Goal: Task Accomplishment & Management: Complete application form

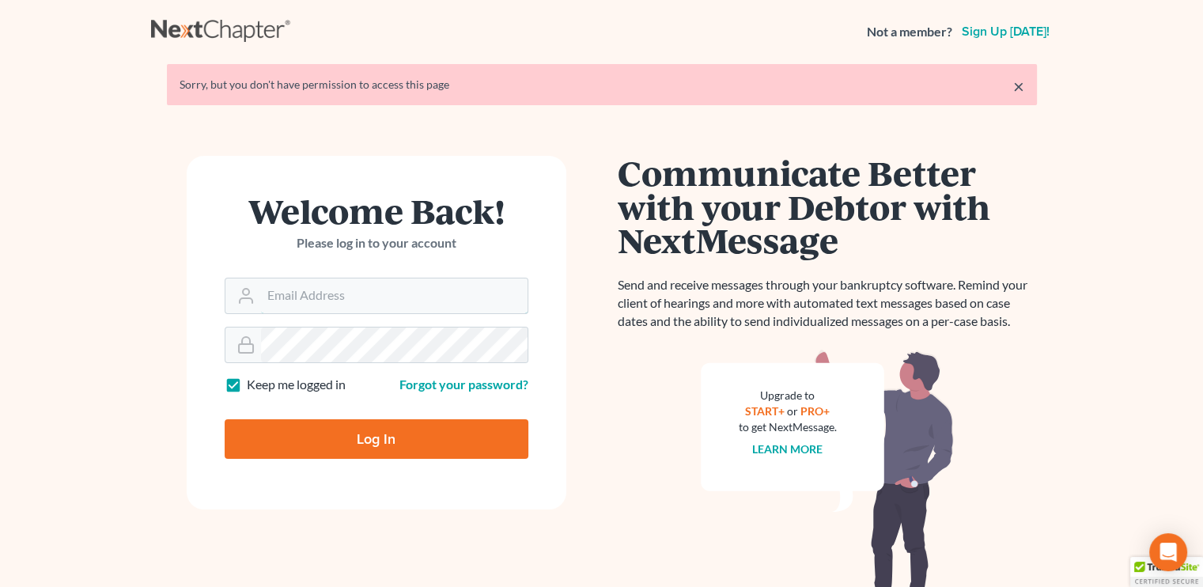
type input "[EMAIL_ADDRESS][DOMAIN_NAME]"
click at [391, 436] on input "Log In" at bounding box center [377, 439] width 304 height 40
type input "Thinking..."
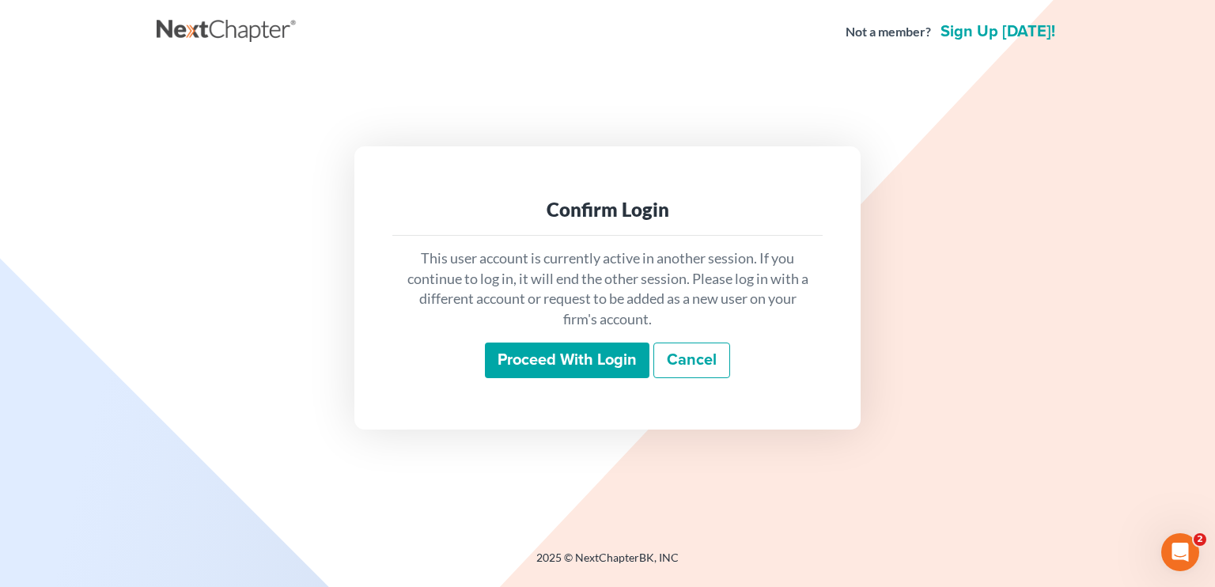
click at [571, 355] on input "Proceed with login" at bounding box center [567, 360] width 164 height 36
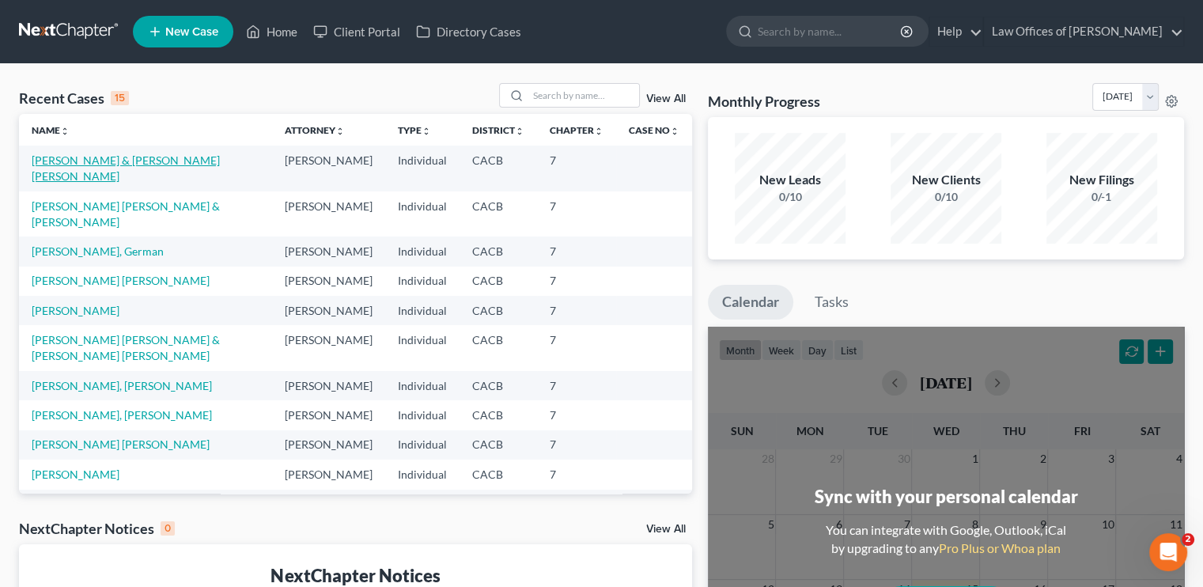
click at [100, 161] on link "Hernandez, Salvador & Monterroso Perez, Heidi" at bounding box center [126, 167] width 188 height 29
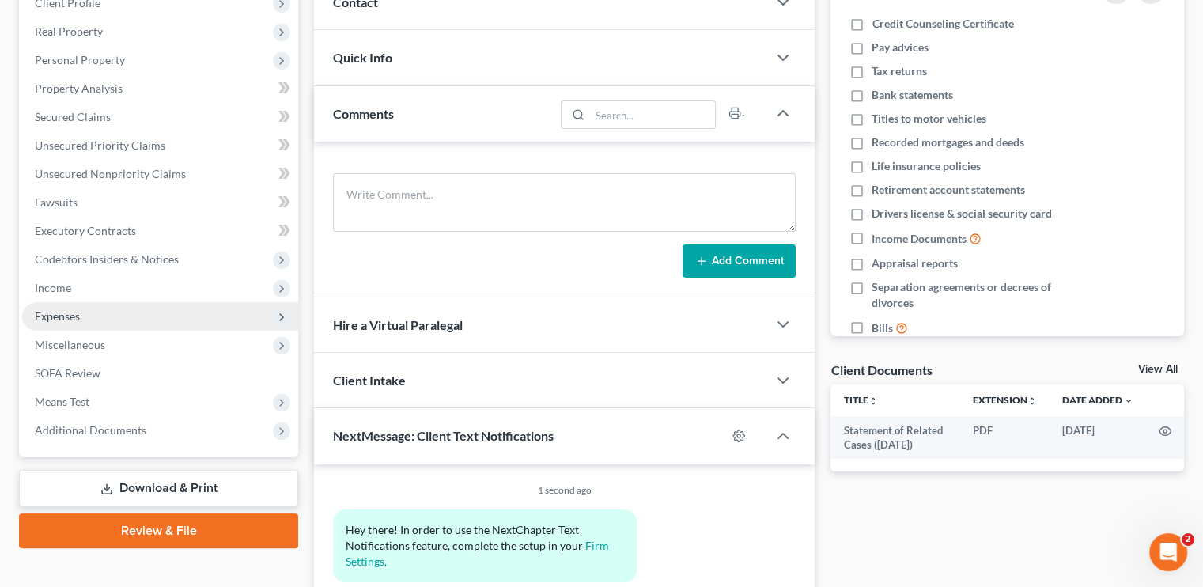
scroll to position [237, 0]
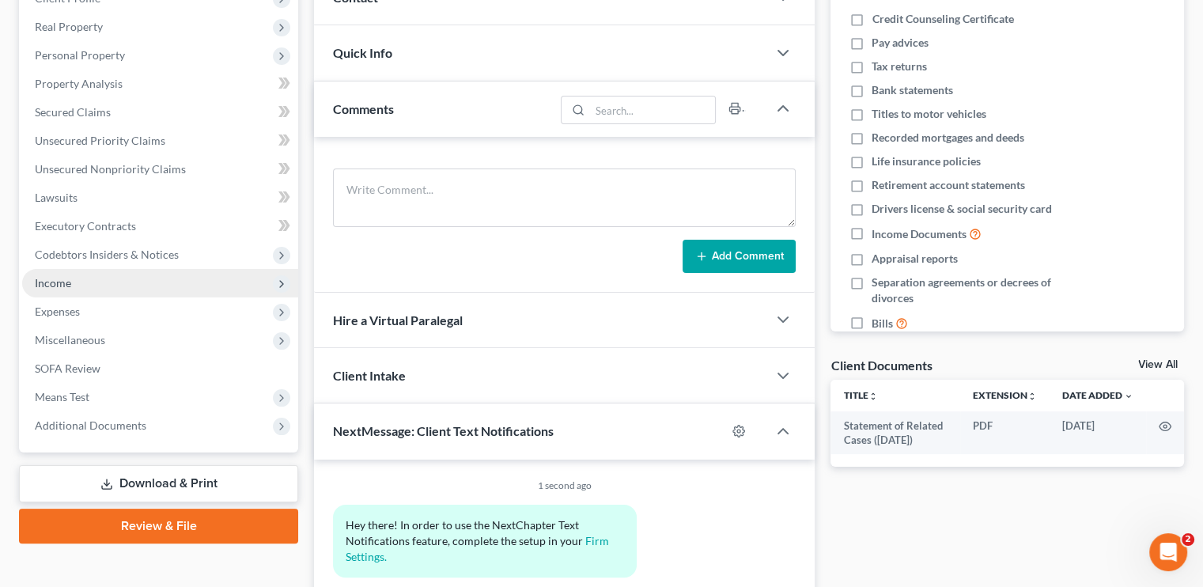
click at [80, 278] on span "Income" at bounding box center [160, 283] width 276 height 28
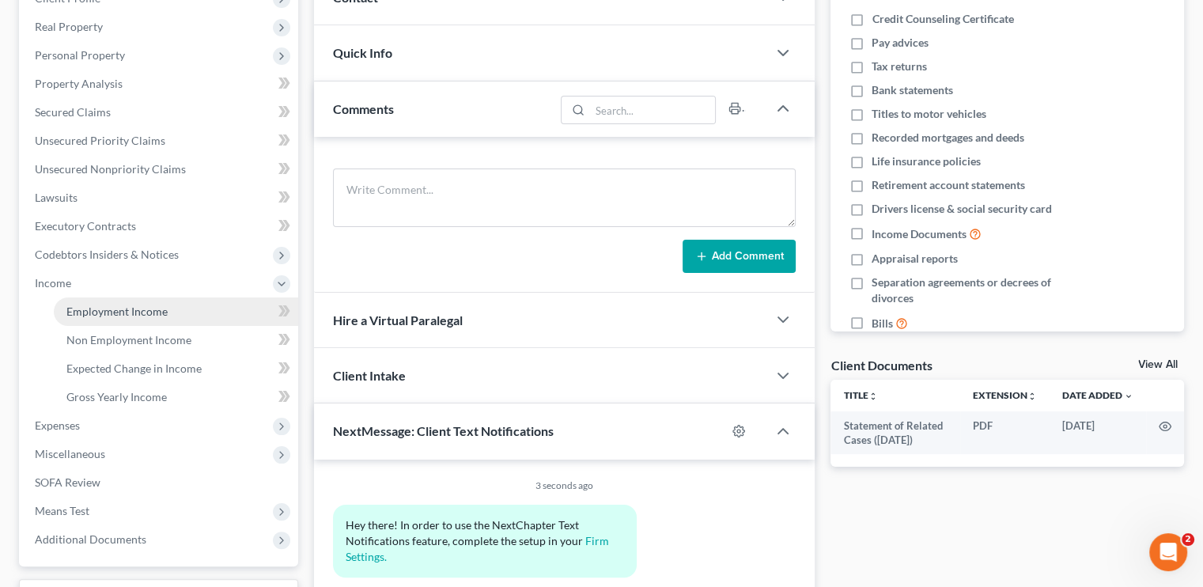
click at [111, 303] on link "Employment Income" at bounding box center [176, 311] width 244 height 28
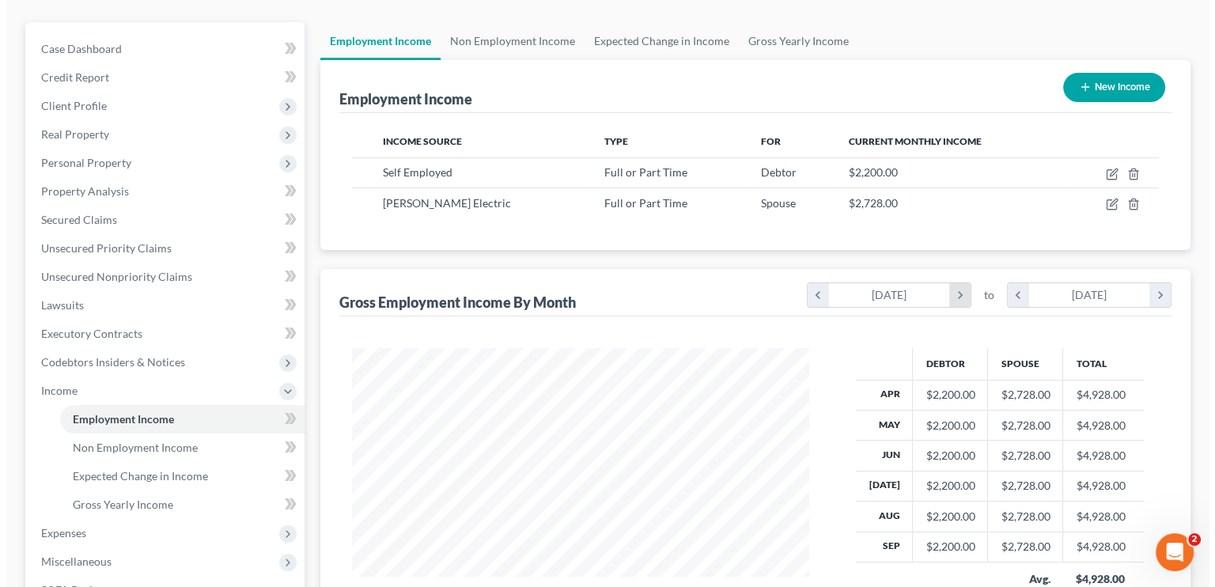
scroll to position [158, 0]
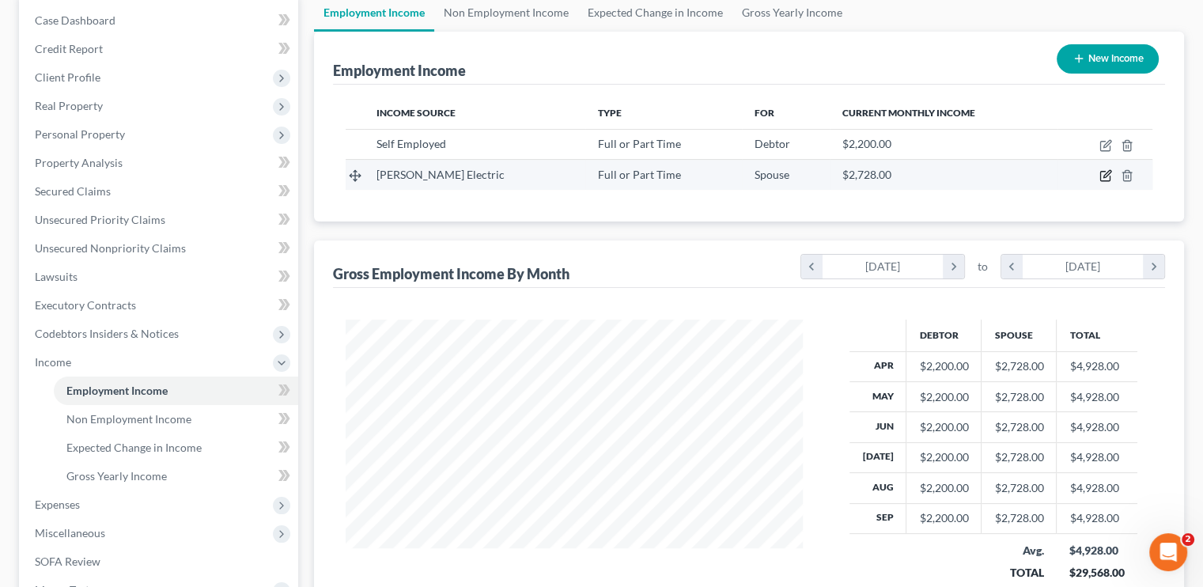
click at [1104, 173] on icon "button" at bounding box center [1105, 175] width 13 height 13
select select "0"
select select "4"
select select "0"
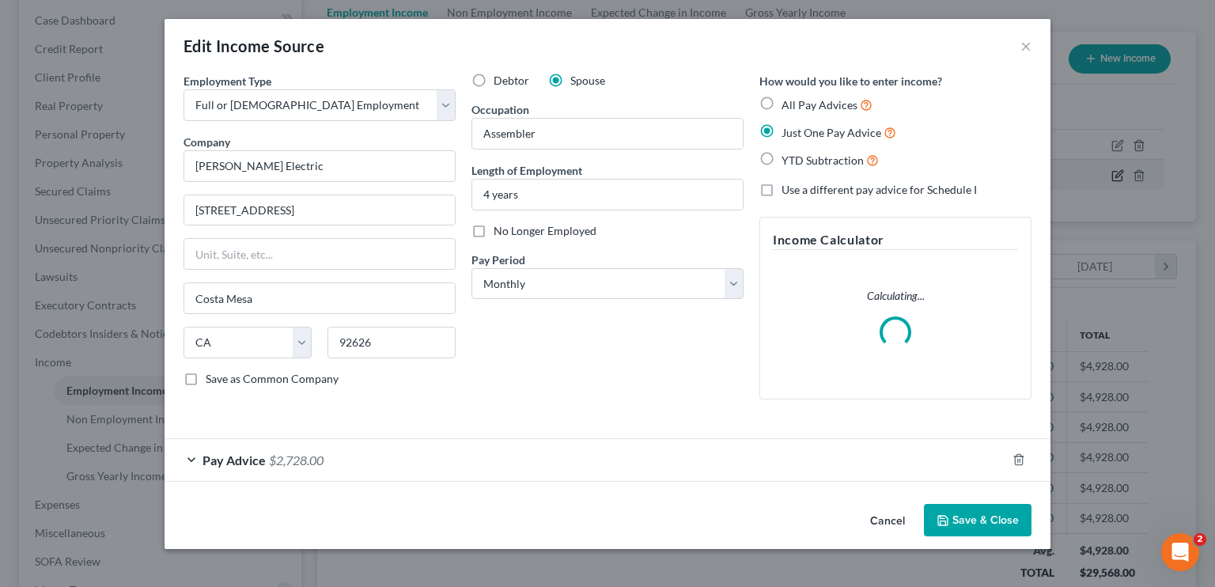
scroll to position [282, 493]
click at [316, 463] on span "$2,728.00" at bounding box center [296, 459] width 55 height 15
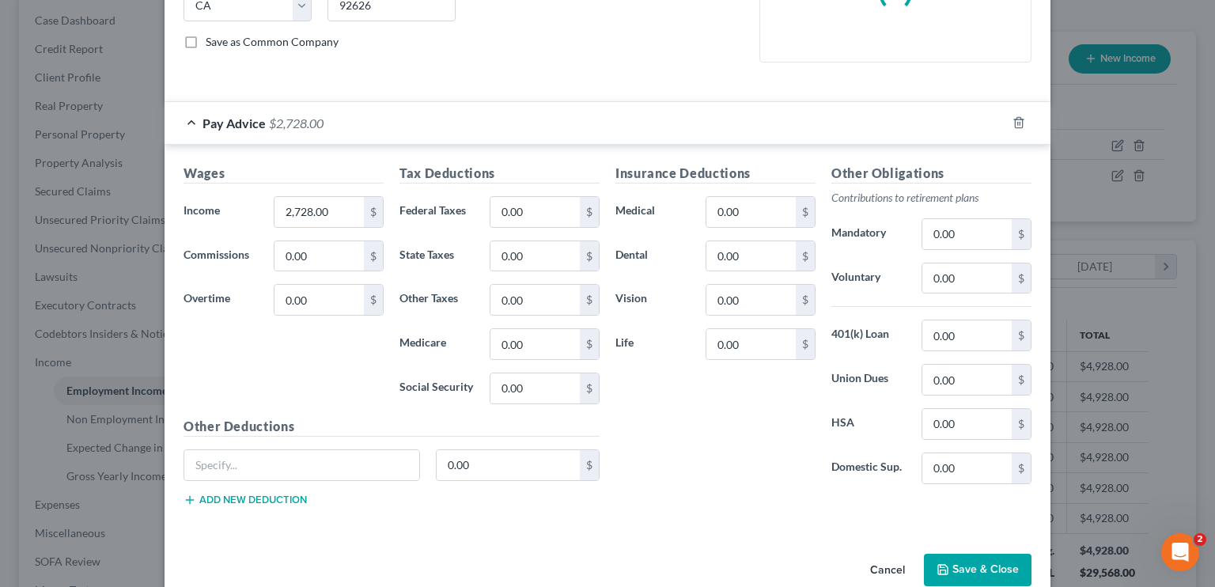
scroll to position [364, 0]
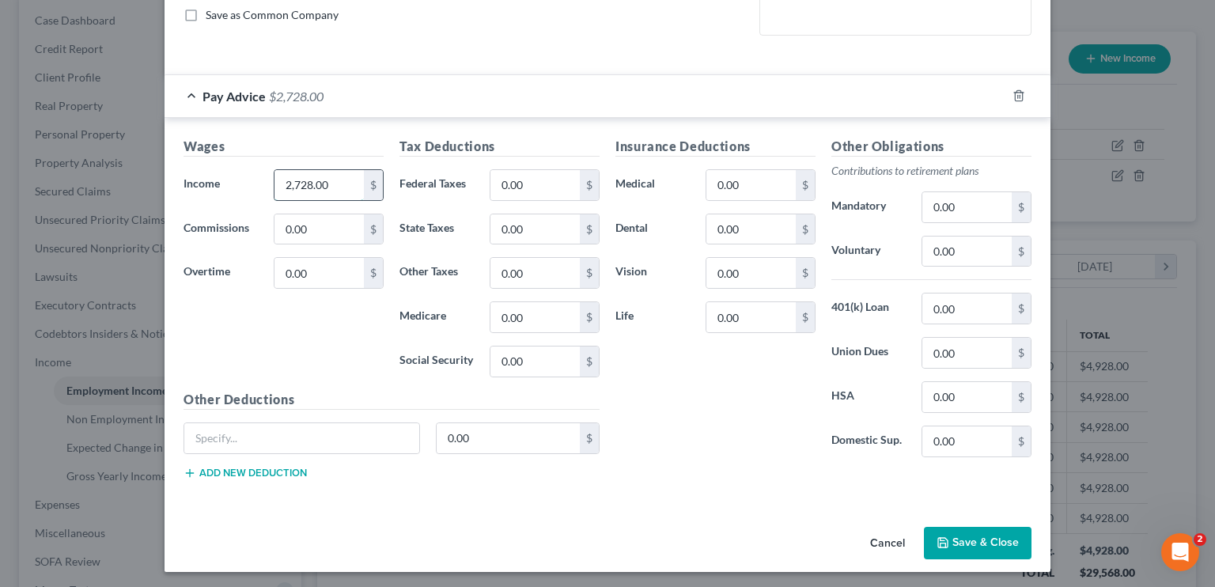
click at [304, 184] on input "2,728.00" at bounding box center [318, 185] width 89 height 30
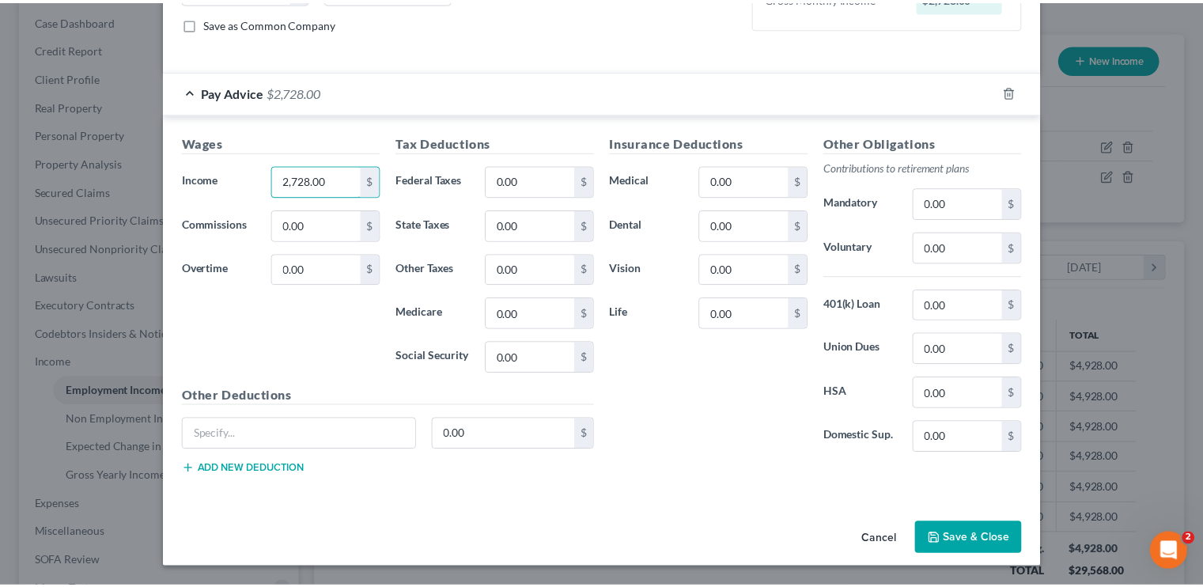
scroll to position [350, 0]
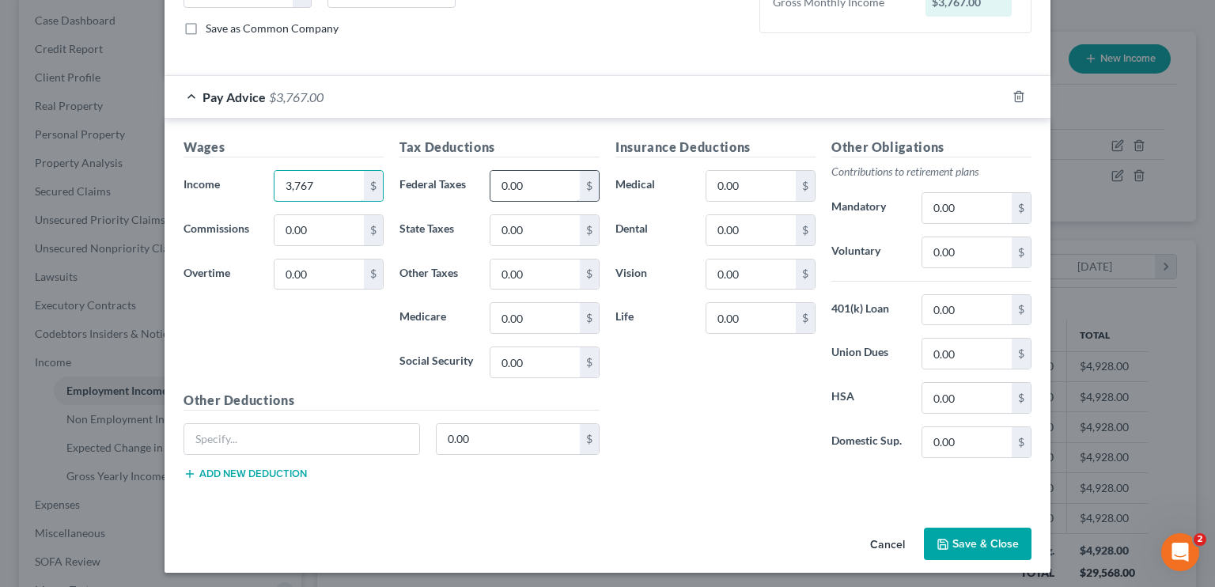
type input "3,767"
click at [502, 188] on input "0.00" at bounding box center [534, 186] width 89 height 30
type input "645"
click at [747, 191] on input "0.00" at bounding box center [750, 186] width 89 height 30
type input "191"
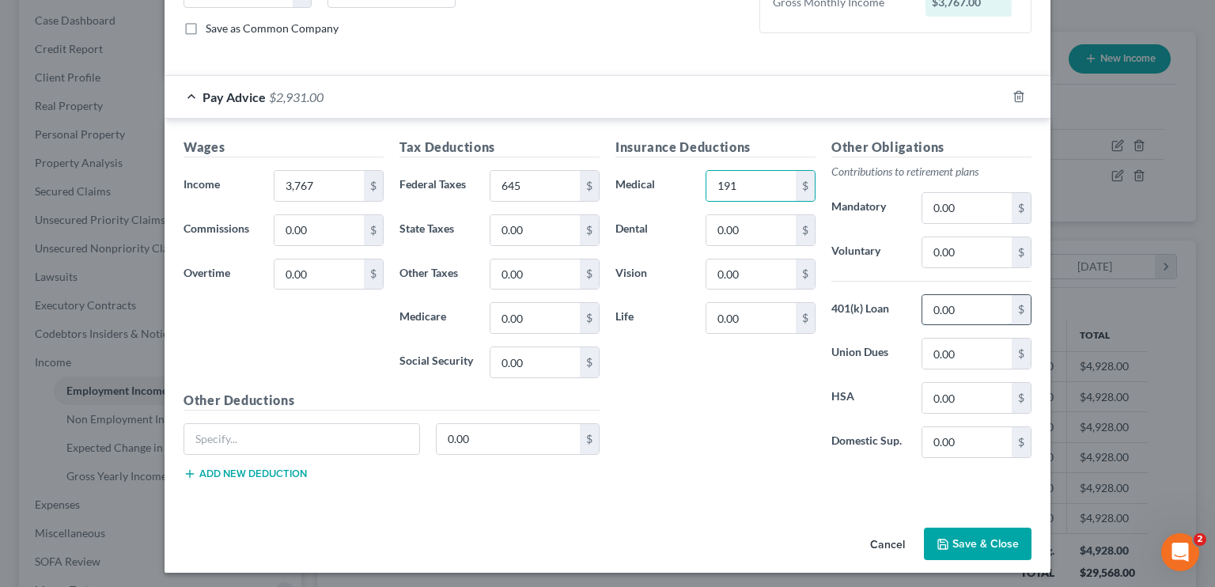
click at [934, 309] on input "0.00" at bounding box center [966, 310] width 89 height 30
type input "224"
click at [745, 320] on input "0.00" at bounding box center [750, 318] width 89 height 30
type input "6"
click at [652, 395] on div "Insurance Deductions Medical 191 $ Dental 0.00 $ Vision 0.00 $ Life 6 $" at bounding box center [715, 304] width 216 height 333
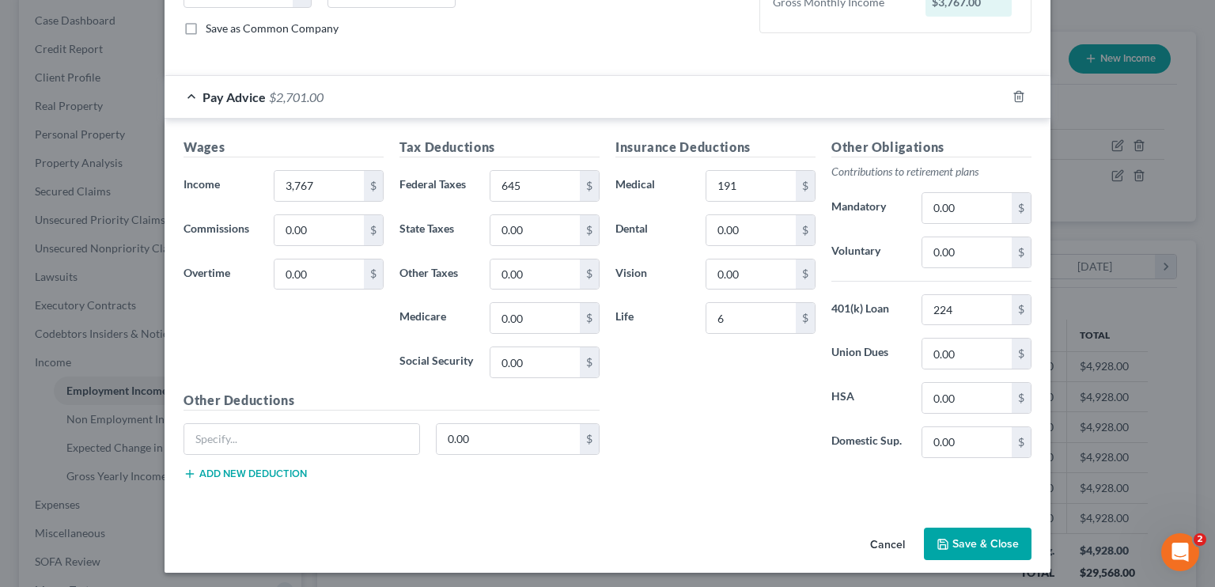
click at [962, 536] on button "Save & Close" at bounding box center [978, 543] width 108 height 33
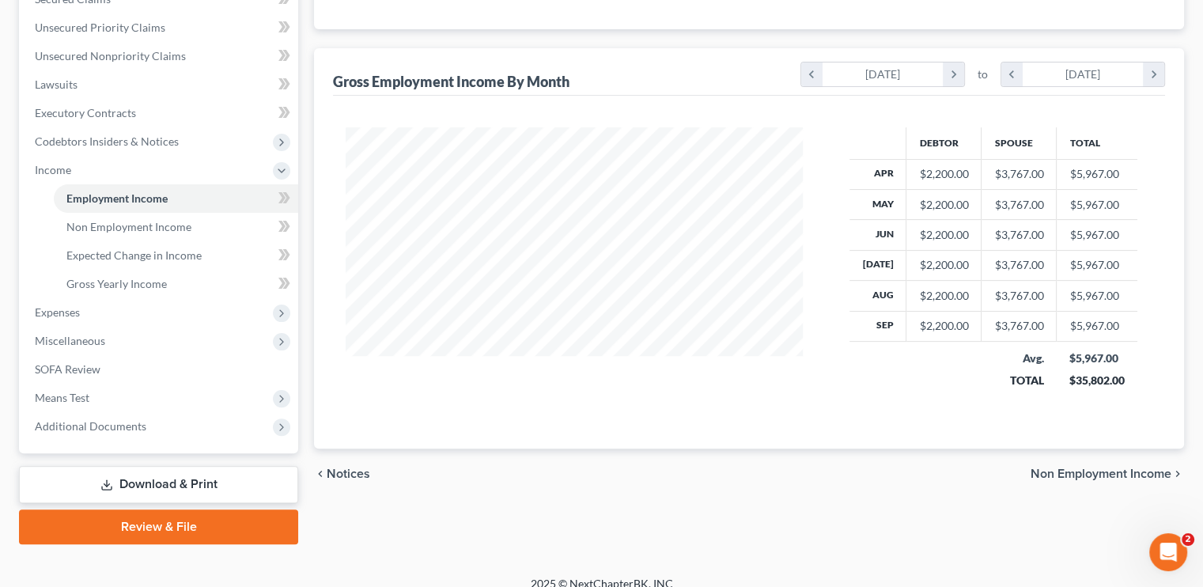
scroll to position [366, 0]
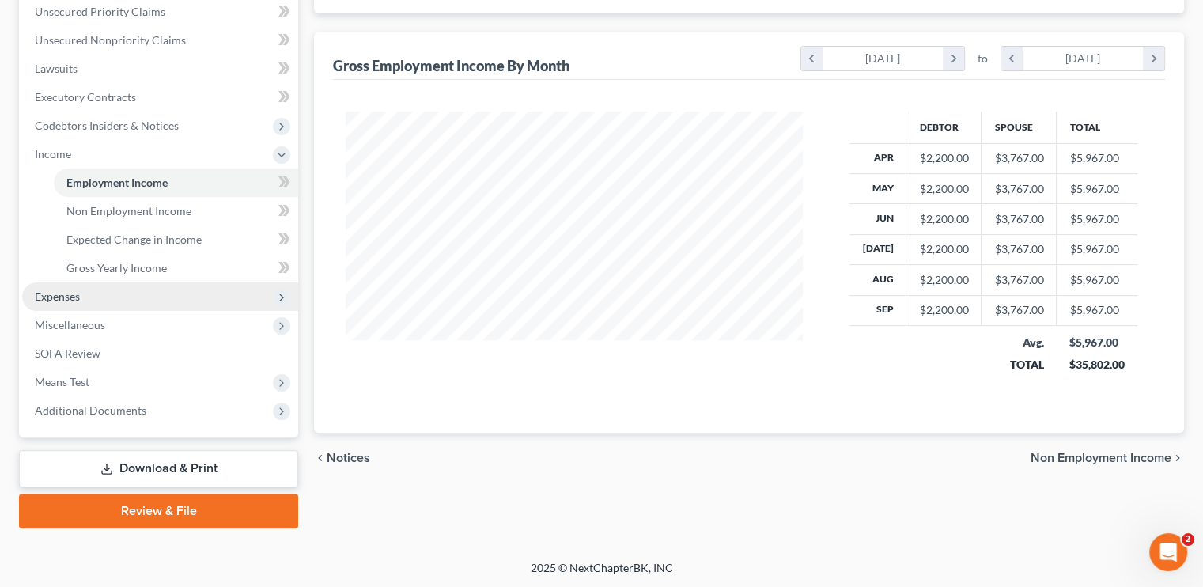
click at [63, 300] on span "Expenses" at bounding box center [57, 295] width 45 height 13
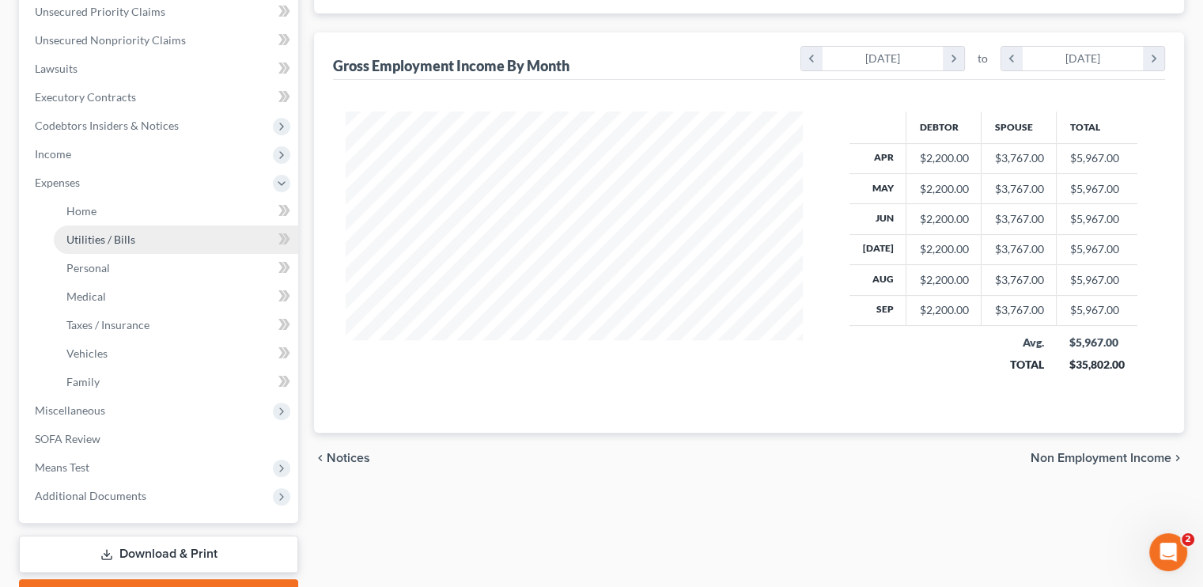
click at [124, 238] on span "Utilities / Bills" at bounding box center [100, 238] width 69 height 13
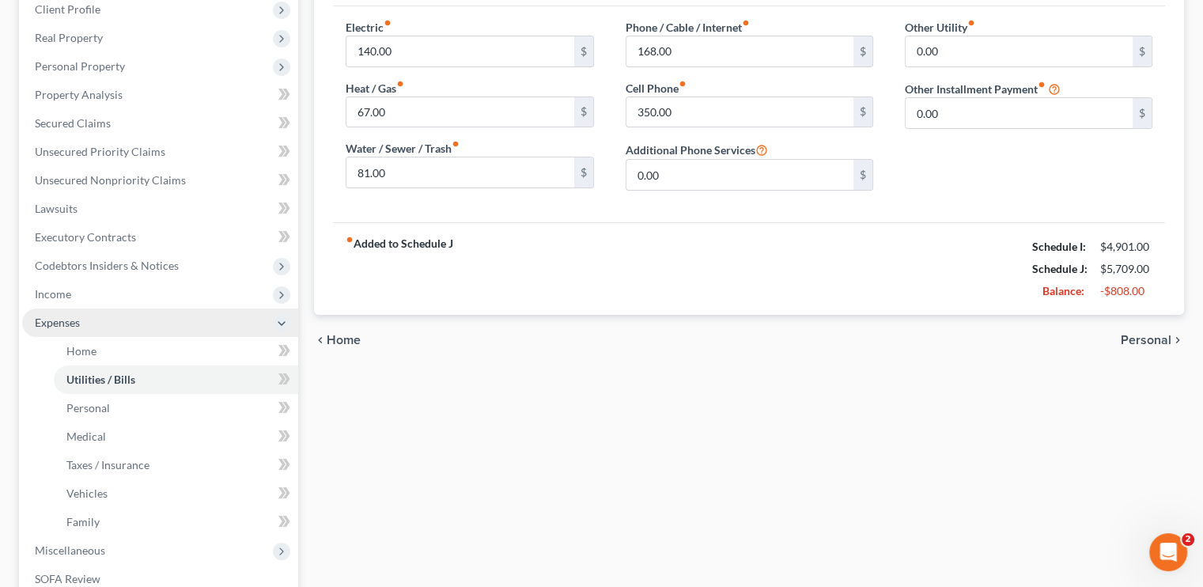
scroll to position [158, 0]
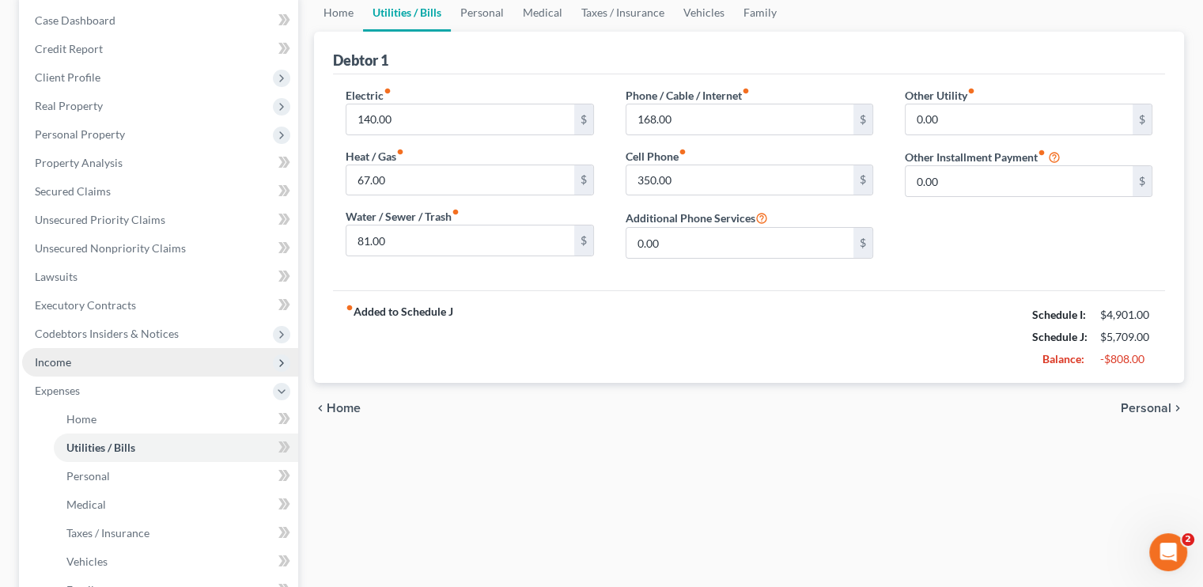
click at [85, 369] on span "Income" at bounding box center [160, 362] width 276 height 28
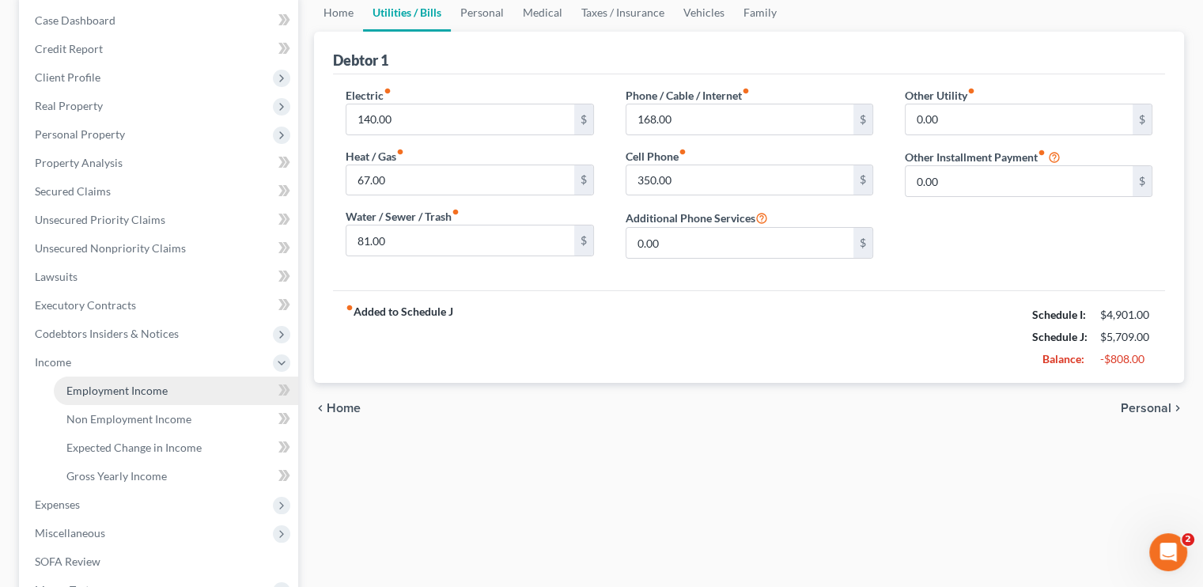
click at [131, 385] on span "Employment Income" at bounding box center [116, 390] width 101 height 13
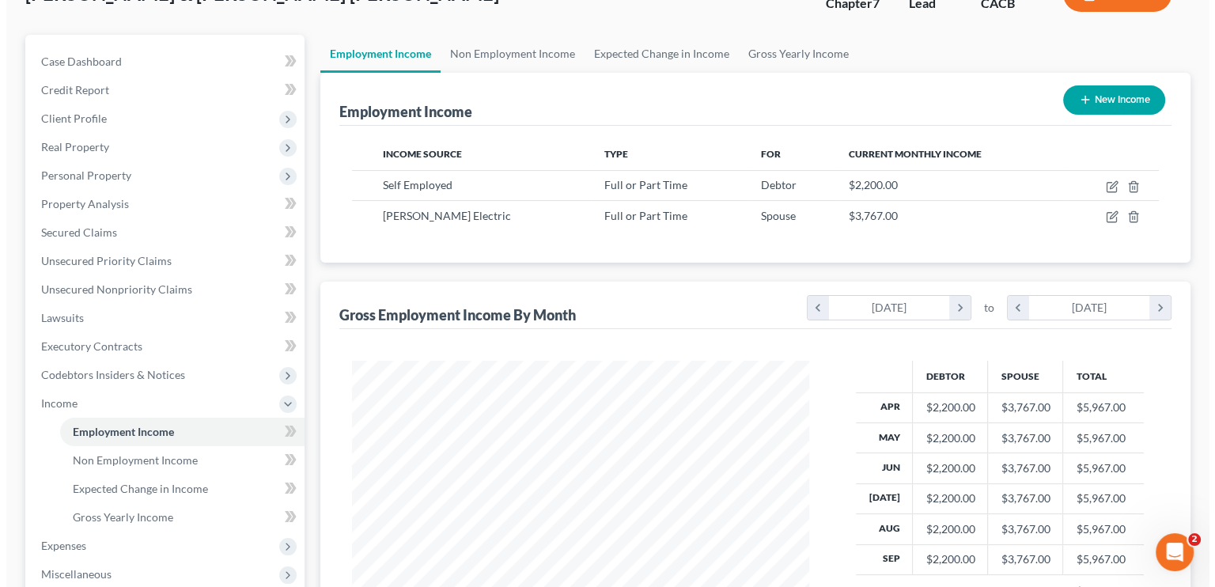
scroll to position [79, 0]
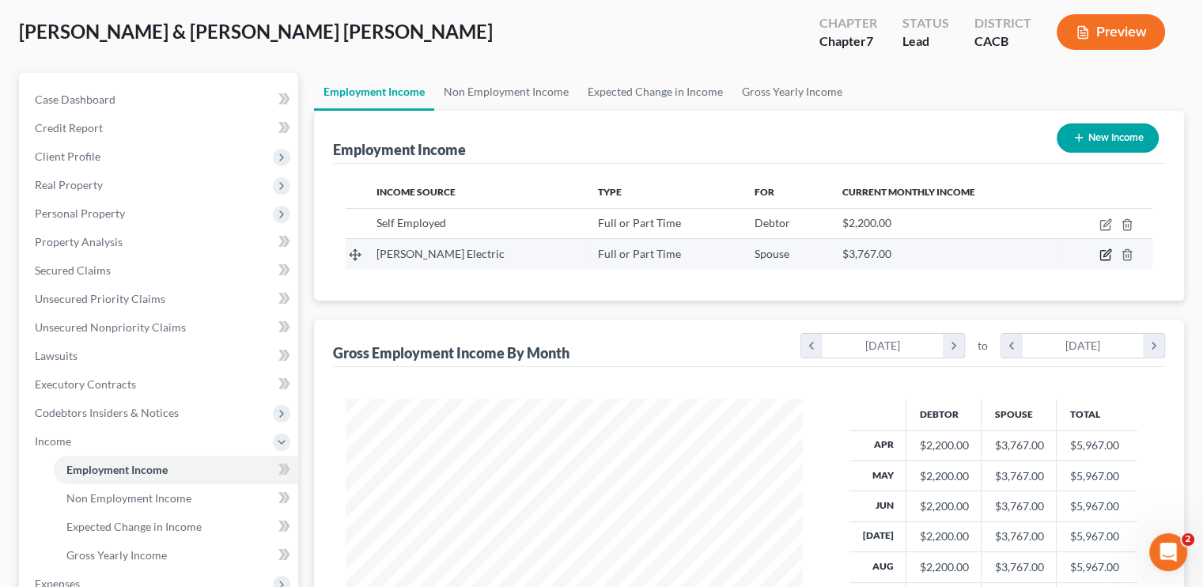
click at [1105, 248] on icon "button" at bounding box center [1105, 254] width 13 height 13
select select "0"
select select "4"
select select "0"
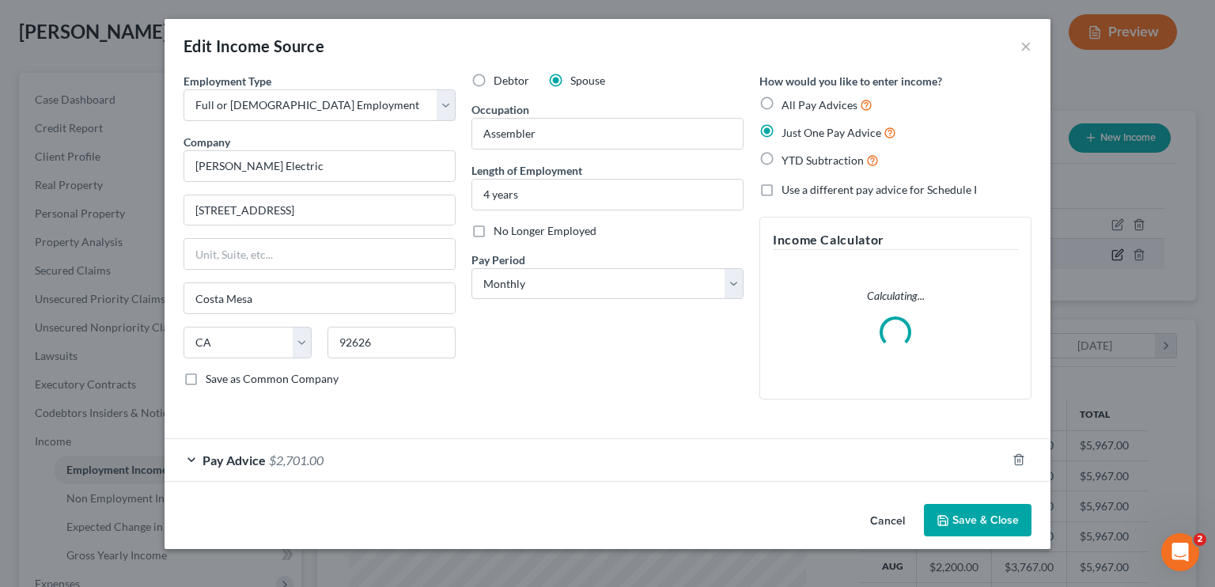
scroll to position [282, 493]
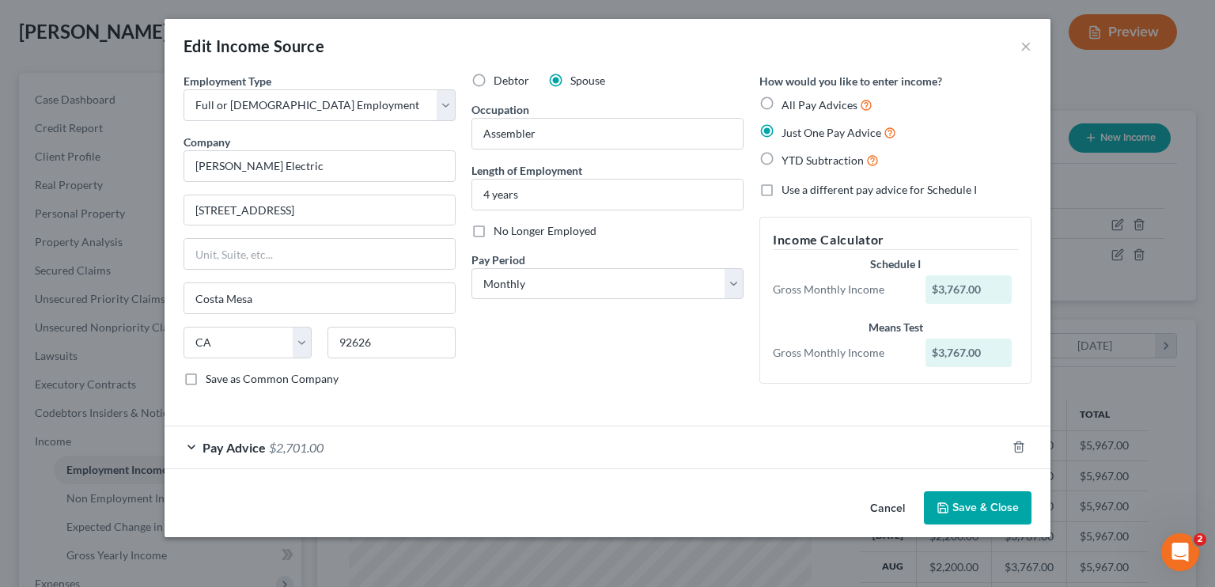
click at [334, 445] on div "Pay Advice $2,701.00" at bounding box center [584, 447] width 841 height 42
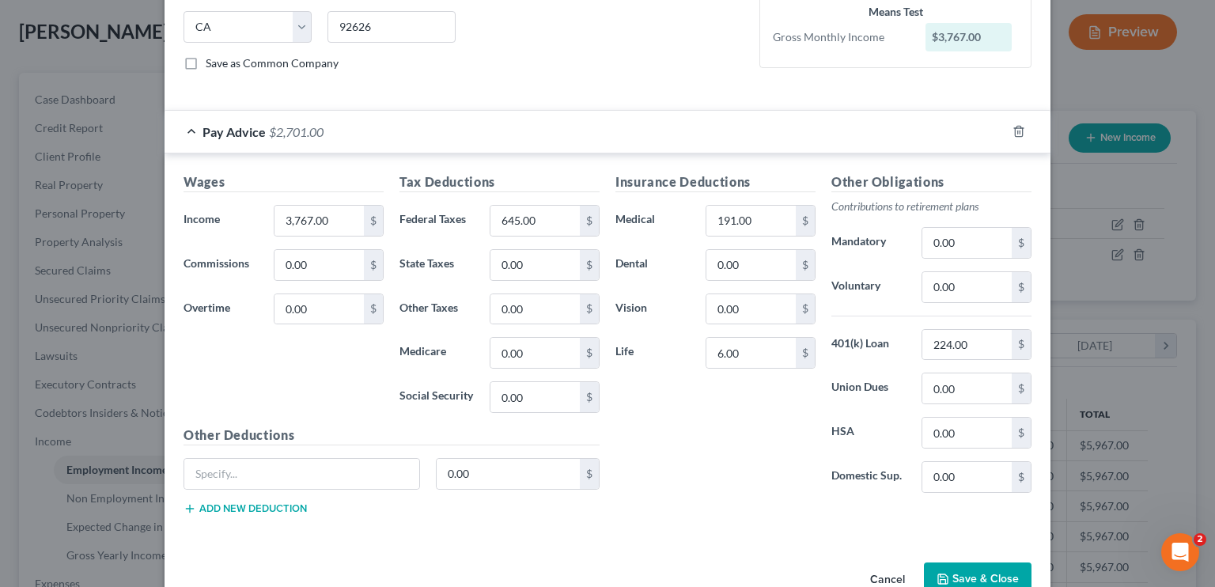
scroll to position [316, 0]
click at [726, 214] on input "191.00" at bounding box center [750, 220] width 89 height 30
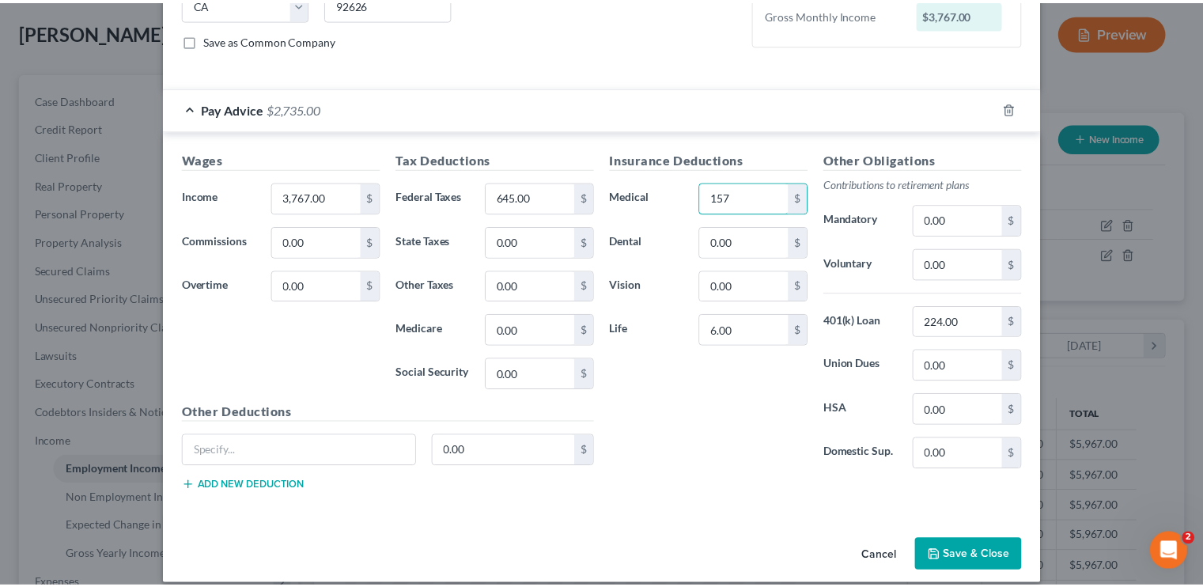
scroll to position [350, 0]
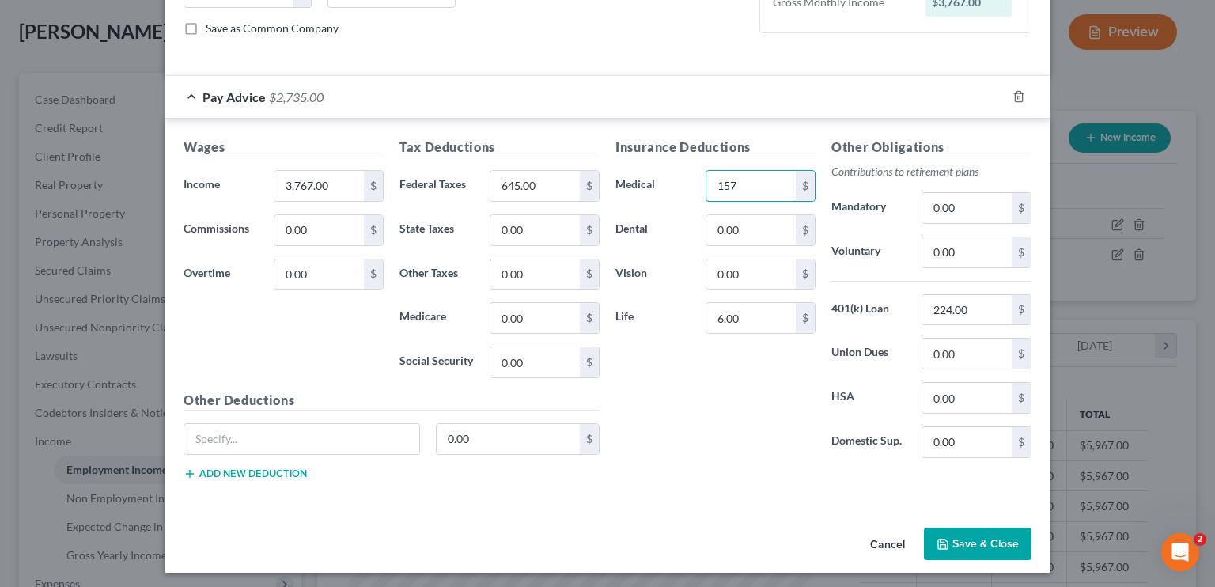
type input "157"
click at [971, 535] on button "Save & Close" at bounding box center [978, 543] width 108 height 33
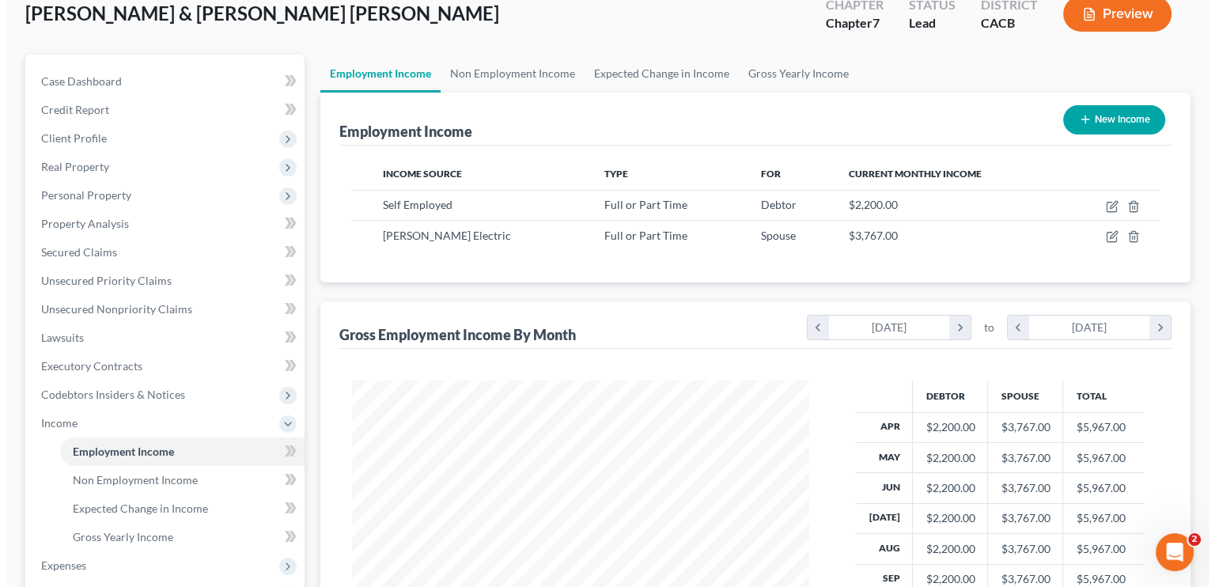
scroll to position [79, 0]
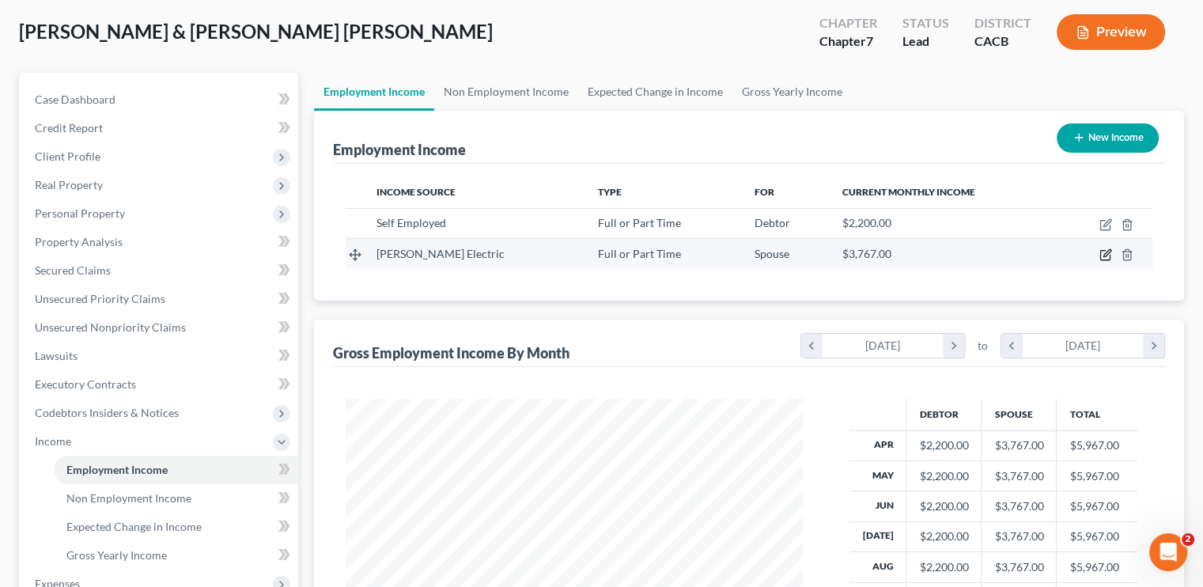
click at [1107, 253] on icon "button" at bounding box center [1106, 253] width 7 height 7
select select "0"
select select "4"
select select "0"
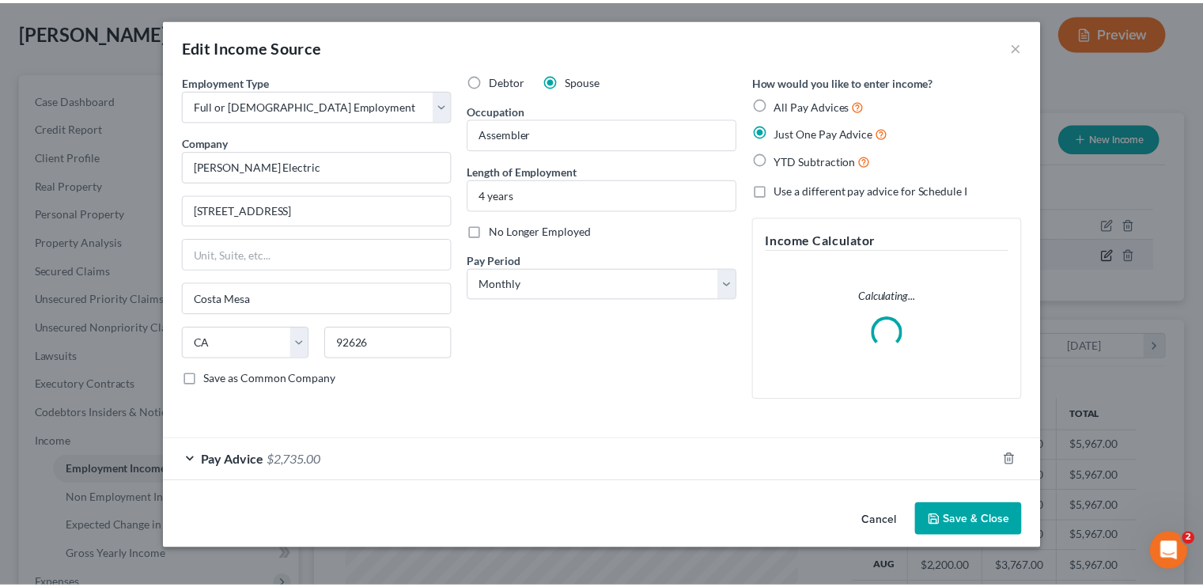
scroll to position [282, 493]
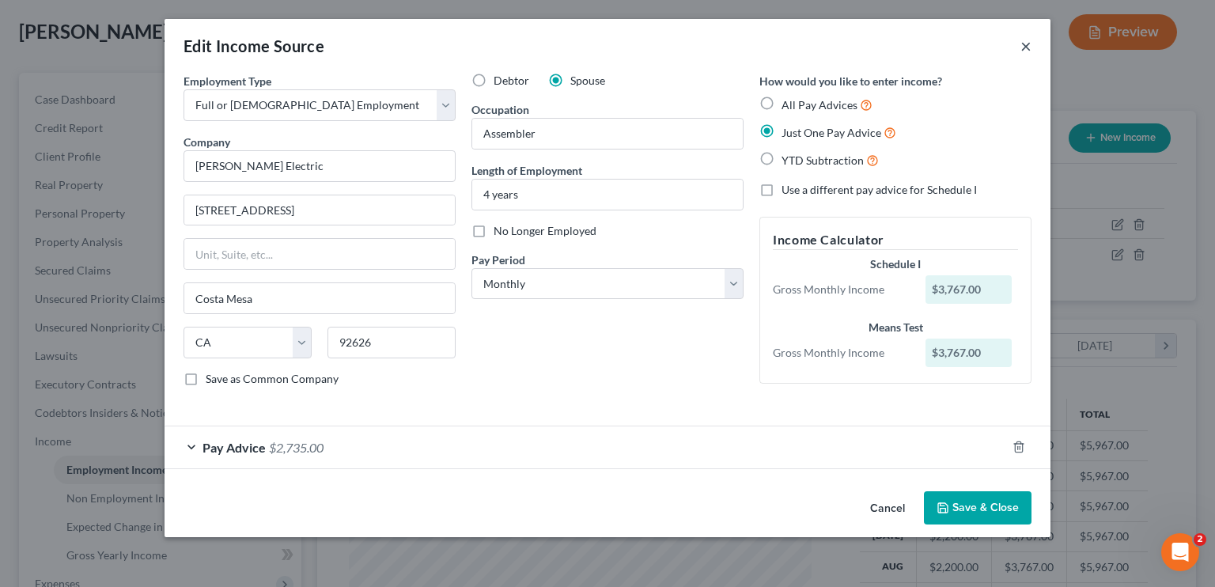
click at [1030, 40] on button "×" at bounding box center [1025, 45] width 11 height 19
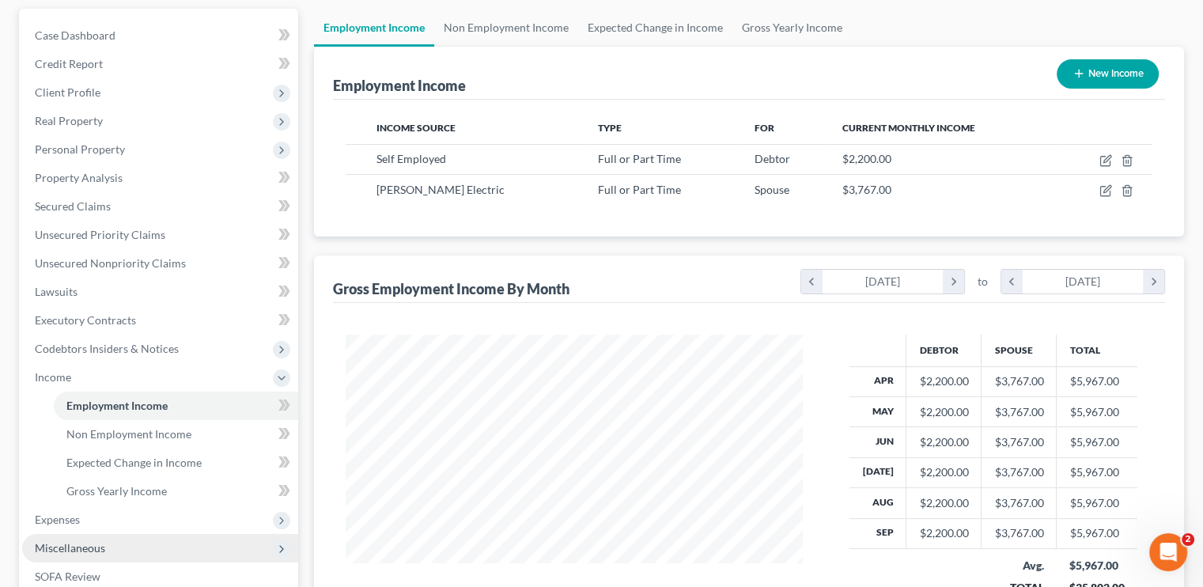
scroll to position [237, 0]
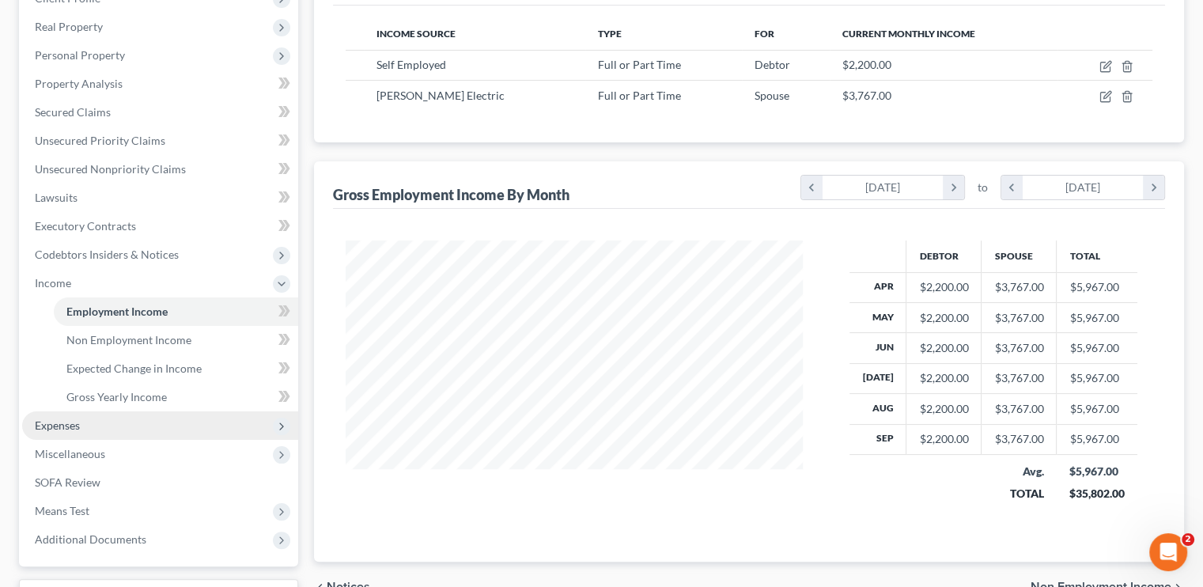
click at [69, 433] on span "Expenses" at bounding box center [160, 425] width 276 height 28
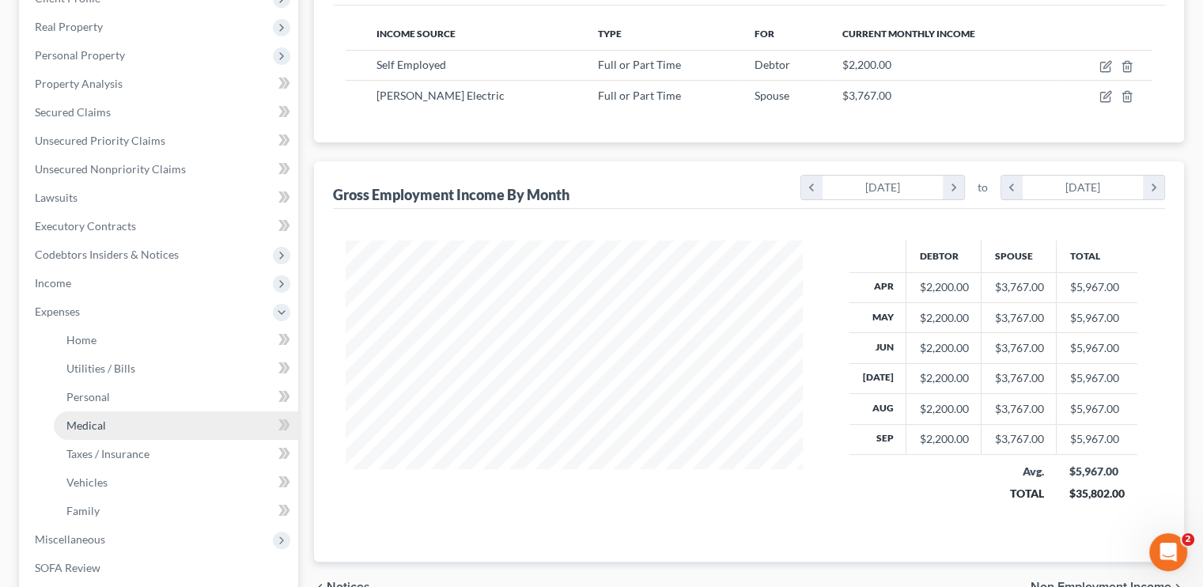
scroll to position [316, 0]
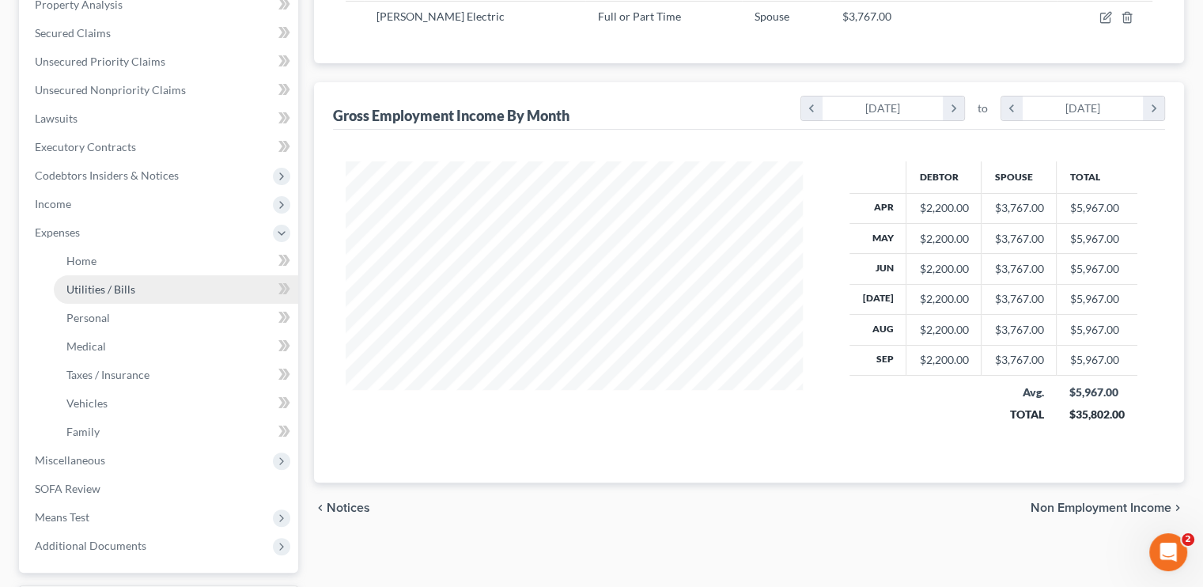
click at [145, 285] on link "Utilities / Bills" at bounding box center [176, 289] width 244 height 28
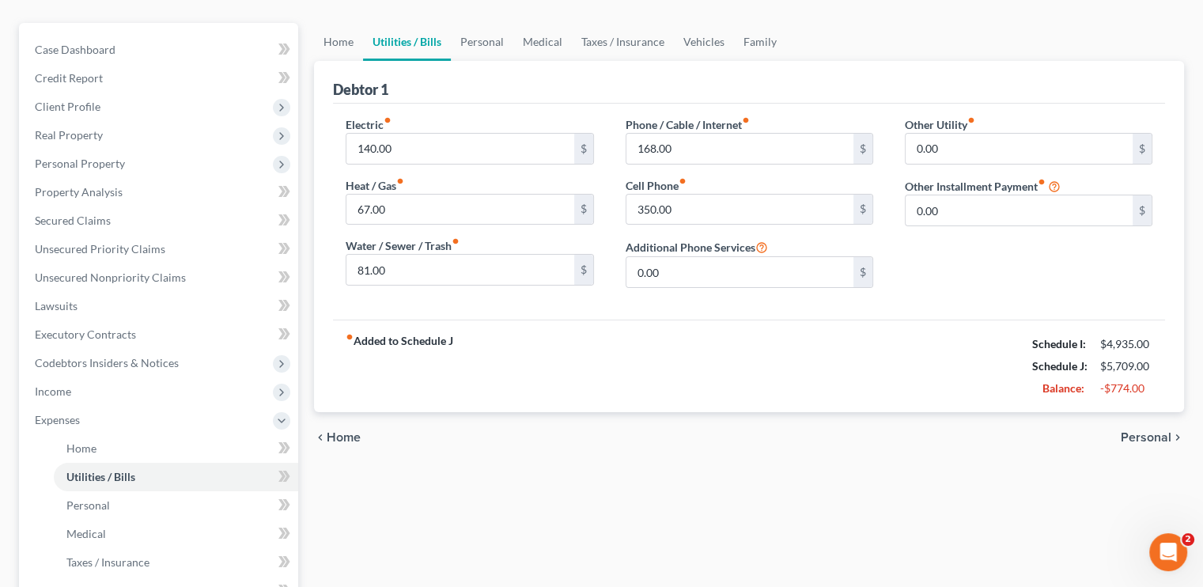
scroll to position [158, 0]
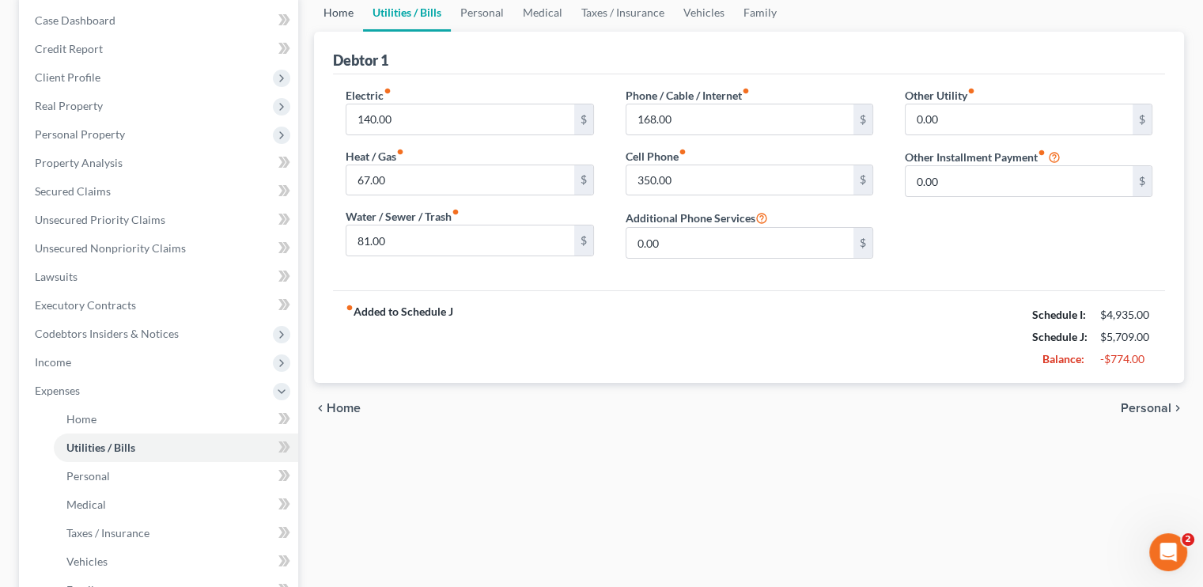
click at [344, 15] on link "Home" at bounding box center [338, 13] width 49 height 38
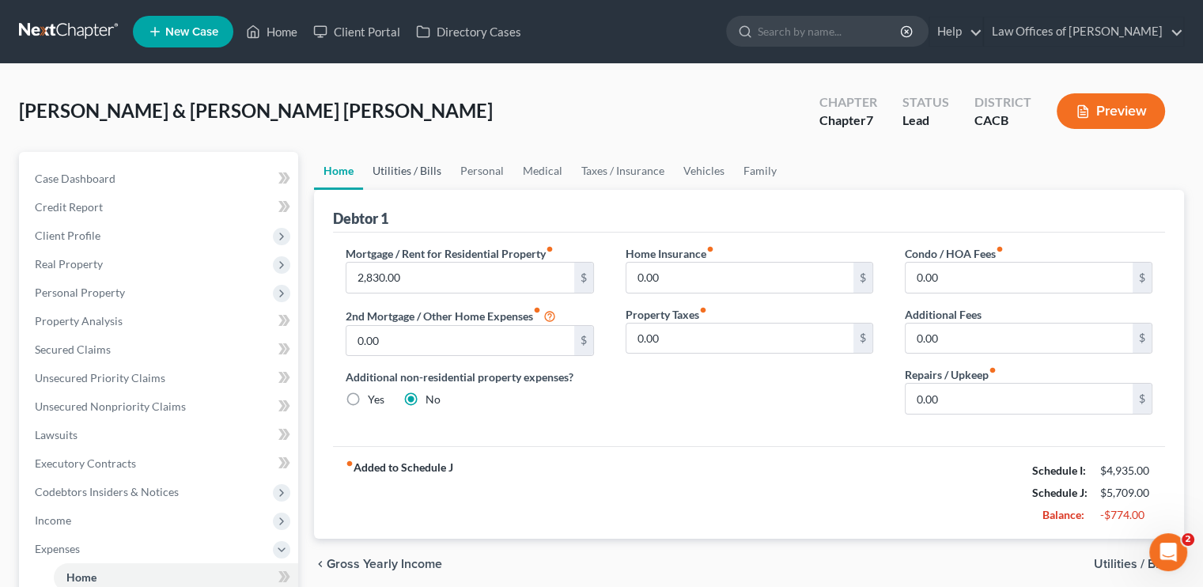
click at [427, 174] on link "Utilities / Bills" at bounding box center [407, 171] width 88 height 38
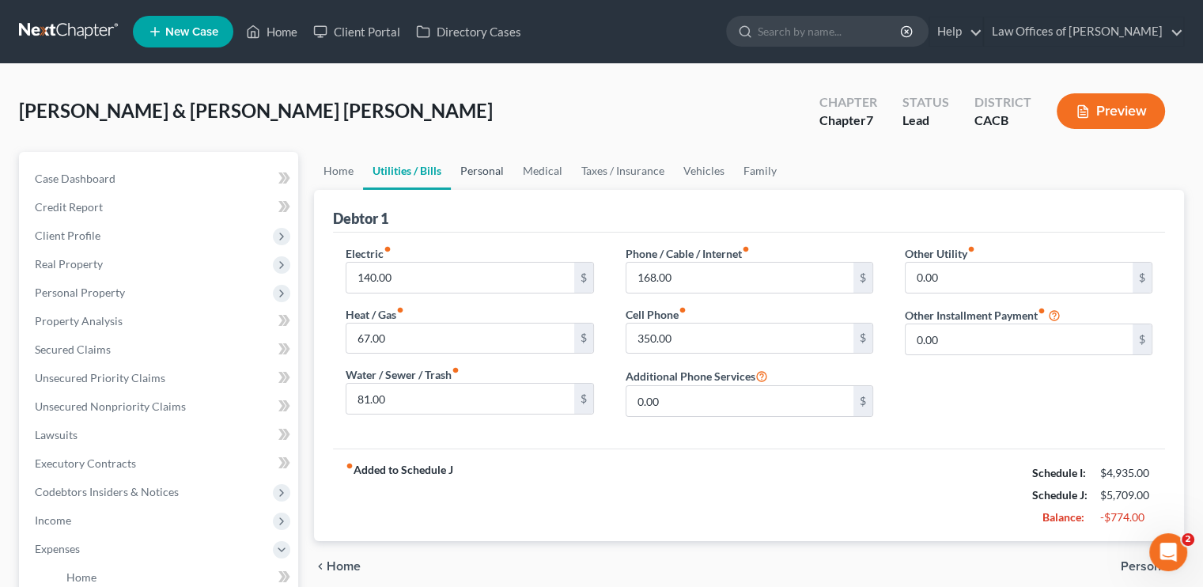
click at [497, 175] on link "Personal" at bounding box center [482, 171] width 62 height 38
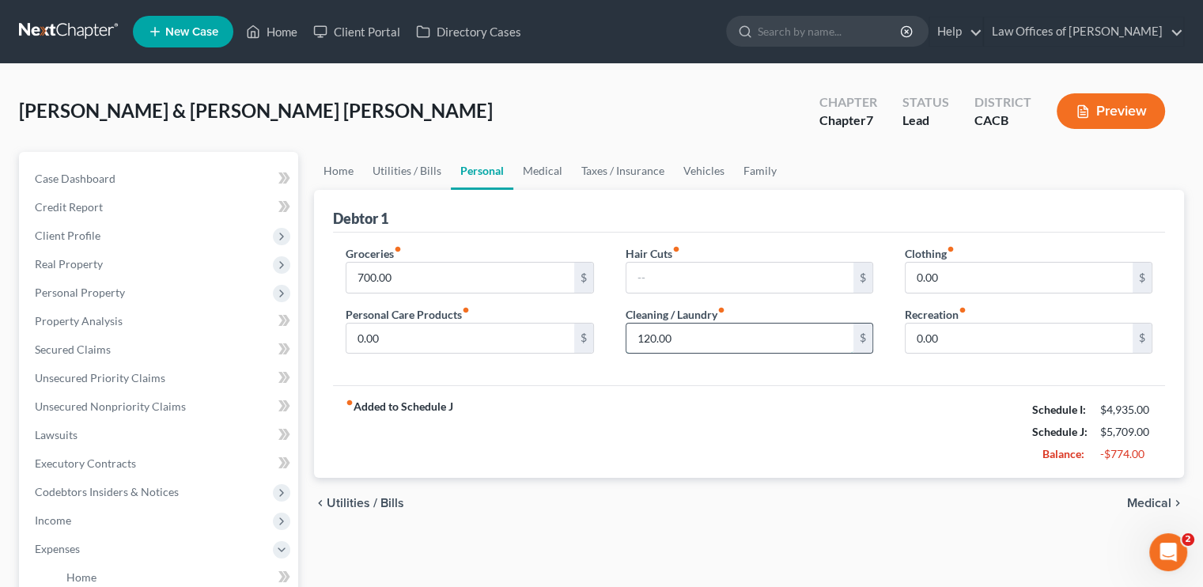
click at [658, 334] on input "120.00" at bounding box center [739, 338] width 227 height 30
type input "75"
click at [555, 169] on link "Medical" at bounding box center [542, 171] width 59 height 38
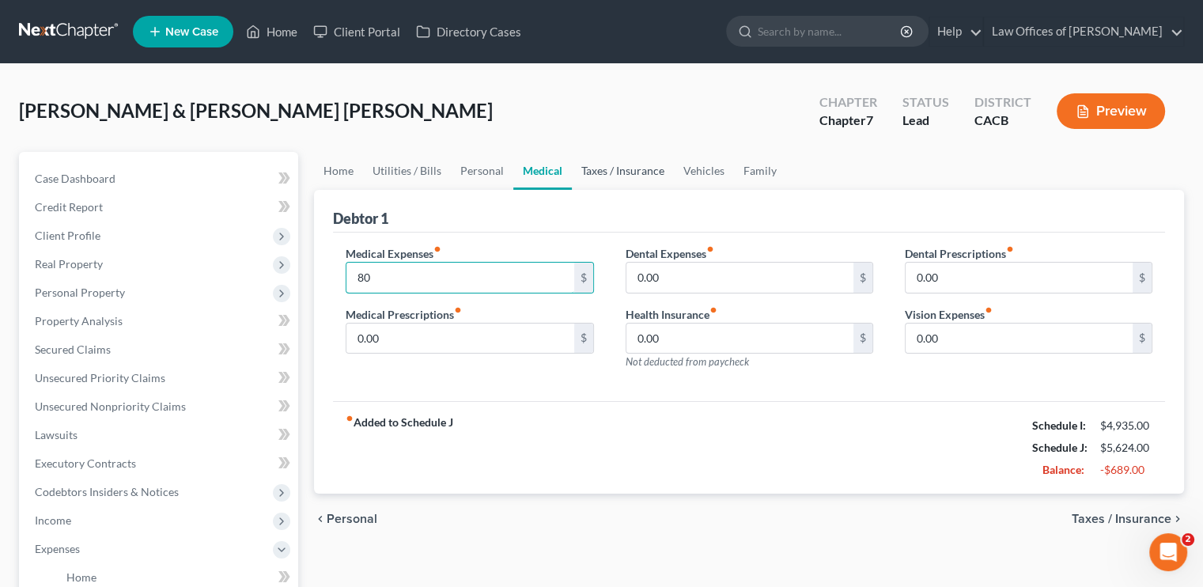
type input "80"
click at [607, 172] on link "Taxes / Insurance" at bounding box center [623, 171] width 102 height 38
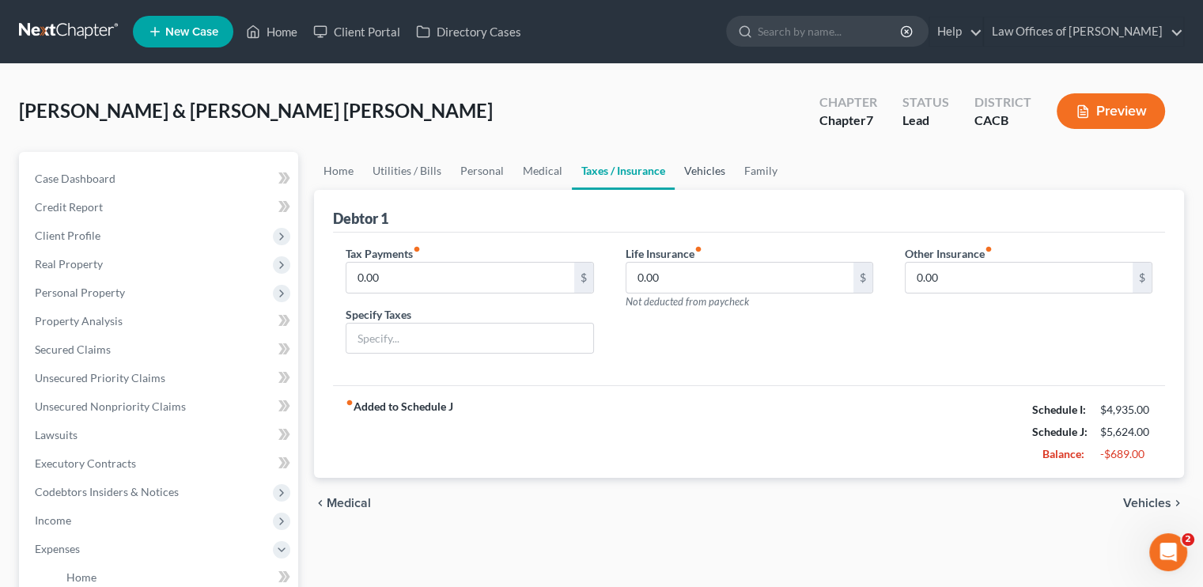
click at [720, 175] on link "Vehicles" at bounding box center [705, 171] width 60 height 38
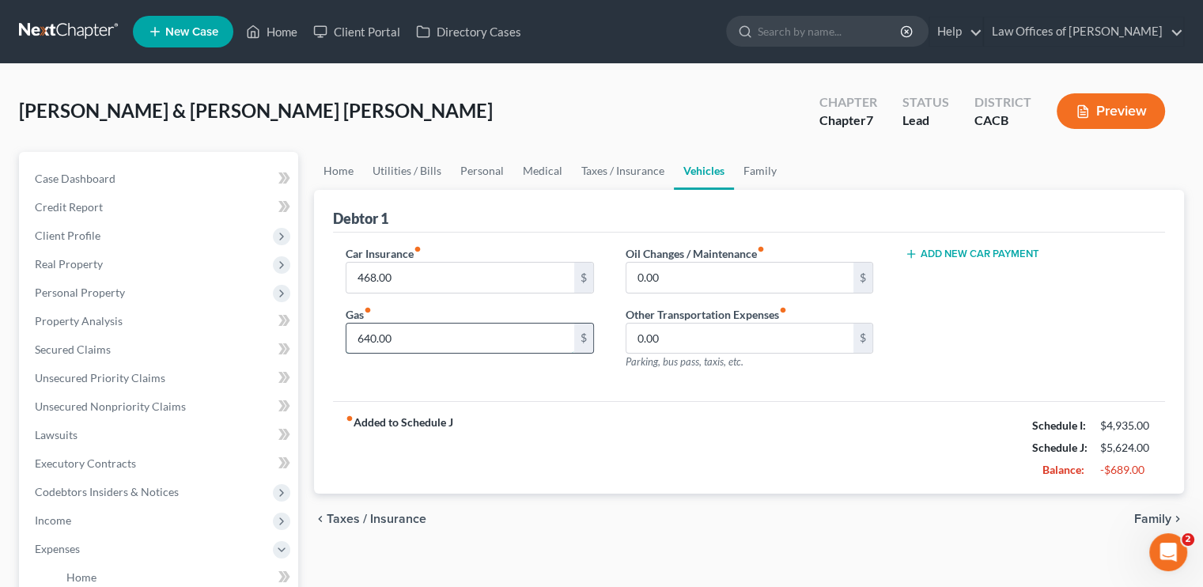
click at [371, 331] on input "640.00" at bounding box center [459, 338] width 227 height 30
type input "500"
click at [741, 168] on link "Family" at bounding box center [760, 171] width 52 height 38
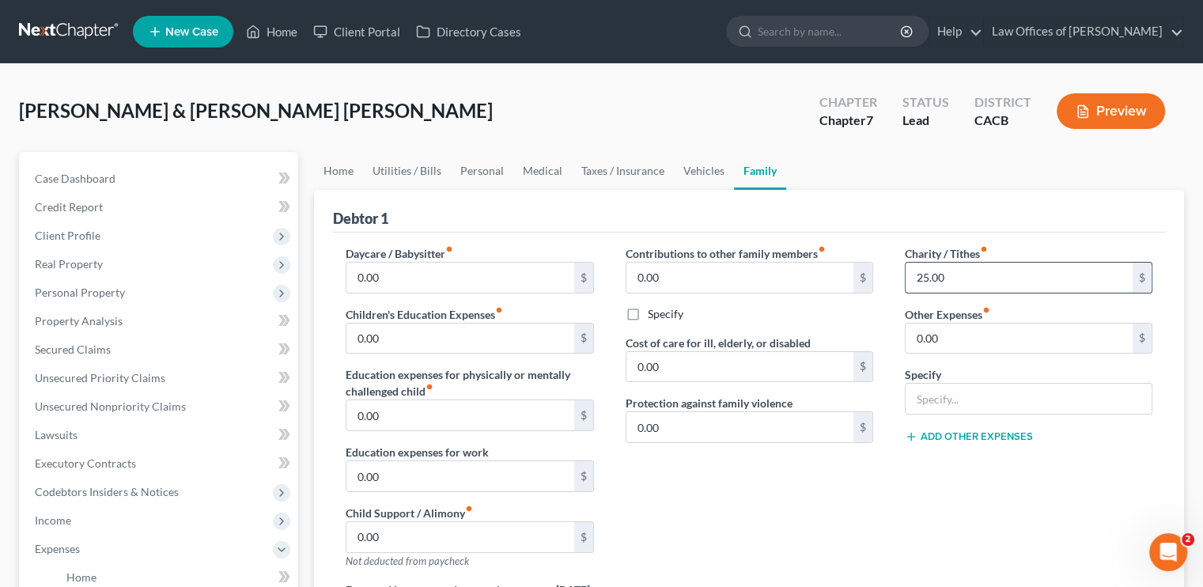
click at [930, 285] on input "25.00" at bounding box center [1018, 278] width 227 height 30
click at [347, 167] on link "Home" at bounding box center [338, 171] width 49 height 38
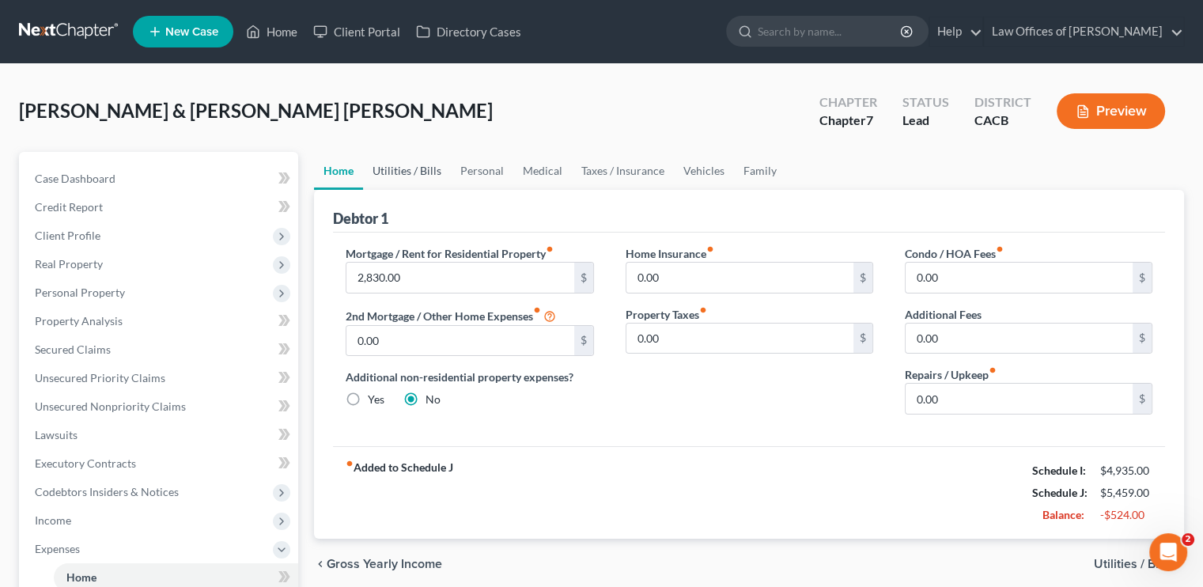
click at [404, 172] on link "Utilities / Bills" at bounding box center [407, 171] width 88 height 38
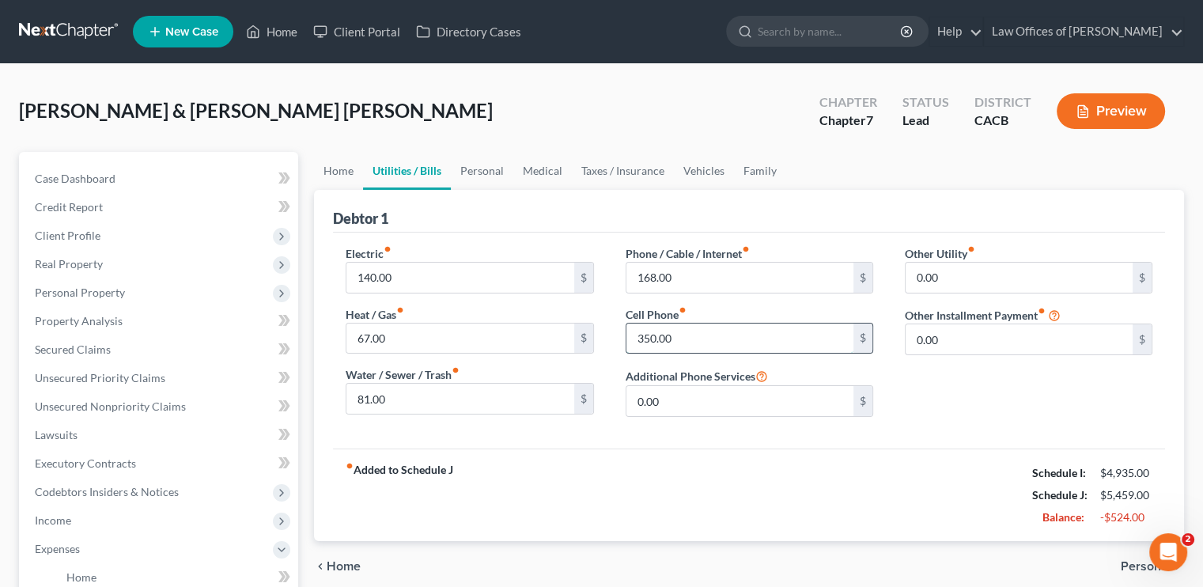
click at [656, 333] on input "350.00" at bounding box center [739, 338] width 227 height 30
type input "280"
click at [655, 279] on input "168.00" at bounding box center [739, 278] width 227 height 30
type input "105"
click at [474, 171] on link "Personal" at bounding box center [482, 171] width 62 height 38
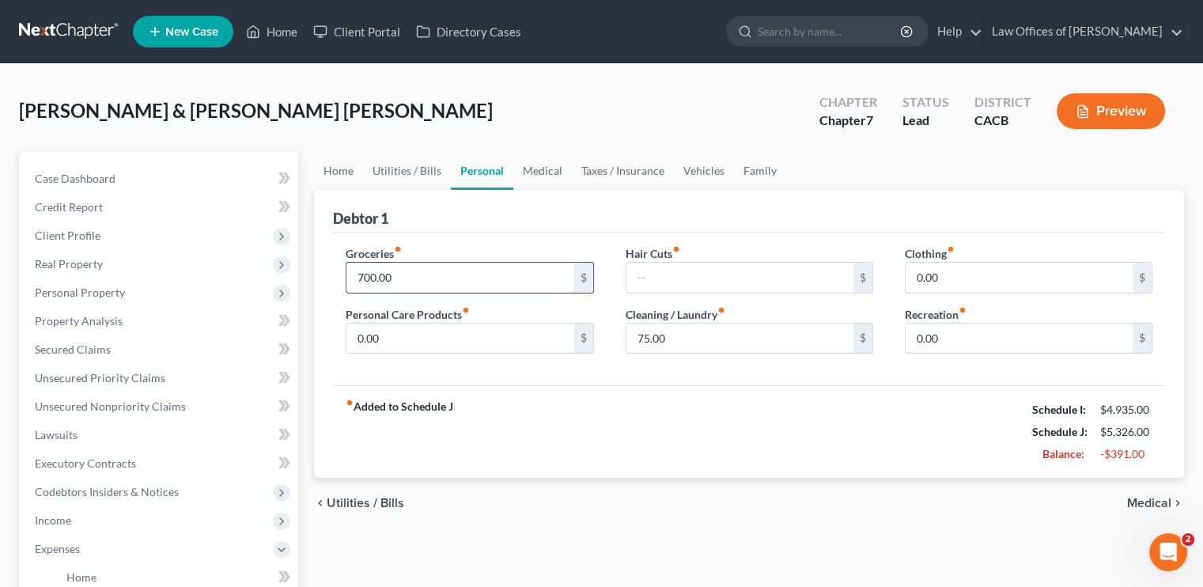
click at [353, 268] on input "700.00" at bounding box center [459, 278] width 227 height 30
type input "600"
click at [693, 216] on div "Debtor 1" at bounding box center [749, 211] width 832 height 43
click at [531, 166] on link "Medical" at bounding box center [542, 171] width 59 height 38
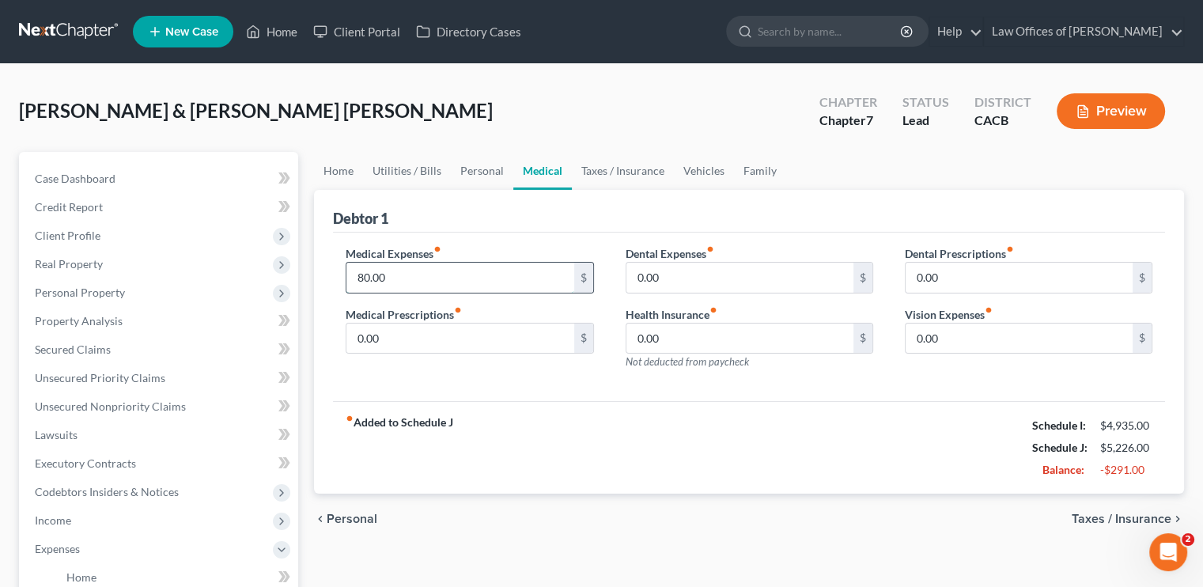
drag, startPoint x: 368, startPoint y: 278, endPoint x: 503, endPoint y: 261, distance: 136.2
click at [369, 277] on input "80.00" at bounding box center [459, 278] width 227 height 30
click at [642, 172] on link "Taxes / Insurance" at bounding box center [623, 171] width 102 height 38
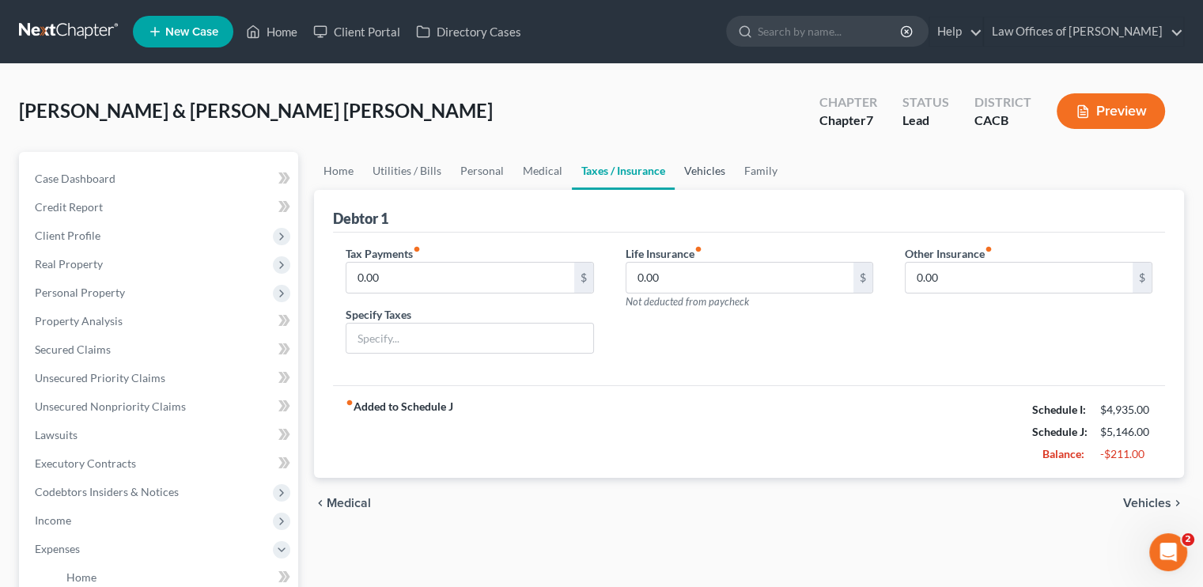
click at [698, 167] on link "Vehicles" at bounding box center [705, 171] width 60 height 38
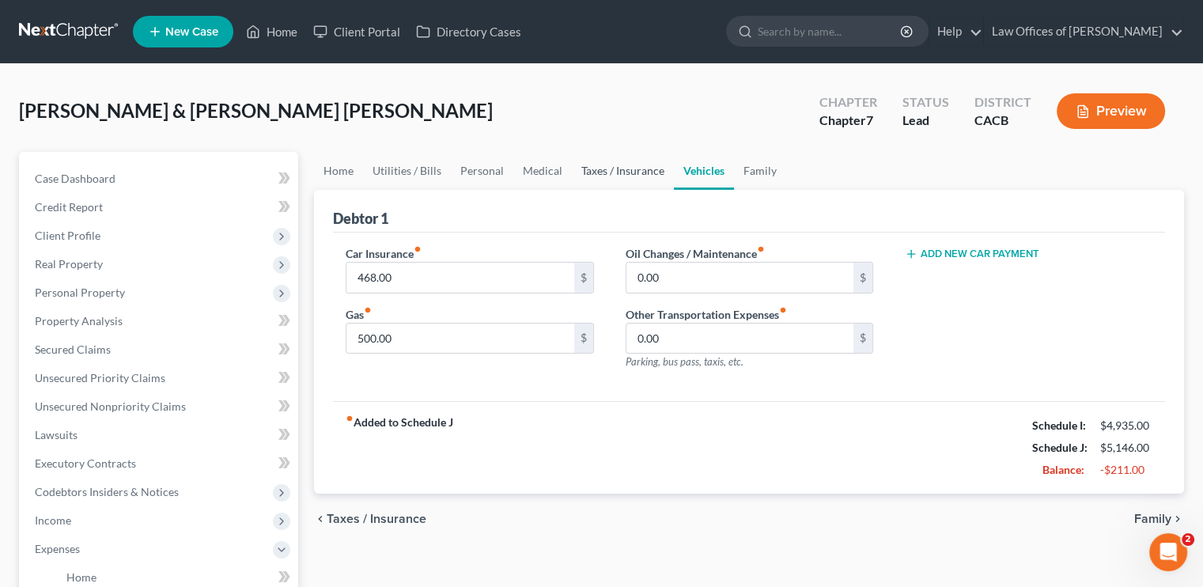
click at [634, 172] on link "Taxes / Insurance" at bounding box center [623, 171] width 102 height 38
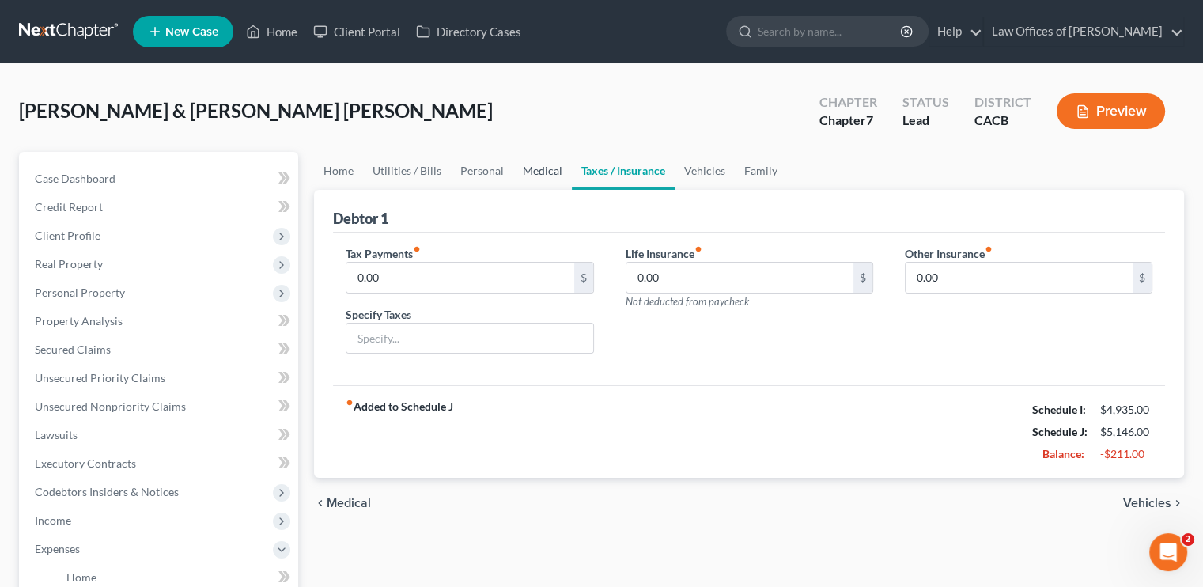
click at [536, 171] on link "Medical" at bounding box center [542, 171] width 59 height 38
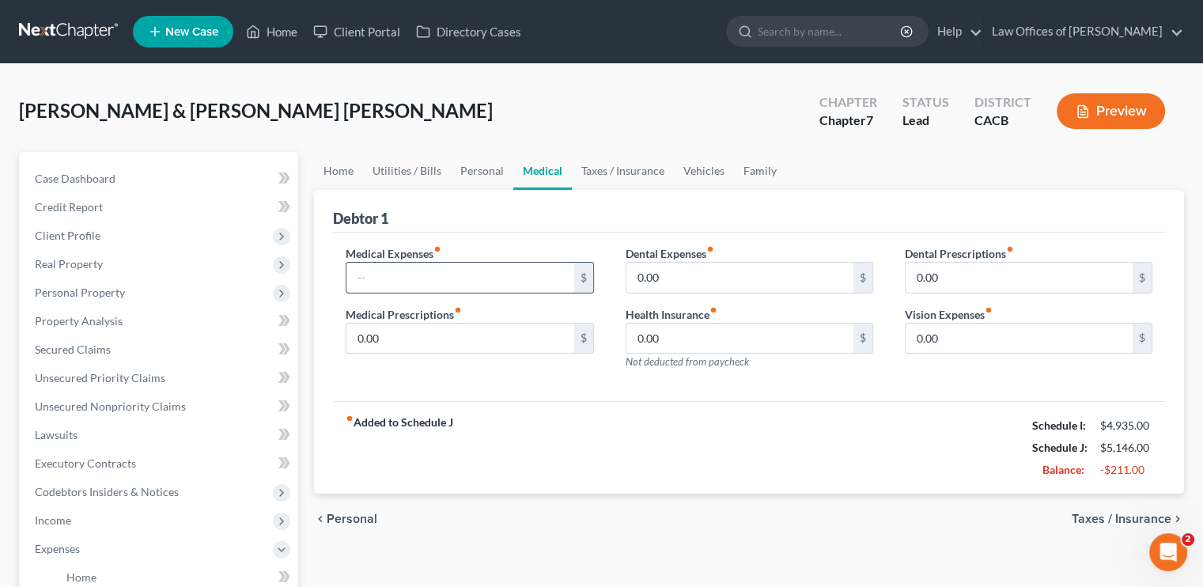
click at [411, 278] on input "text" at bounding box center [459, 278] width 227 height 30
type input "8"
click at [626, 165] on link "Taxes / Insurance" at bounding box center [623, 171] width 102 height 38
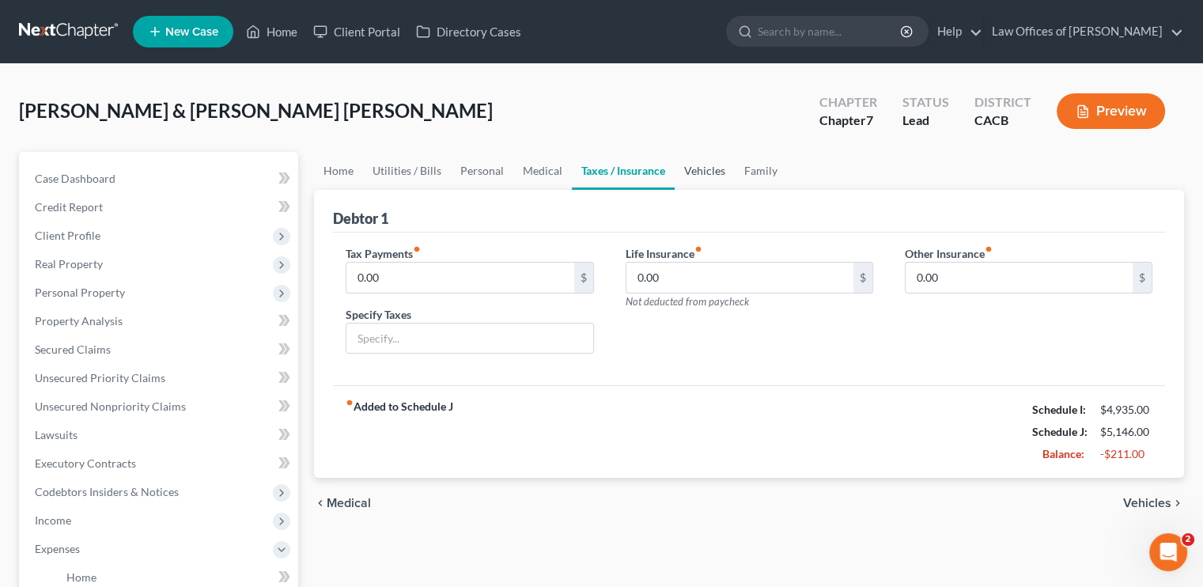
click at [693, 172] on link "Vehicles" at bounding box center [705, 171] width 60 height 38
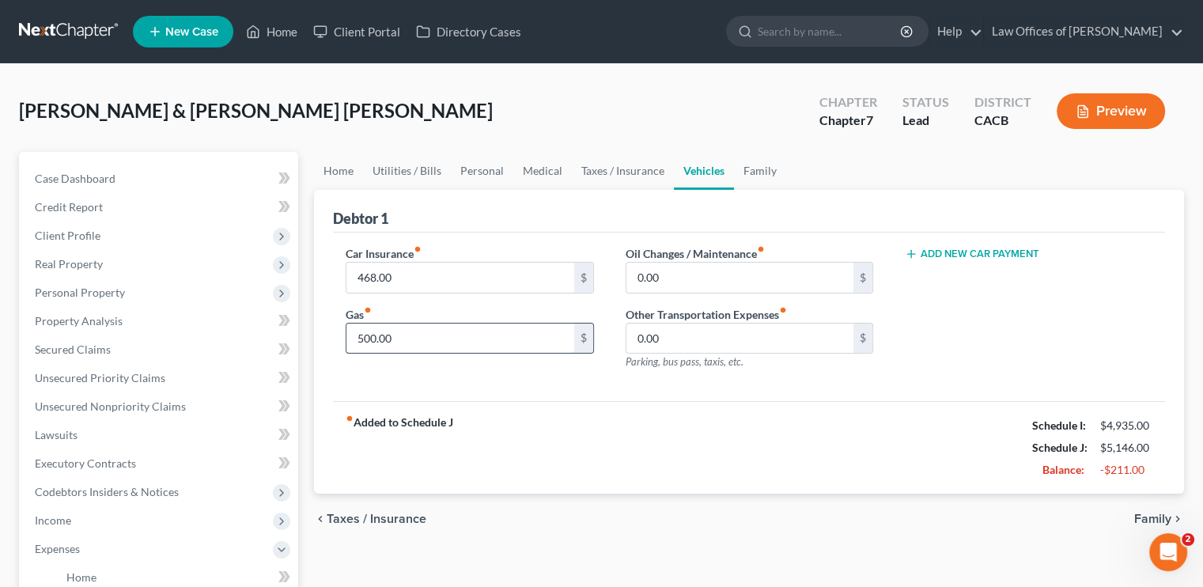
click at [371, 338] on input "500.00" at bounding box center [459, 338] width 227 height 30
click at [497, 230] on div "Debtor 1" at bounding box center [749, 211] width 832 height 43
click at [769, 164] on link "Family" at bounding box center [760, 171] width 52 height 38
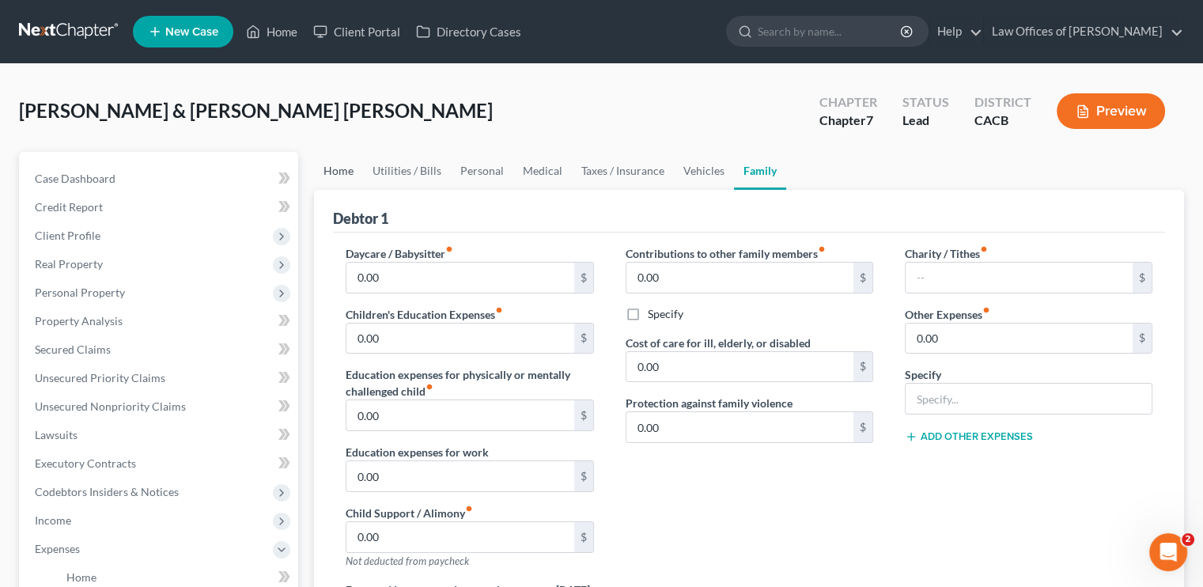
click at [346, 171] on link "Home" at bounding box center [338, 171] width 49 height 38
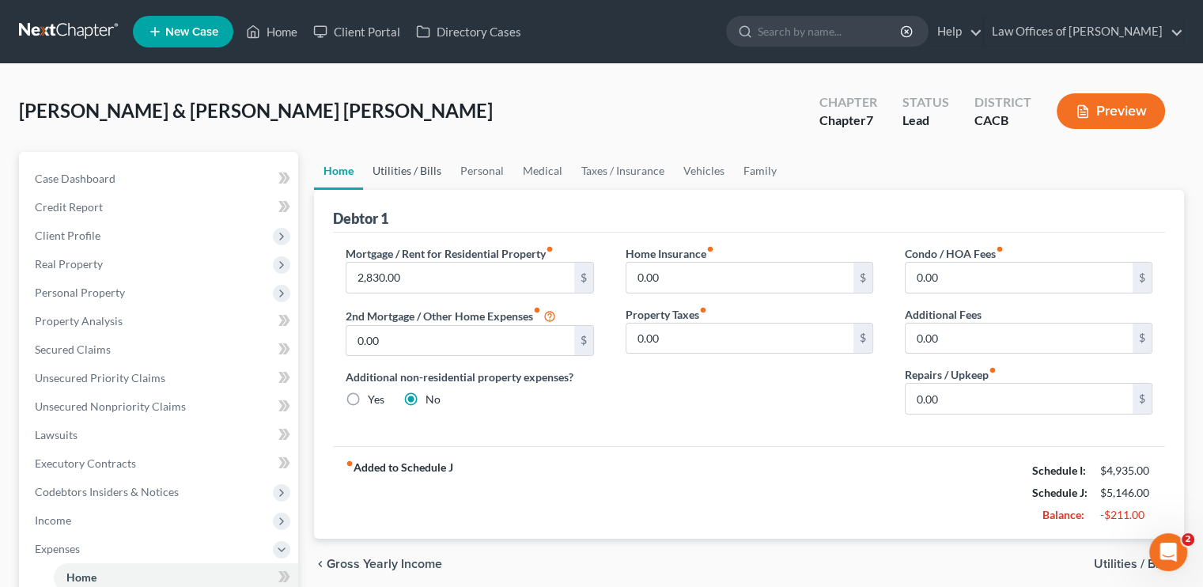
click at [416, 161] on link "Utilities / Bills" at bounding box center [407, 171] width 88 height 38
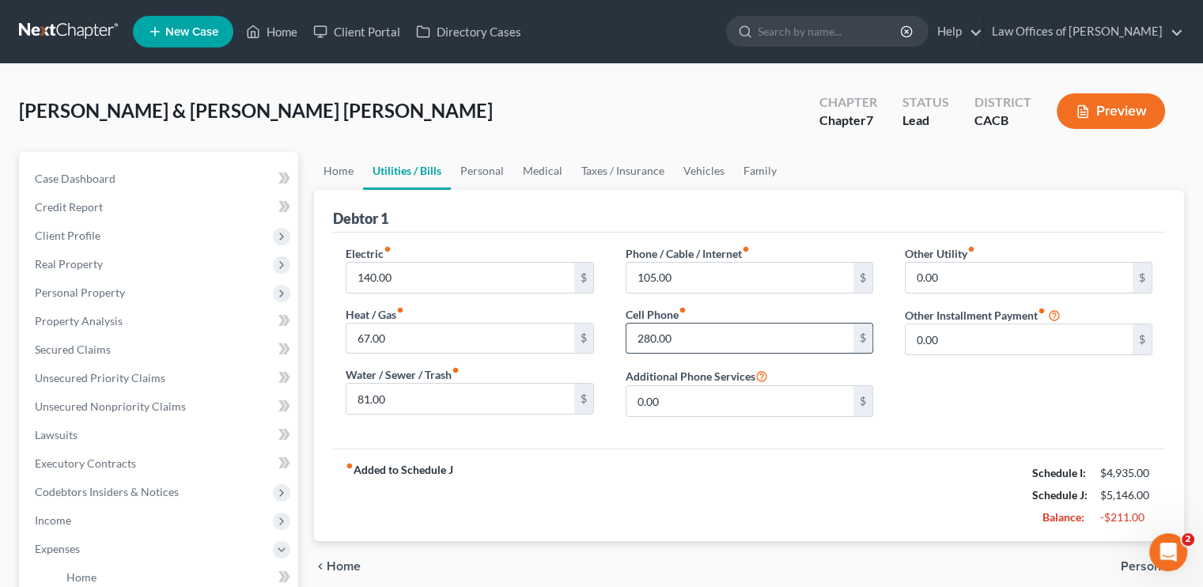
click at [663, 337] on input "280.00" at bounding box center [739, 338] width 227 height 30
type input "260"
click at [792, 192] on div "Debtor 1" at bounding box center [749, 211] width 832 height 43
click at [489, 170] on link "Personal" at bounding box center [482, 171] width 62 height 38
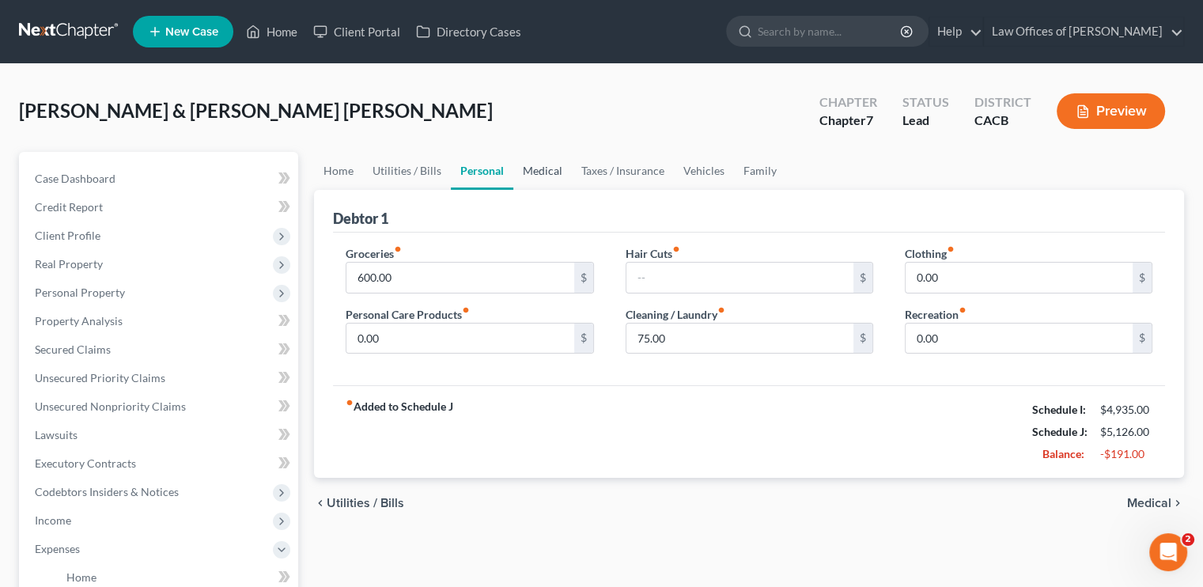
click at [544, 170] on link "Medical" at bounding box center [542, 171] width 59 height 38
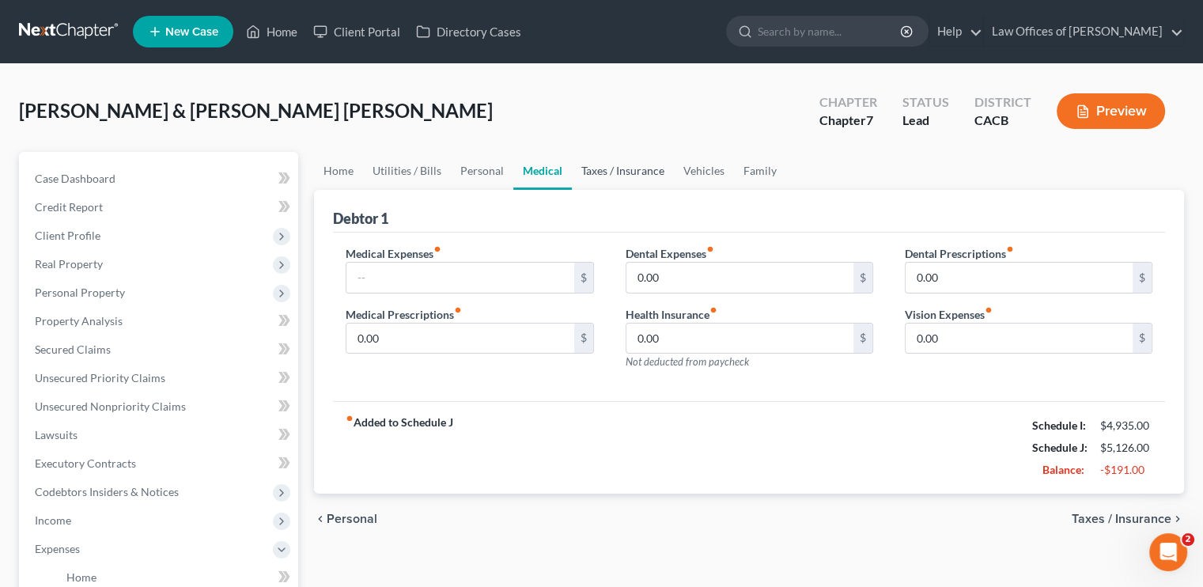
click at [620, 164] on link "Taxes / Insurance" at bounding box center [623, 171] width 102 height 38
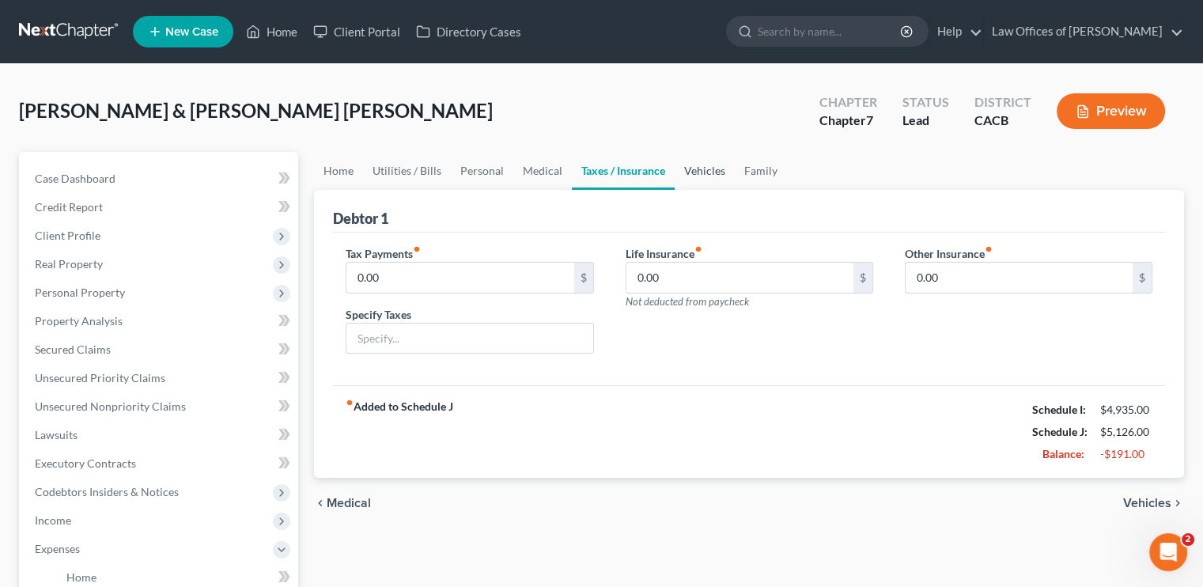
click at [685, 161] on link "Vehicles" at bounding box center [705, 171] width 60 height 38
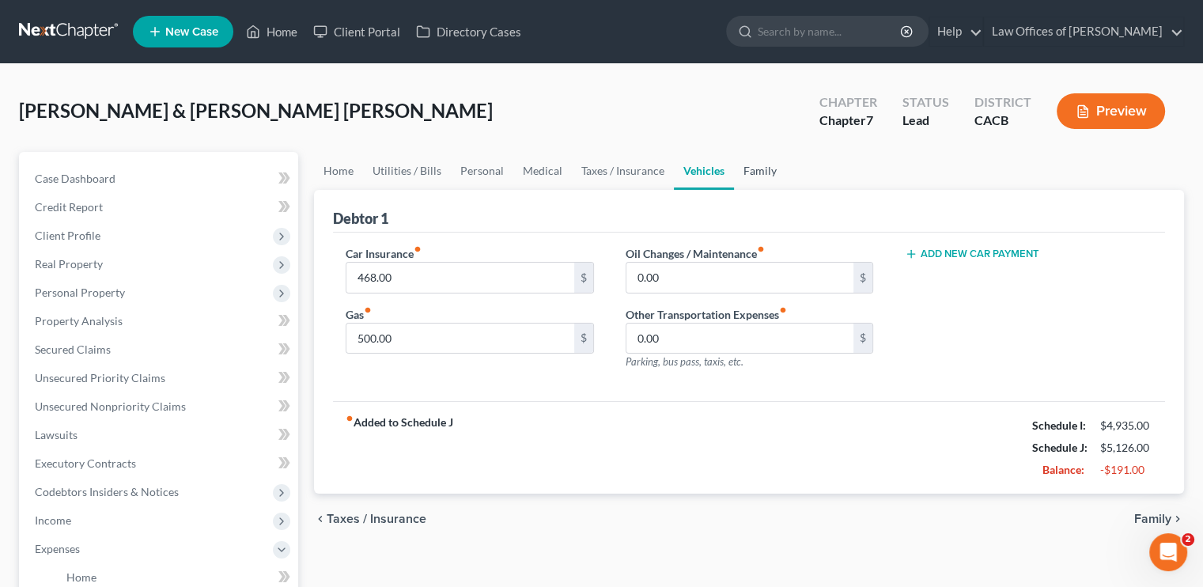
click at [755, 165] on link "Family" at bounding box center [760, 171] width 52 height 38
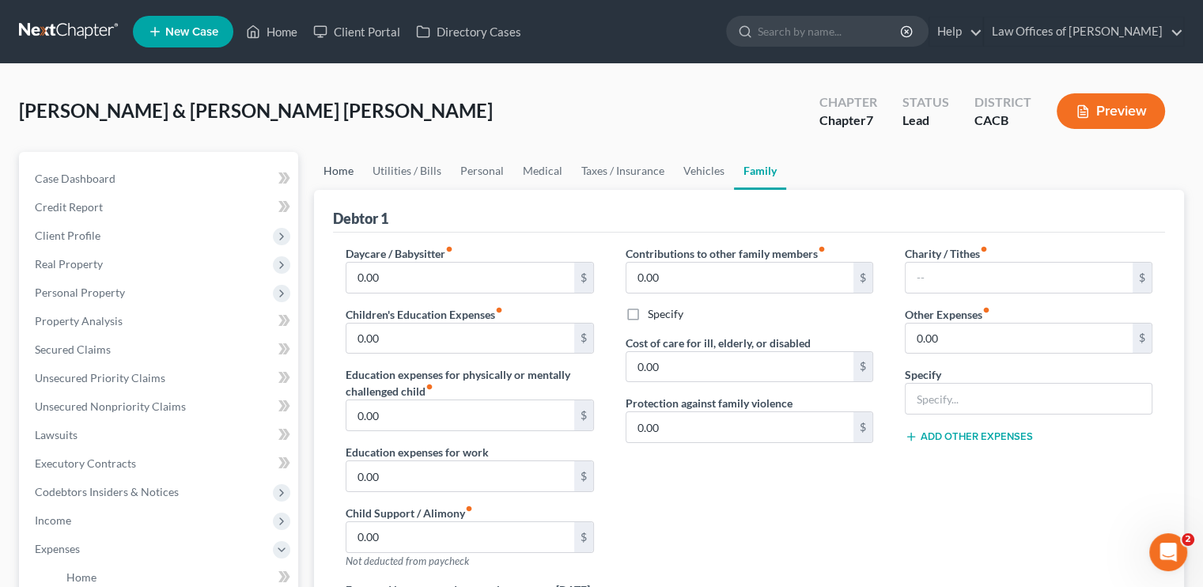
click at [343, 176] on link "Home" at bounding box center [338, 171] width 49 height 38
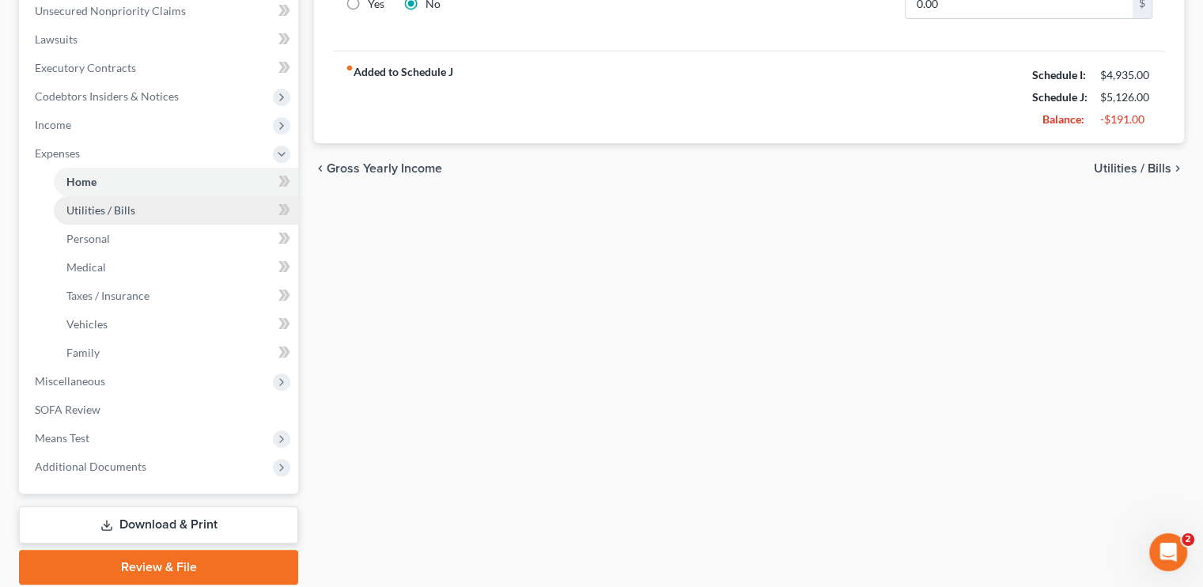
click at [98, 217] on link "Utilities / Bills" at bounding box center [176, 210] width 244 height 28
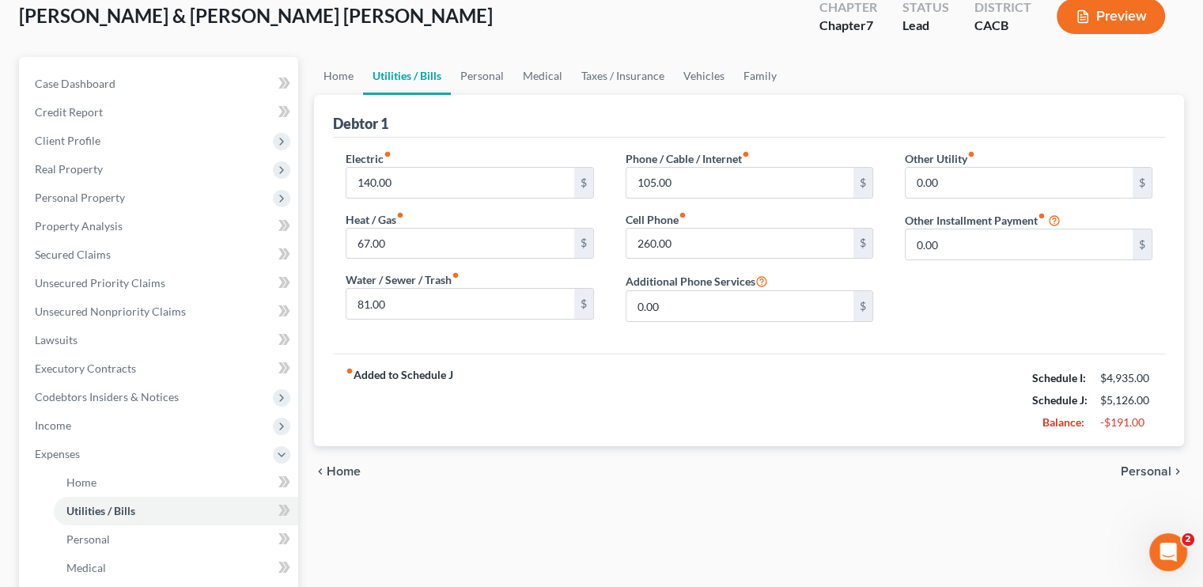
scroll to position [56, 0]
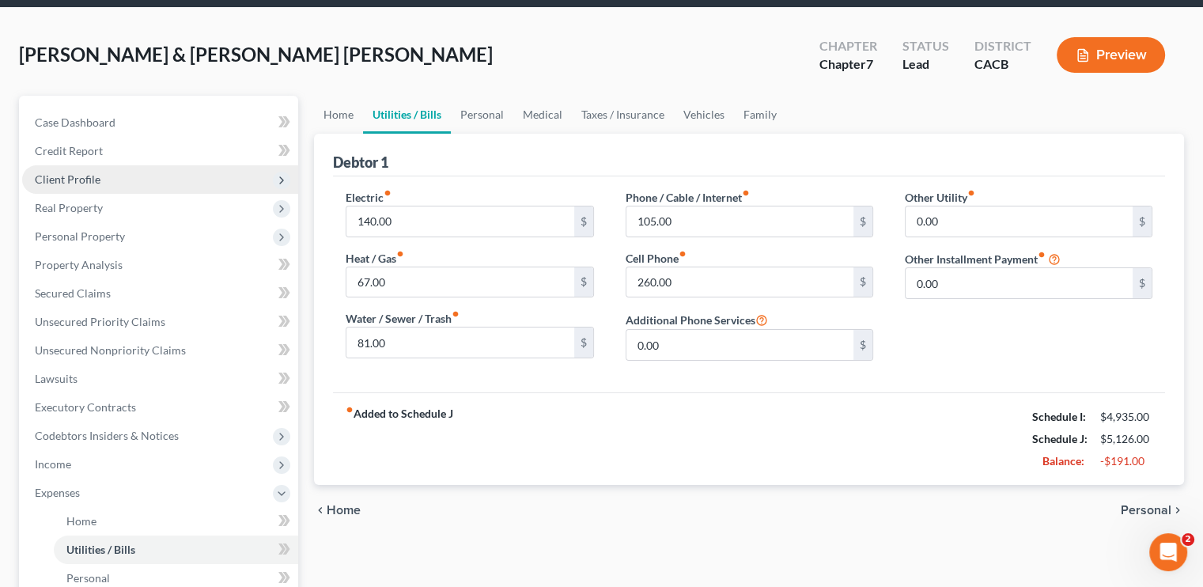
click at [90, 172] on span "Client Profile" at bounding box center [68, 178] width 66 height 13
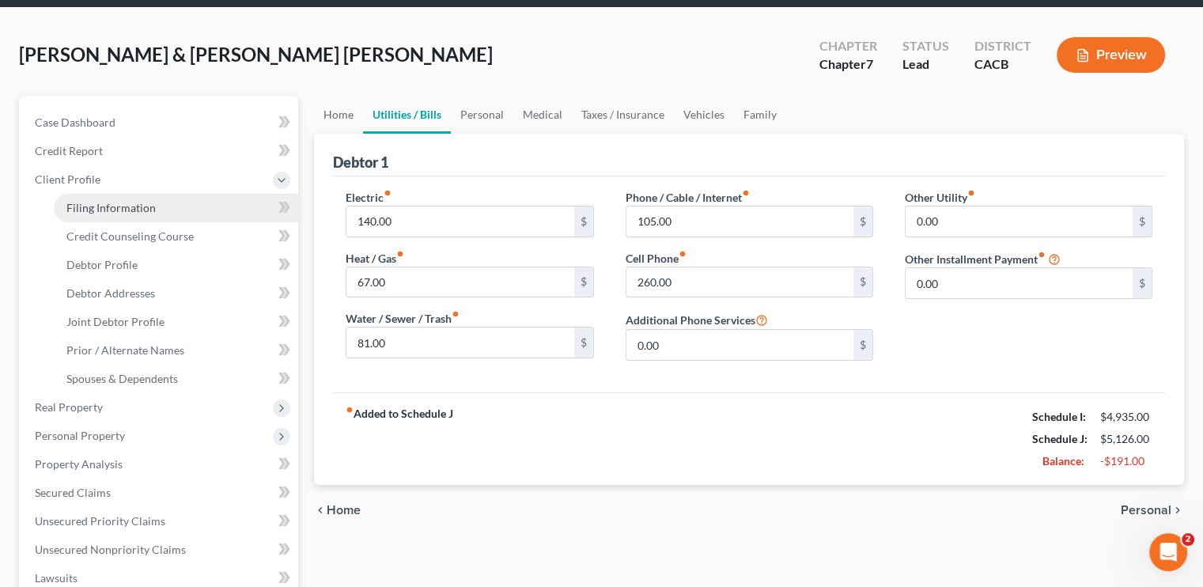
click at [101, 207] on span "Filing Information" at bounding box center [110, 207] width 89 height 13
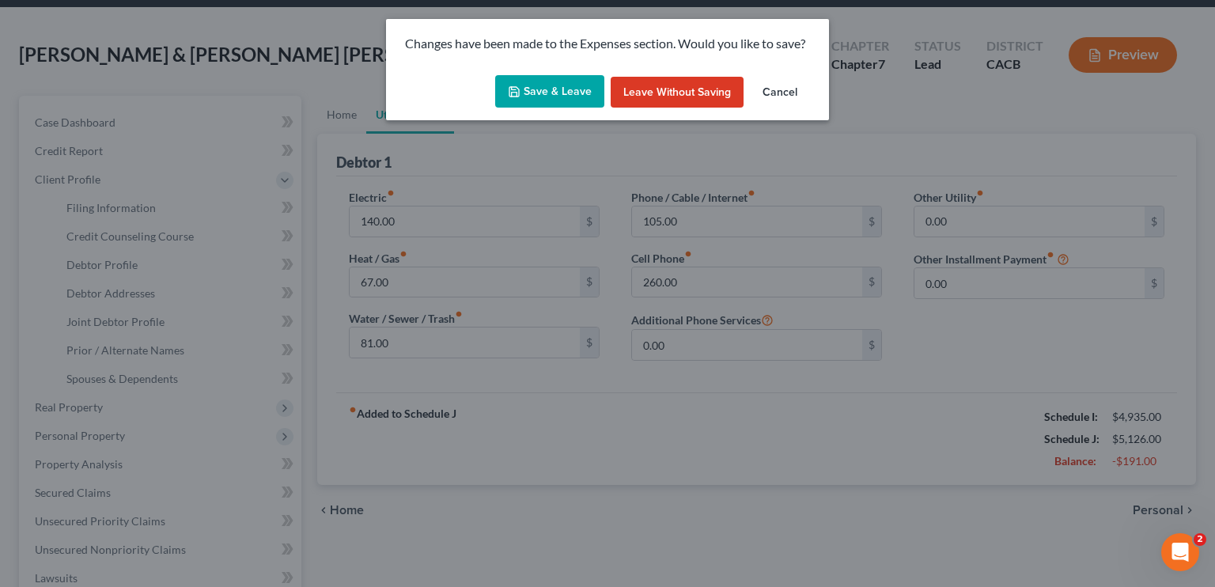
click at [557, 97] on button "Save & Leave" at bounding box center [549, 91] width 109 height 33
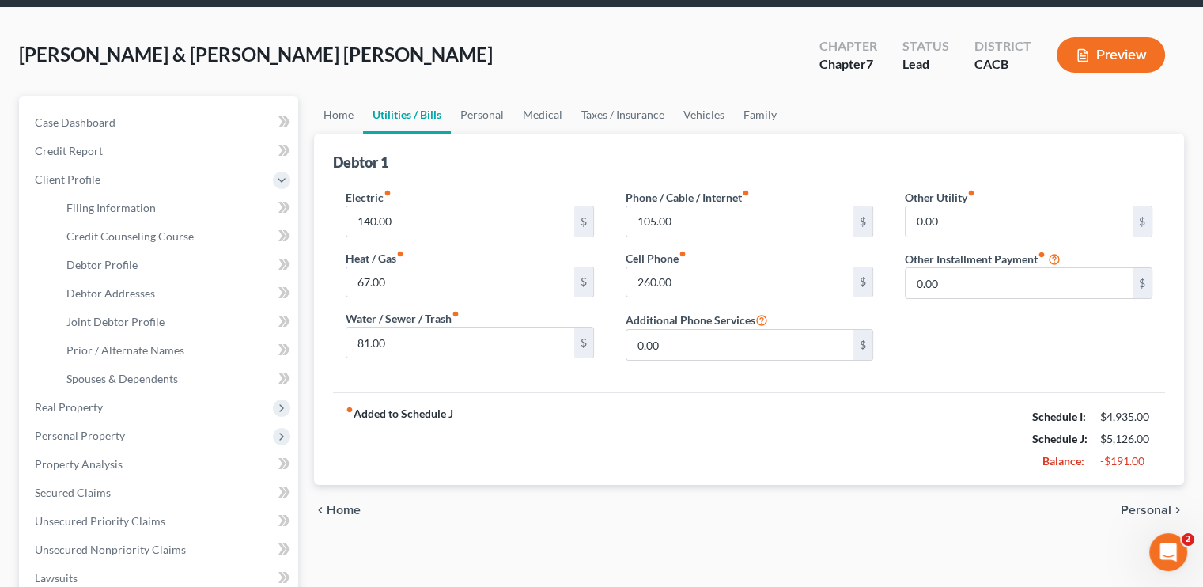
select select "1"
select select "0"
select select "7"
select select "4"
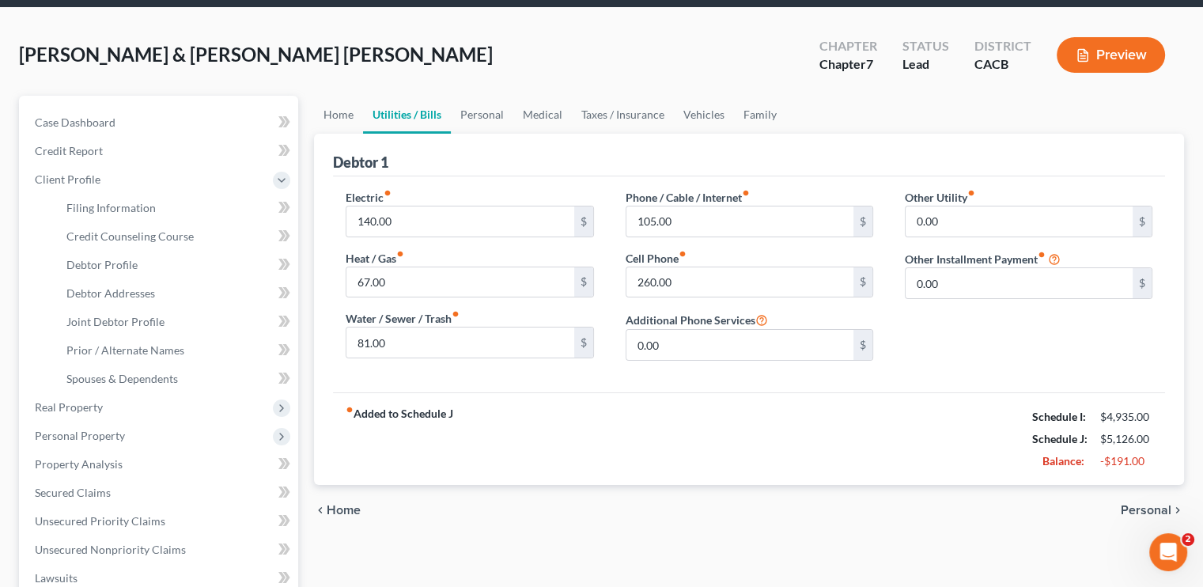
select select "0"
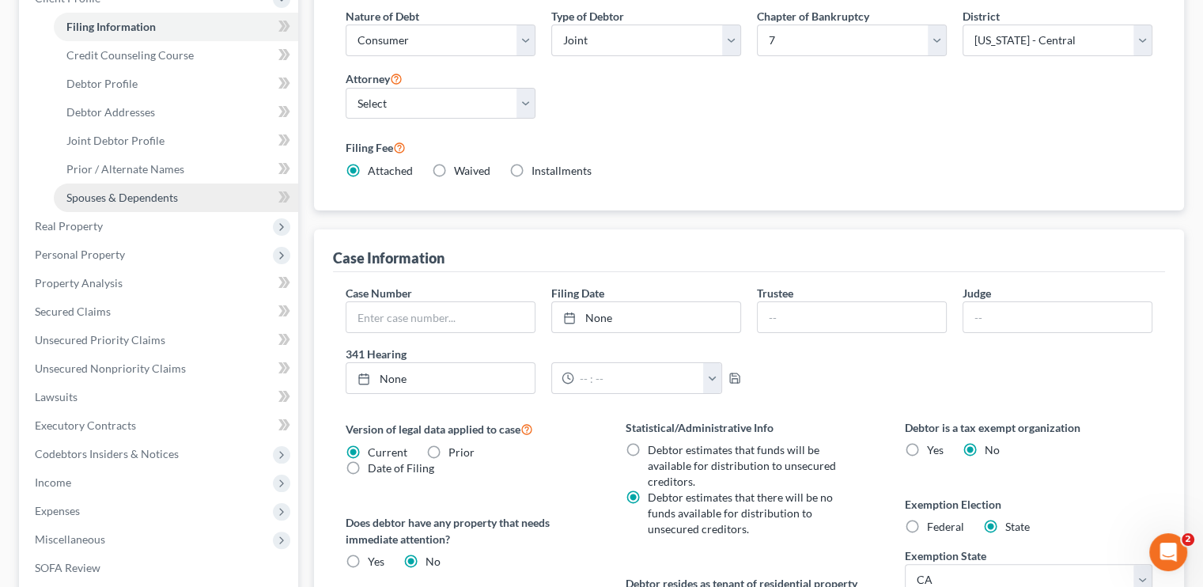
scroll to position [158, 0]
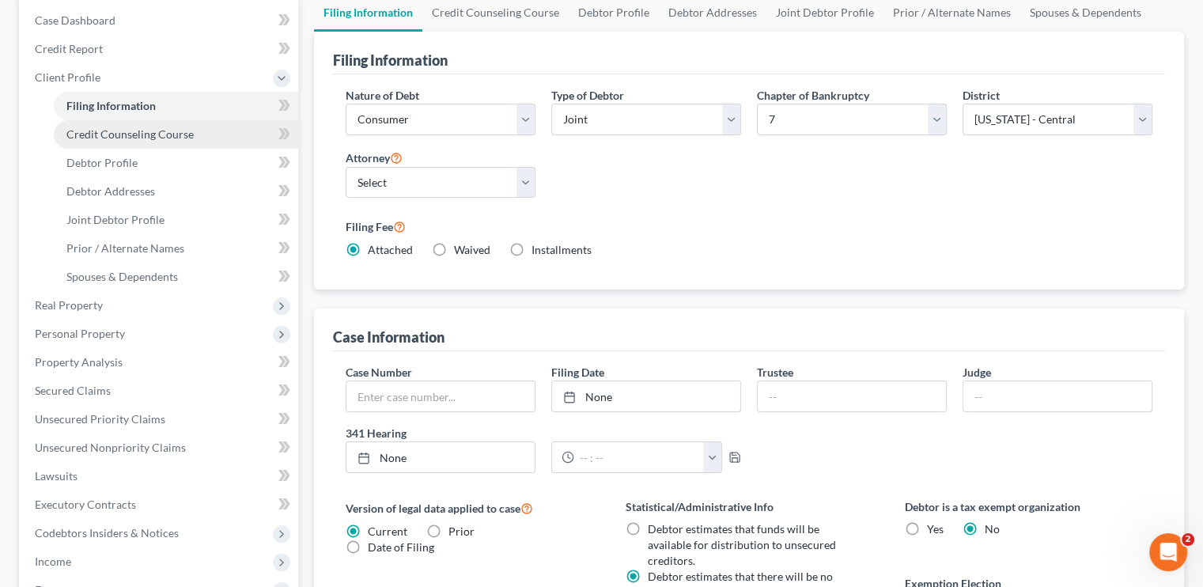
click at [134, 133] on span "Credit Counseling Course" at bounding box center [129, 133] width 127 height 13
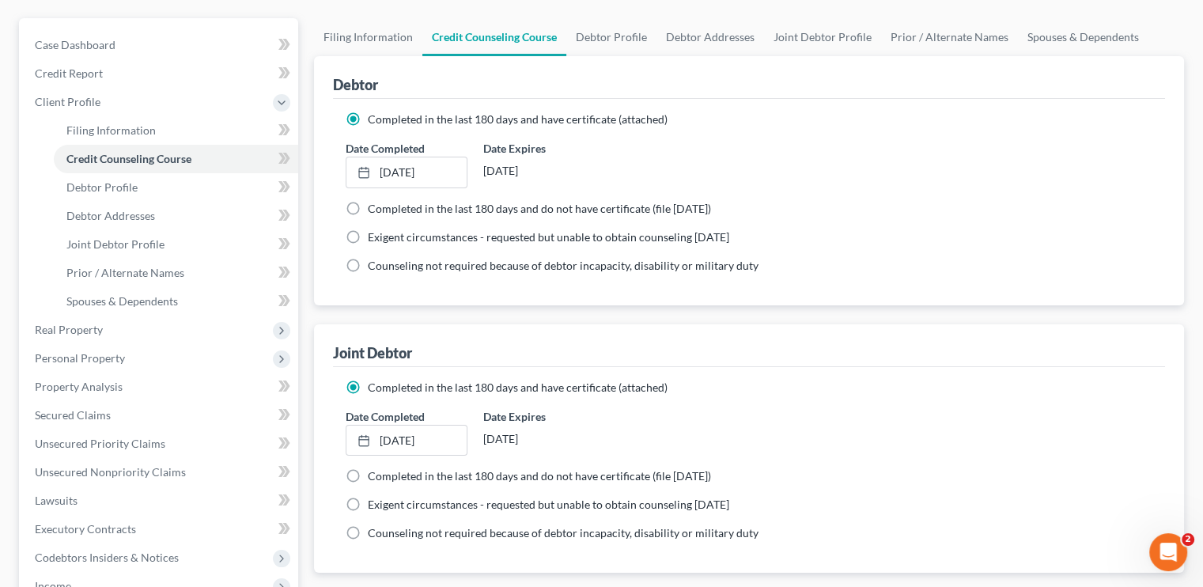
scroll to position [158, 0]
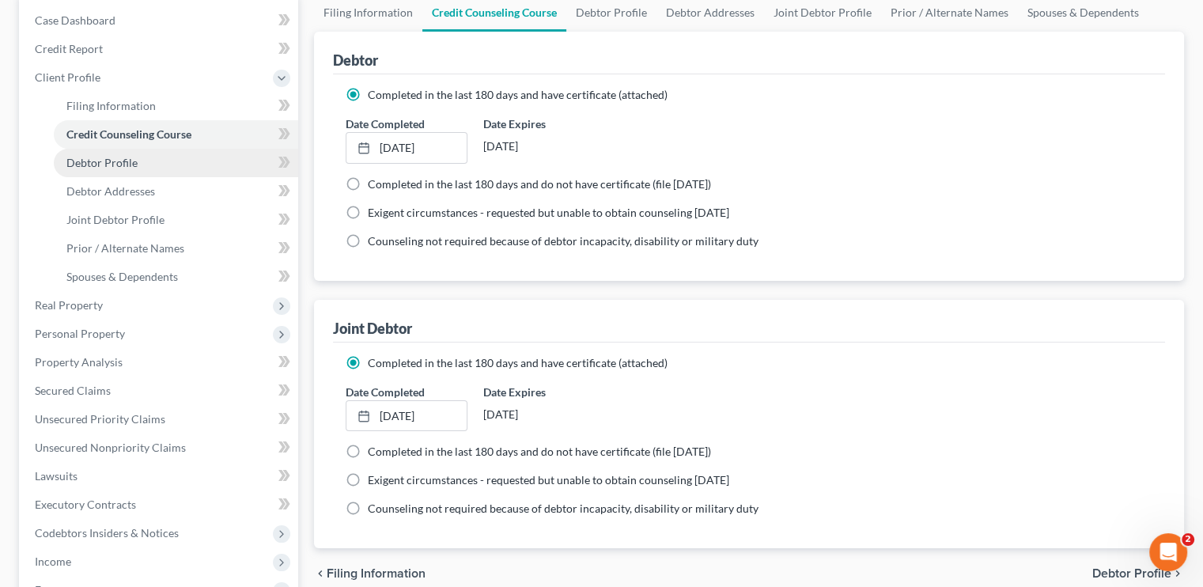
click at [102, 164] on span "Debtor Profile" at bounding box center [101, 162] width 71 height 13
select select "1"
select select "3"
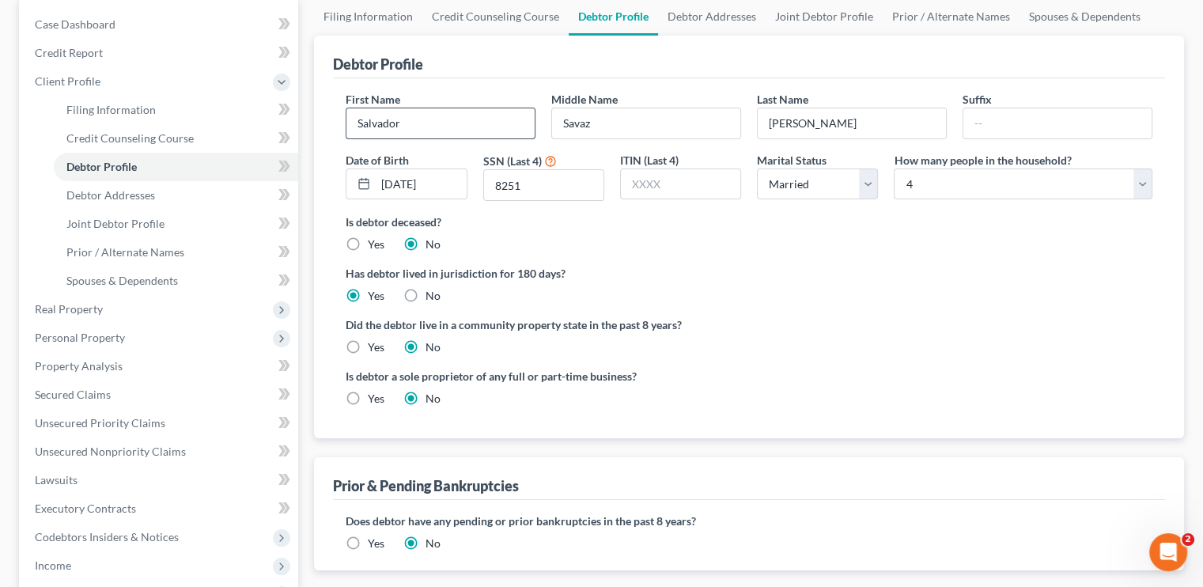
scroll to position [158, 0]
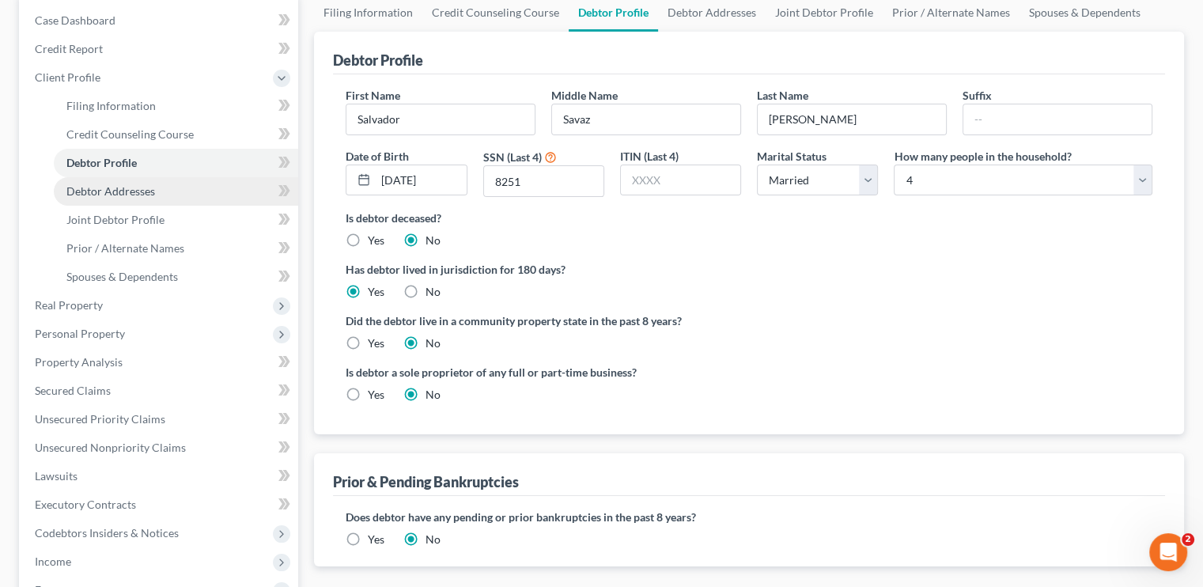
click at [135, 183] on link "Debtor Addresses" at bounding box center [176, 191] width 244 height 28
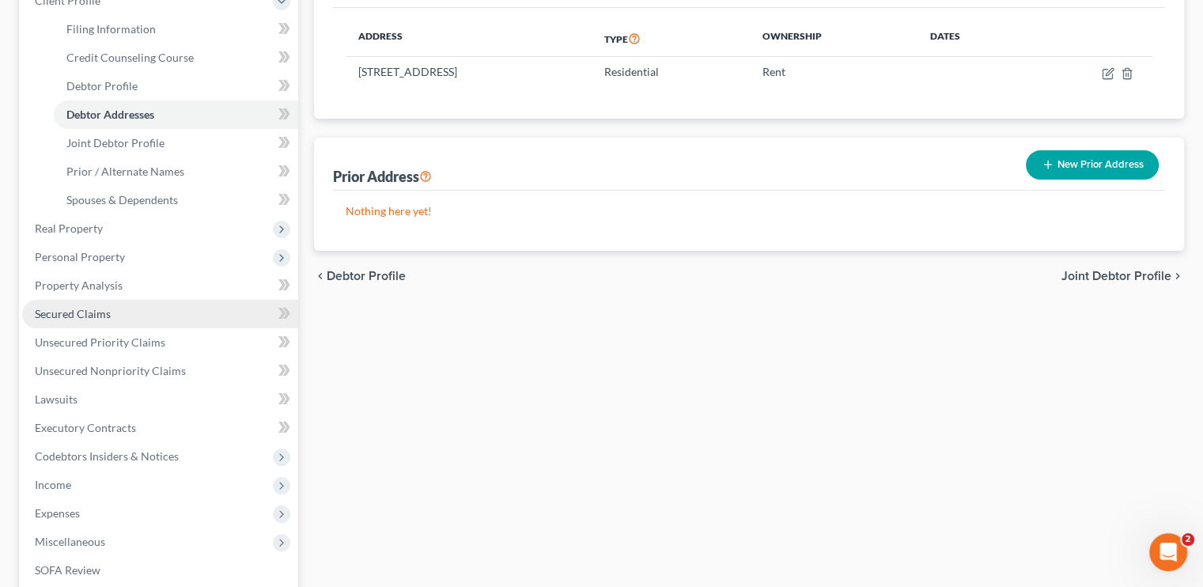
scroll to position [237, 0]
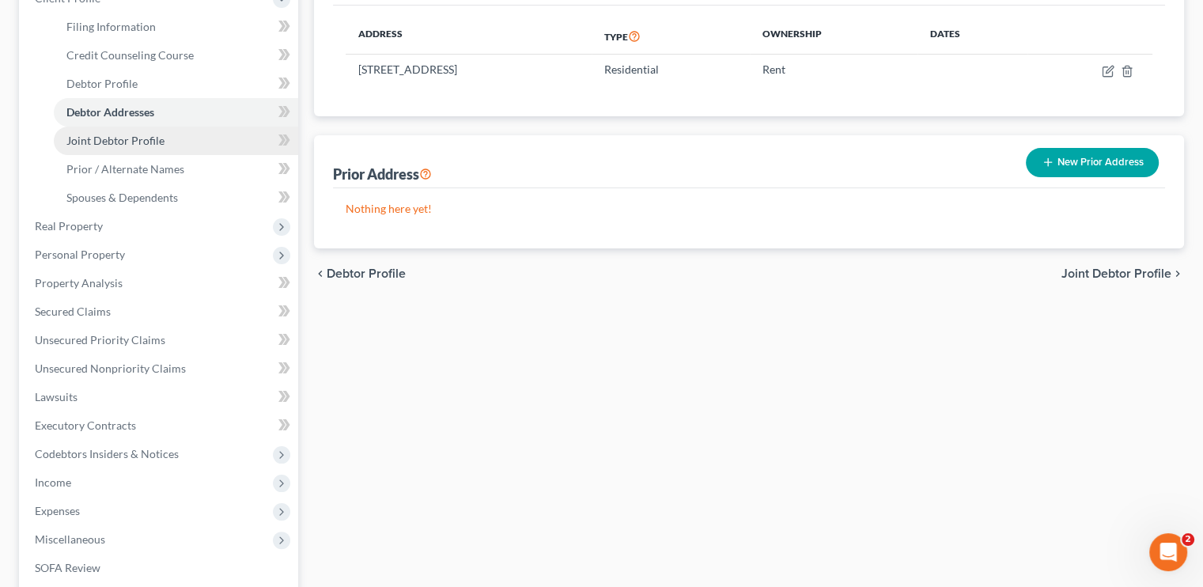
click at [100, 142] on span "Joint Debtor Profile" at bounding box center [115, 140] width 98 height 13
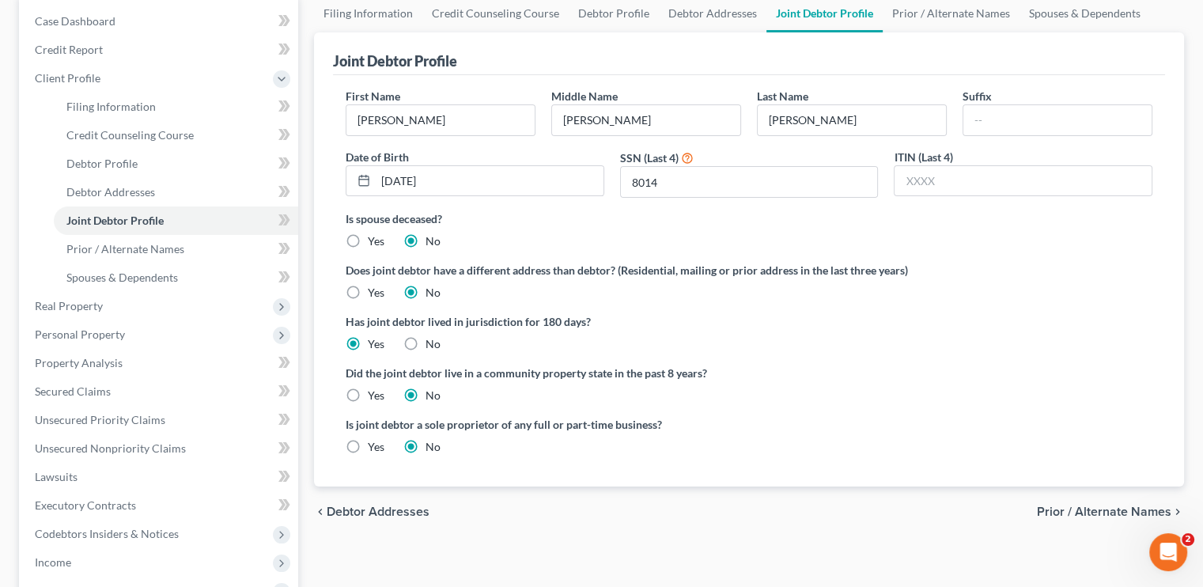
scroll to position [158, 0]
click at [116, 249] on span "Prior / Alternate Names" at bounding box center [125, 247] width 118 height 13
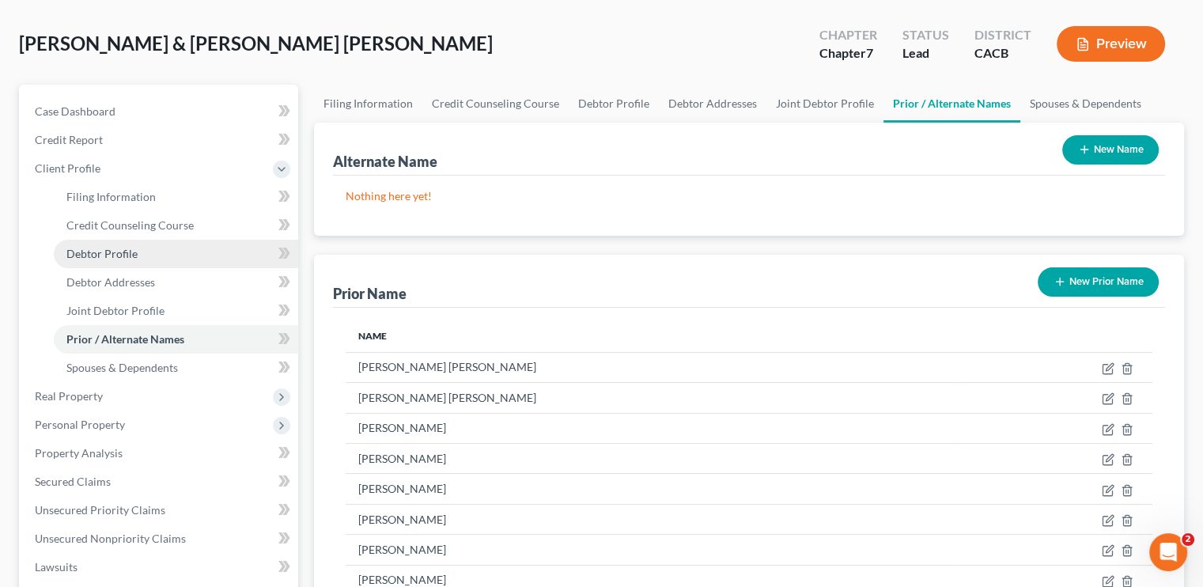
scroll to position [237, 0]
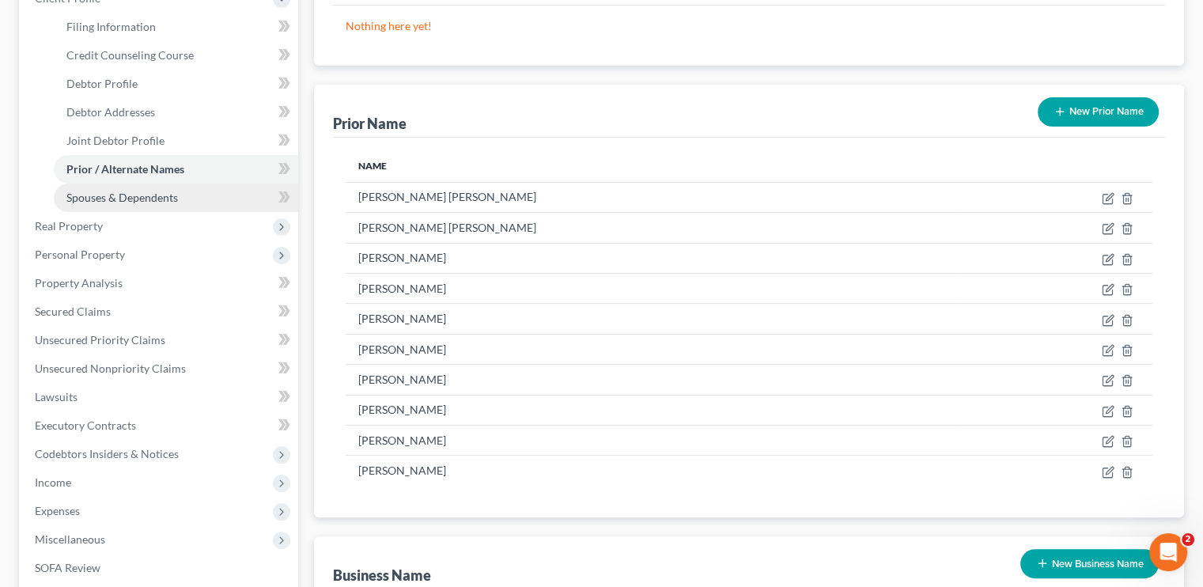
click at [127, 186] on link "Spouses & Dependents" at bounding box center [176, 197] width 244 height 28
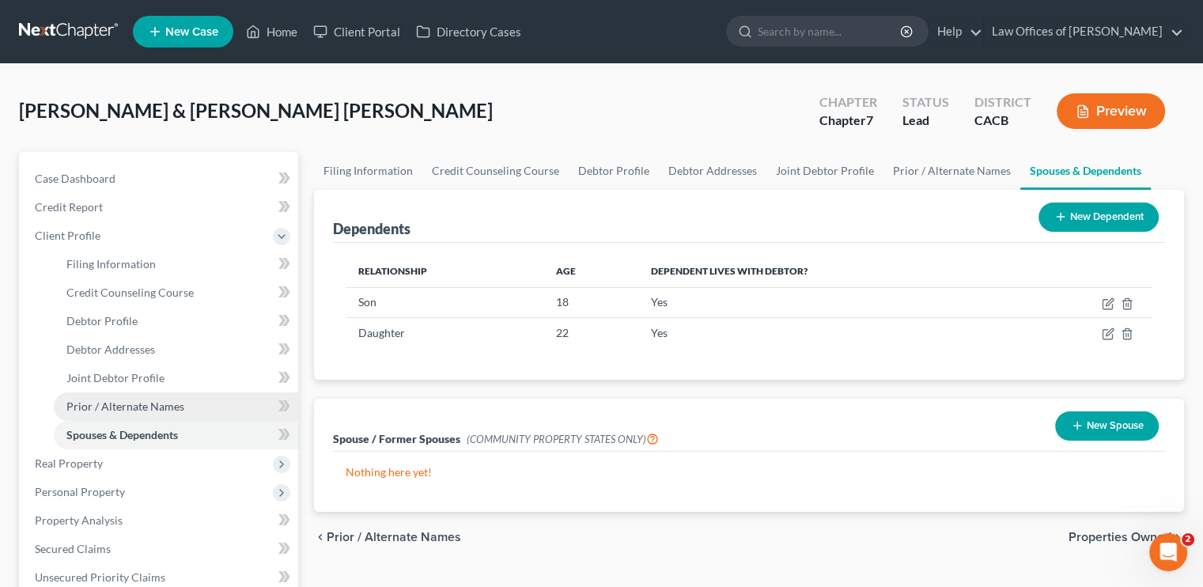
click at [170, 414] on link "Prior / Alternate Names" at bounding box center [176, 406] width 244 height 28
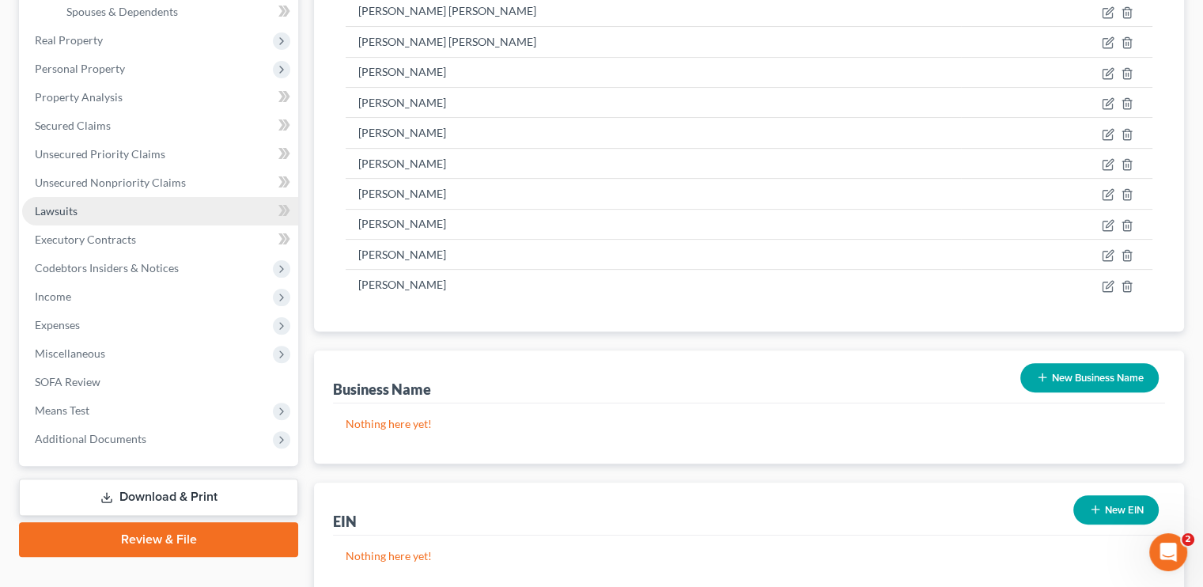
scroll to position [395, 0]
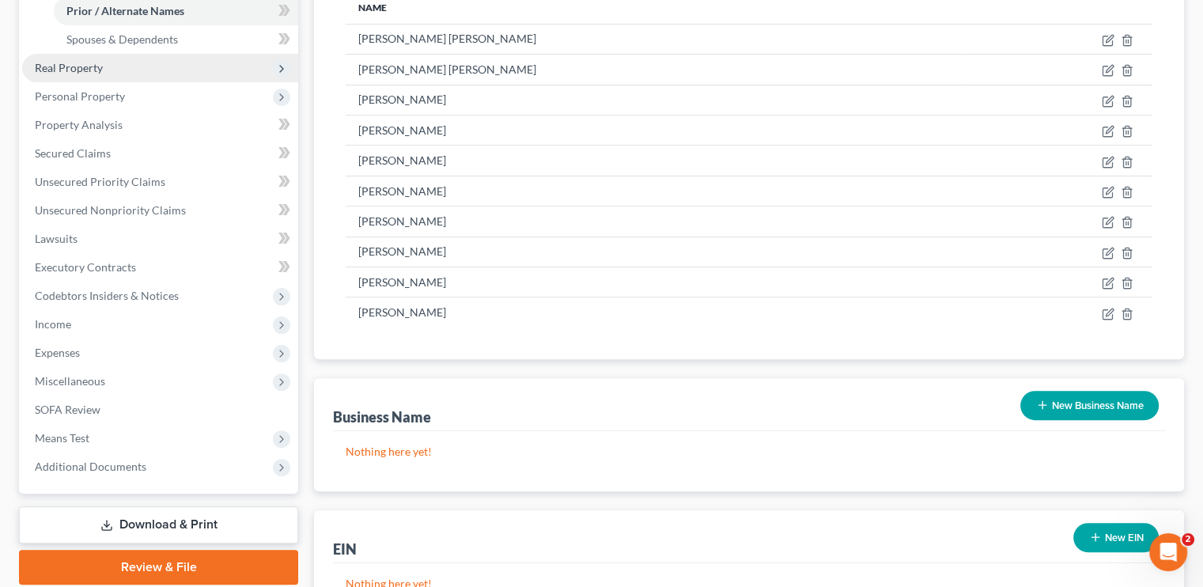
click at [95, 61] on span "Real Property" at bounding box center [69, 67] width 68 height 13
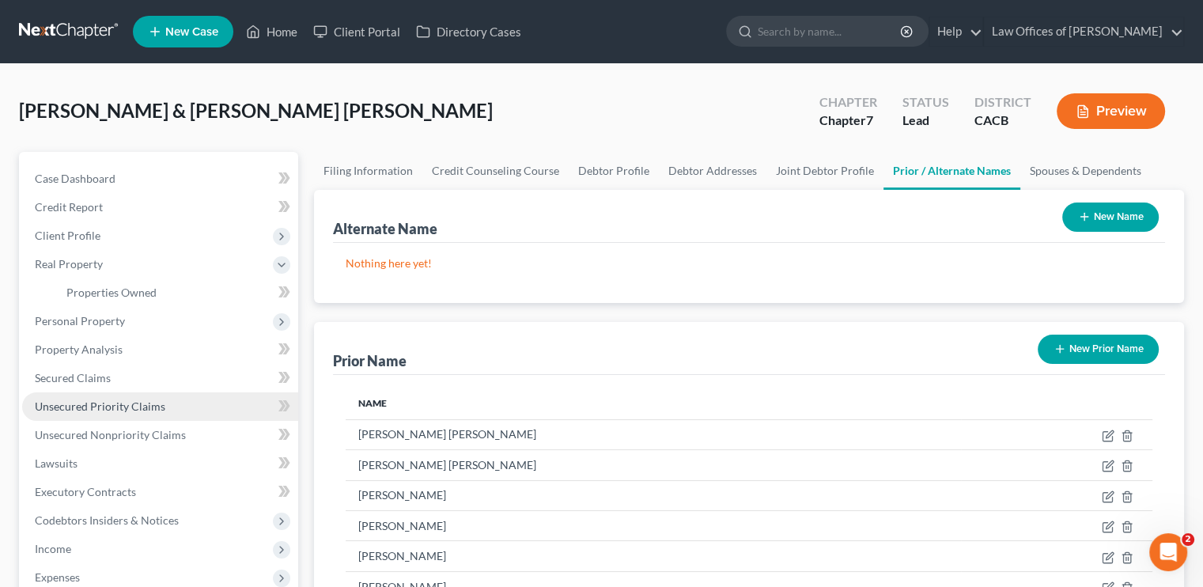
scroll to position [237, 0]
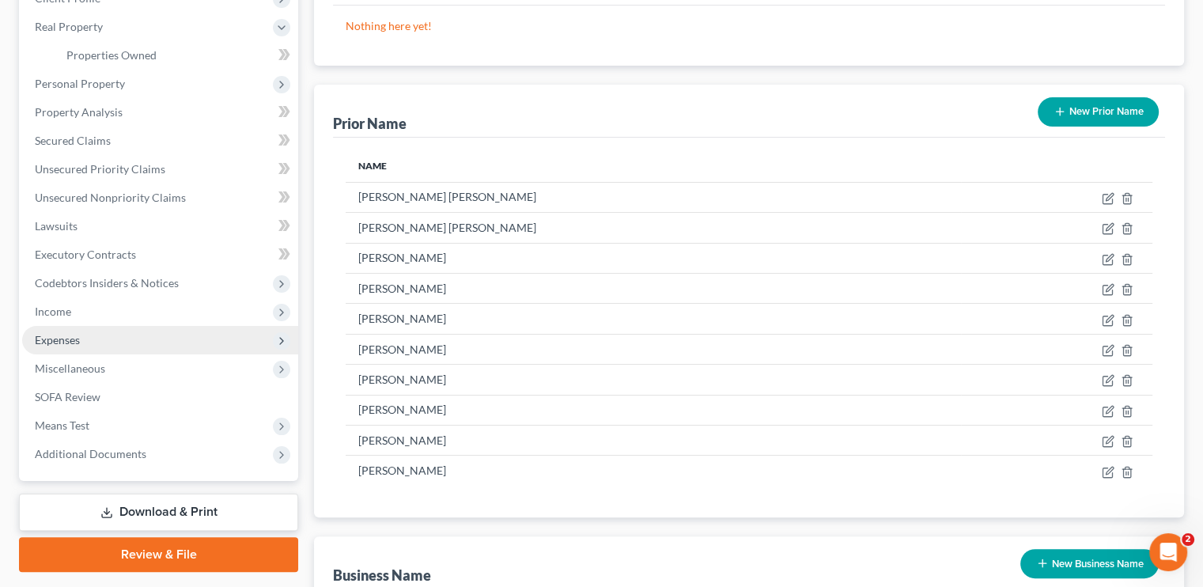
click at [81, 341] on span "Expenses" at bounding box center [160, 340] width 276 height 28
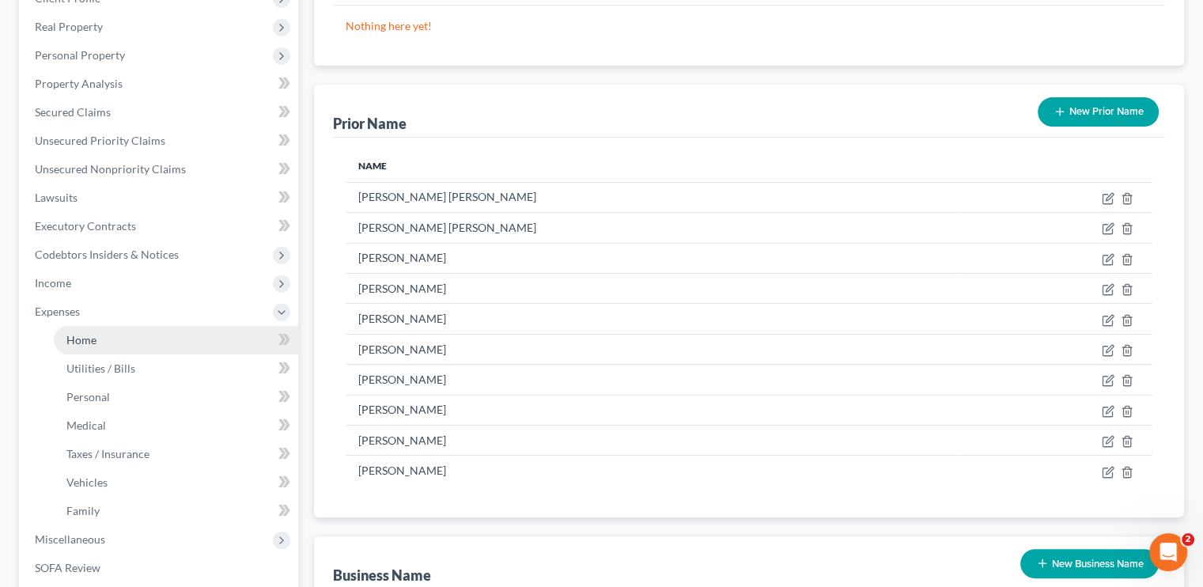
click at [92, 350] on link "Home" at bounding box center [176, 340] width 244 height 28
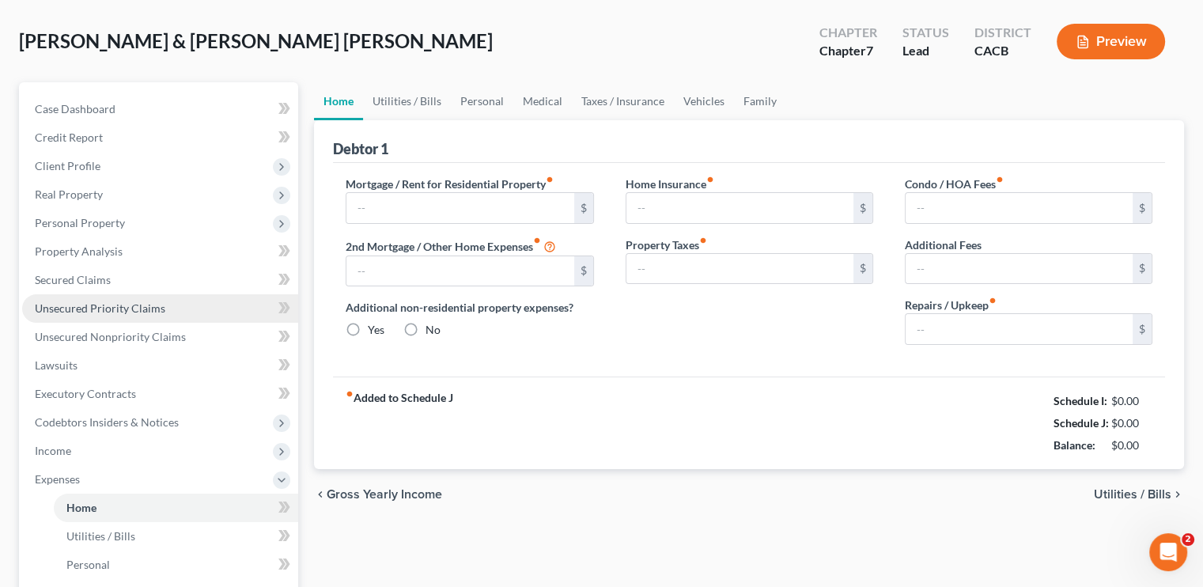
type input "2,830.00"
type input "0.00"
radio input "true"
type input "0.00"
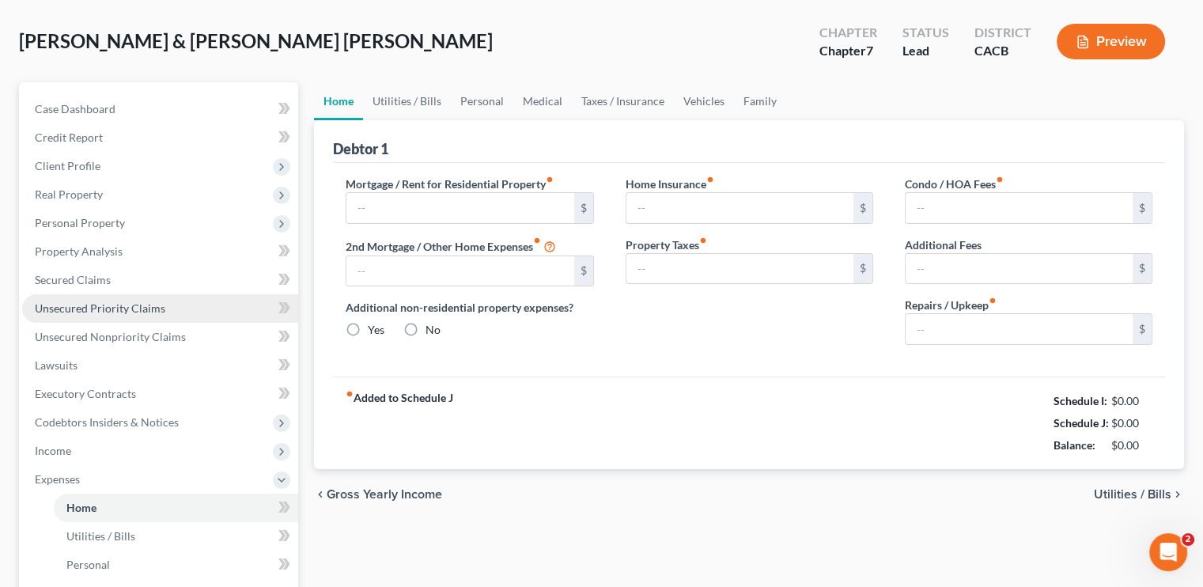
type input "0.00"
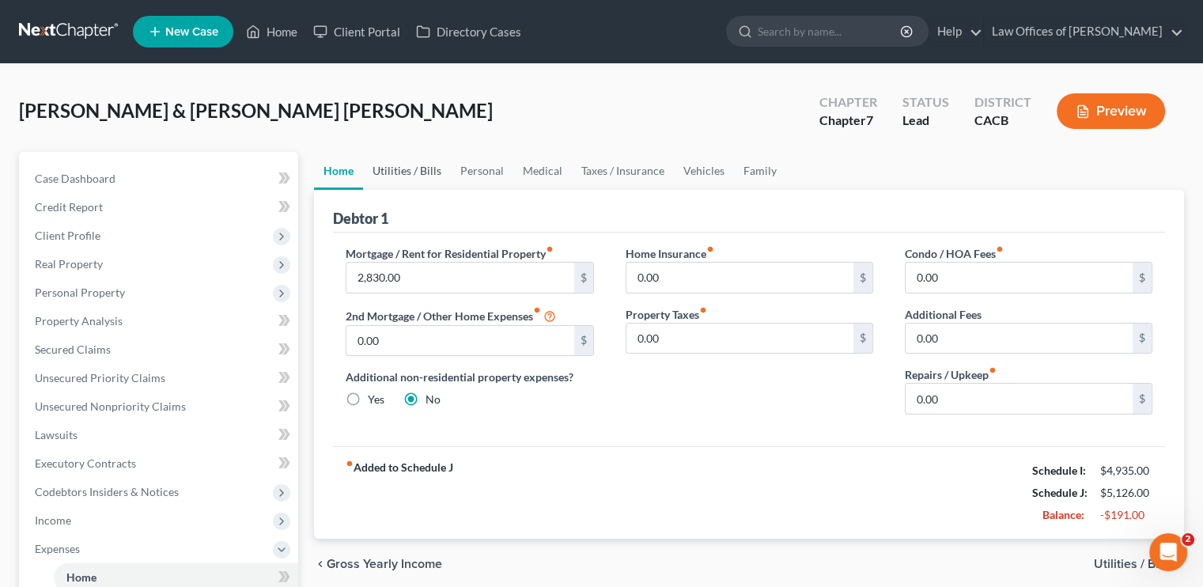
click at [395, 164] on link "Utilities / Bills" at bounding box center [407, 171] width 88 height 38
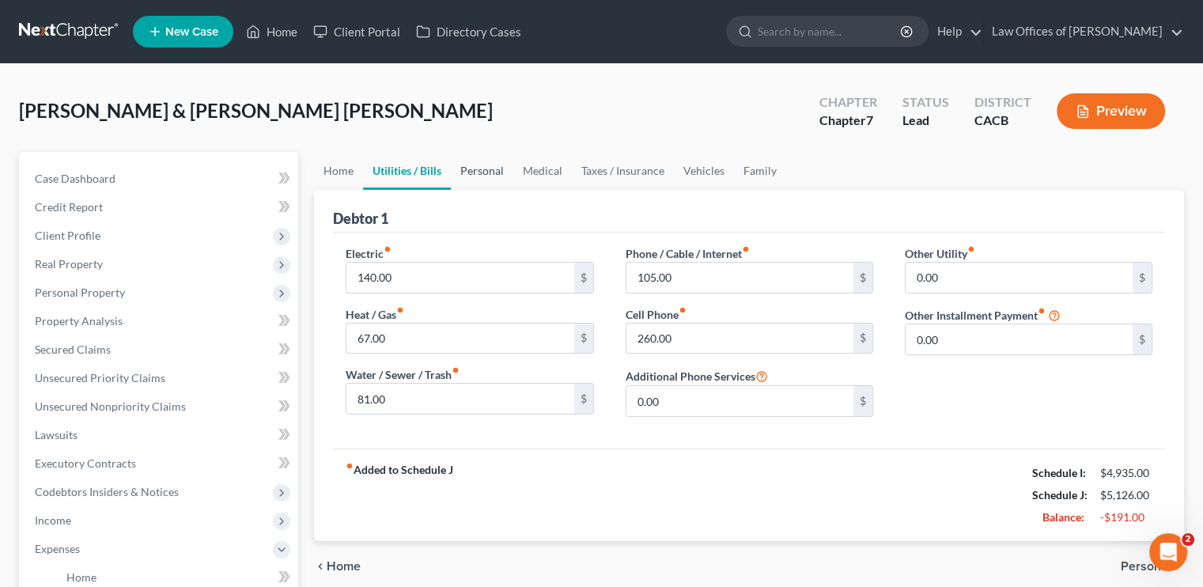
click at [493, 164] on link "Personal" at bounding box center [482, 171] width 62 height 38
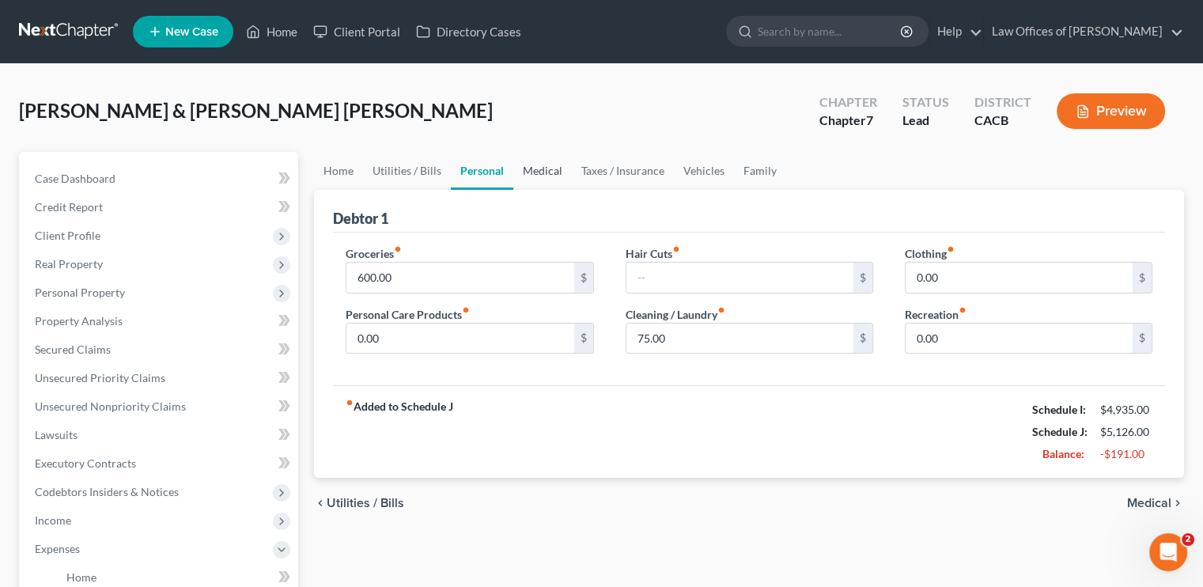
drag, startPoint x: 538, startPoint y: 172, endPoint x: 550, endPoint y: 174, distance: 12.0
click at [538, 172] on link "Medical" at bounding box center [542, 171] width 59 height 38
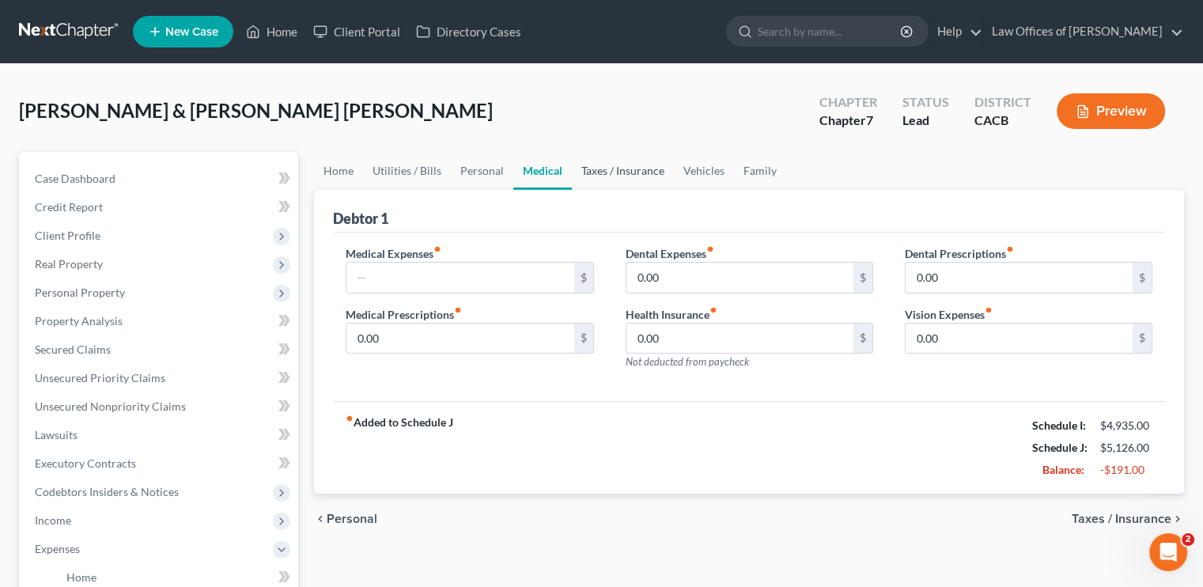
click at [601, 172] on link "Taxes / Insurance" at bounding box center [623, 171] width 102 height 38
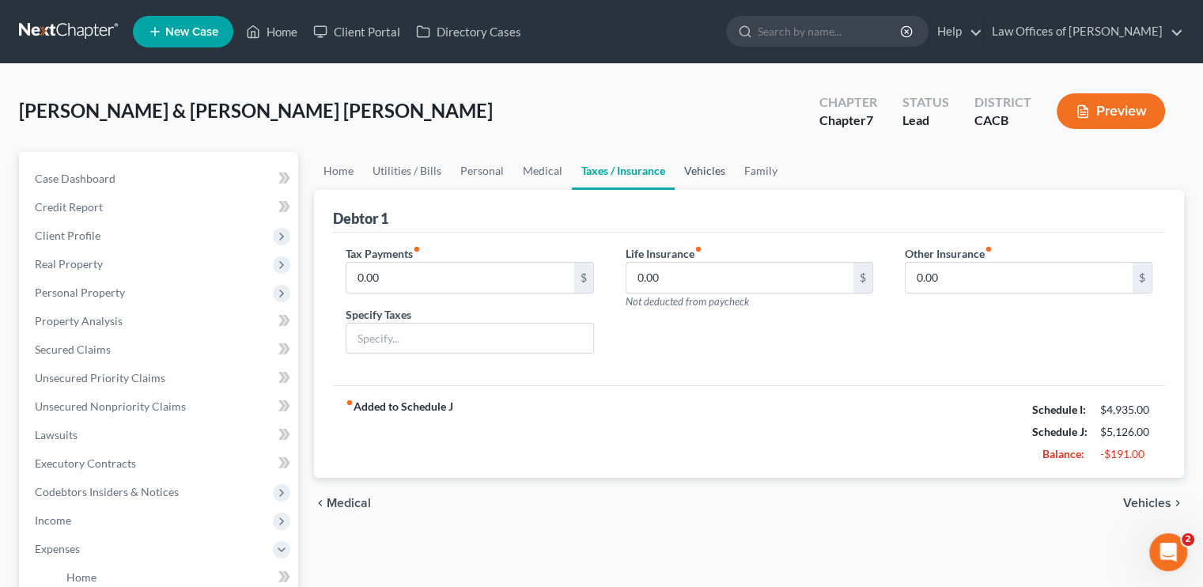
click at [709, 168] on link "Vehicles" at bounding box center [705, 171] width 60 height 38
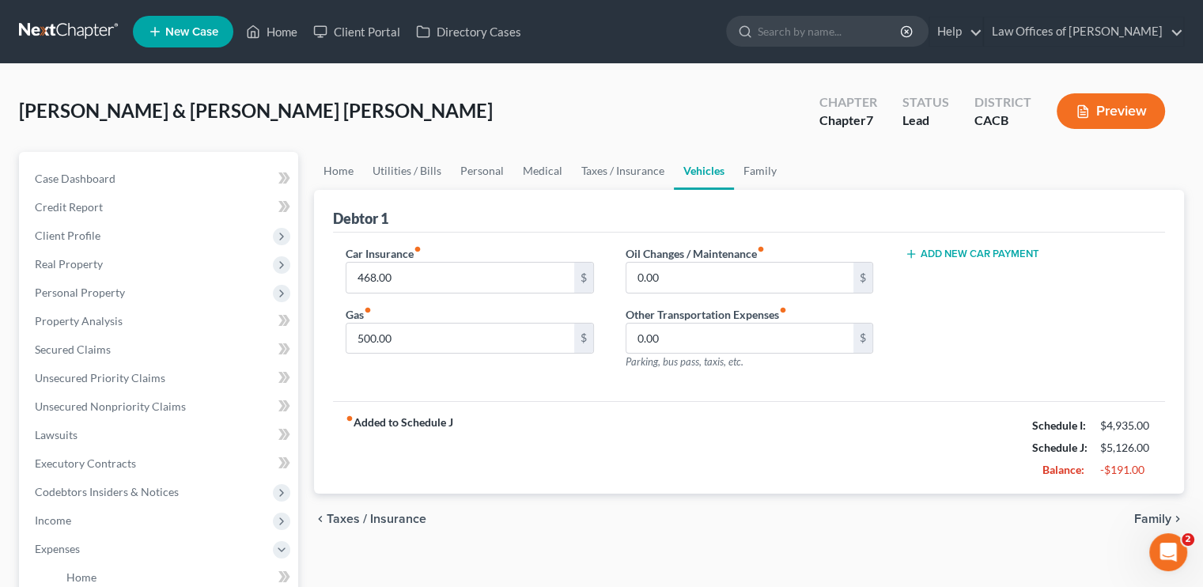
click at [782, 172] on ul "Home Utilities / Bills Personal Medical Taxes / Insurance Vehicles Family" at bounding box center [749, 171] width 870 height 38
click at [777, 170] on link "Family" at bounding box center [760, 171] width 52 height 38
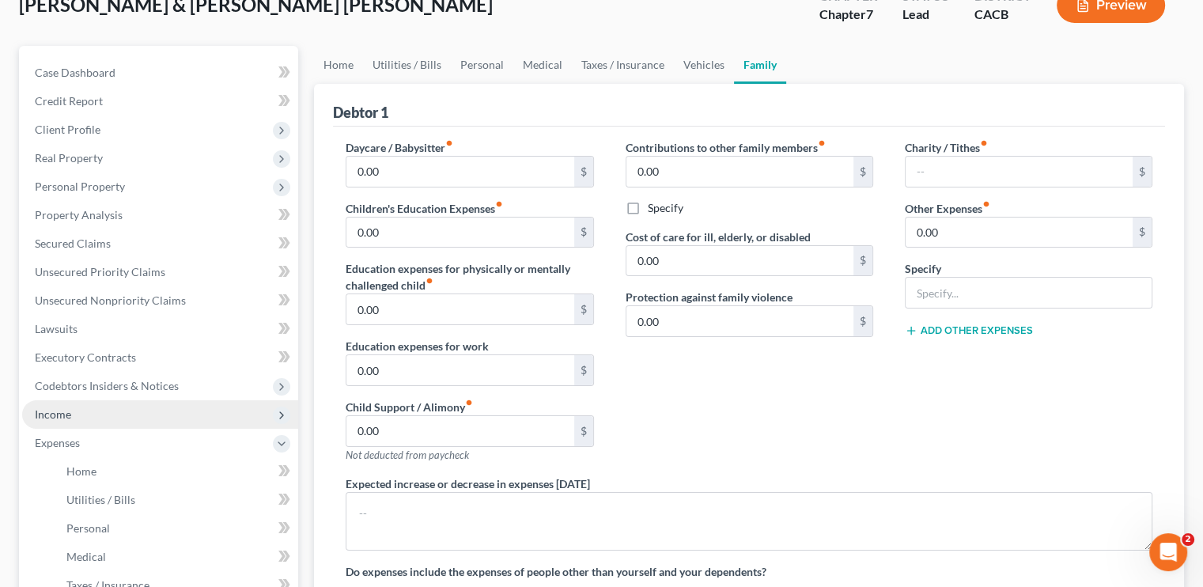
scroll to position [79, 0]
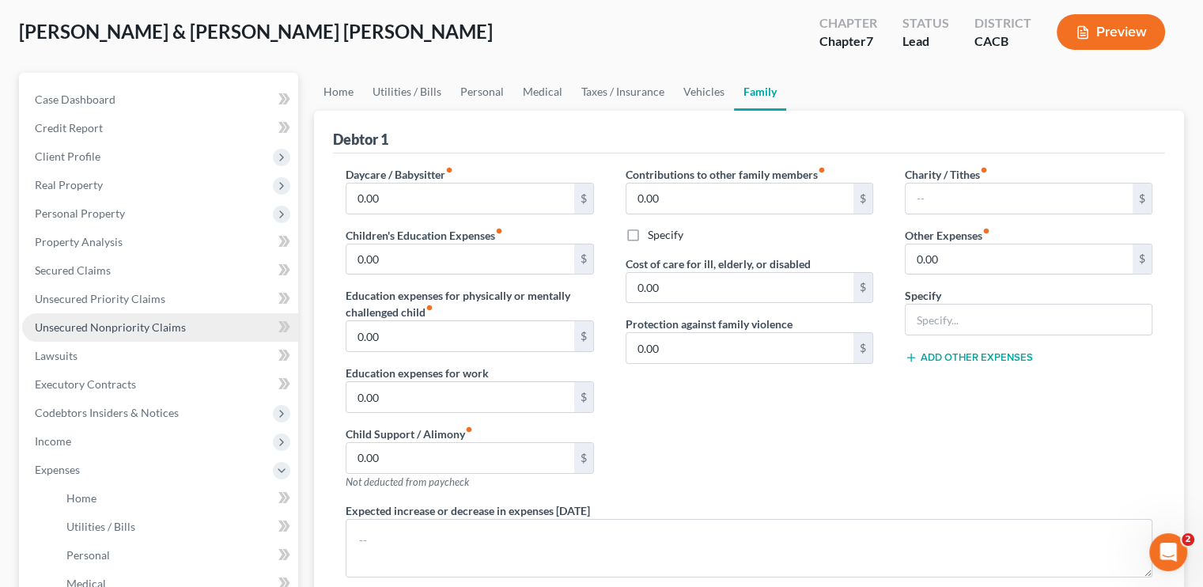
click at [91, 332] on span "Unsecured Nonpriority Claims" at bounding box center [110, 326] width 151 height 13
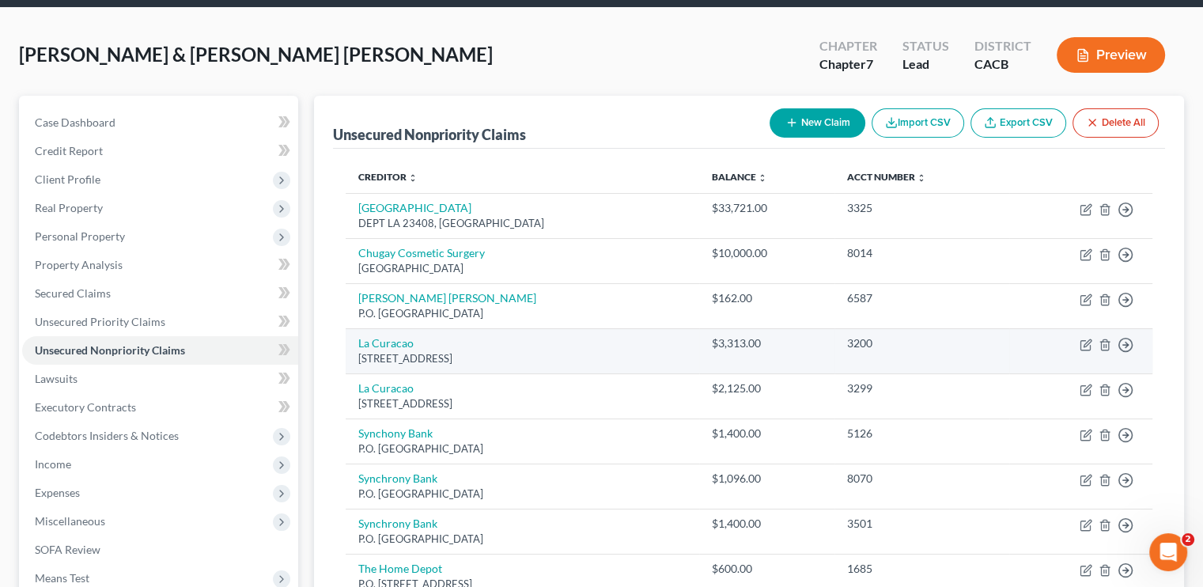
scroll to position [79, 0]
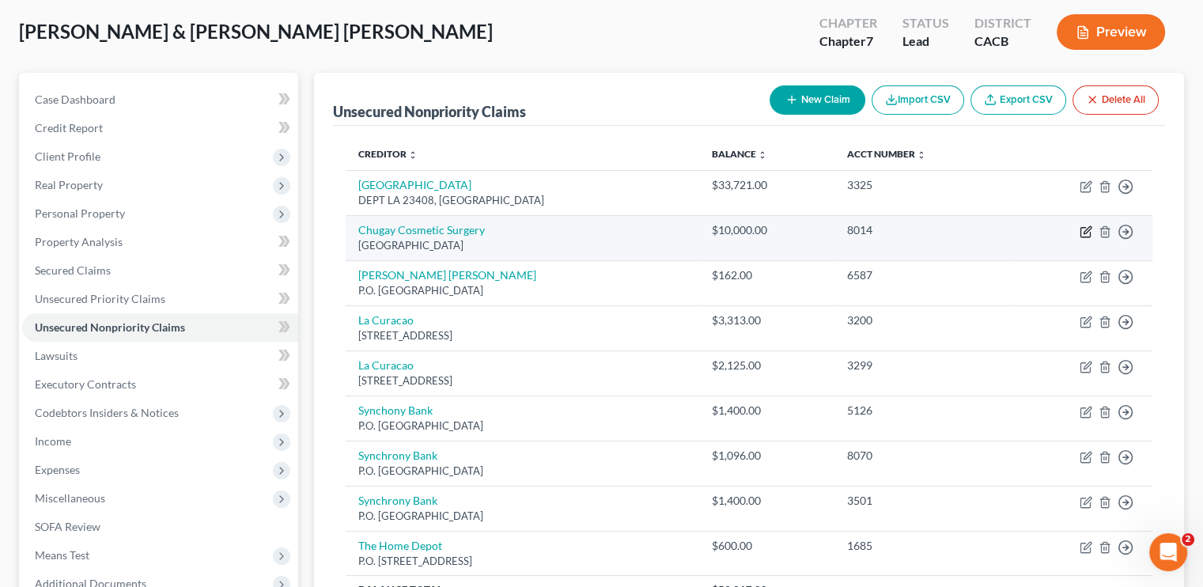
click at [1083, 232] on icon "button" at bounding box center [1086, 229] width 7 height 7
select select "4"
select select "9"
select select "1"
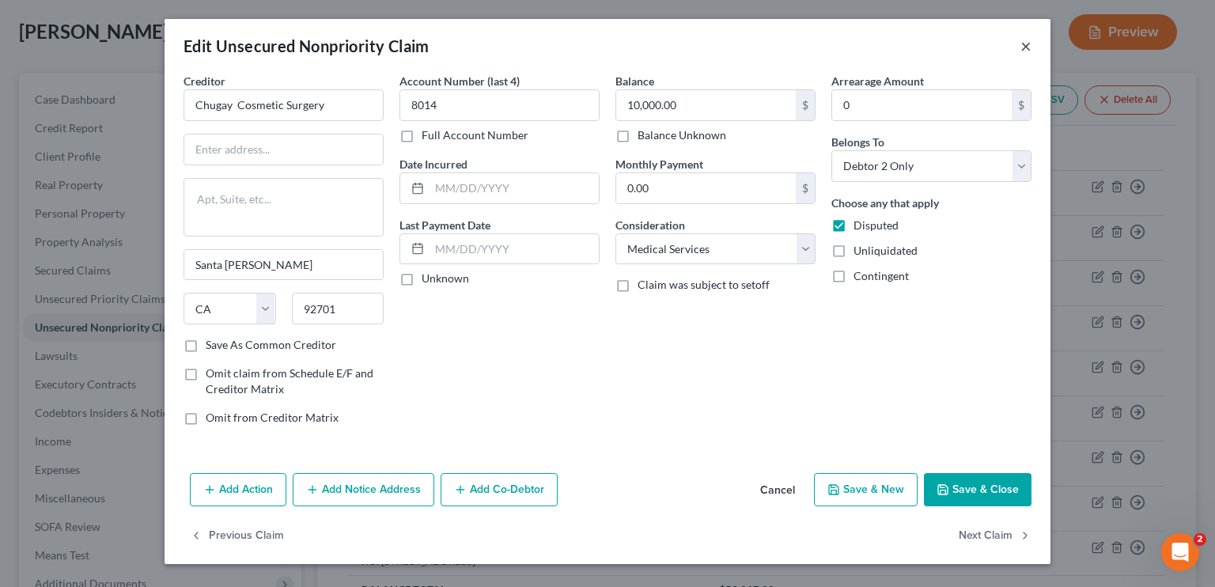
click at [1025, 47] on button "×" at bounding box center [1025, 45] width 11 height 19
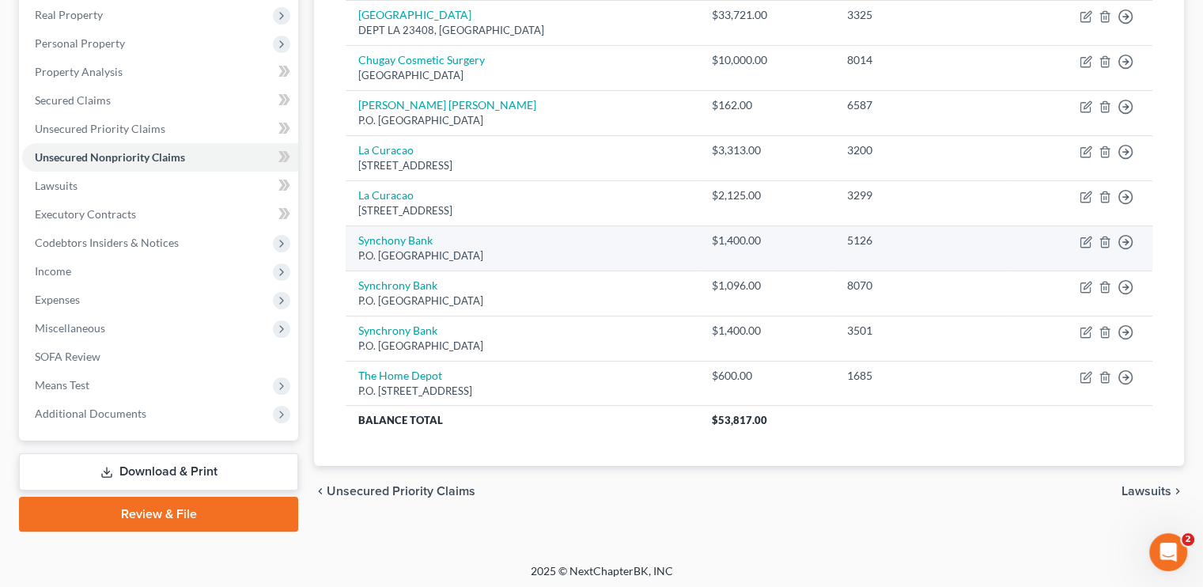
scroll to position [252, 0]
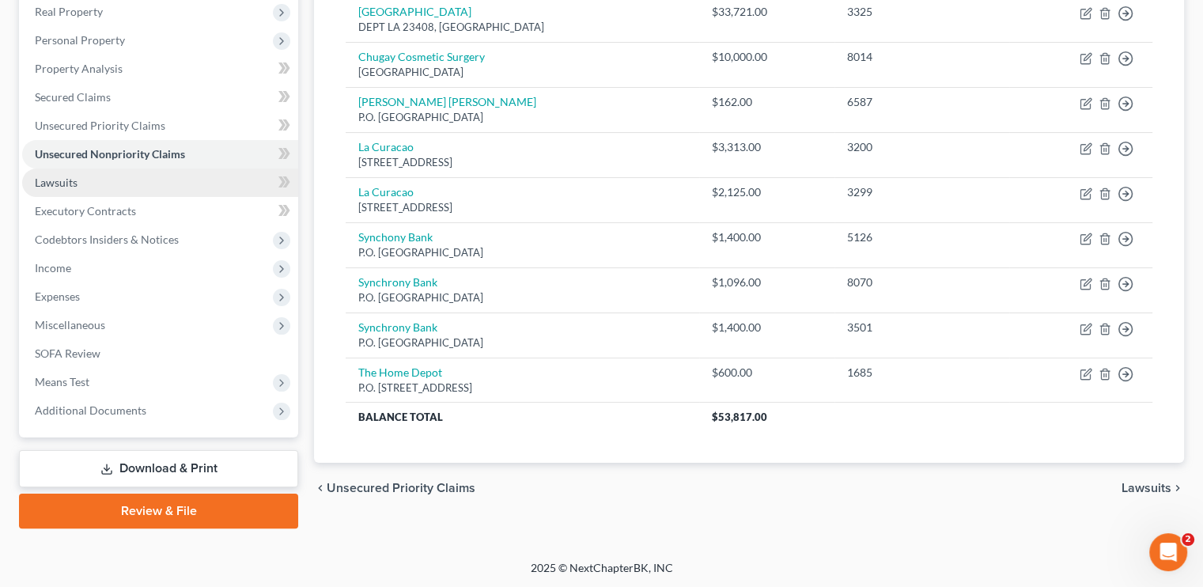
click at [75, 191] on link "Lawsuits" at bounding box center [160, 182] width 276 height 28
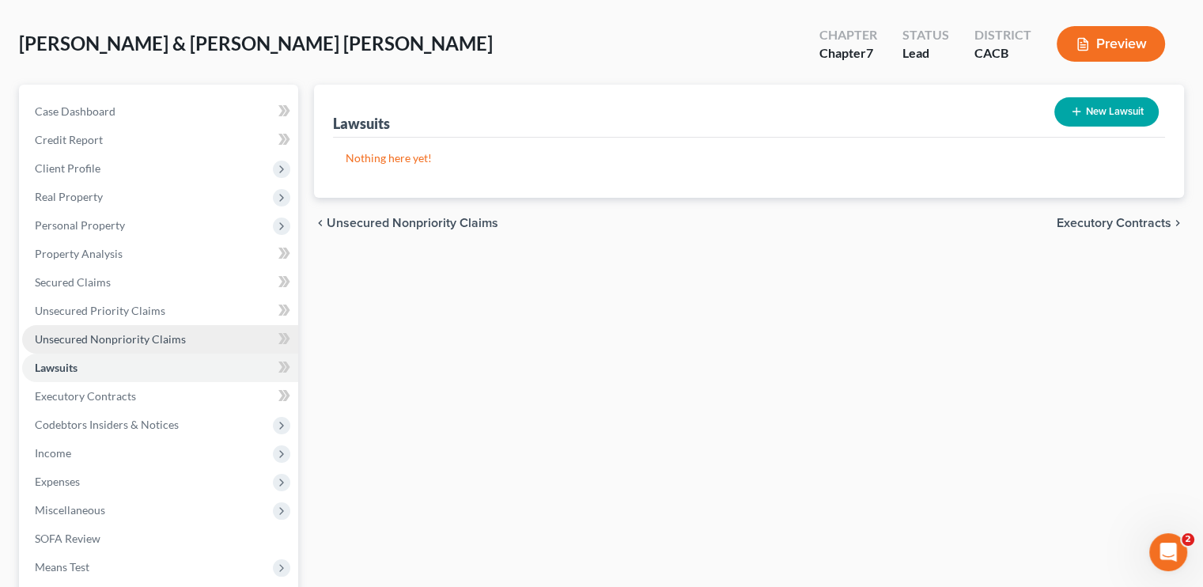
scroll to position [158, 0]
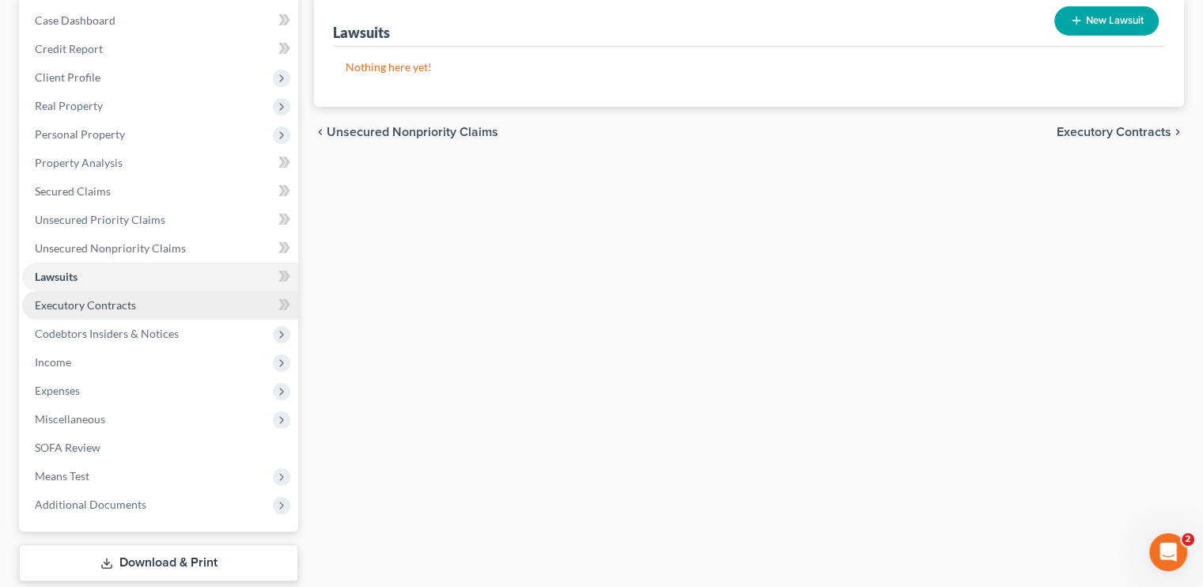
click at [69, 303] on span "Executory Contracts" at bounding box center [85, 304] width 101 height 13
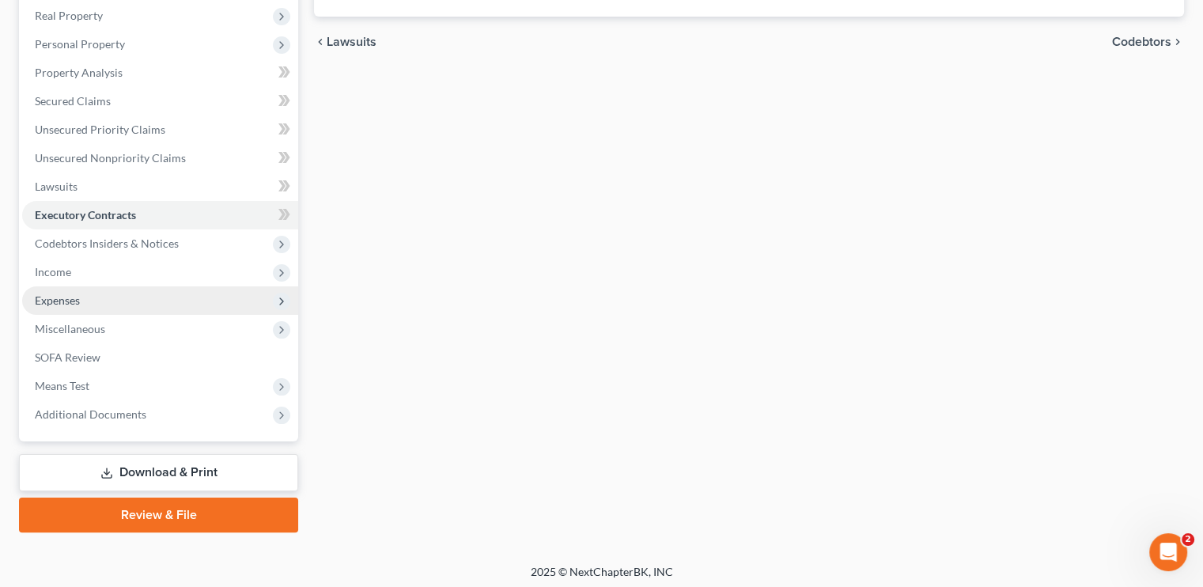
scroll to position [252, 0]
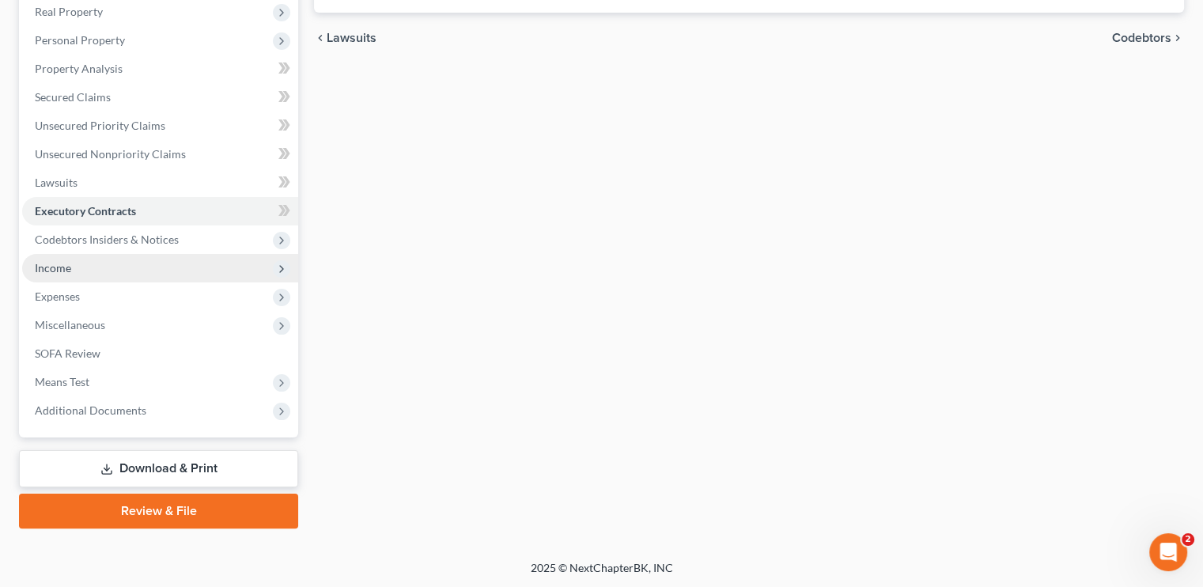
click at [63, 266] on span "Income" at bounding box center [53, 267] width 36 height 13
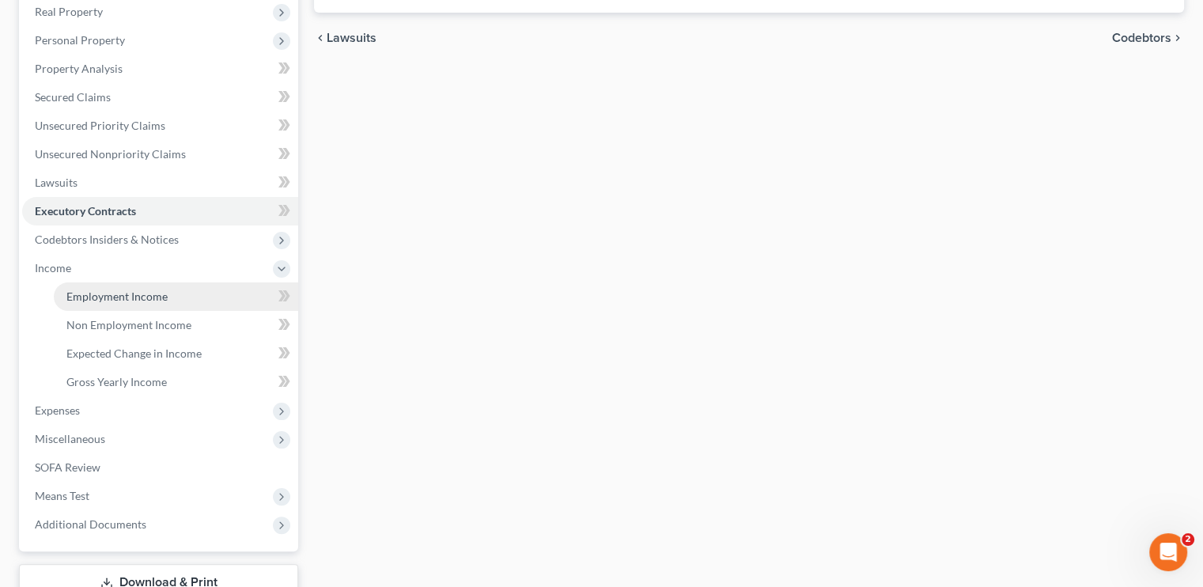
click at [85, 293] on span "Employment Income" at bounding box center [116, 295] width 101 height 13
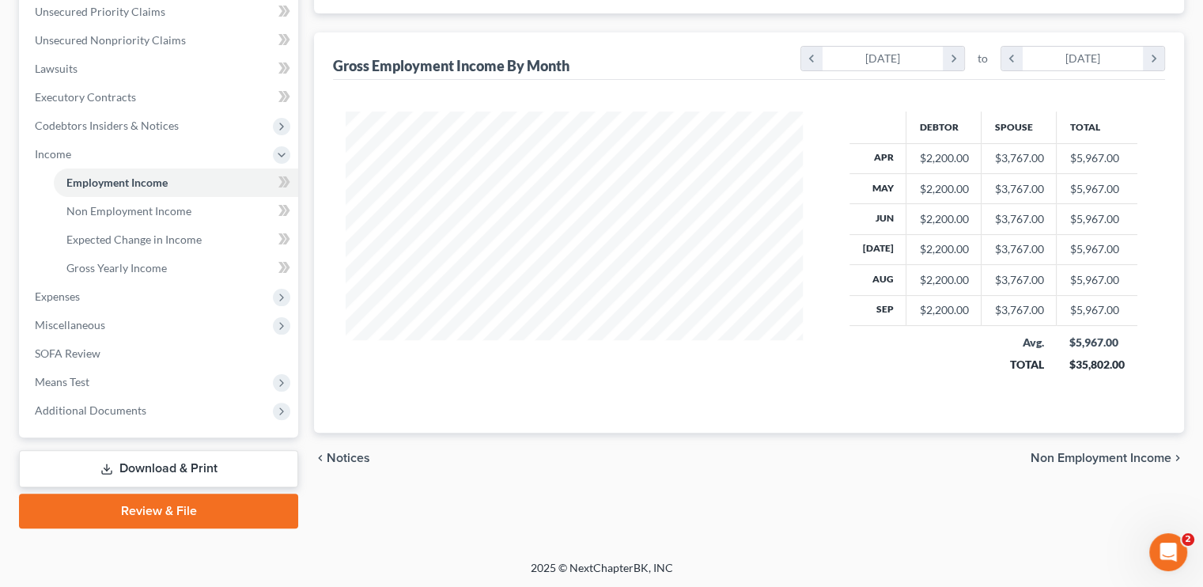
click at [157, 456] on link "Download & Print" at bounding box center [158, 468] width 279 height 37
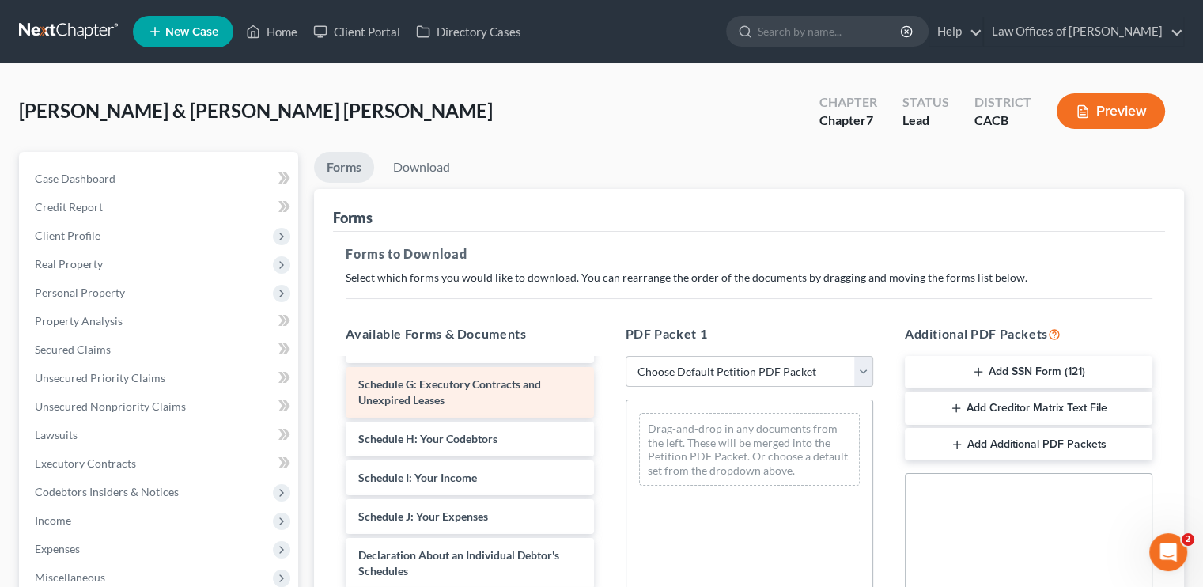
scroll to position [395, 0]
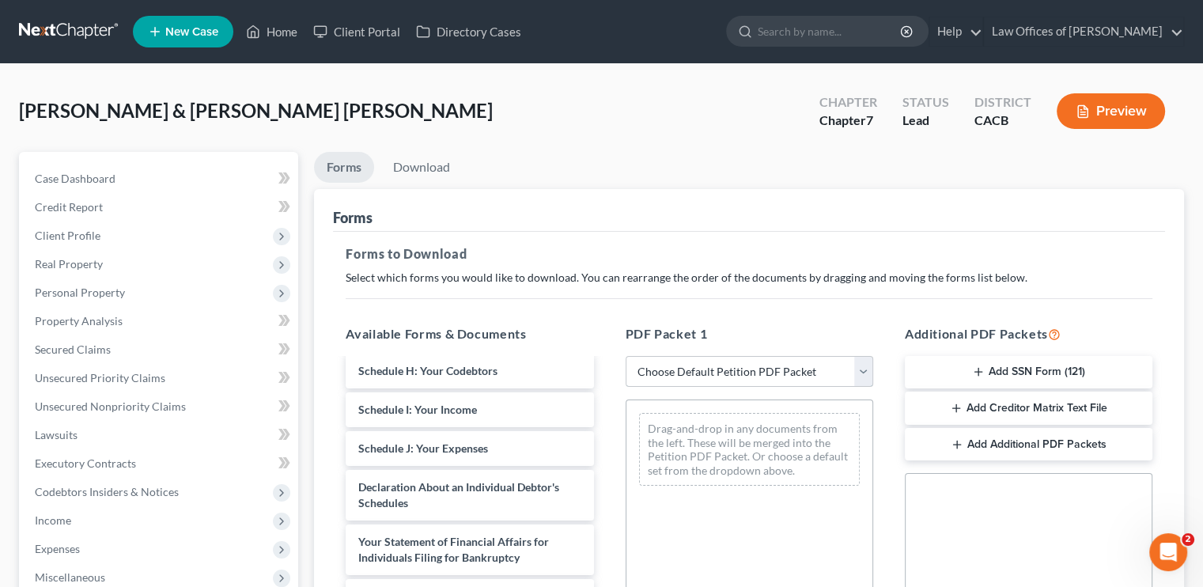
click at [659, 373] on select "Choose Default Petition PDF Packet Complete Bankruptcy Petition (all forms and …" at bounding box center [749, 372] width 248 height 32
select select "5"
click at [625, 356] on select "Choose Default Petition PDF Packet Complete Bankruptcy Petition (all forms and …" at bounding box center [749, 372] width 248 height 32
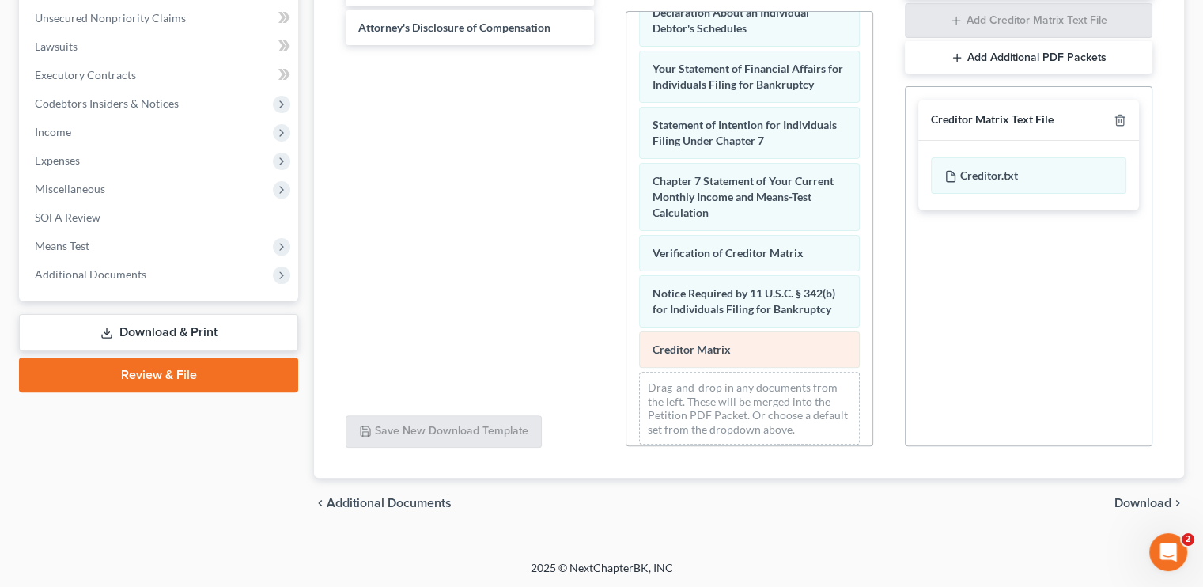
scroll to position [534, 0]
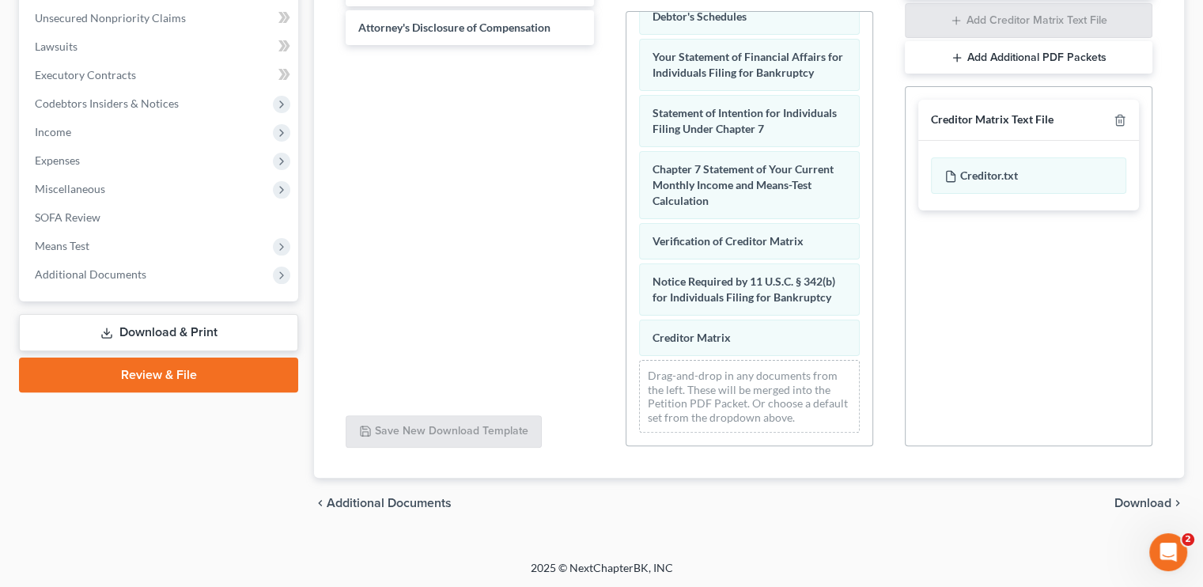
click at [1120, 497] on span "Download" at bounding box center [1142, 503] width 57 height 13
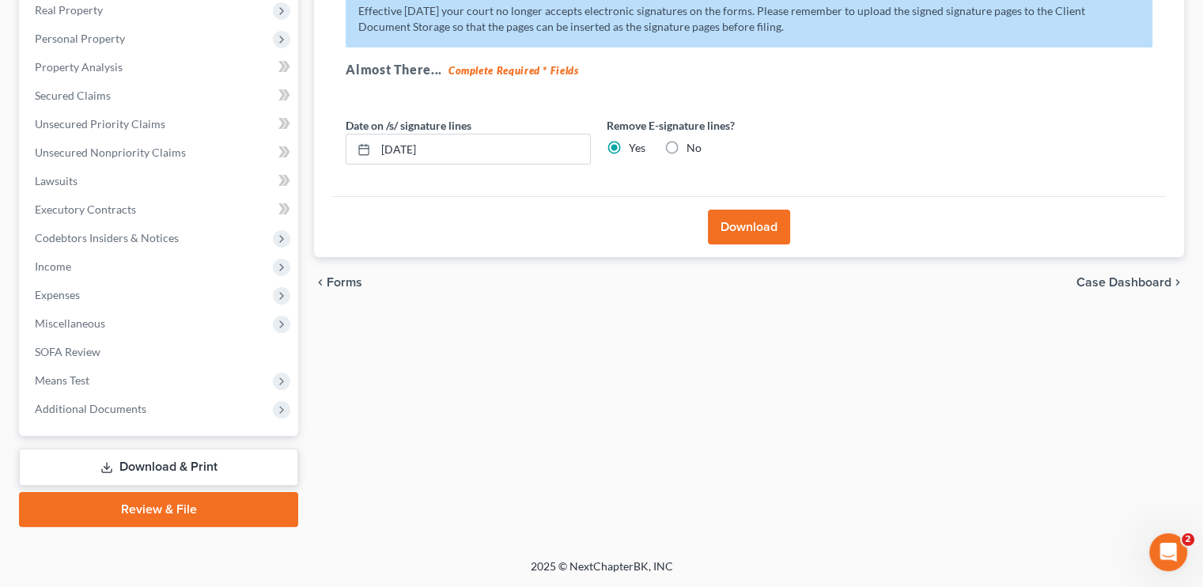
scroll to position [252, 0]
click at [764, 231] on button "Download" at bounding box center [749, 228] width 82 height 35
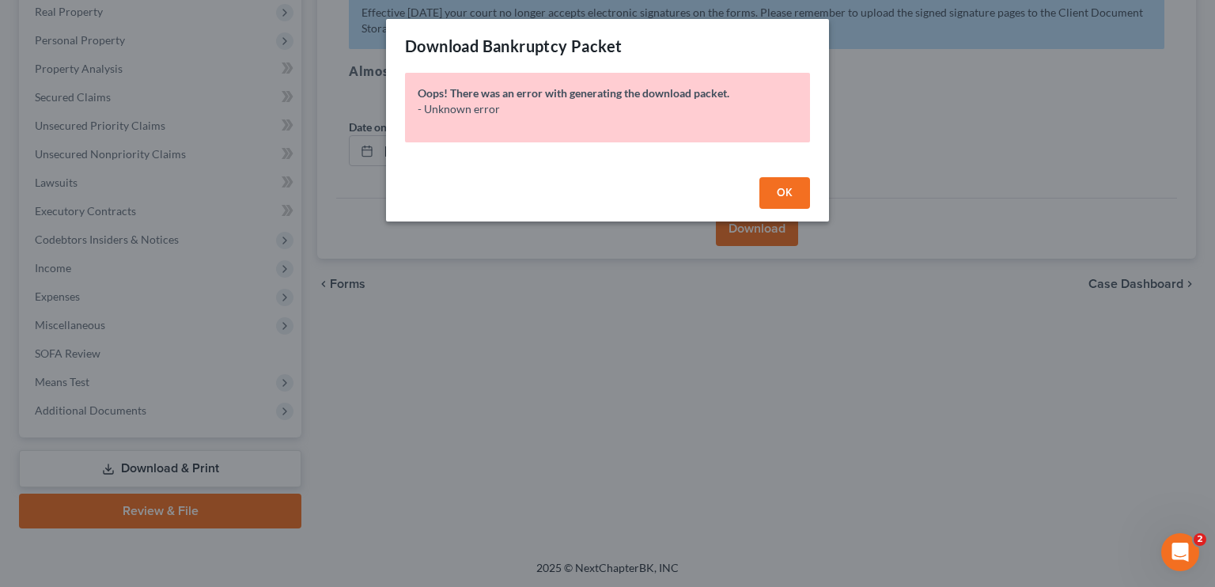
click at [777, 173] on div "OK" at bounding box center [607, 196] width 443 height 51
click at [773, 188] on button "OK" at bounding box center [784, 193] width 51 height 32
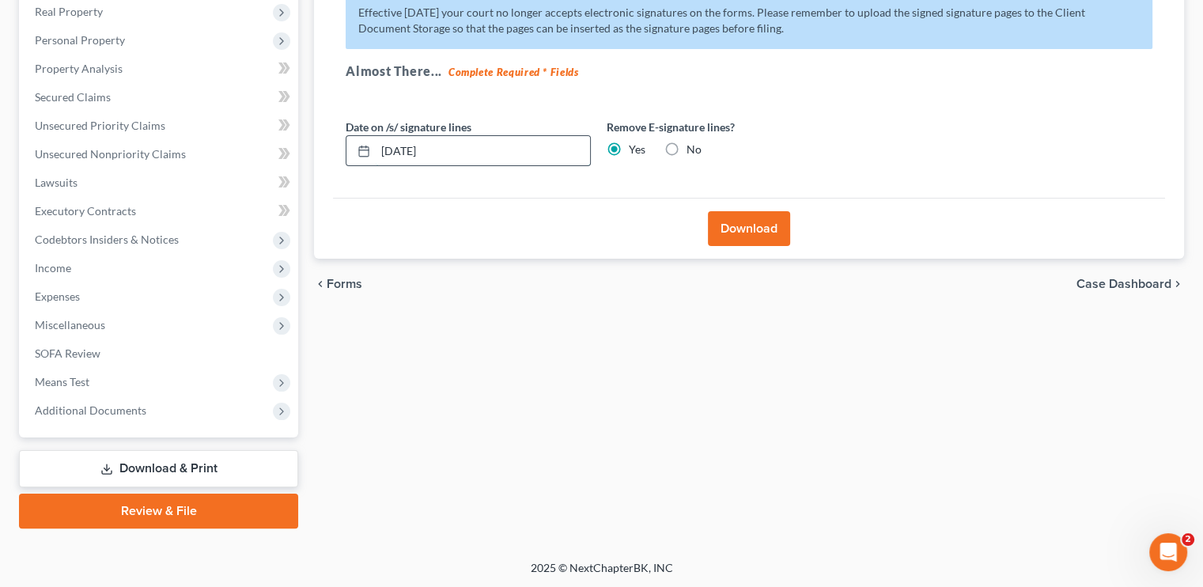
click at [404, 145] on input "10/15/2025" at bounding box center [483, 151] width 214 height 30
click at [746, 233] on button "Download" at bounding box center [749, 228] width 82 height 35
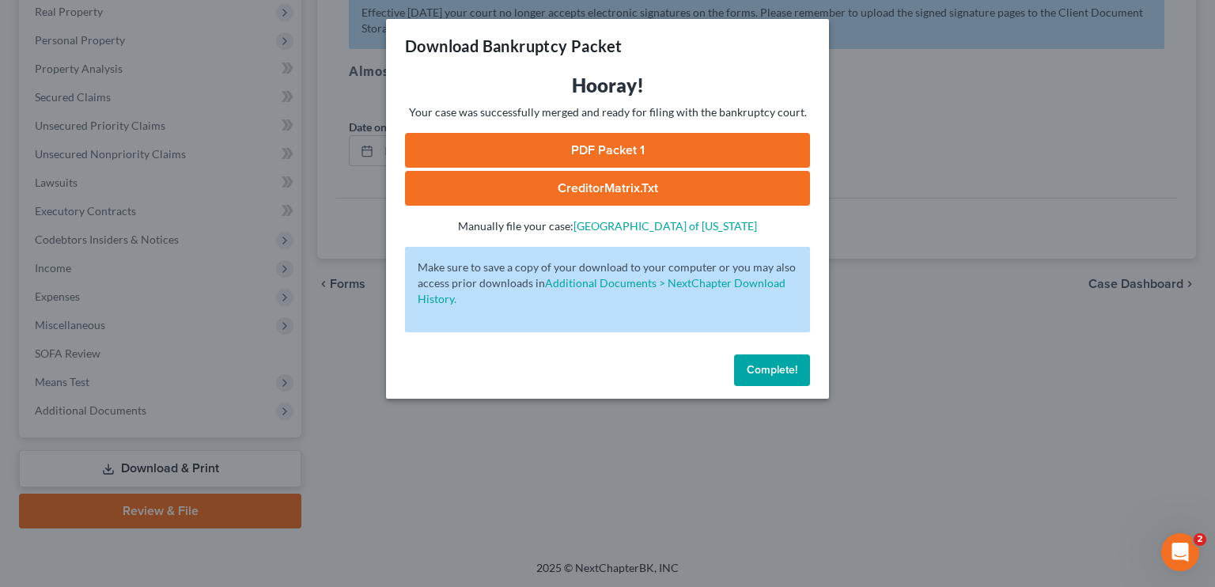
click at [582, 142] on link "PDF Packet 1" at bounding box center [607, 150] width 405 height 35
click at [768, 355] on button "Complete!" at bounding box center [772, 370] width 76 height 32
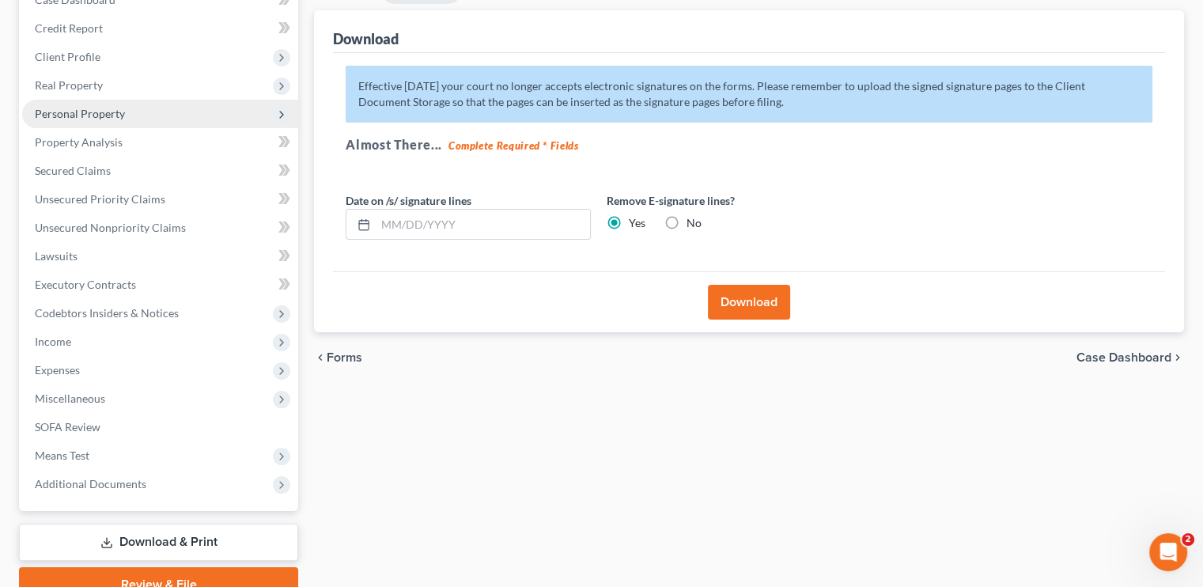
scroll to position [94, 0]
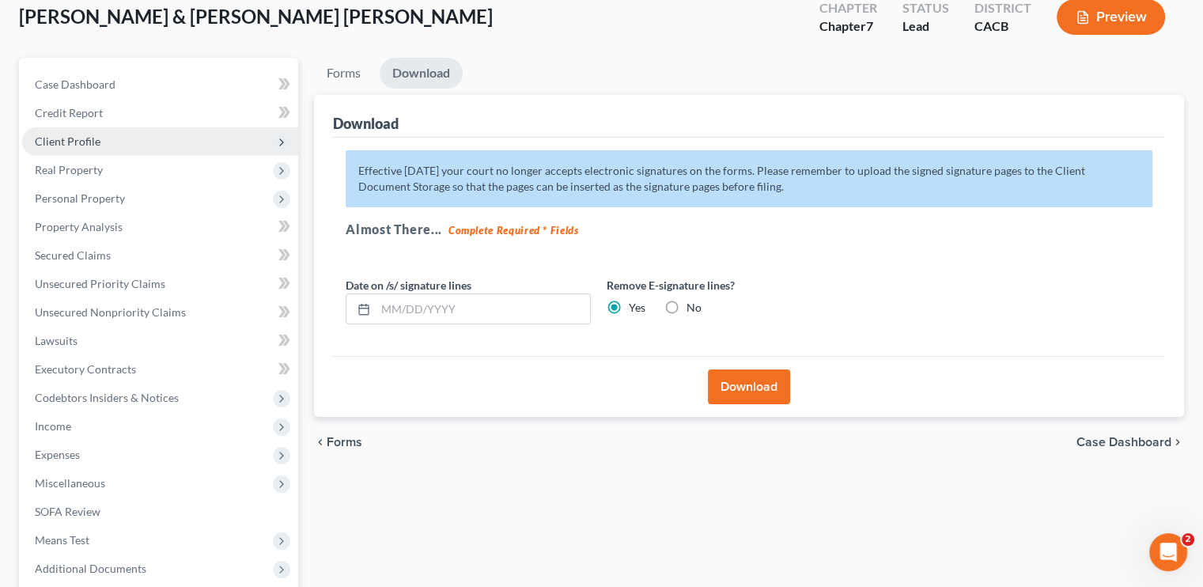
click at [95, 148] on span "Client Profile" at bounding box center [160, 141] width 276 height 28
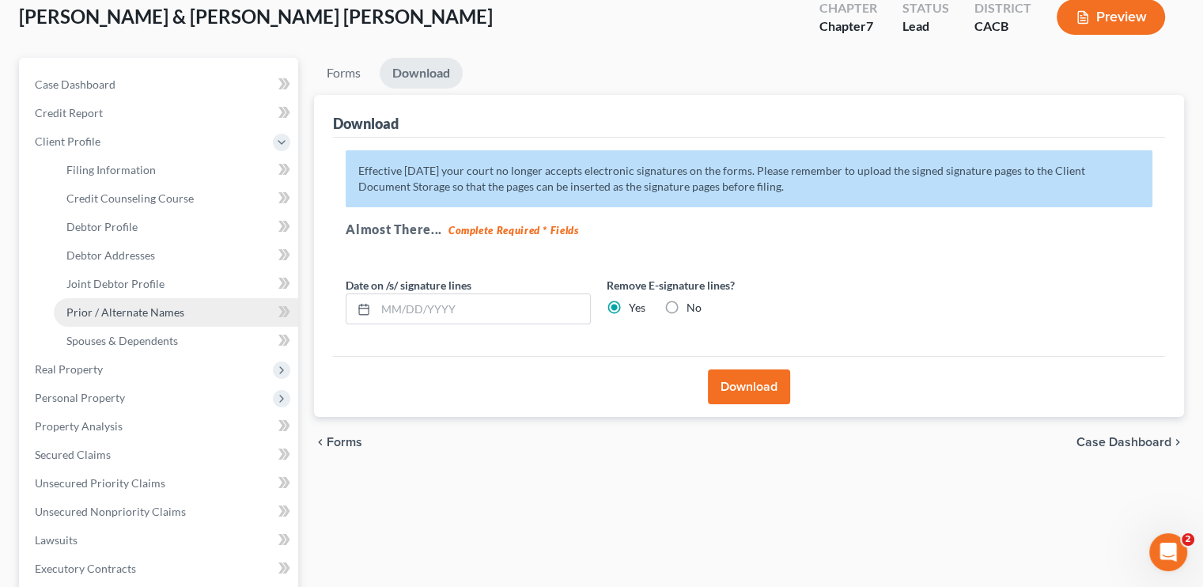
click at [133, 305] on span "Prior / Alternate Names" at bounding box center [125, 311] width 118 height 13
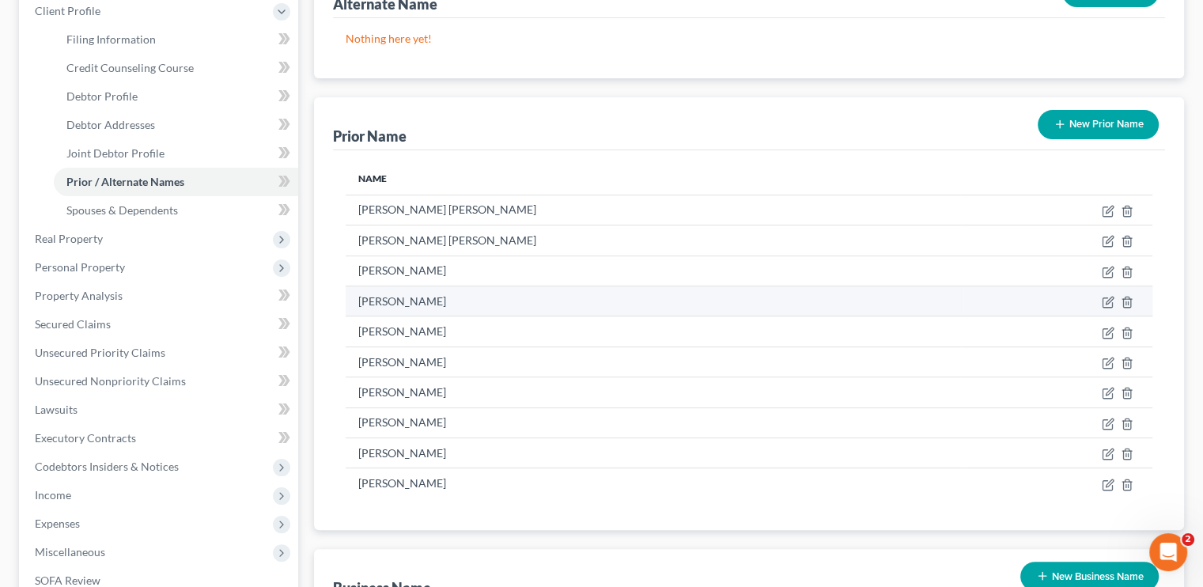
scroll to position [237, 0]
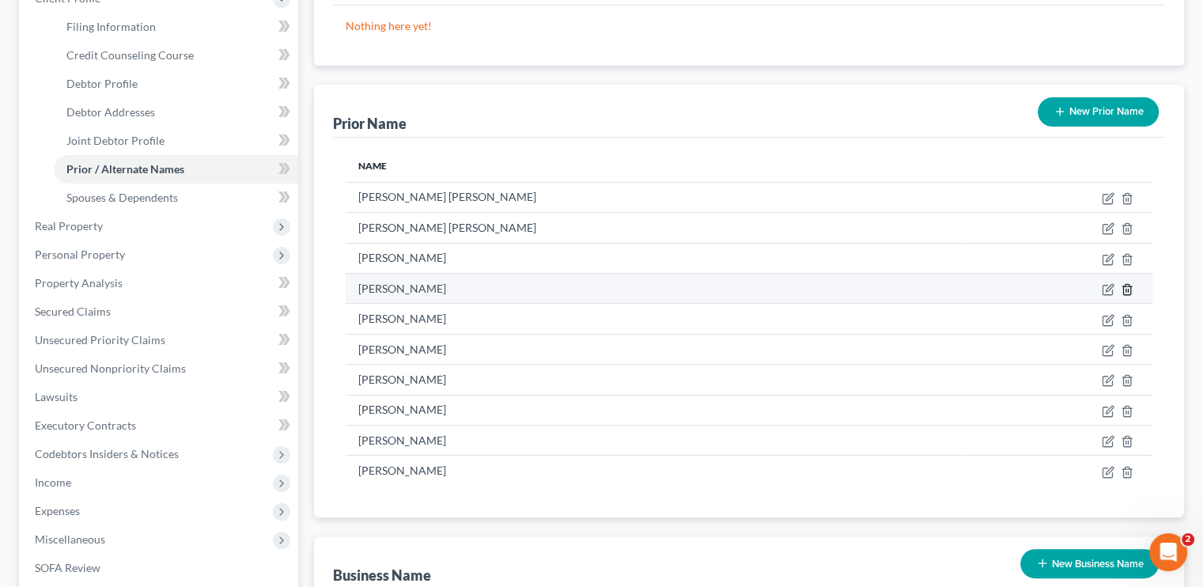
click at [1128, 285] on icon "button" at bounding box center [1127, 289] width 13 height 13
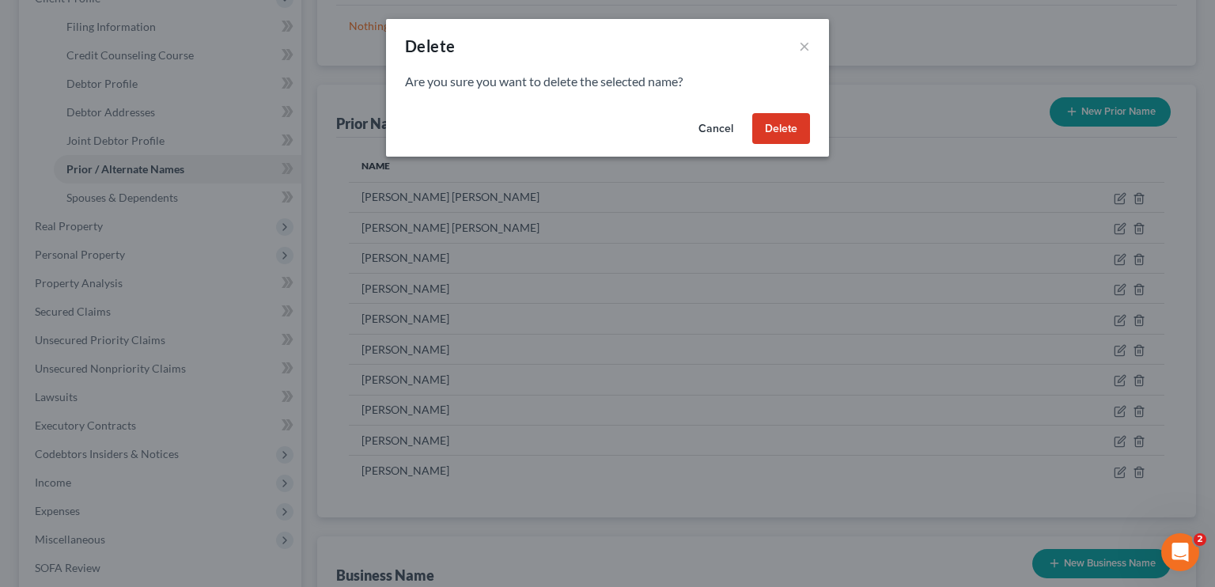
click at [768, 124] on button "Delete" at bounding box center [781, 129] width 58 height 32
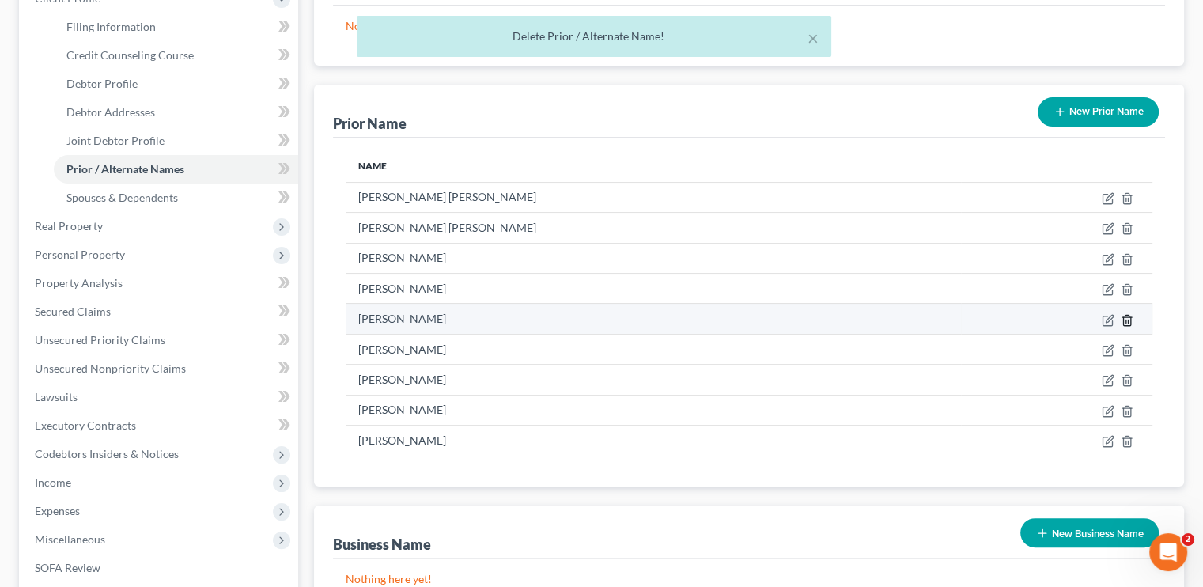
click at [1123, 314] on icon "button" at bounding box center [1127, 320] width 13 height 13
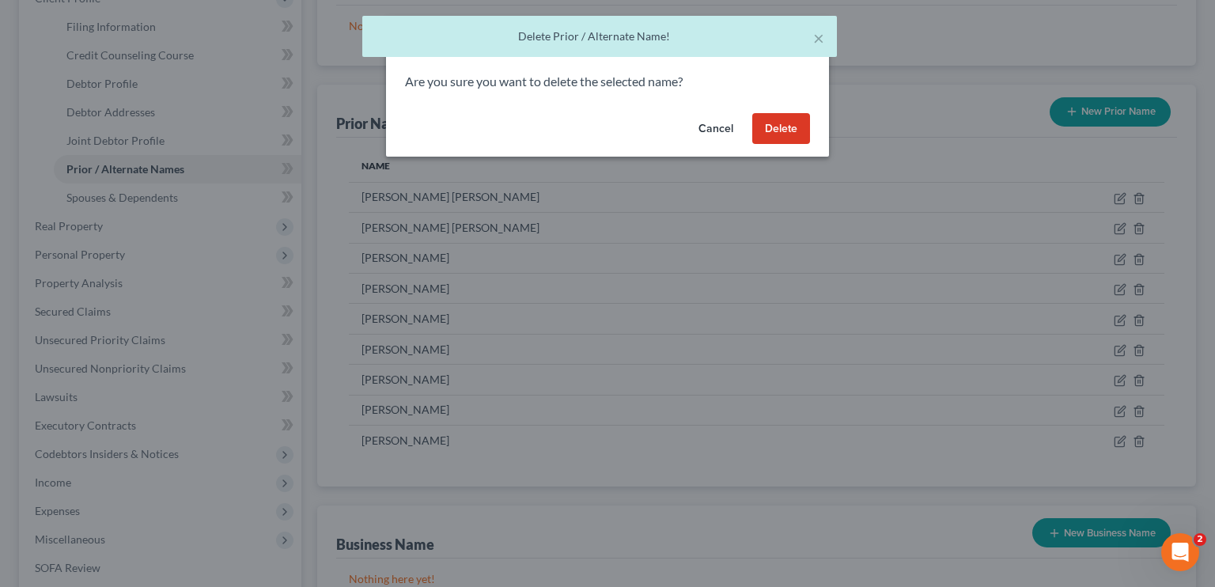
click at [781, 132] on button "Delete" at bounding box center [781, 129] width 58 height 32
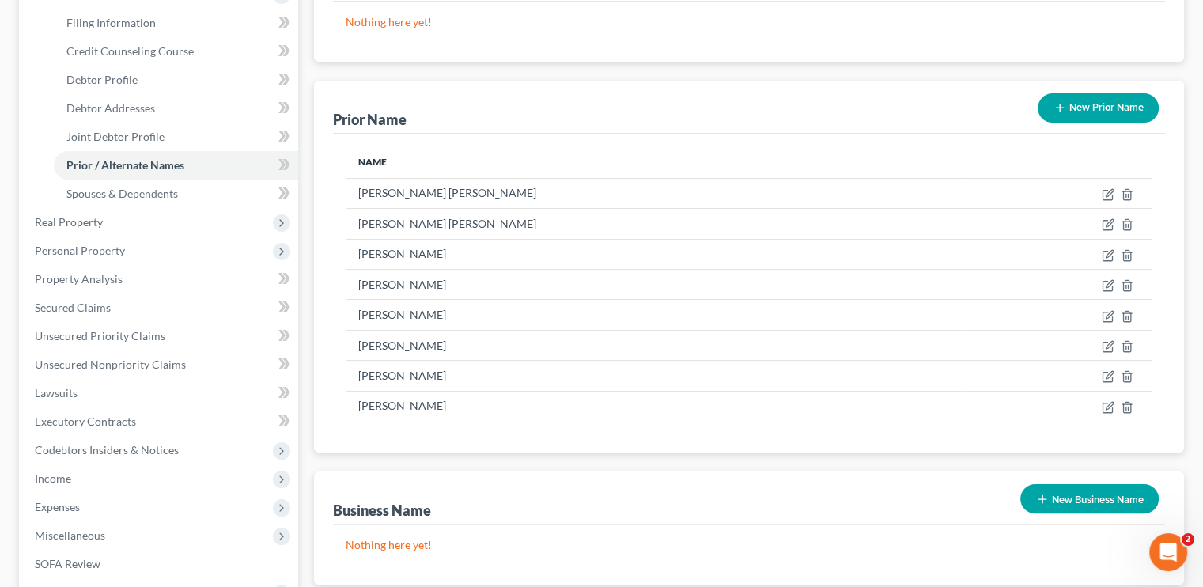
scroll to position [478, 0]
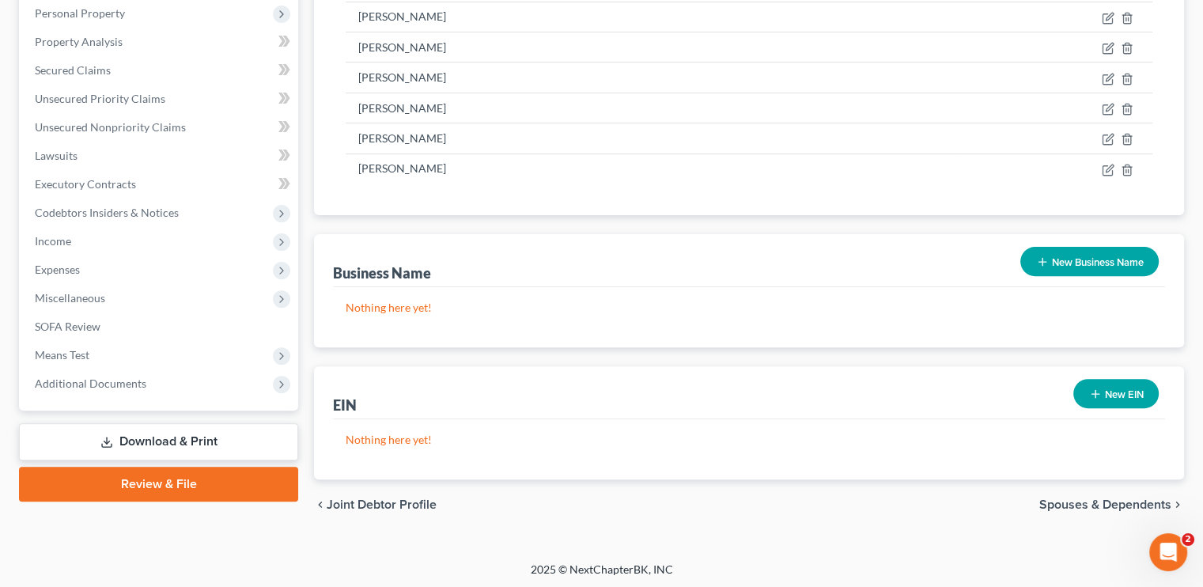
click at [214, 430] on link "Download & Print" at bounding box center [158, 441] width 279 height 37
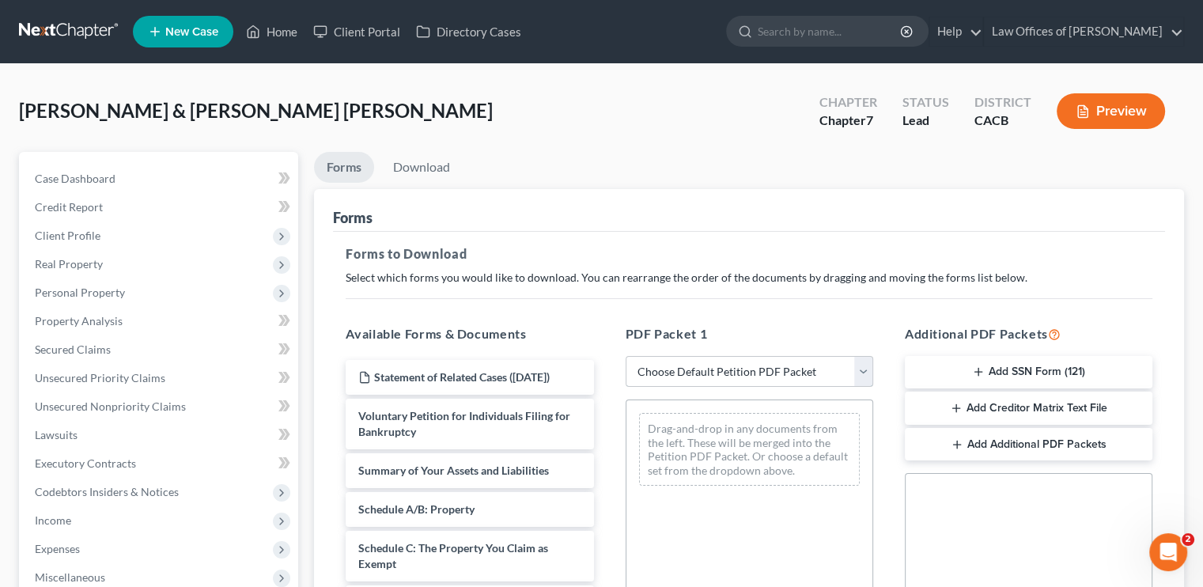
click at [709, 360] on select "Choose Default Petition PDF Packet Complete Bankruptcy Petition (all forms and …" at bounding box center [749, 372] width 248 height 32
select select "5"
click at [625, 356] on select "Choose Default Petition PDF Packet Complete Bankruptcy Petition (all forms and …" at bounding box center [749, 372] width 248 height 32
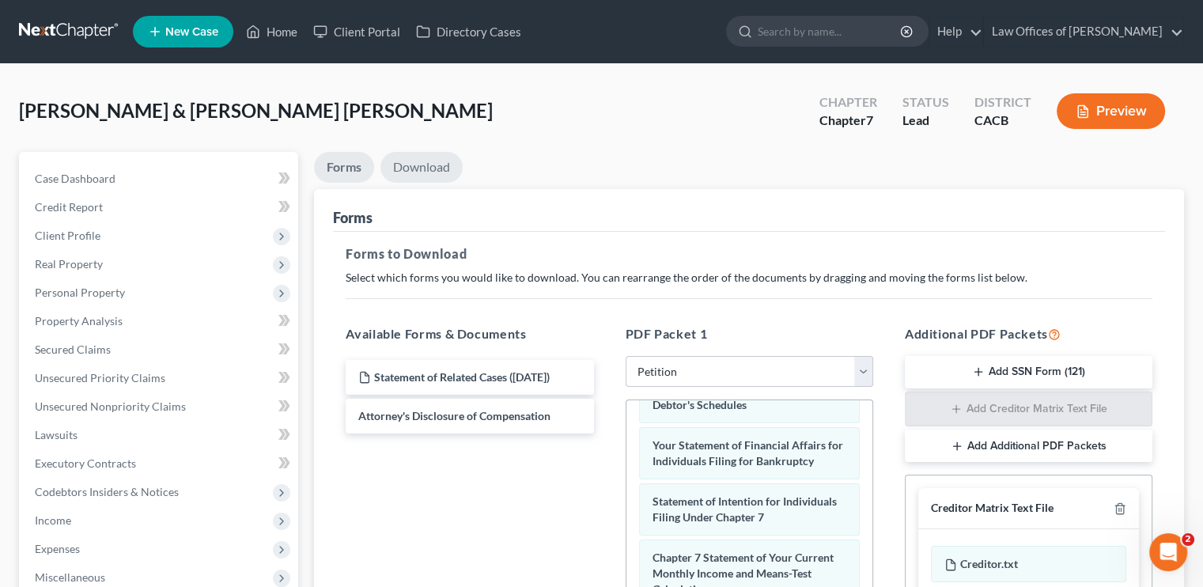
click at [428, 164] on link "Download" at bounding box center [421, 167] width 82 height 31
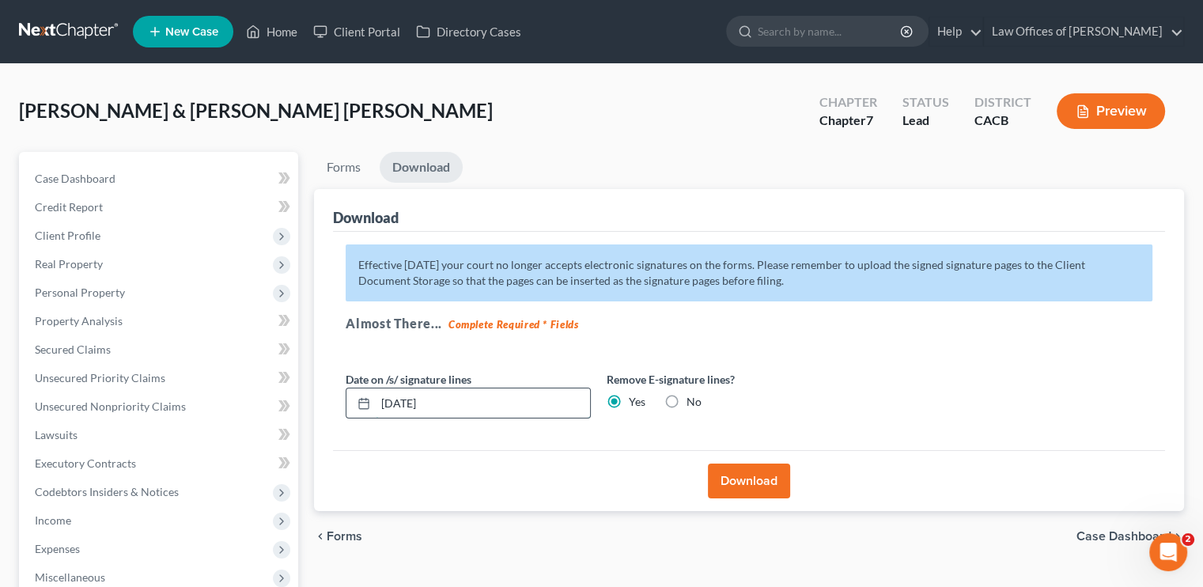
click at [404, 405] on input "10/15/2025" at bounding box center [483, 403] width 214 height 30
click at [404, 404] on input "10/15/2025" at bounding box center [483, 403] width 214 height 30
click at [735, 489] on button "Download" at bounding box center [749, 480] width 82 height 35
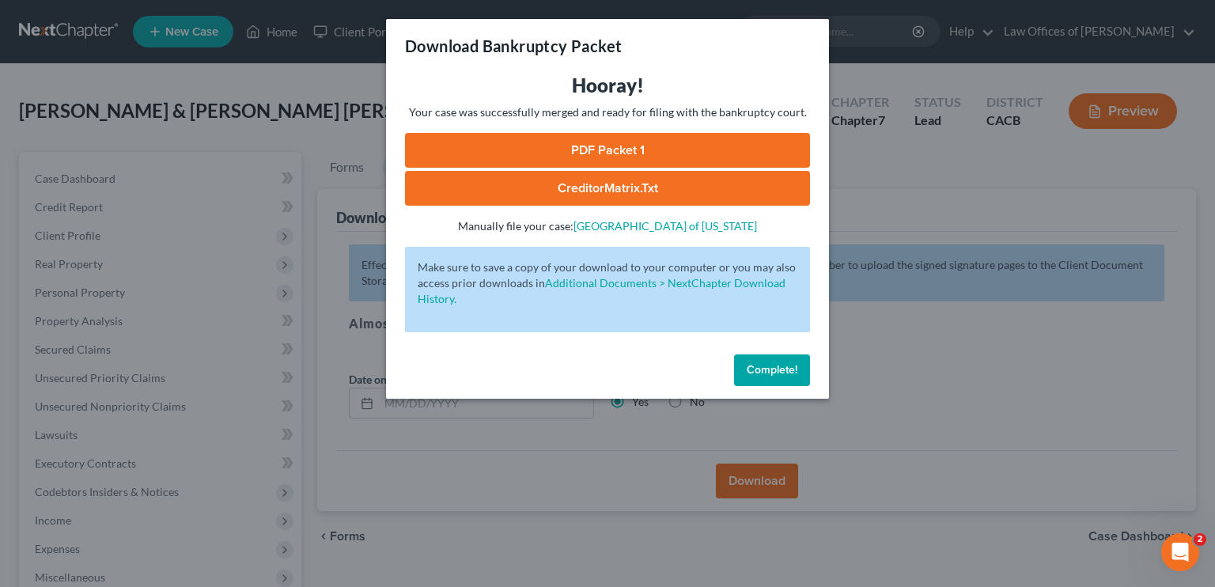
click at [637, 145] on link "PDF Packet 1" at bounding box center [607, 150] width 405 height 35
click at [769, 361] on button "Complete!" at bounding box center [772, 370] width 76 height 32
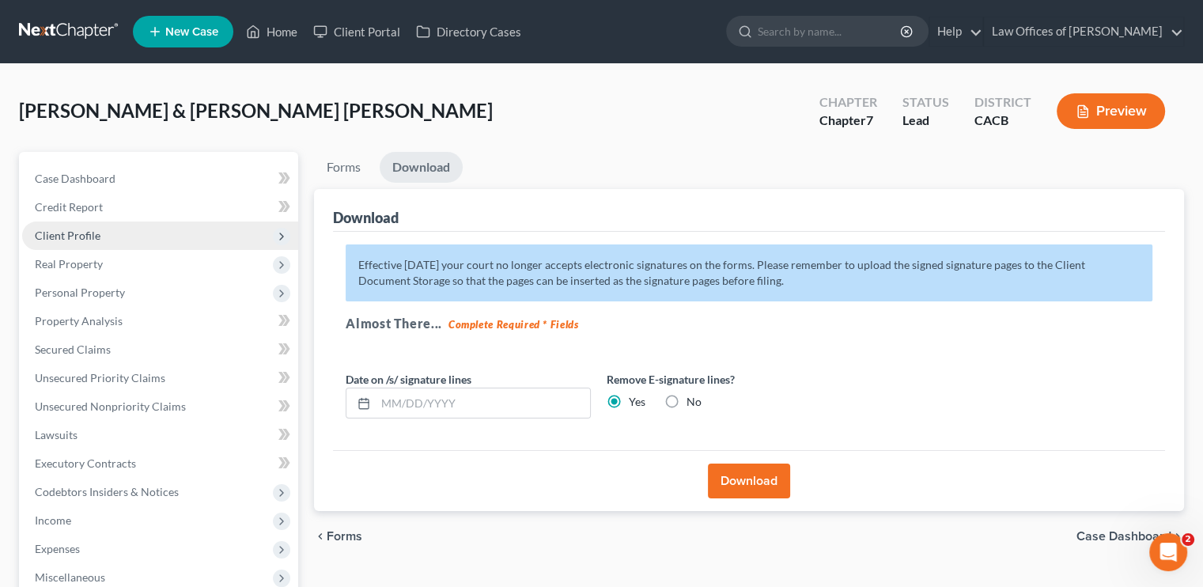
click at [96, 237] on span "Client Profile" at bounding box center [68, 235] width 66 height 13
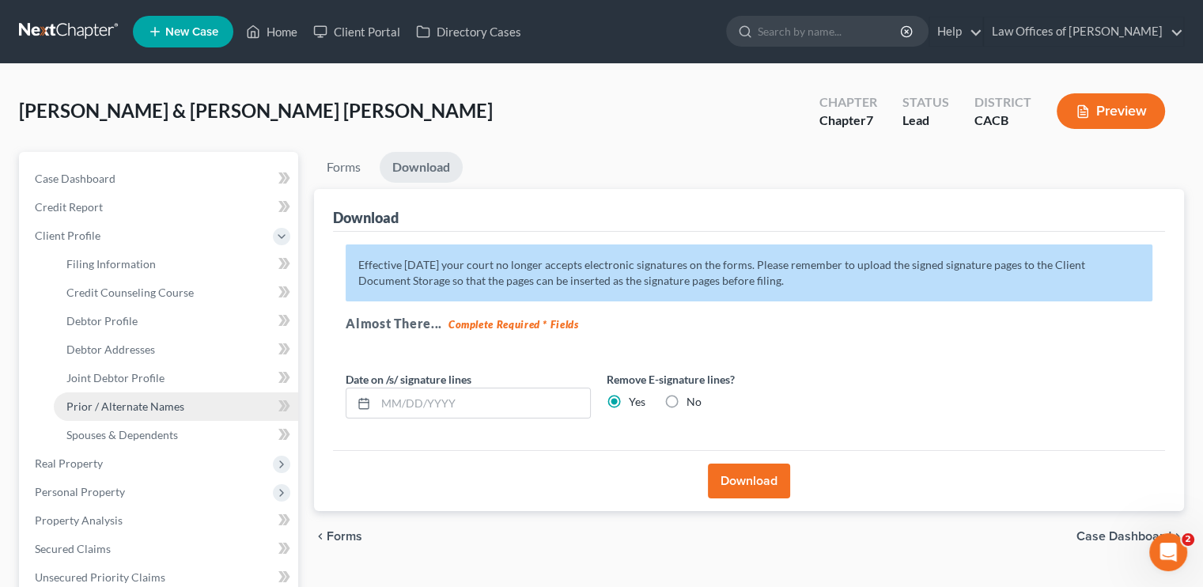
click at [123, 398] on link "Prior / Alternate Names" at bounding box center [176, 406] width 244 height 28
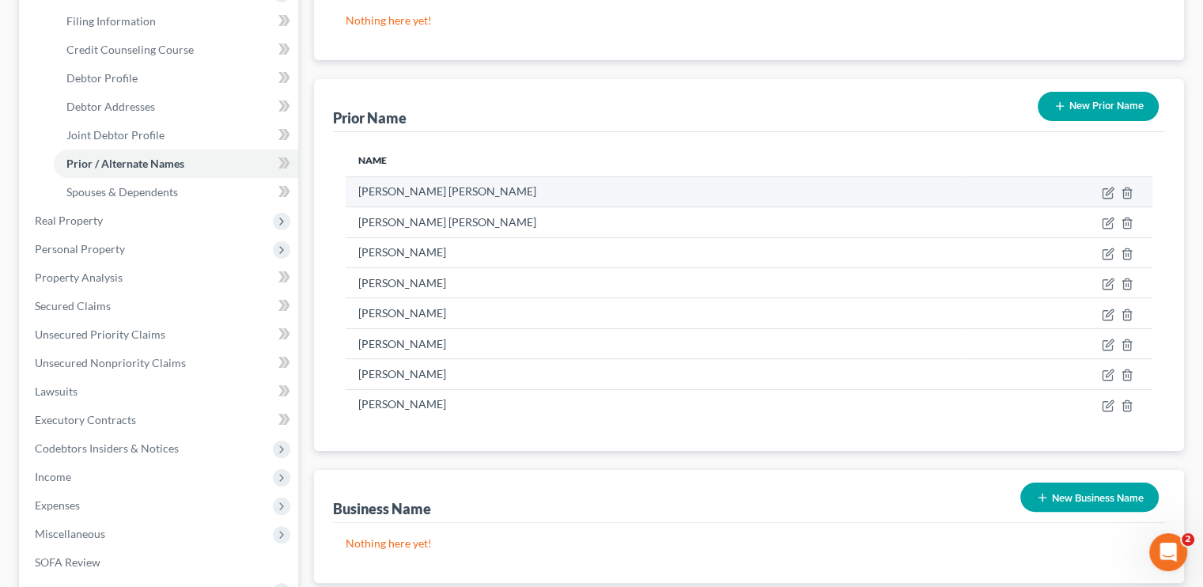
scroll to position [158, 0]
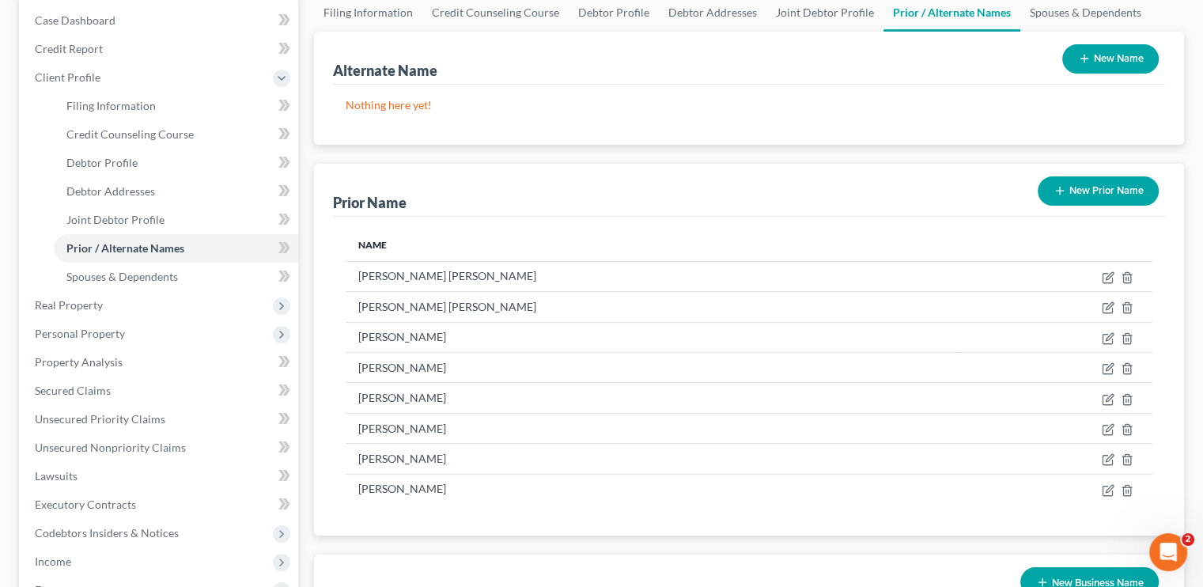
click at [1119, 198] on button "New Prior Name" at bounding box center [1097, 190] width 121 height 29
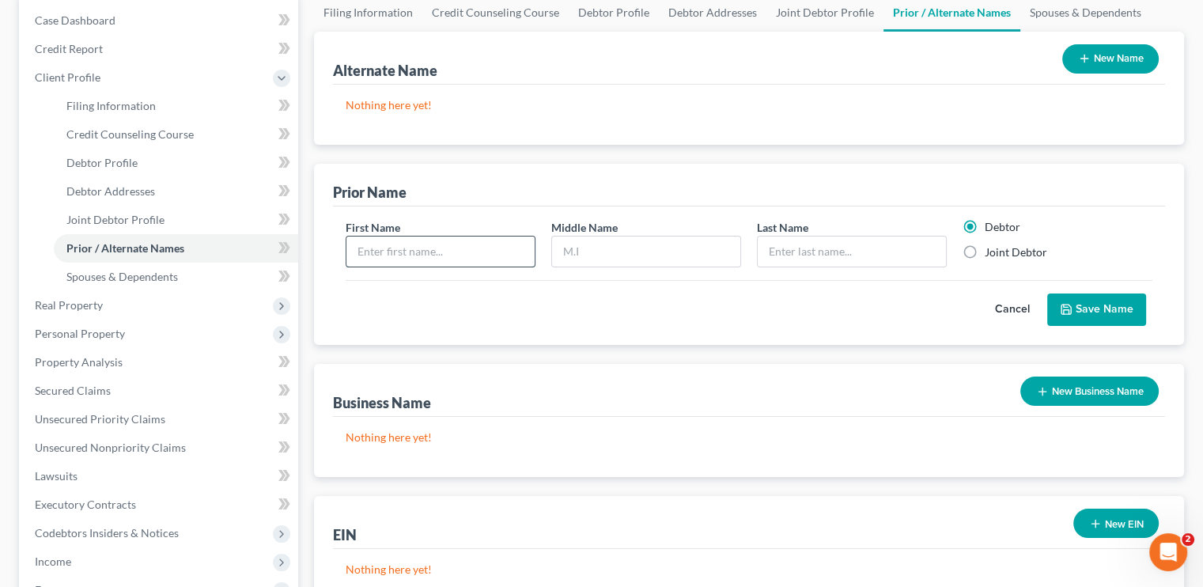
click at [449, 255] on input "text" at bounding box center [440, 251] width 188 height 30
type input "Heidi"
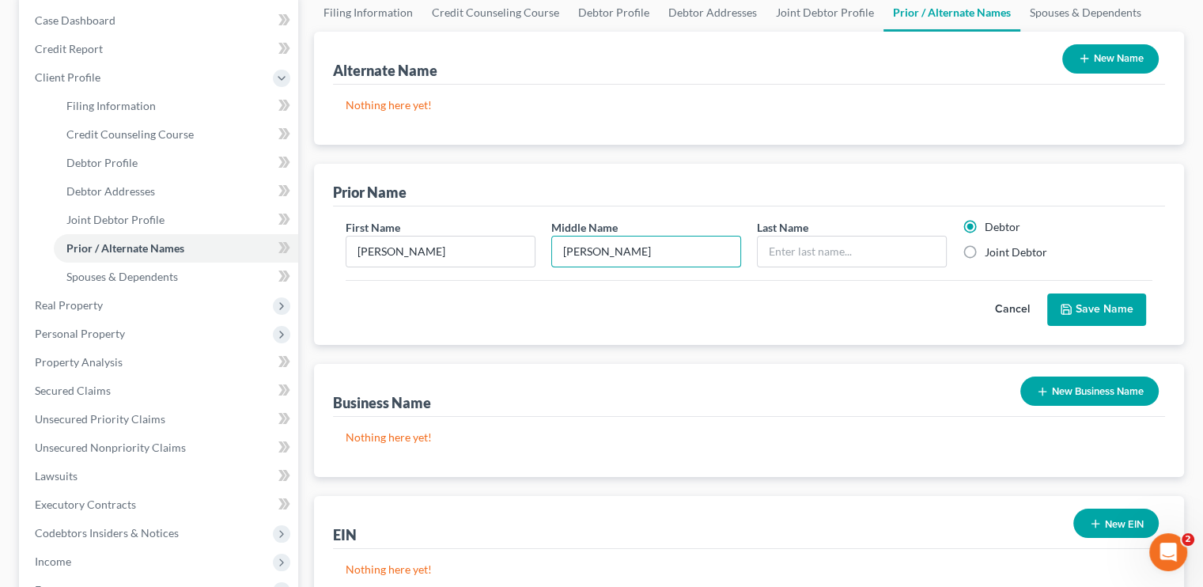
type input "Lorena"
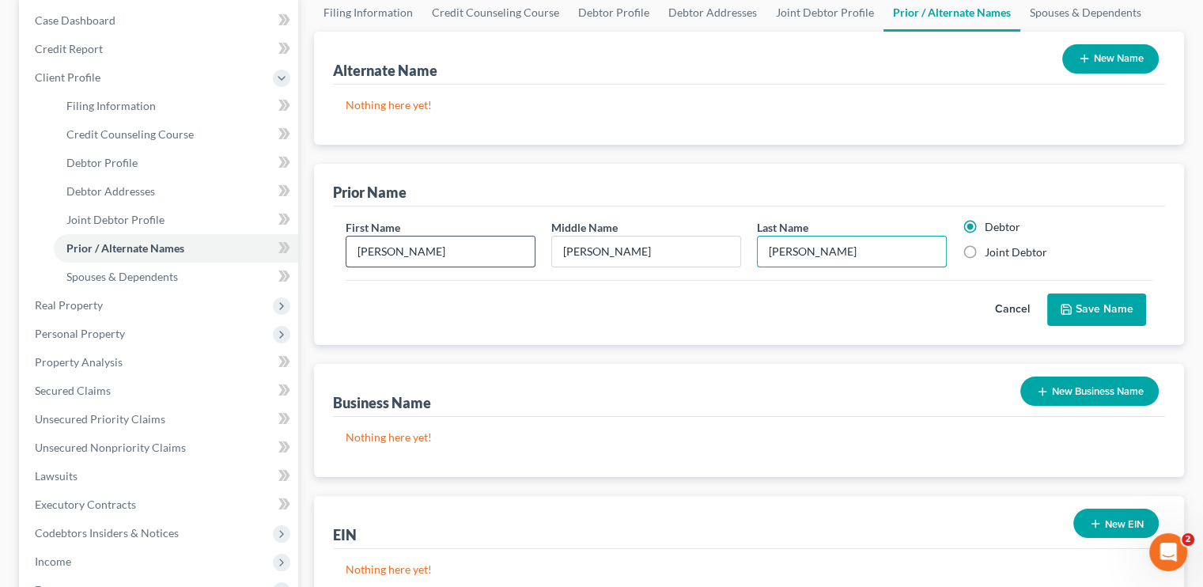
type input "Hernandez"
click at [374, 242] on input "Heidi" at bounding box center [440, 251] width 188 height 30
type input "Heydi"
click at [1104, 300] on button "Save Name" at bounding box center [1096, 309] width 99 height 33
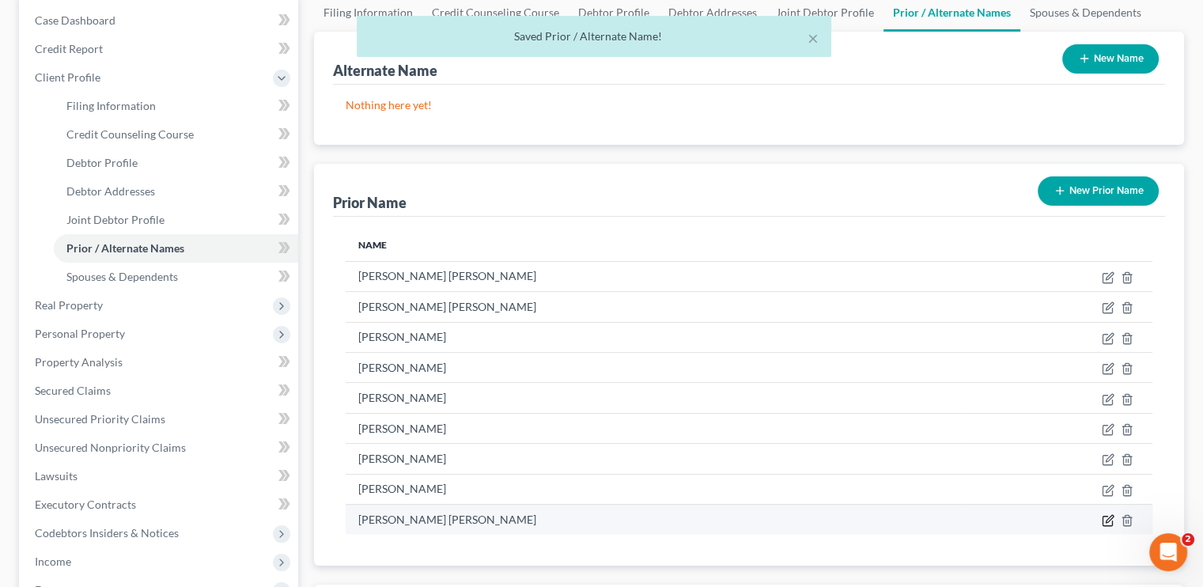
click at [1111, 516] on icon "button" at bounding box center [1108, 518] width 7 height 7
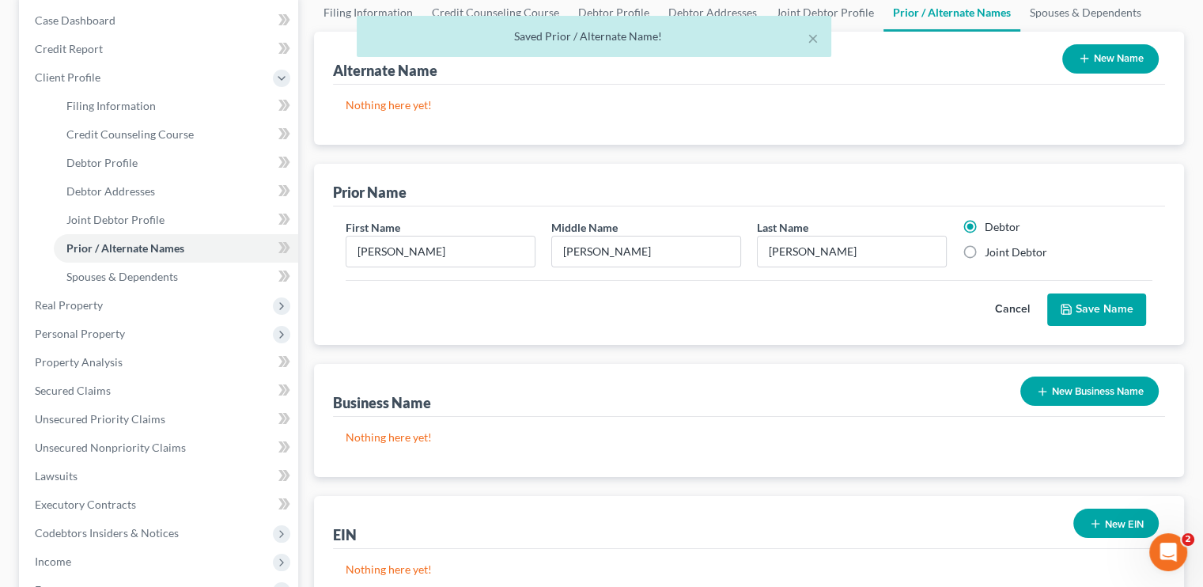
click at [984, 249] on label "Joint Debtor" at bounding box center [1015, 252] width 62 height 16
click at [991, 249] on input "Joint Debtor" at bounding box center [996, 249] width 10 height 10
radio input "true"
radio input "false"
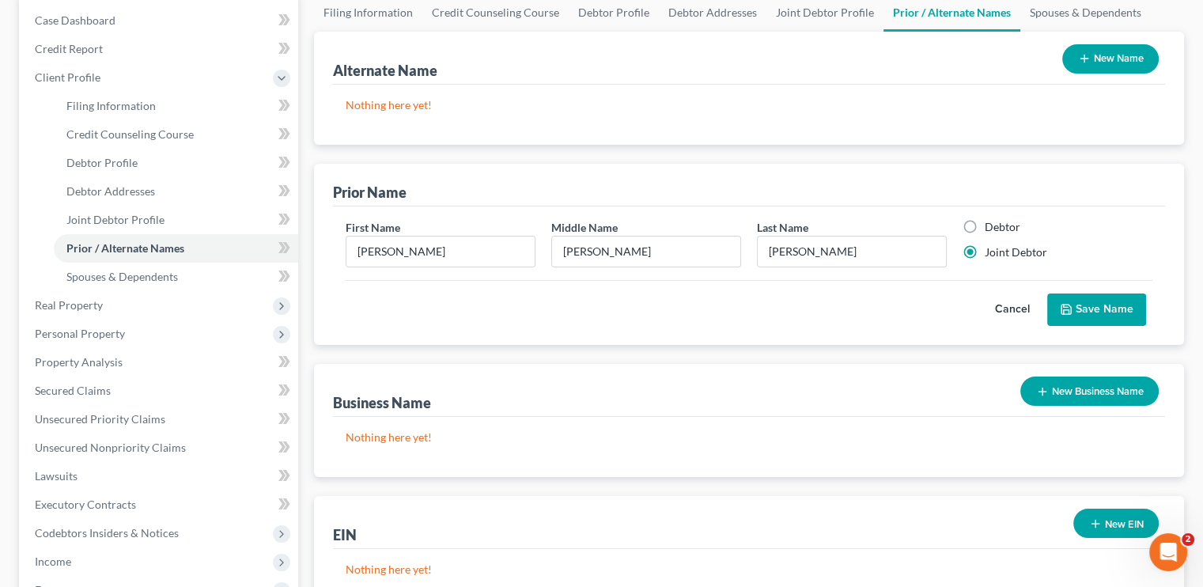
click at [1075, 316] on button "Save Name" at bounding box center [1096, 309] width 99 height 33
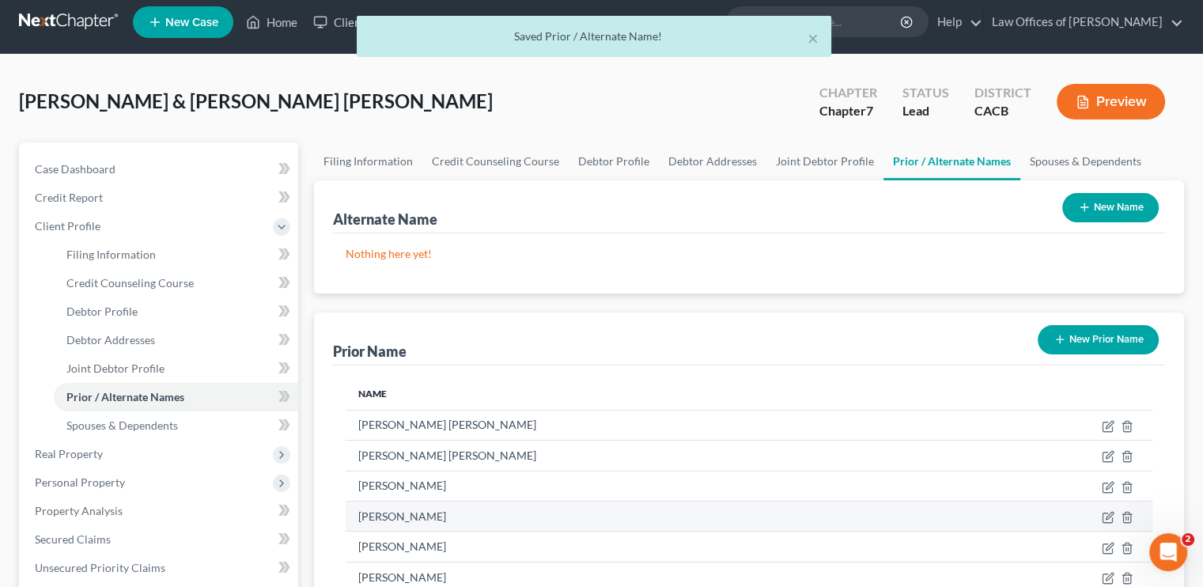
scroll to position [0, 0]
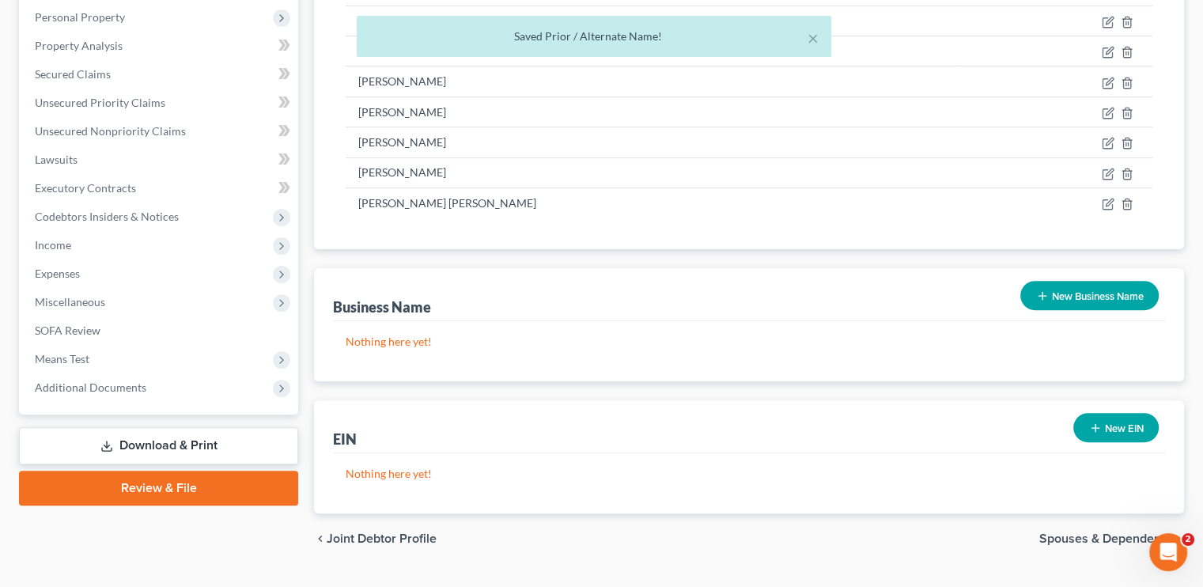
click at [151, 429] on link "Download & Print" at bounding box center [158, 445] width 279 height 37
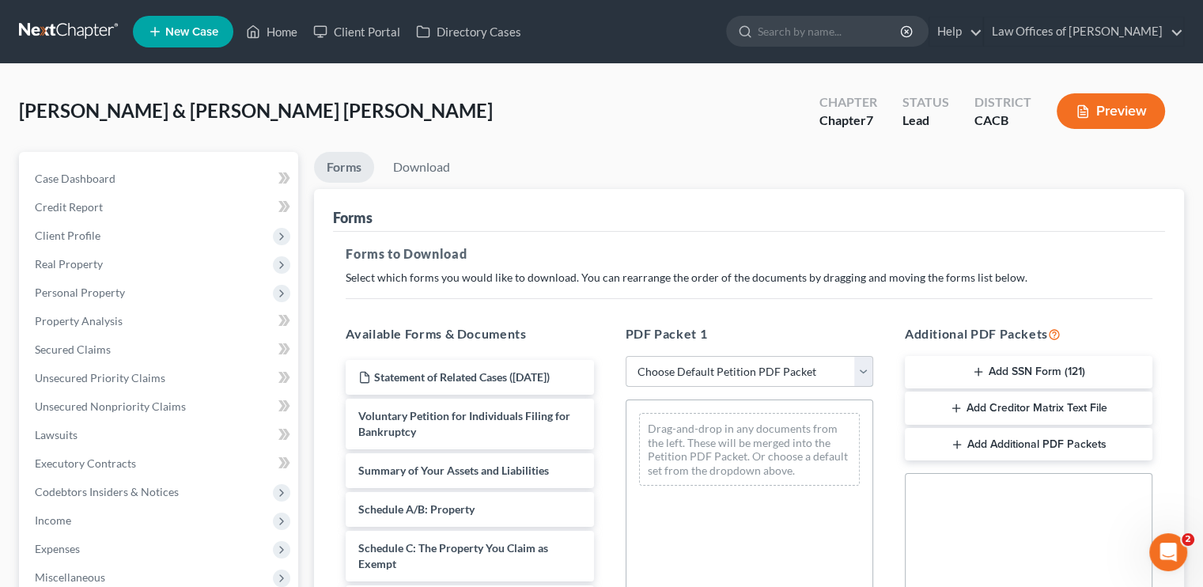
click at [656, 384] on select "Choose Default Petition PDF Packet Complete Bankruptcy Petition (all forms and …" at bounding box center [749, 372] width 248 height 32
select select "5"
click at [625, 356] on select "Choose Default Petition PDF Packet Complete Bankruptcy Petition (all forms and …" at bounding box center [749, 372] width 248 height 32
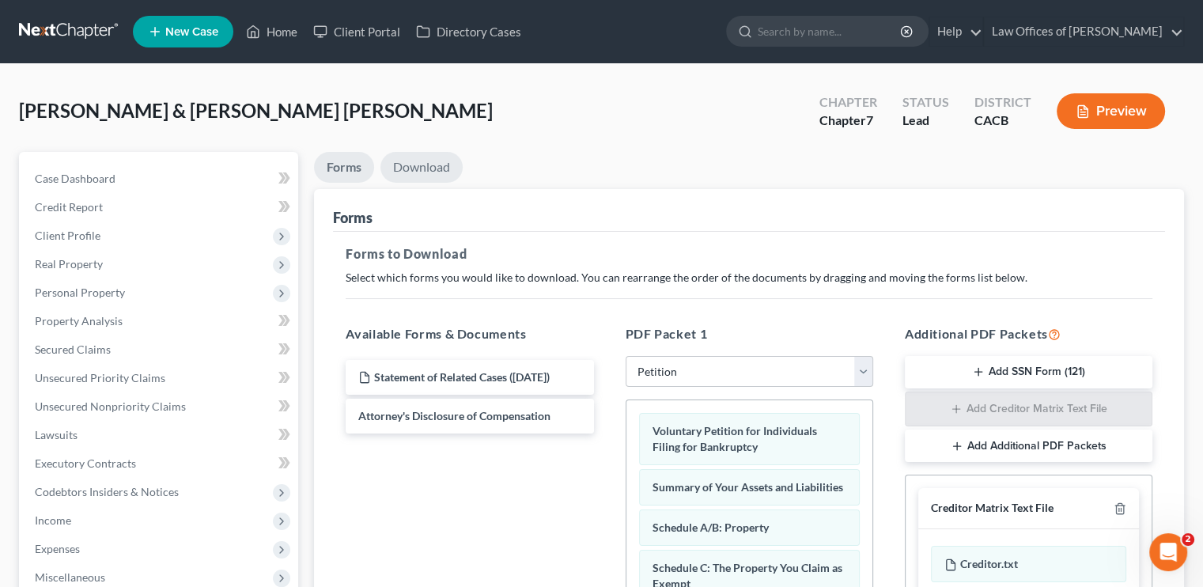
click at [411, 164] on link "Download" at bounding box center [421, 167] width 82 height 31
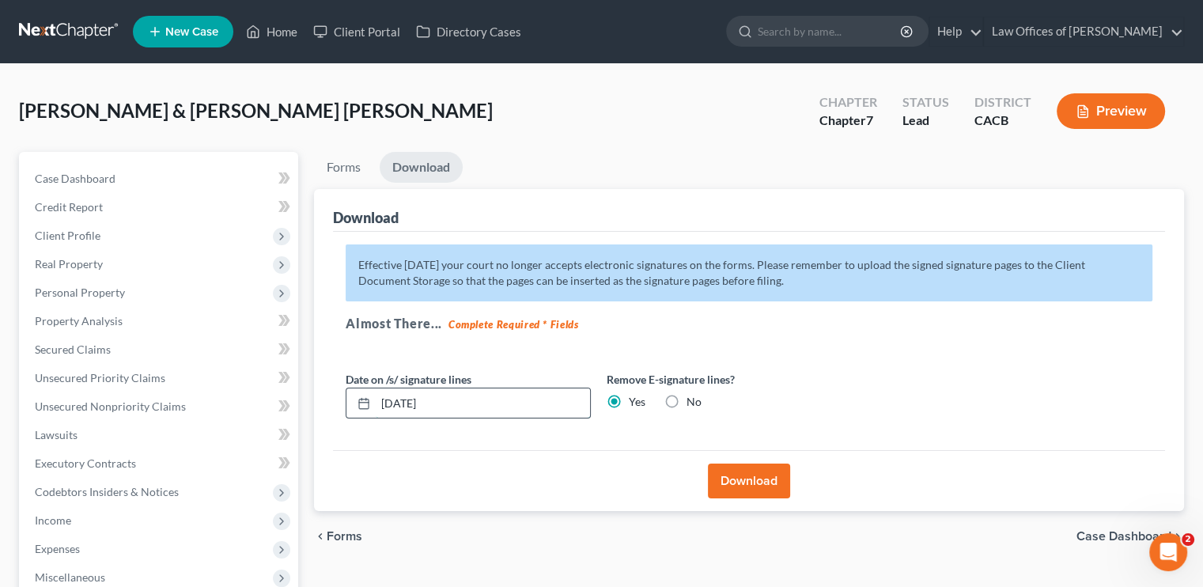
click at [410, 401] on input "10/15/2025" at bounding box center [483, 403] width 214 height 30
click at [741, 480] on button "Download" at bounding box center [749, 480] width 82 height 35
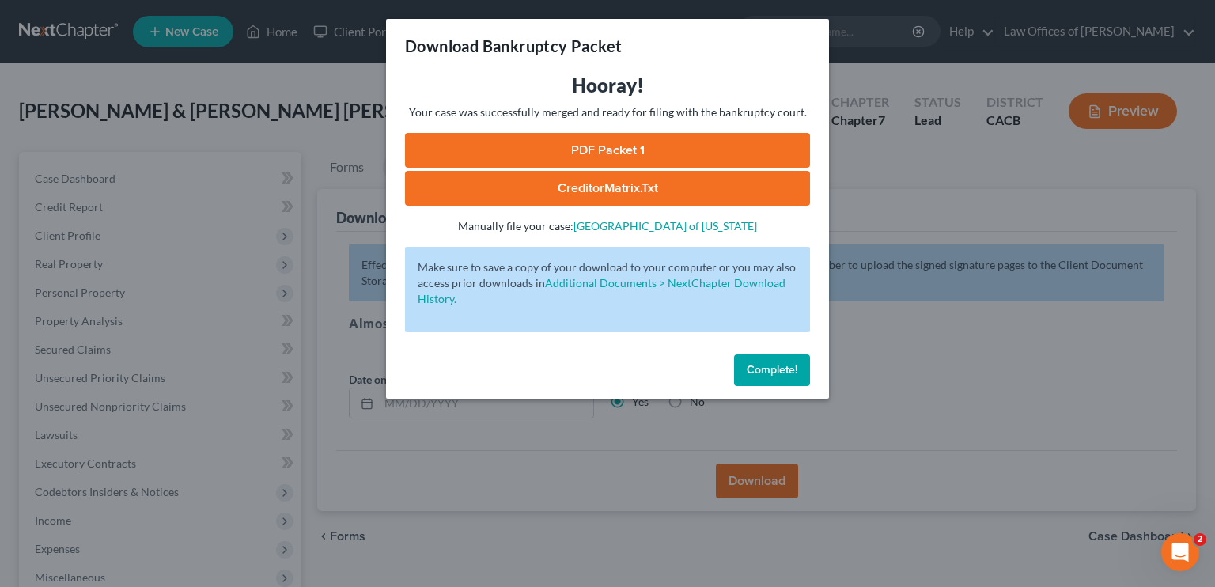
click at [560, 145] on link "PDF Packet 1" at bounding box center [607, 150] width 405 height 35
click at [759, 362] on button "Complete!" at bounding box center [772, 370] width 76 height 32
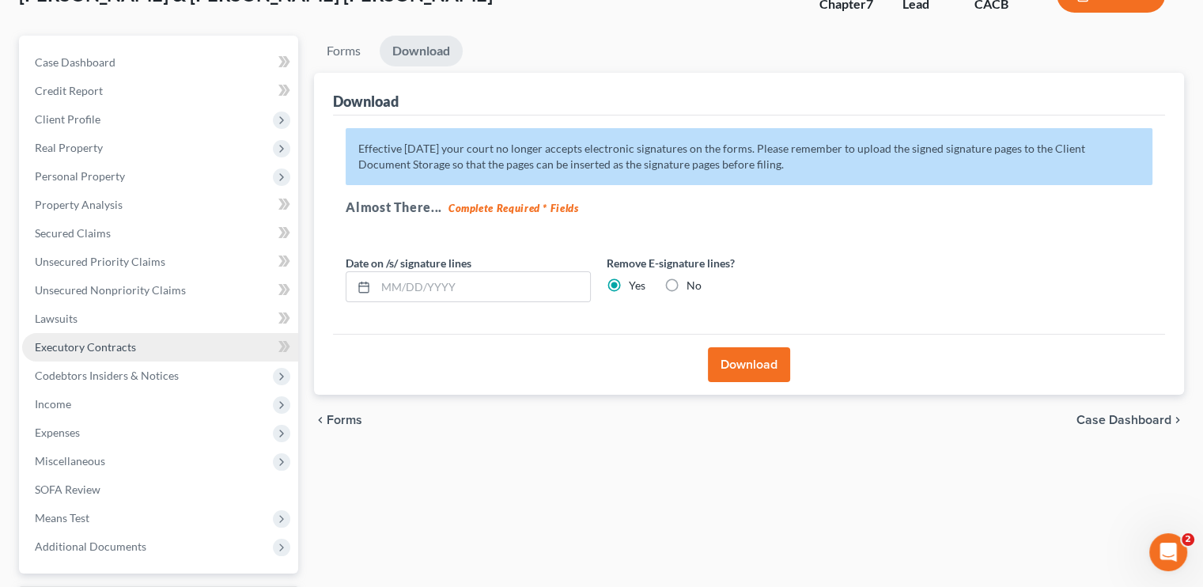
scroll to position [79, 0]
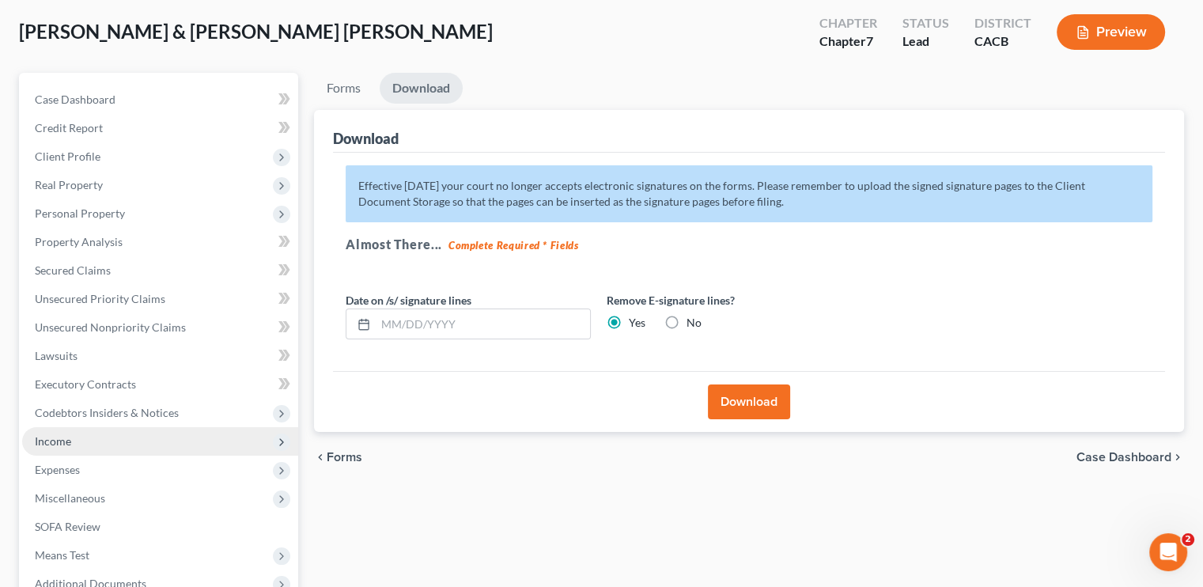
click at [79, 436] on span "Income" at bounding box center [160, 441] width 276 height 28
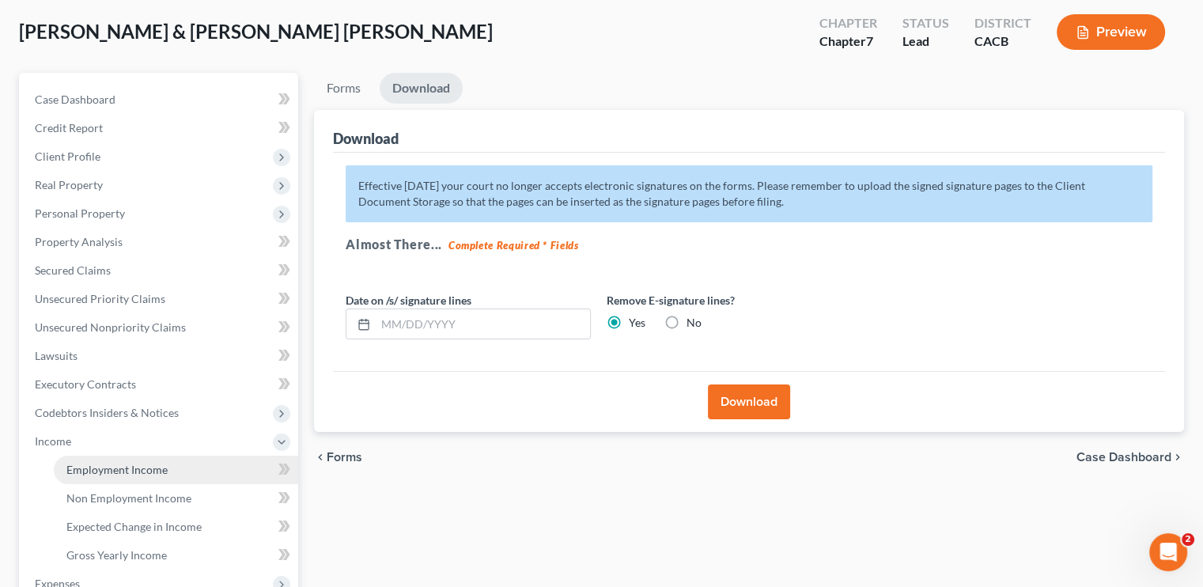
click at [132, 474] on span "Employment Income" at bounding box center [116, 469] width 101 height 13
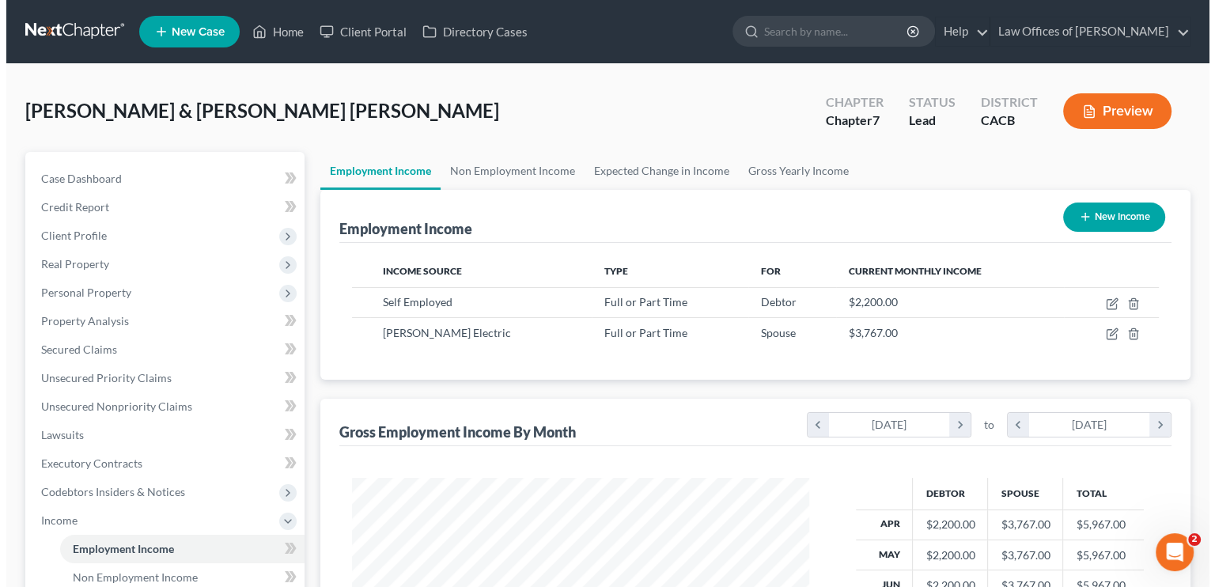
scroll to position [282, 488]
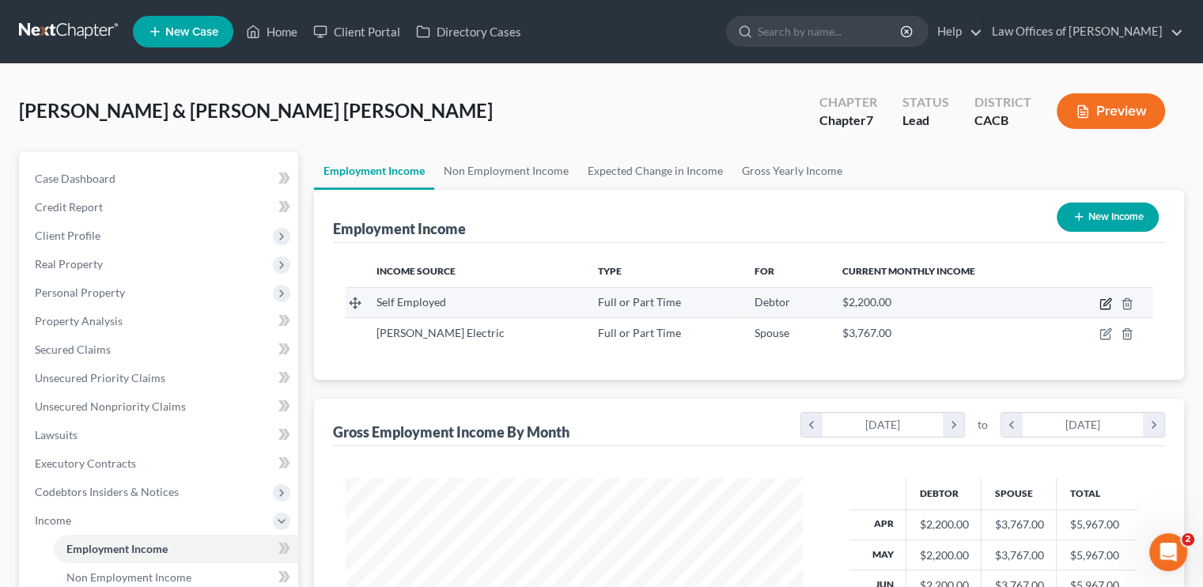
click at [1104, 303] on icon "button" at bounding box center [1106, 301] width 7 height 7
select select "0"
select select "4"
select select "0"
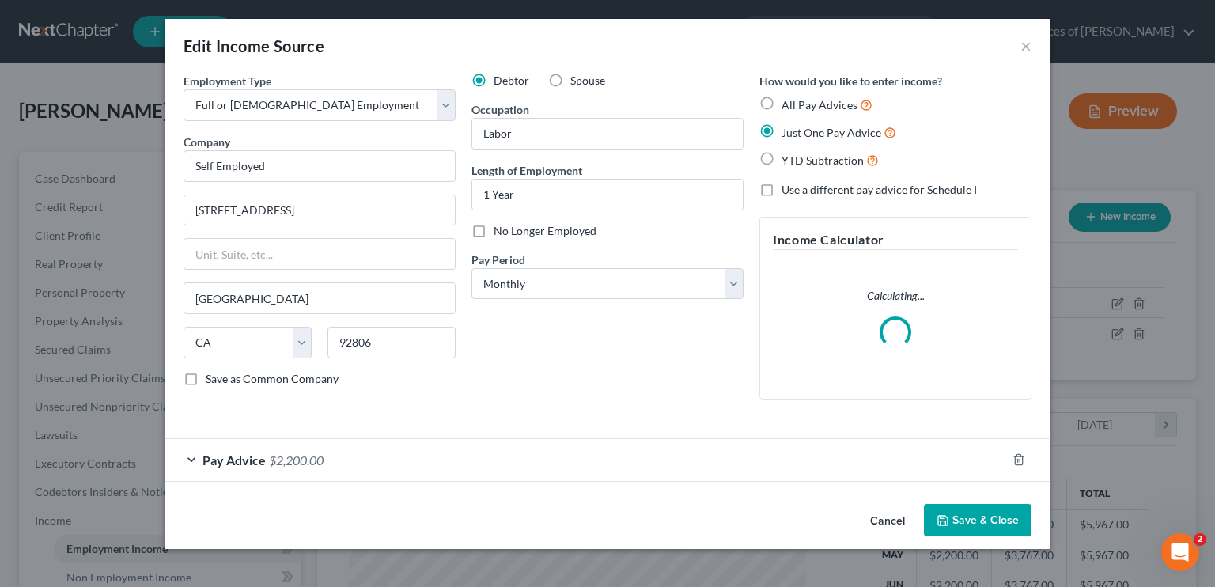
scroll to position [282, 493]
click at [265, 454] on div "Pay Advice $2,200.00" at bounding box center [584, 460] width 841 height 42
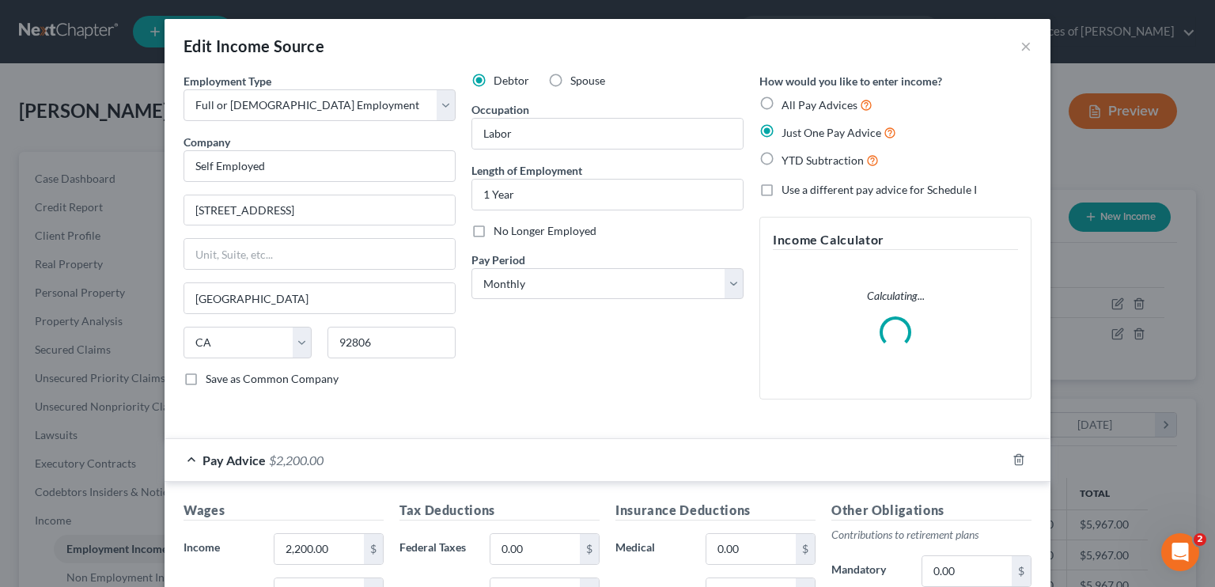
scroll to position [158, 0]
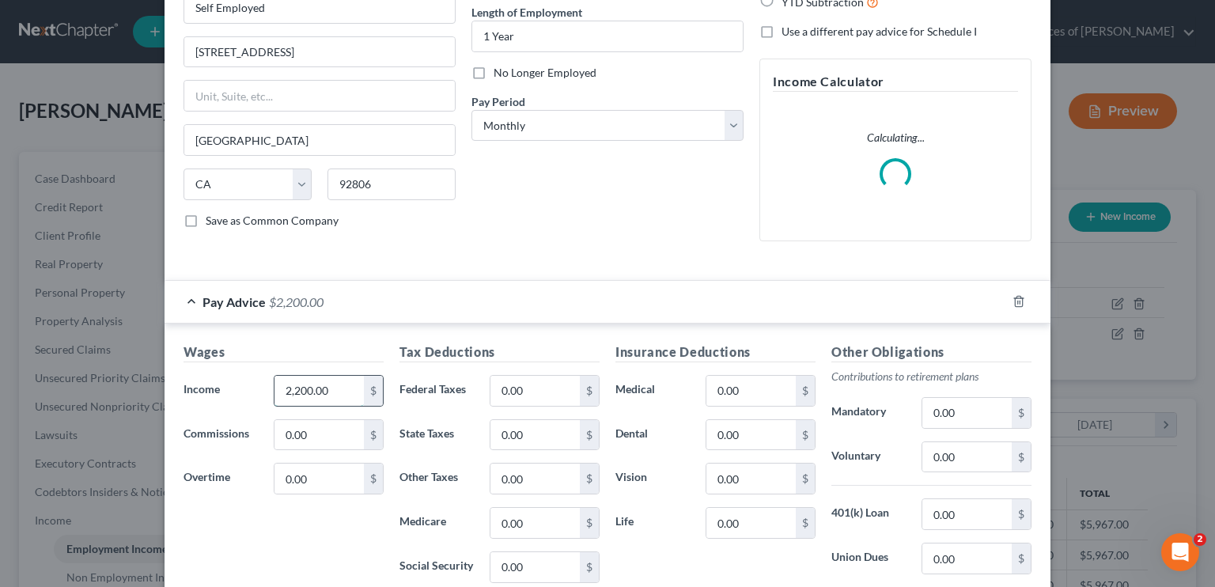
click at [323, 383] on input "2,200.00" at bounding box center [318, 391] width 89 height 30
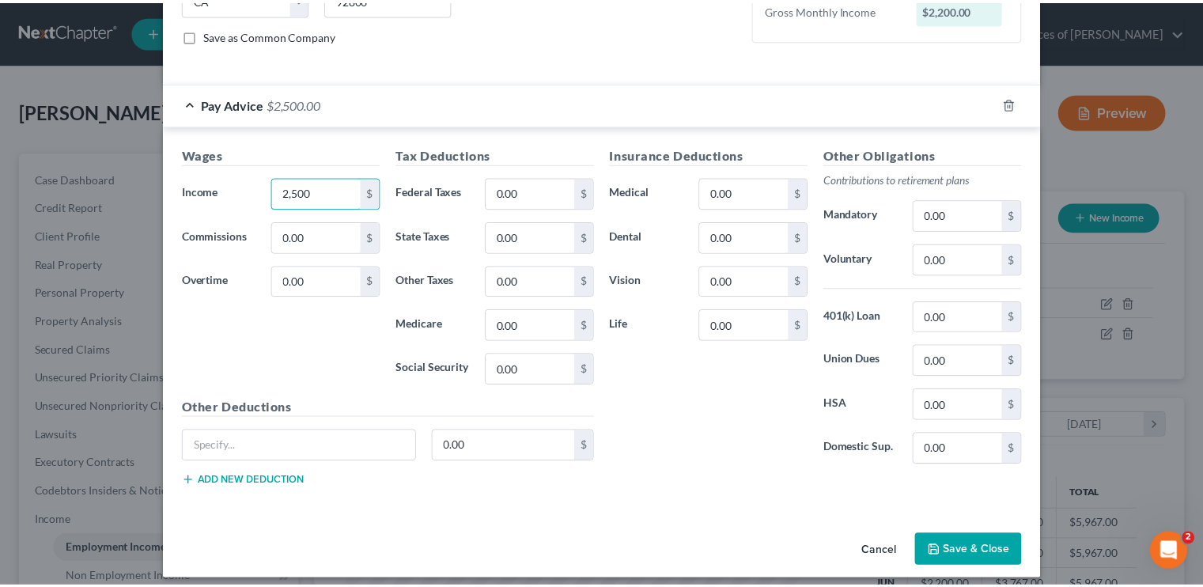
scroll to position [350, 0]
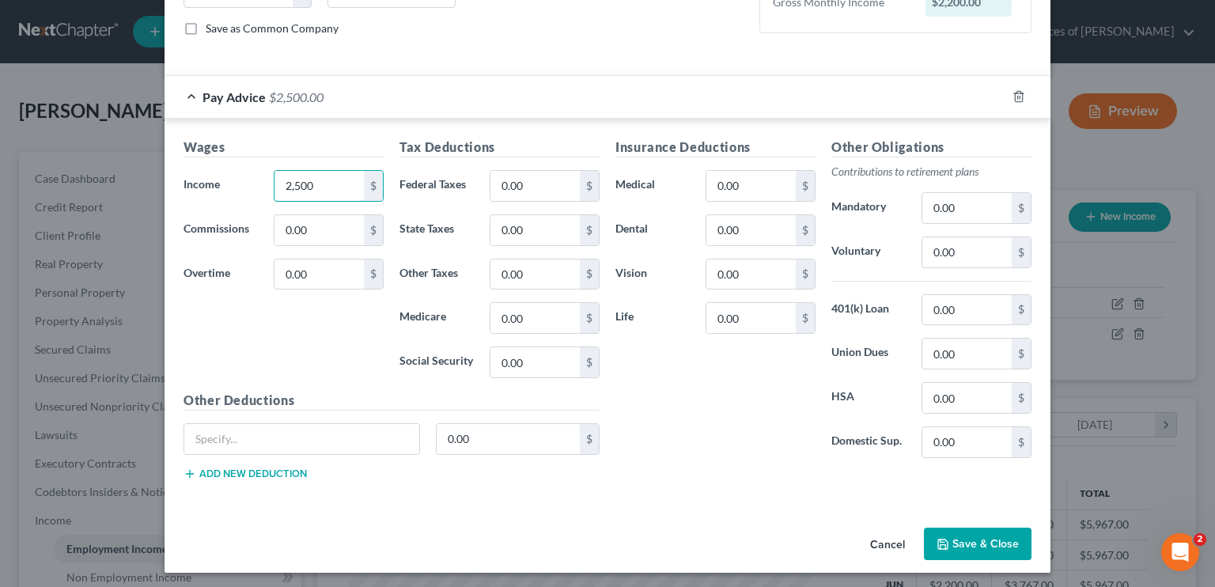
type input "2,500"
click at [965, 542] on button "Save & Close" at bounding box center [978, 543] width 108 height 33
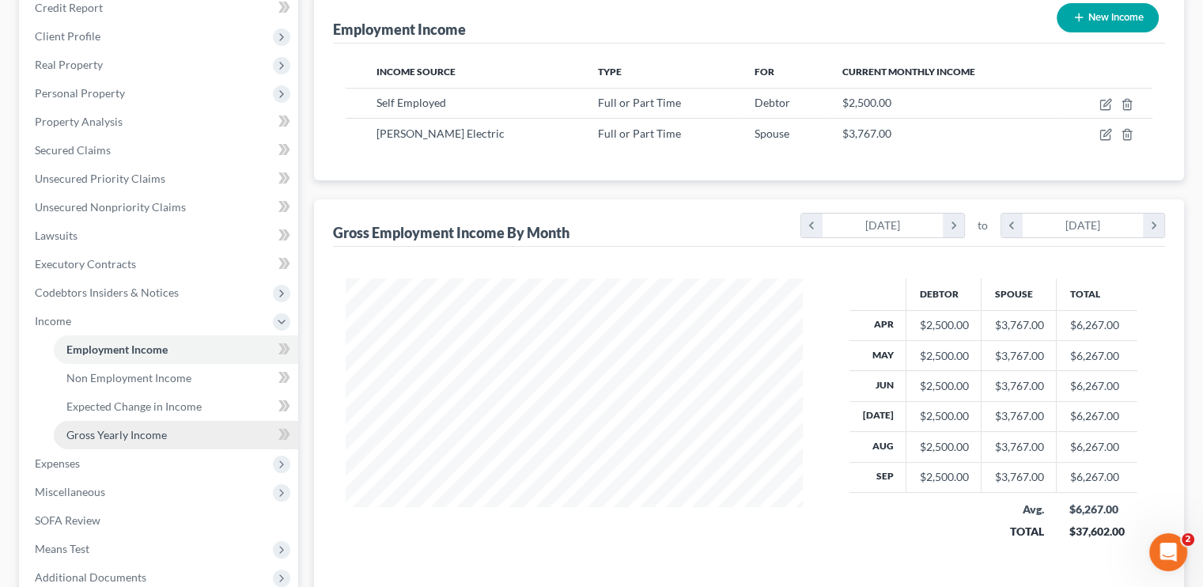
scroll to position [237, 0]
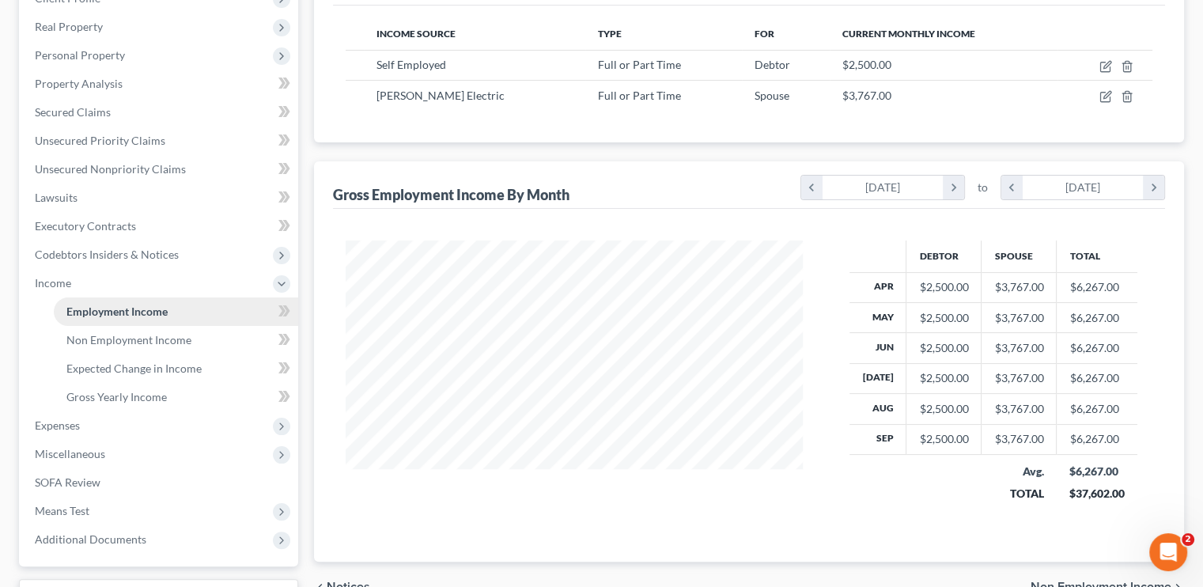
click at [48, 286] on span "Income" at bounding box center [53, 282] width 36 height 13
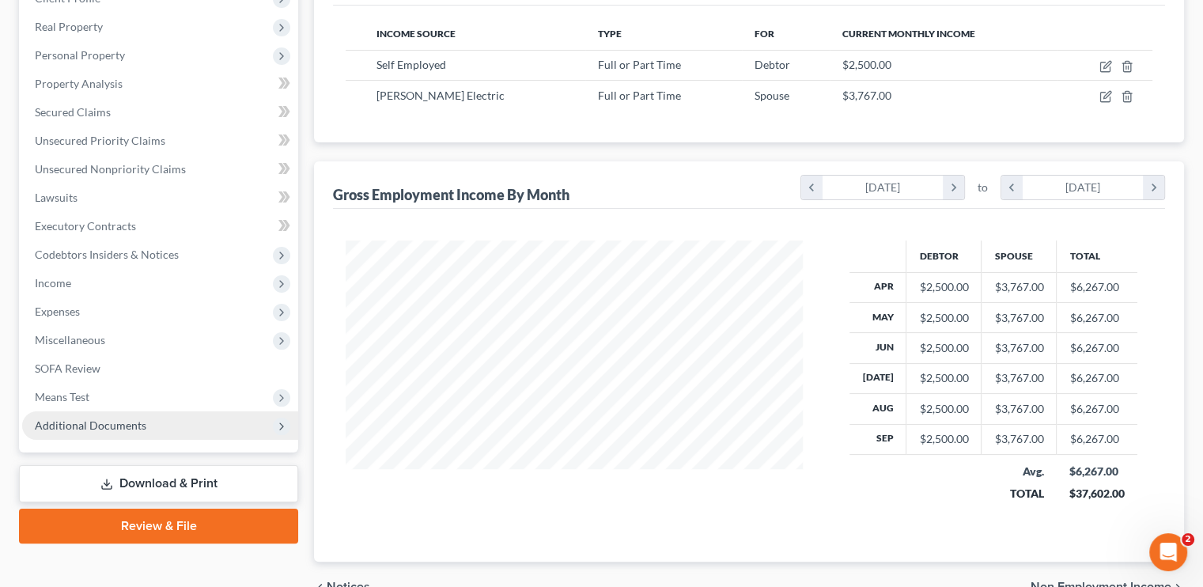
click at [69, 419] on span "Additional Documents" at bounding box center [90, 424] width 111 height 13
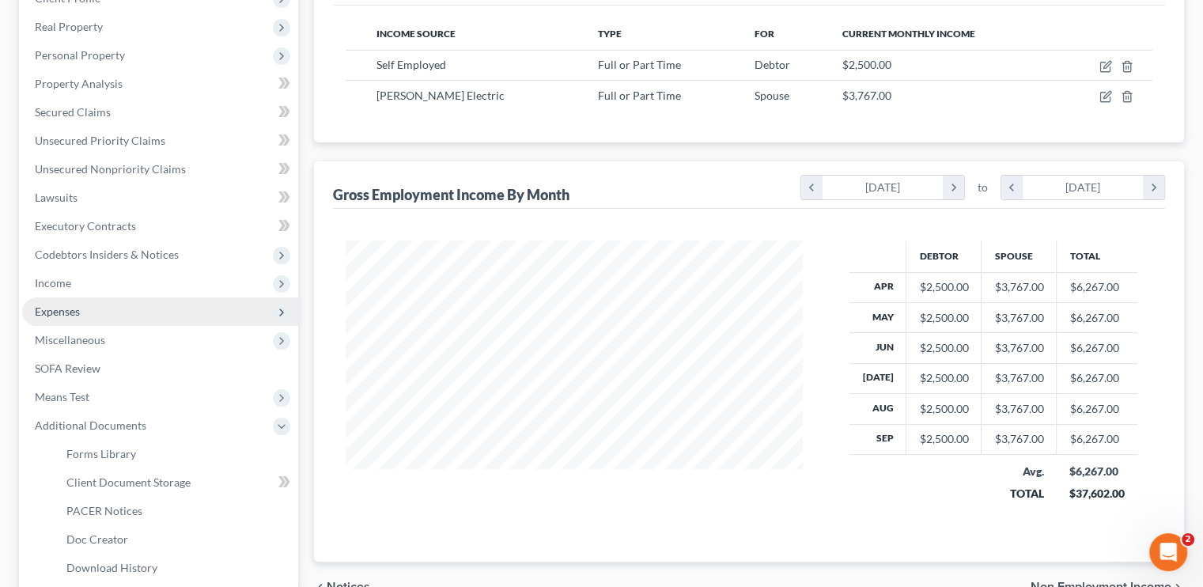
click at [62, 316] on span "Expenses" at bounding box center [57, 310] width 45 height 13
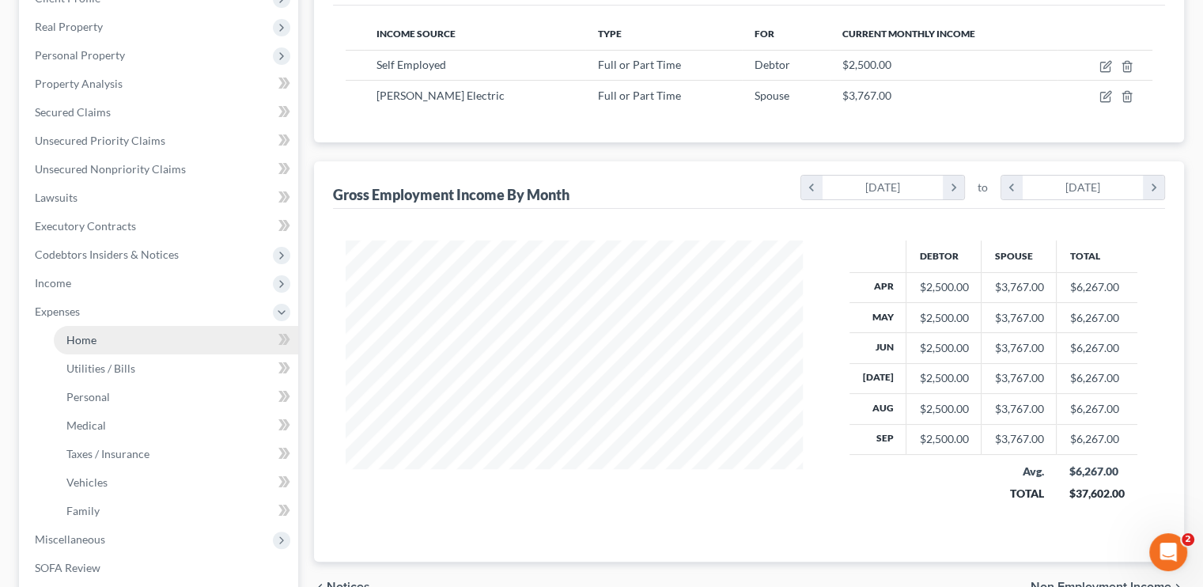
click at [81, 338] on span "Home" at bounding box center [81, 339] width 30 height 13
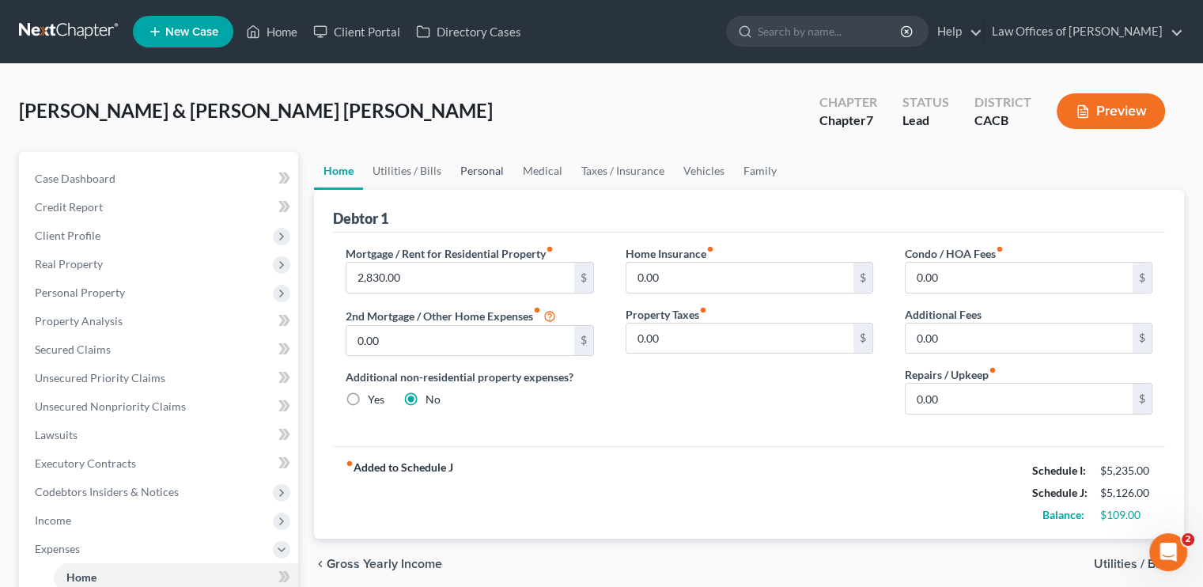
click at [476, 171] on link "Personal" at bounding box center [482, 171] width 62 height 38
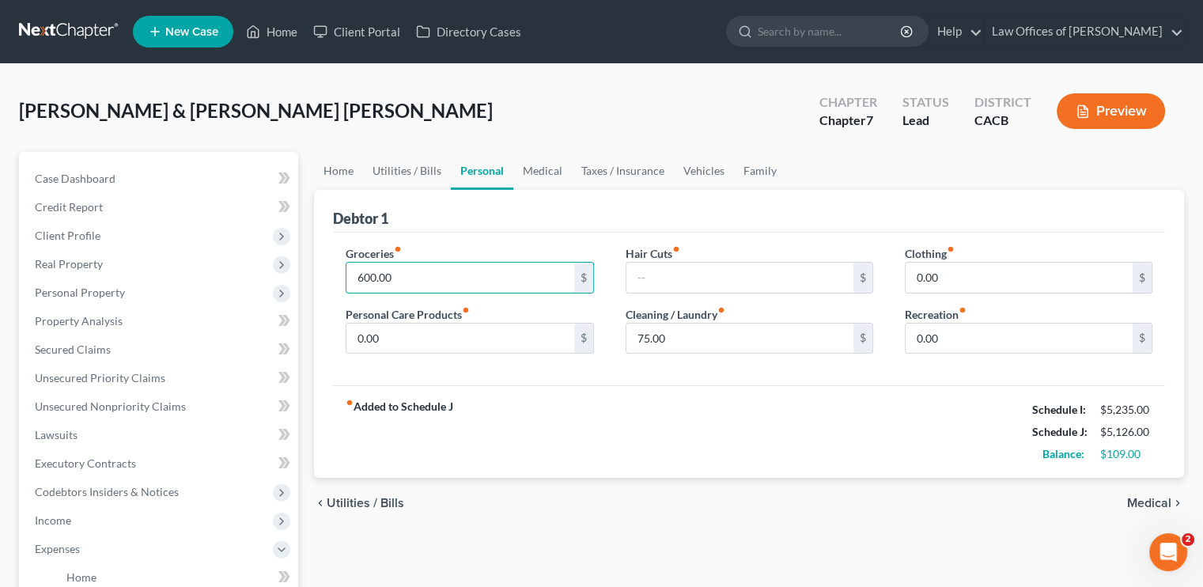
drag, startPoint x: 380, startPoint y: 275, endPoint x: 535, endPoint y: 242, distance: 157.7
click at [381, 274] on input "600.00" at bounding box center [459, 278] width 227 height 30
type input "700"
click at [563, 165] on link "Medical" at bounding box center [542, 171] width 59 height 38
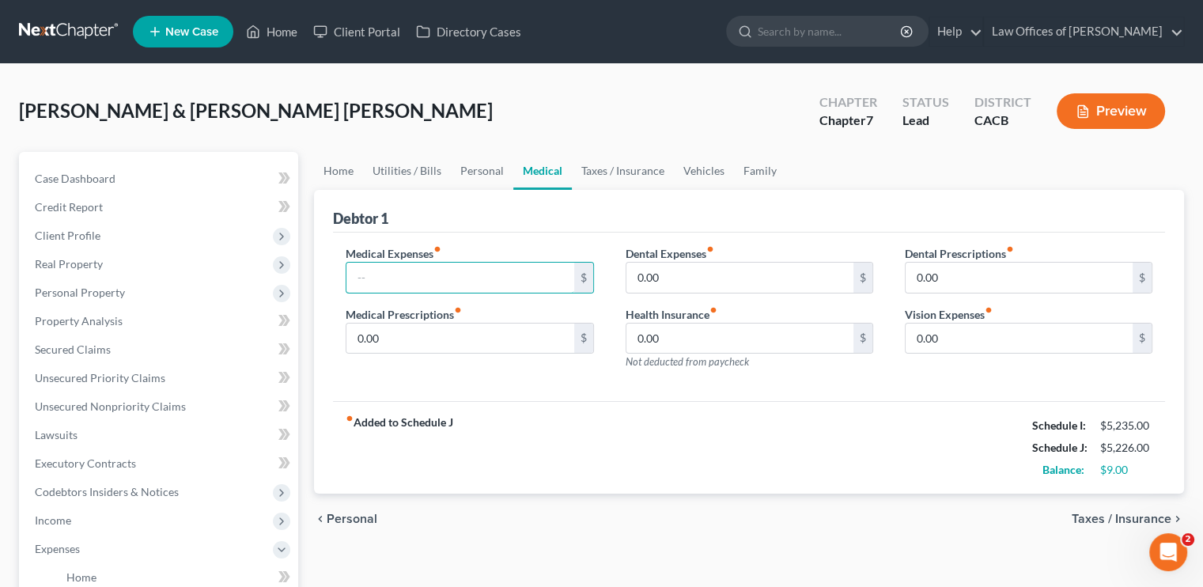
drag, startPoint x: 406, startPoint y: 273, endPoint x: 484, endPoint y: 256, distance: 80.0
click at [408, 273] on input "text" at bounding box center [459, 278] width 227 height 30
type input "80"
click at [618, 168] on link "Taxes / Insurance" at bounding box center [623, 171] width 102 height 38
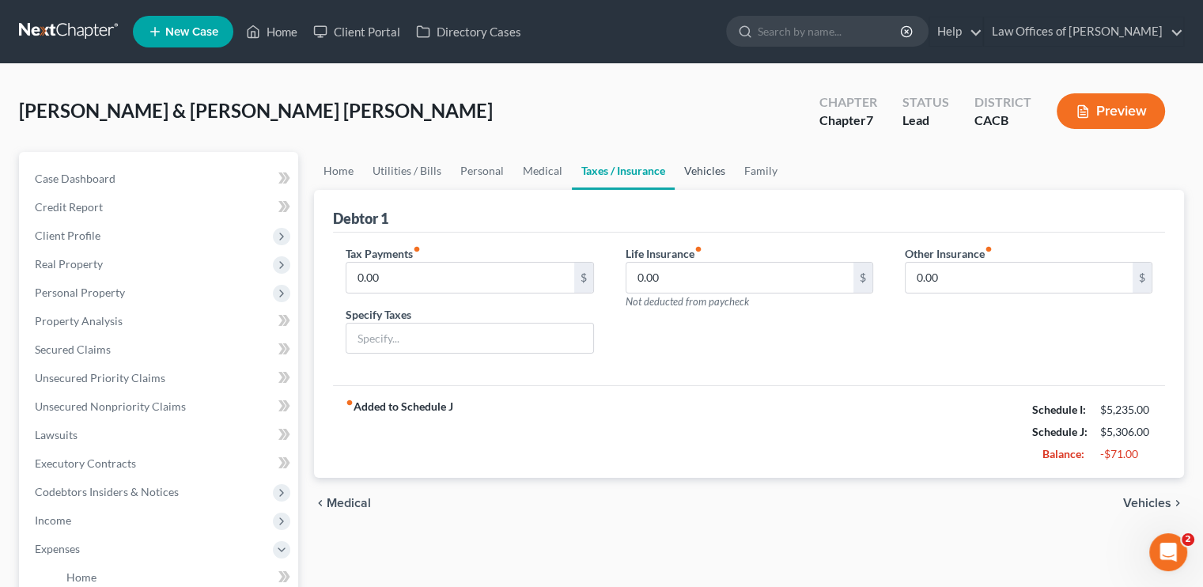
click at [707, 163] on link "Vehicles" at bounding box center [705, 171] width 60 height 38
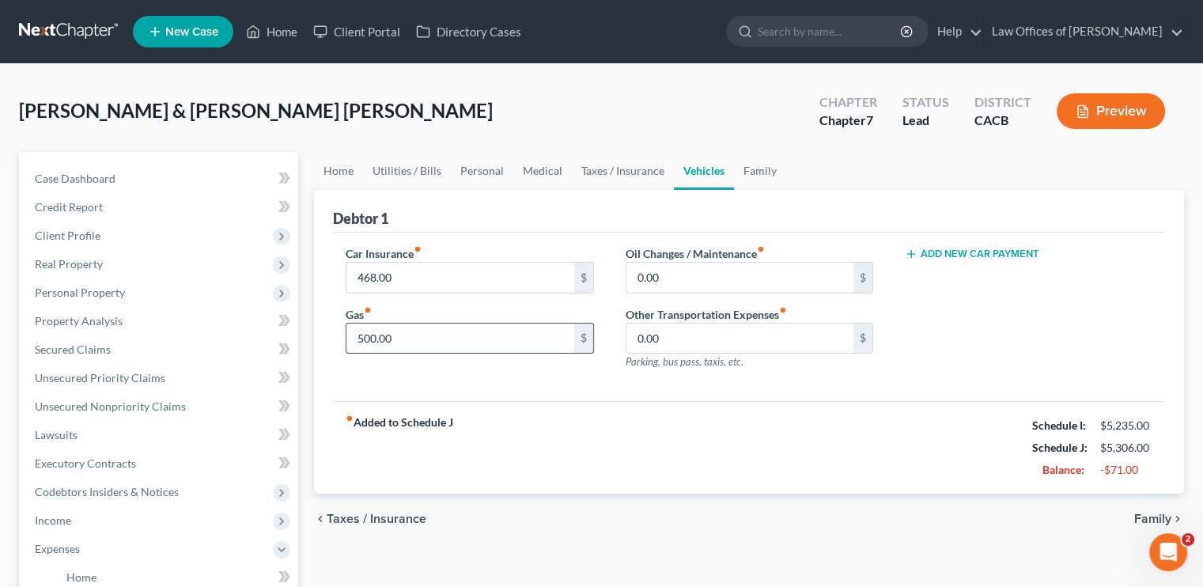
click at [372, 335] on input "500.00" at bounding box center [459, 338] width 227 height 30
type input "600"
click at [621, 427] on div "fiber_manual_record Added to Schedule J Schedule I: $5,235.00 Schedule J: $5,40…" at bounding box center [749, 447] width 832 height 93
click at [736, 162] on link "Family" at bounding box center [760, 171] width 52 height 38
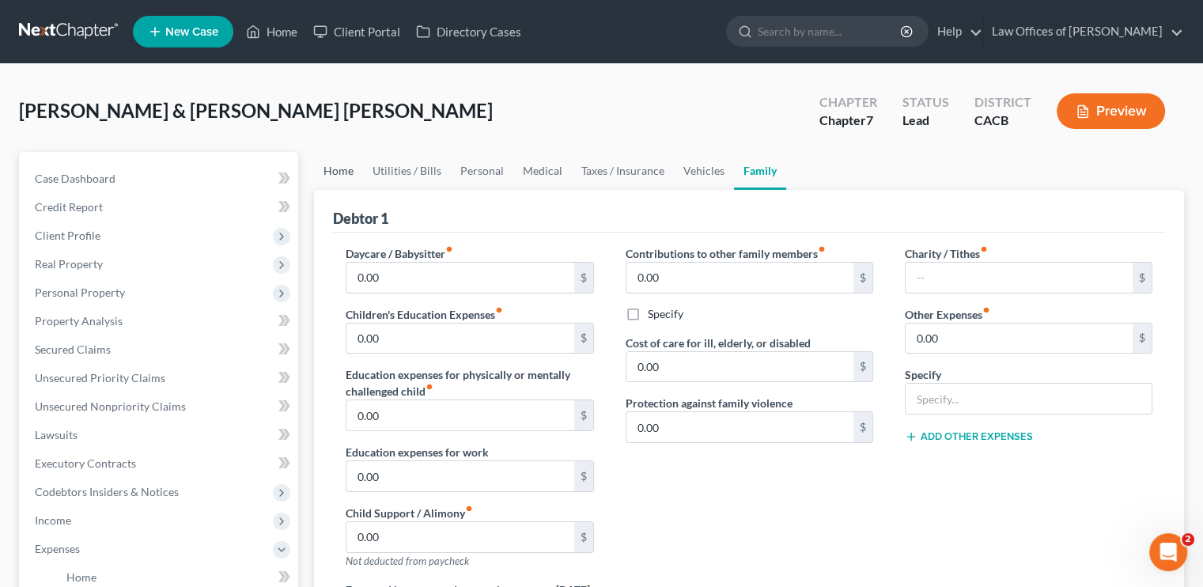
click at [351, 174] on link "Home" at bounding box center [338, 171] width 49 height 38
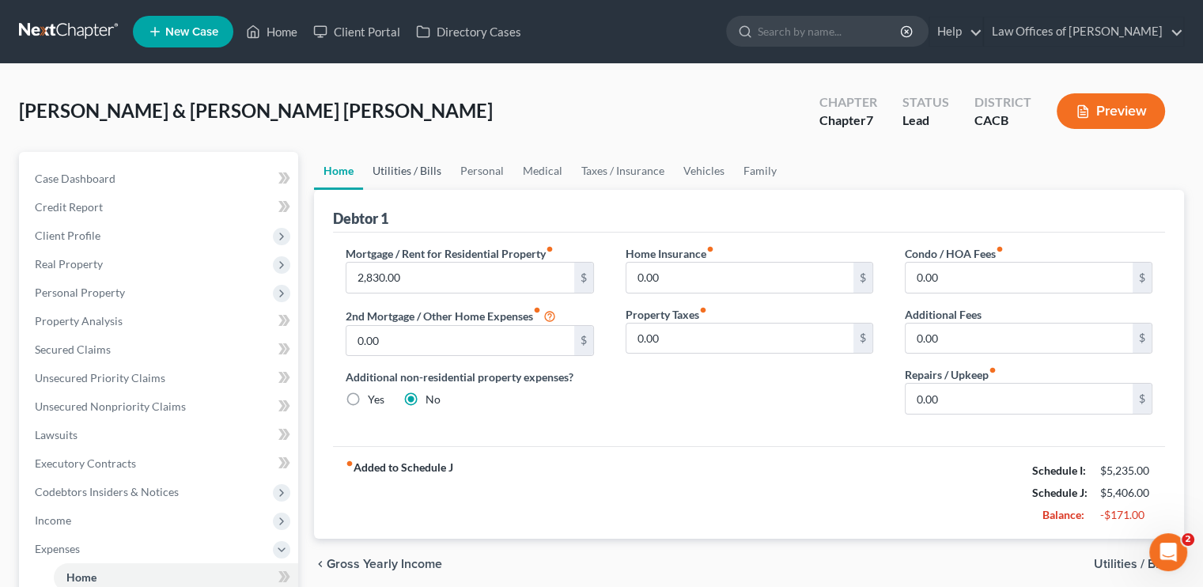
click at [400, 170] on link "Utilities / Bills" at bounding box center [407, 171] width 88 height 38
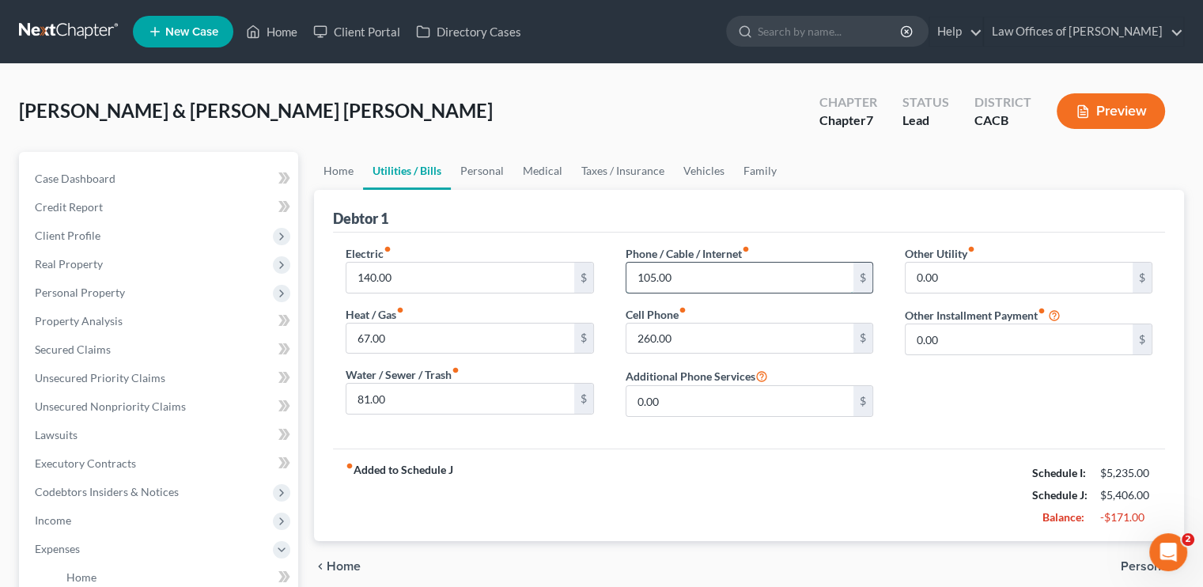
drag, startPoint x: 674, startPoint y: 273, endPoint x: 743, endPoint y: 262, distance: 70.5
click at [674, 274] on input "105.00" at bounding box center [739, 278] width 227 height 30
type input "120"
click at [603, 216] on div "Debtor 1" at bounding box center [749, 211] width 832 height 43
click at [481, 166] on link "Personal" at bounding box center [482, 171] width 62 height 38
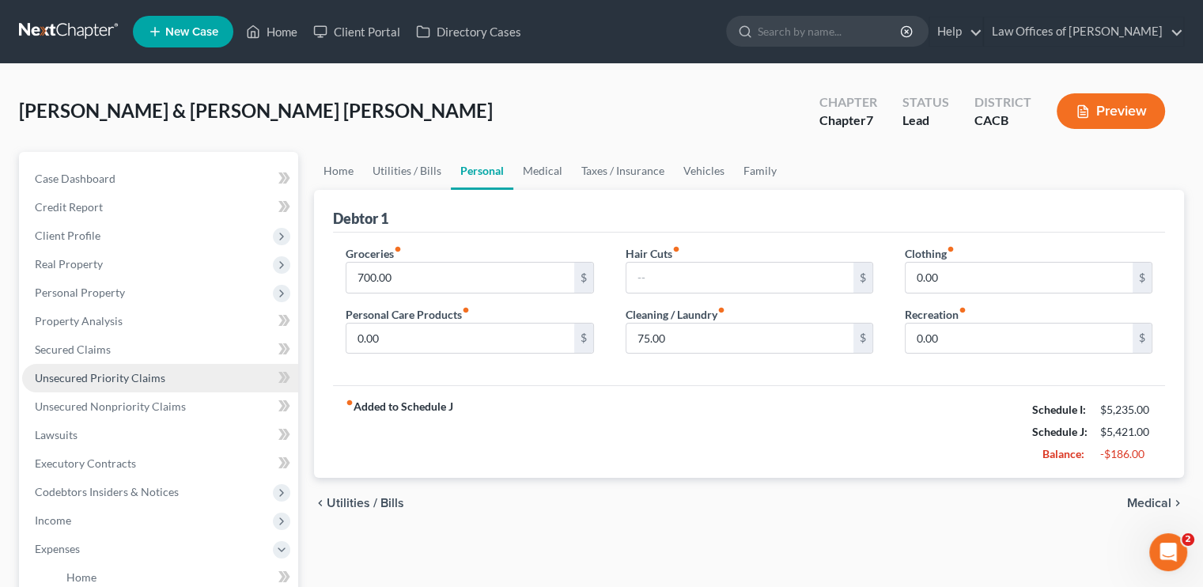
click at [119, 379] on span "Unsecured Priority Claims" at bounding box center [100, 377] width 130 height 13
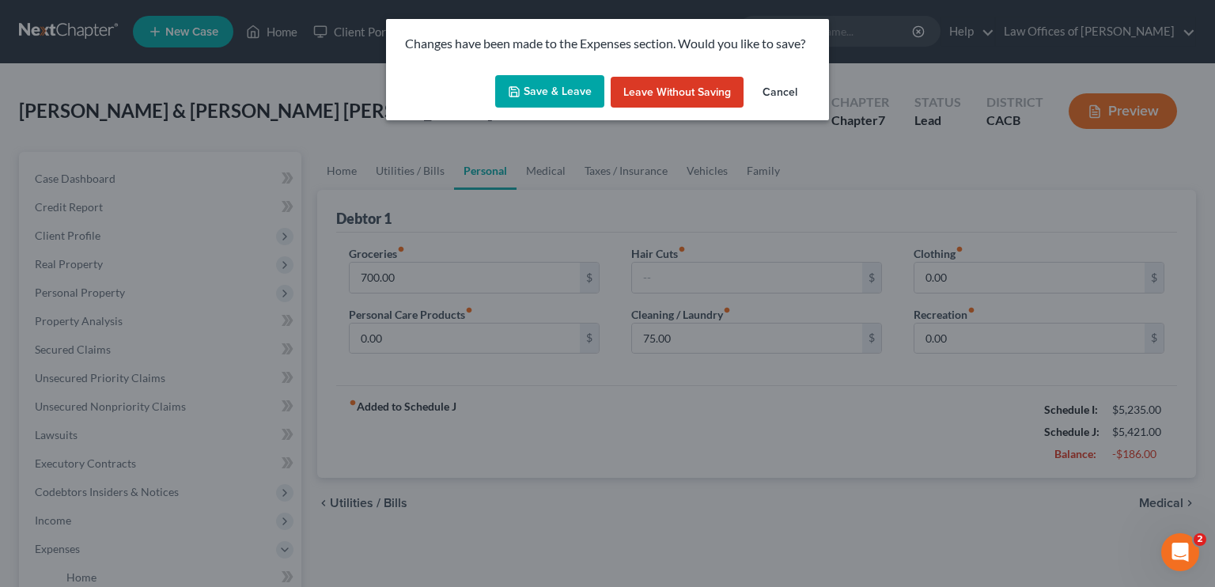
click at [535, 91] on button "Save & Leave" at bounding box center [549, 91] width 109 height 33
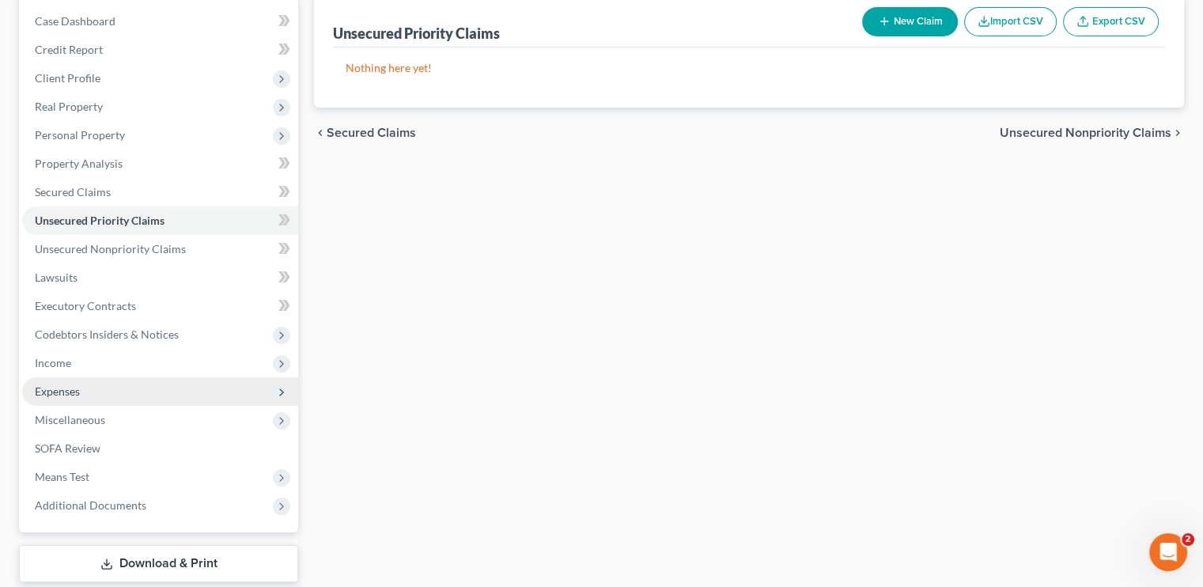
scroll to position [158, 0]
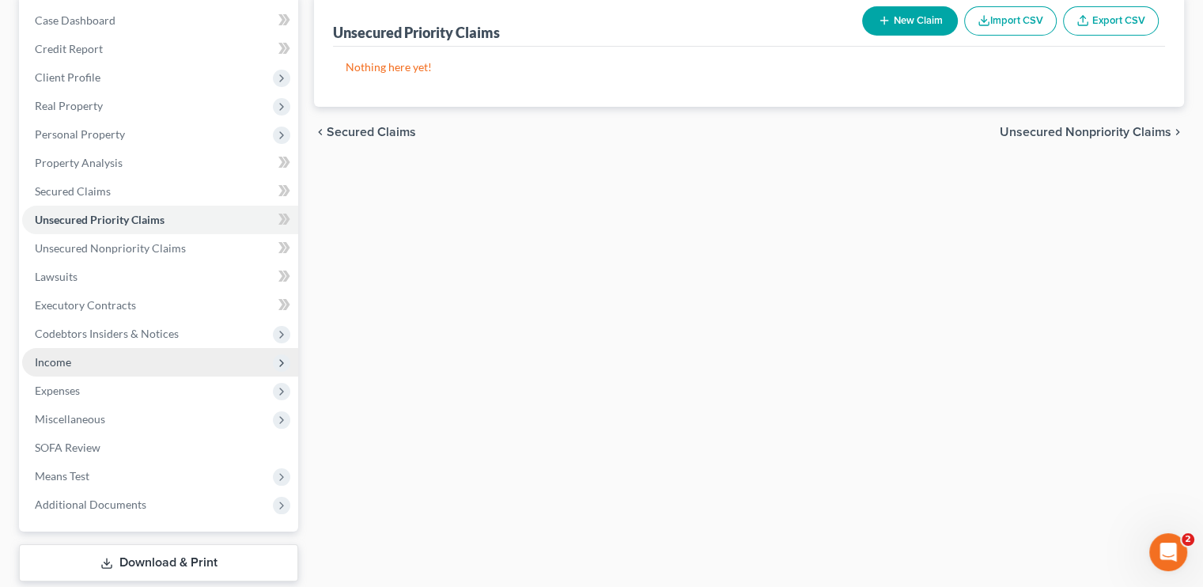
click at [74, 363] on span "Income" at bounding box center [160, 362] width 276 height 28
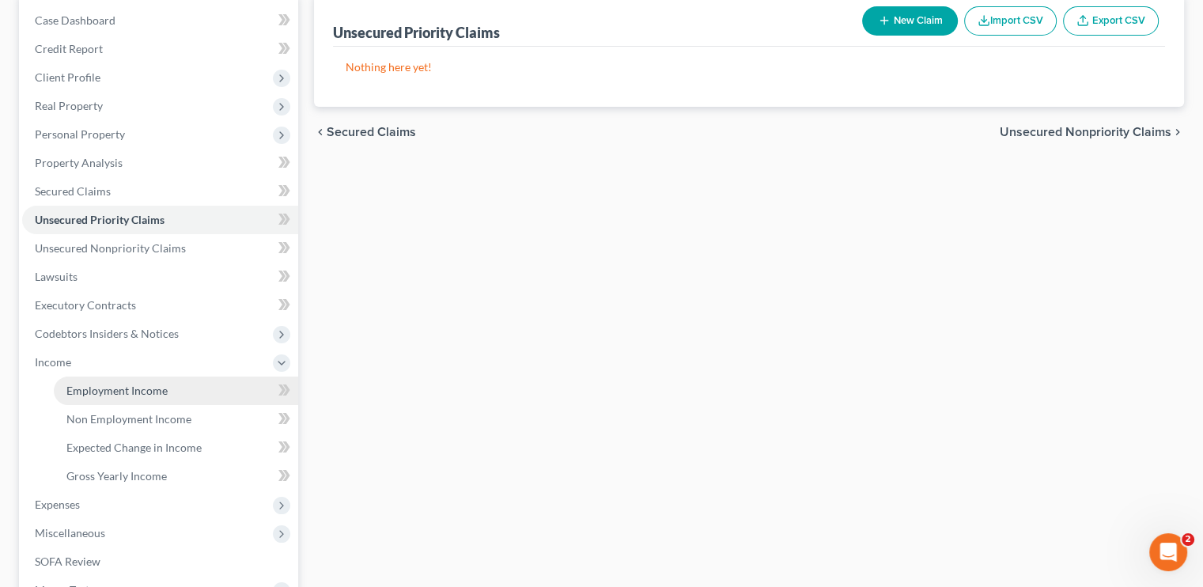
click at [95, 388] on span "Employment Income" at bounding box center [116, 390] width 101 height 13
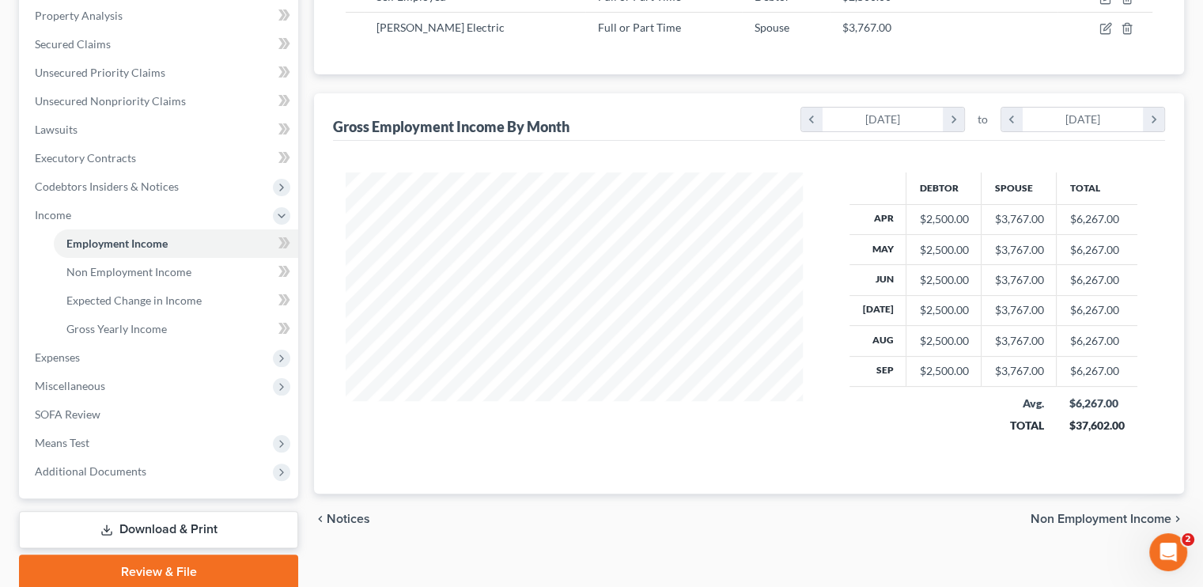
scroll to position [366, 0]
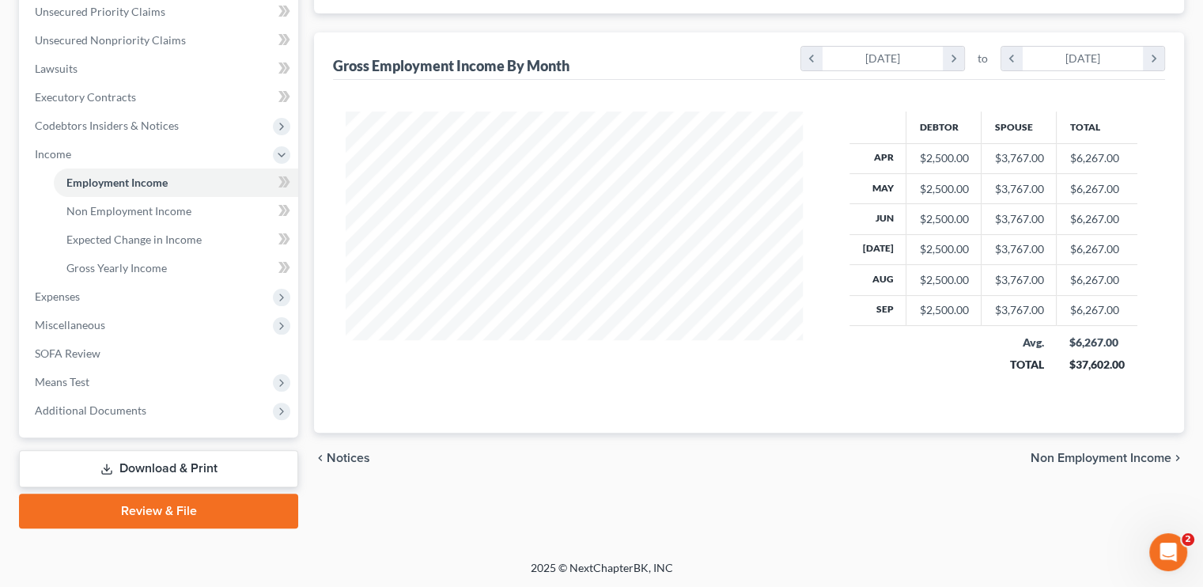
click at [164, 467] on link "Download & Print" at bounding box center [158, 468] width 279 height 37
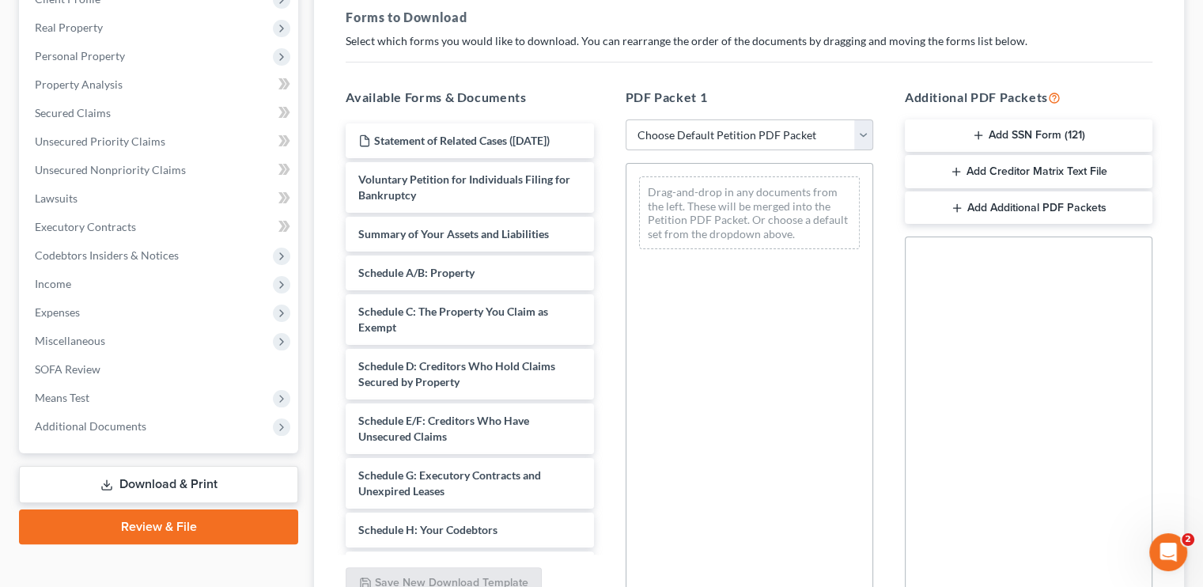
scroll to position [237, 0]
click at [765, 132] on select "Choose Default Petition PDF Packet Complete Bankruptcy Petition (all forms and …" at bounding box center [749, 135] width 248 height 32
select select "5"
click at [625, 119] on select "Choose Default Petition PDF Packet Complete Bankruptcy Petition (all forms and …" at bounding box center [749, 135] width 248 height 32
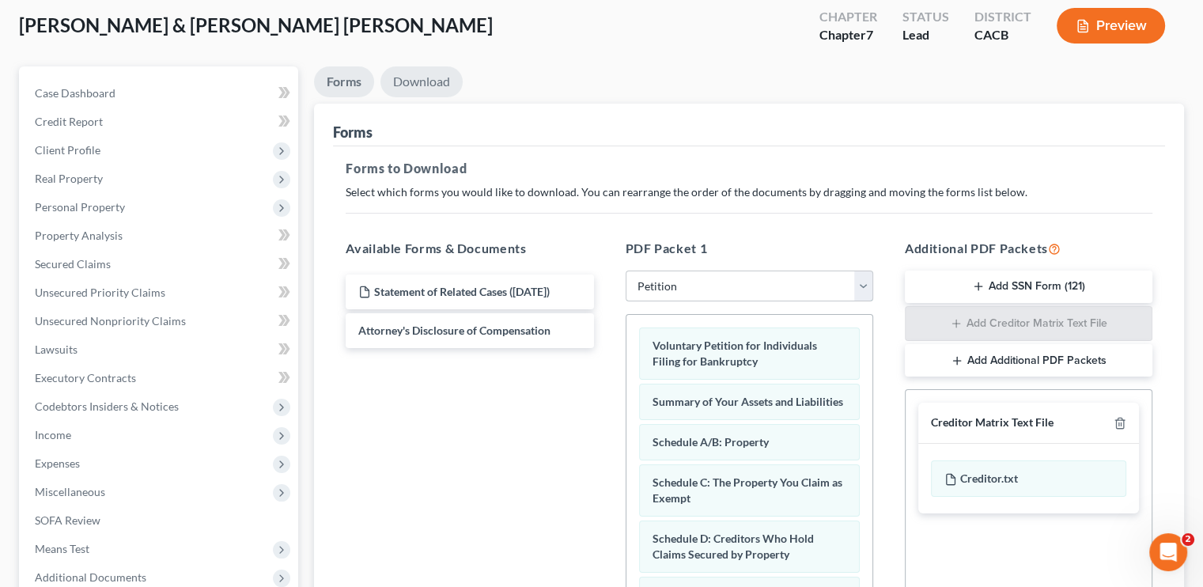
scroll to position [79, 0]
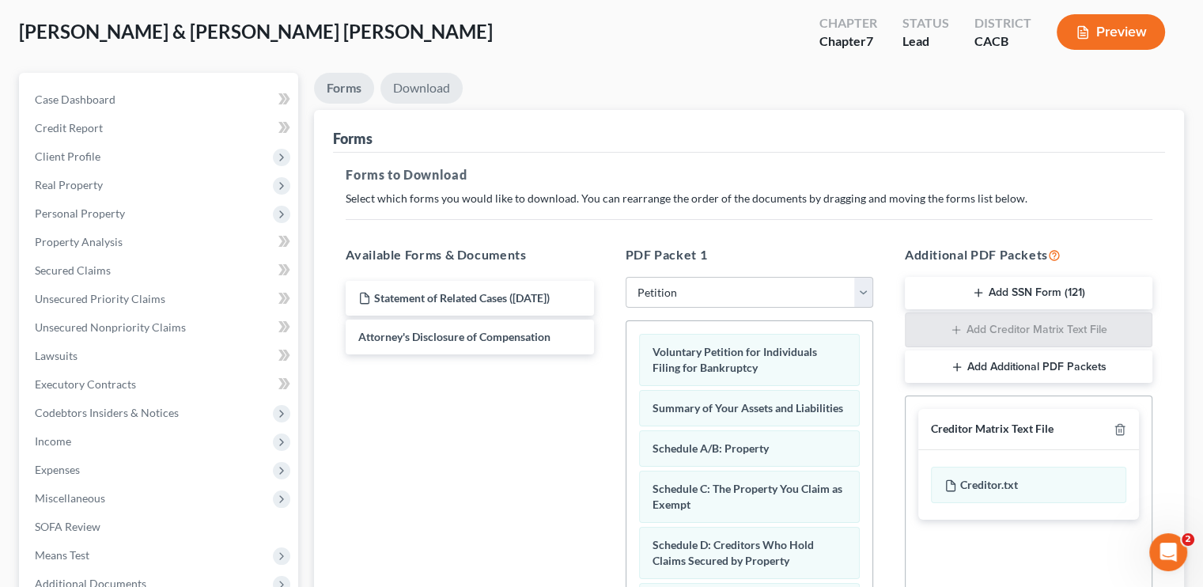
click at [430, 81] on link "Download" at bounding box center [421, 88] width 82 height 31
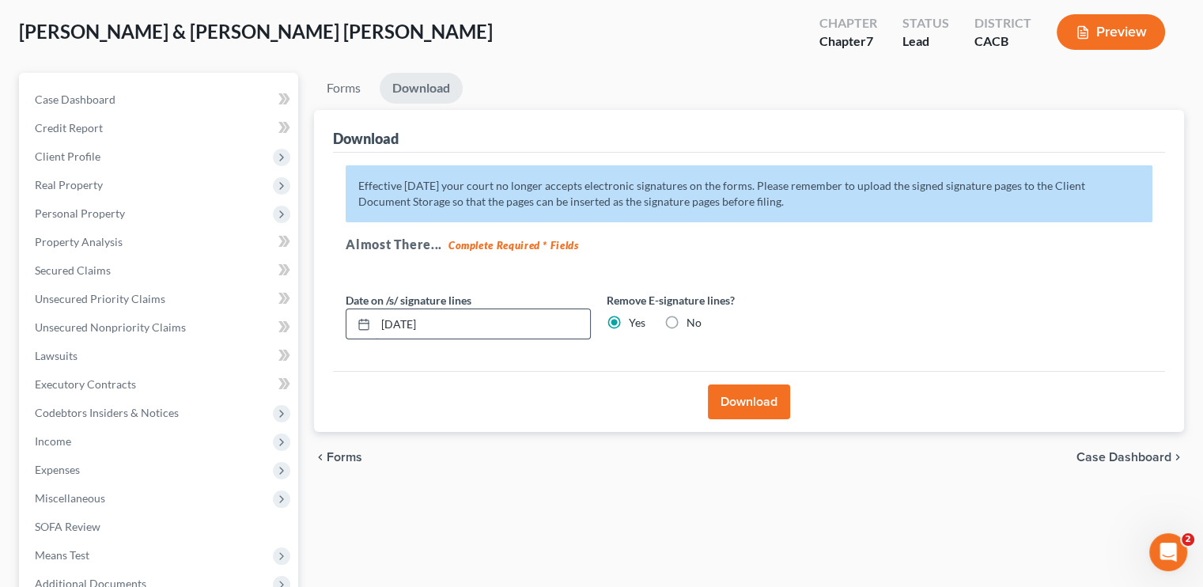
click at [412, 328] on input "10/15/2025" at bounding box center [483, 324] width 214 height 30
click at [733, 388] on button "Download" at bounding box center [749, 401] width 82 height 35
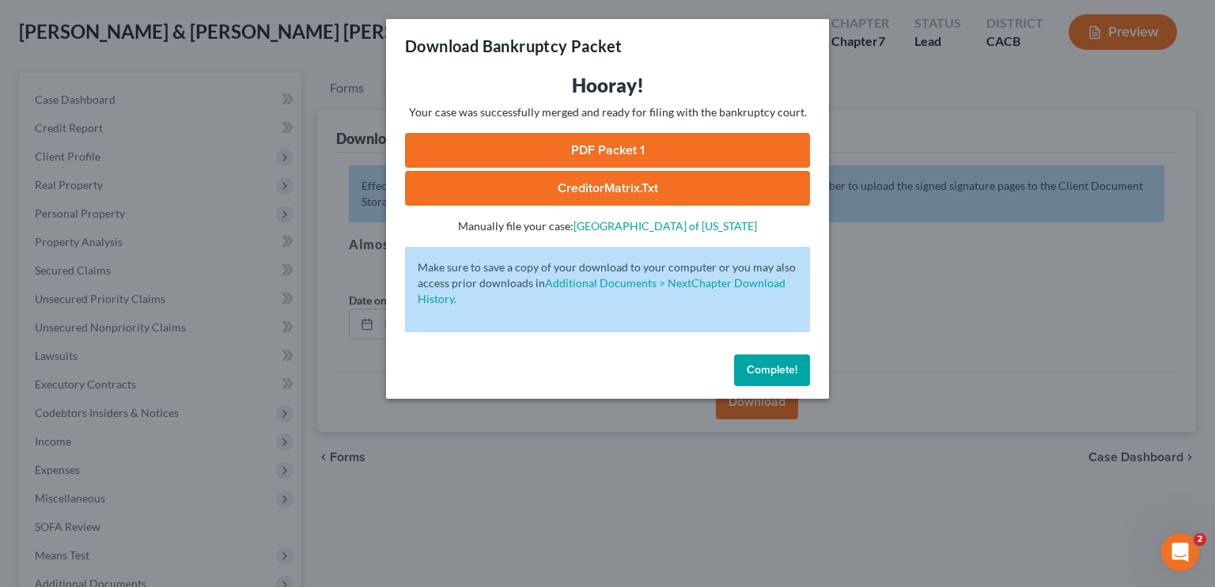
click at [629, 145] on link "PDF Packet 1" at bounding box center [607, 150] width 405 height 35
click at [758, 385] on div "Complete!" at bounding box center [607, 373] width 443 height 51
click at [758, 376] on button "Complete!" at bounding box center [772, 370] width 76 height 32
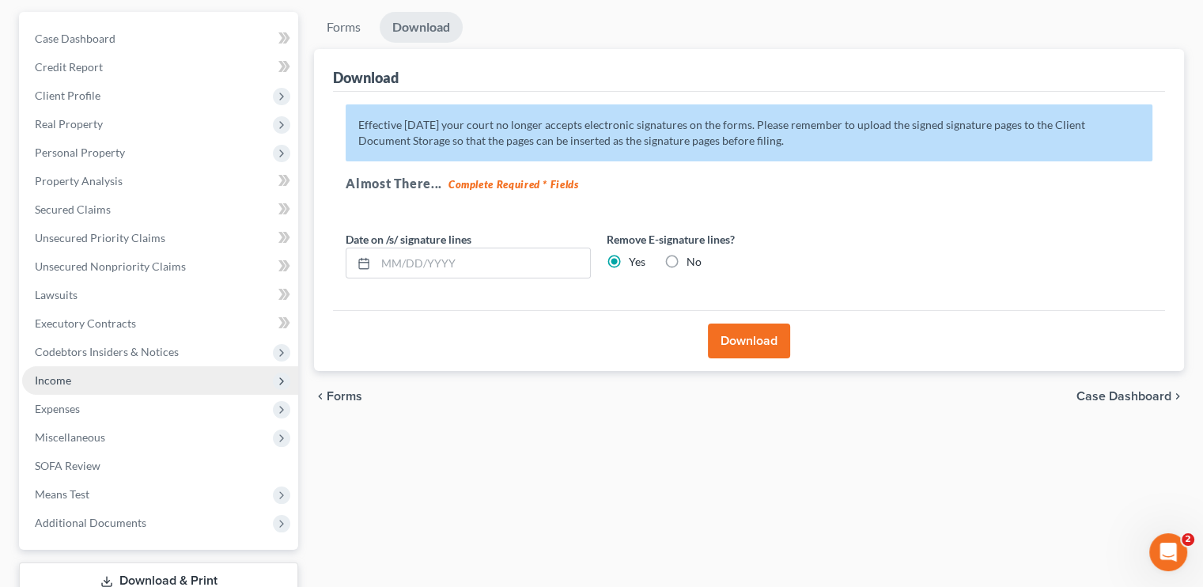
scroll to position [237, 0]
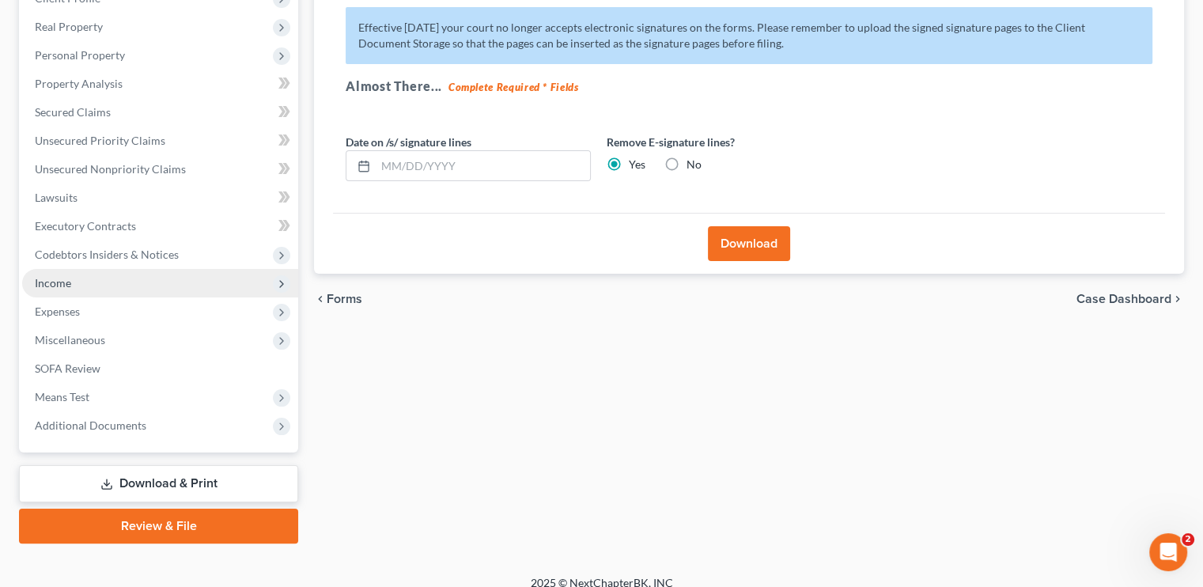
click at [72, 281] on span "Income" at bounding box center [160, 283] width 276 height 28
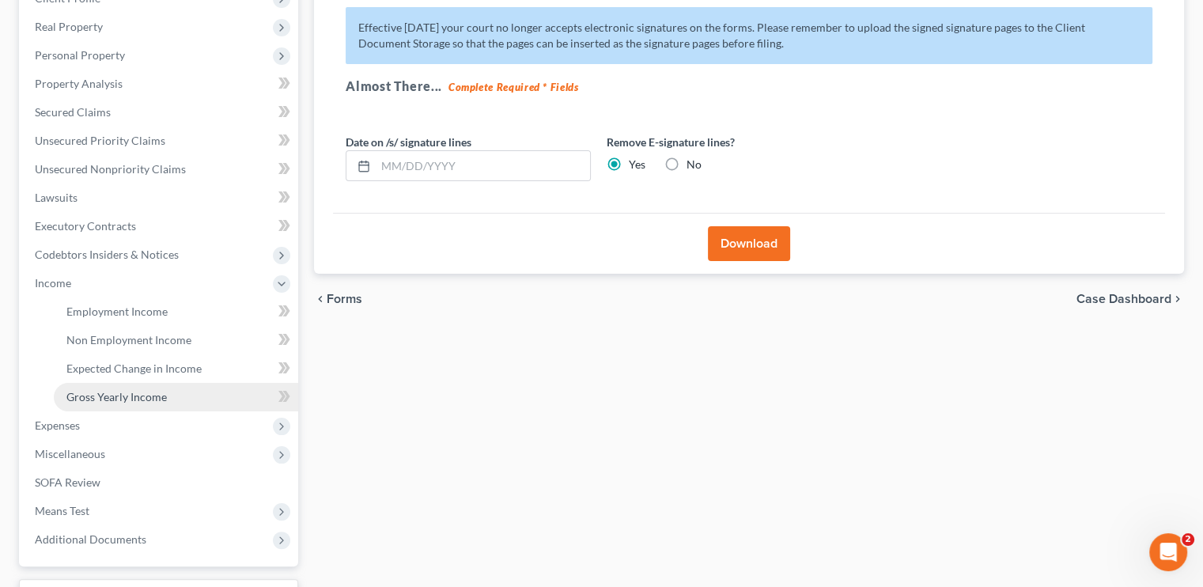
click at [104, 391] on span "Gross Yearly Income" at bounding box center [116, 396] width 100 height 13
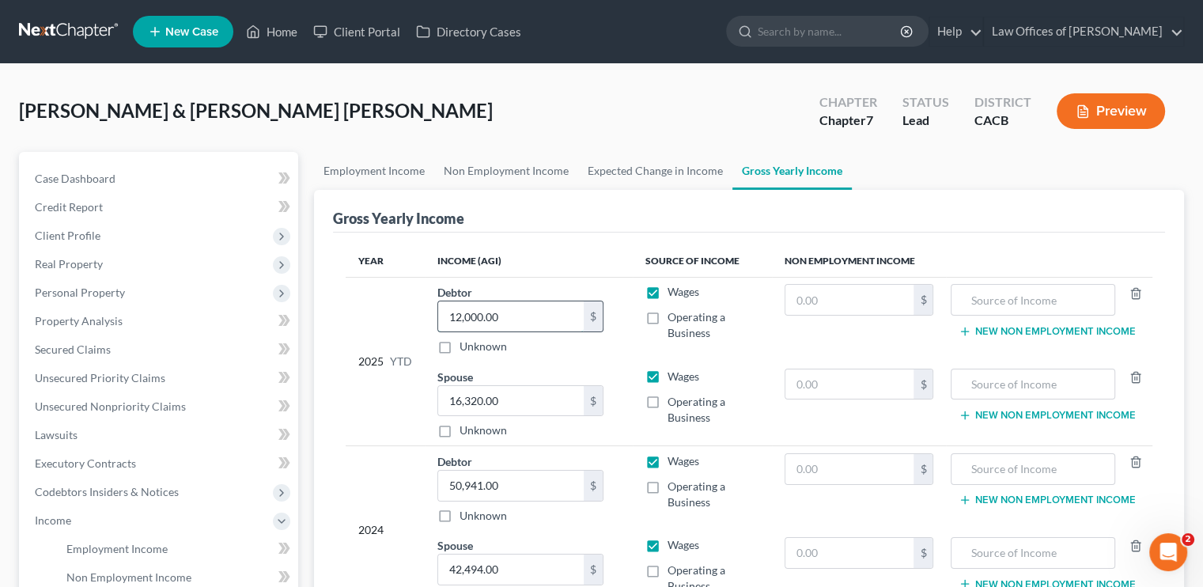
click at [478, 309] on input "12,000.00" at bounding box center [510, 316] width 145 height 30
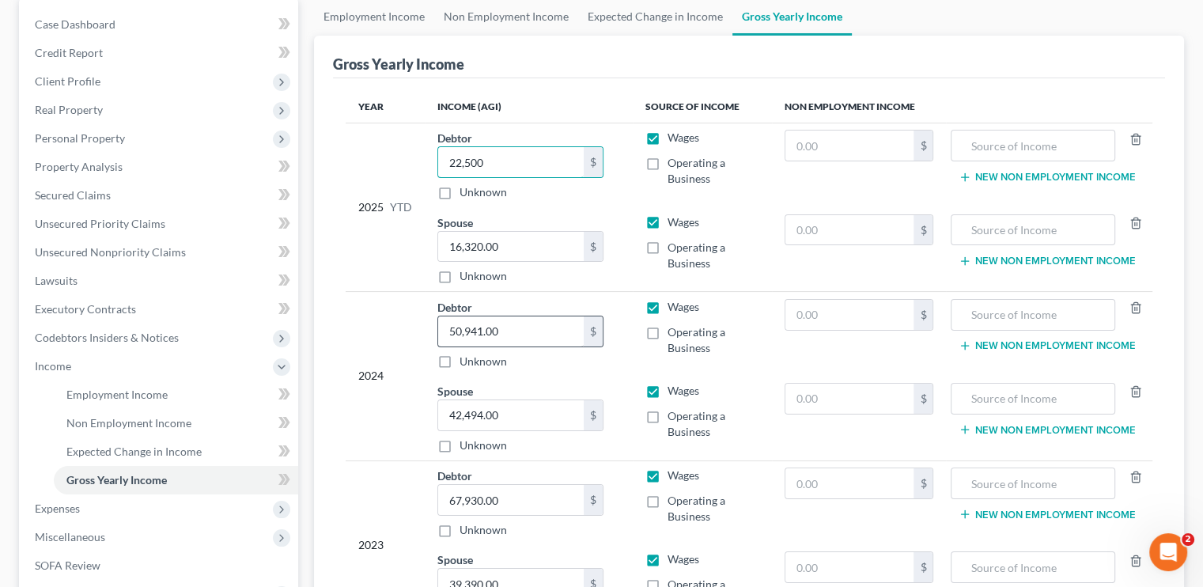
scroll to position [158, 0]
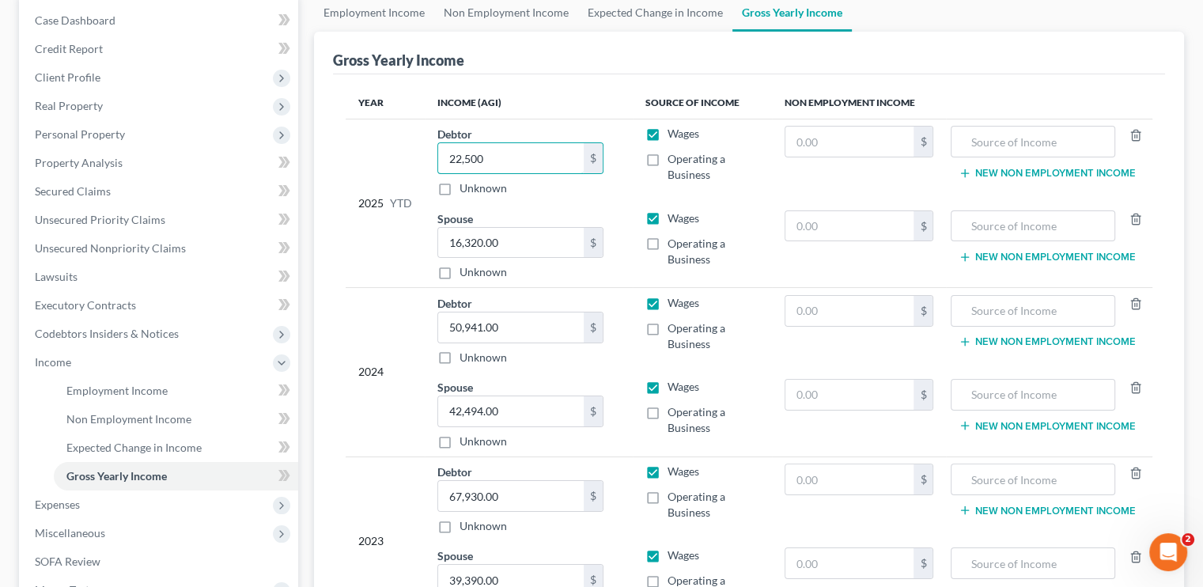
type input "22,500"
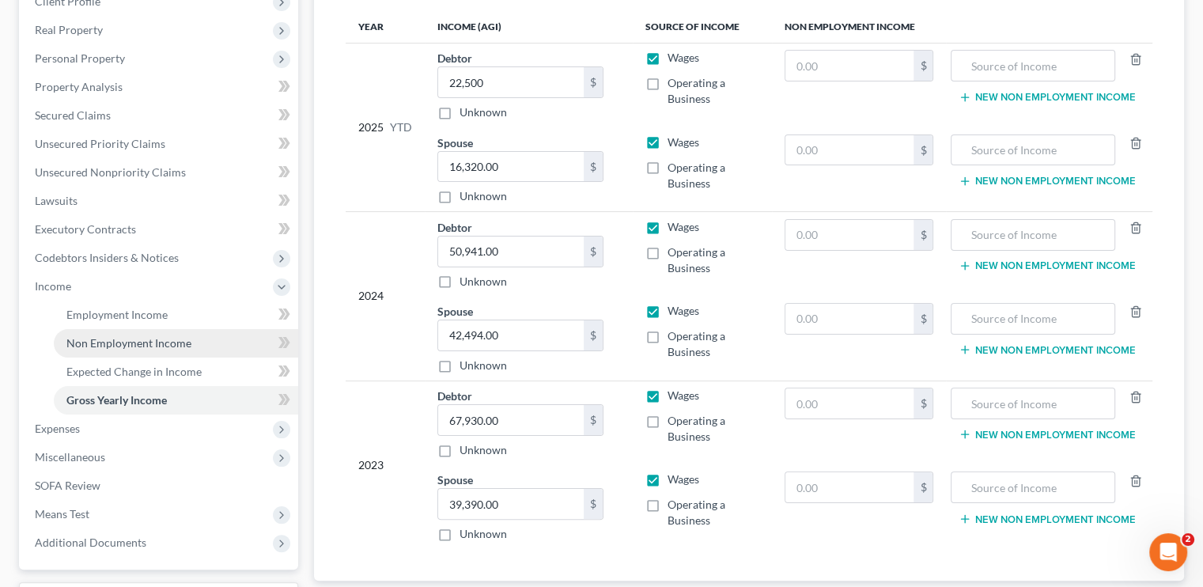
scroll to position [237, 0]
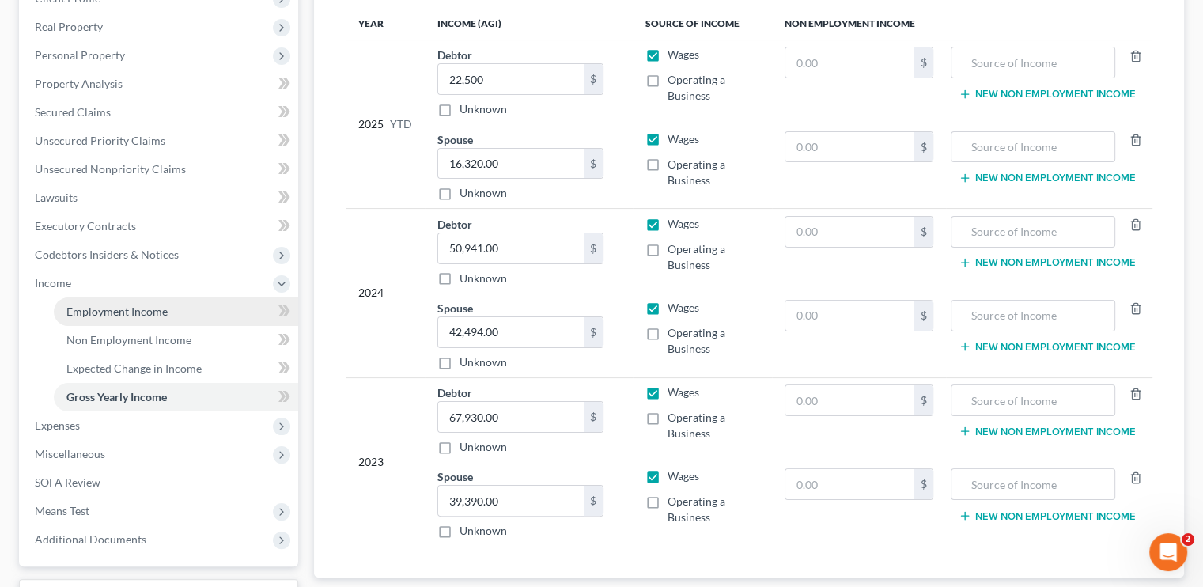
click at [104, 306] on span "Employment Income" at bounding box center [116, 310] width 101 height 13
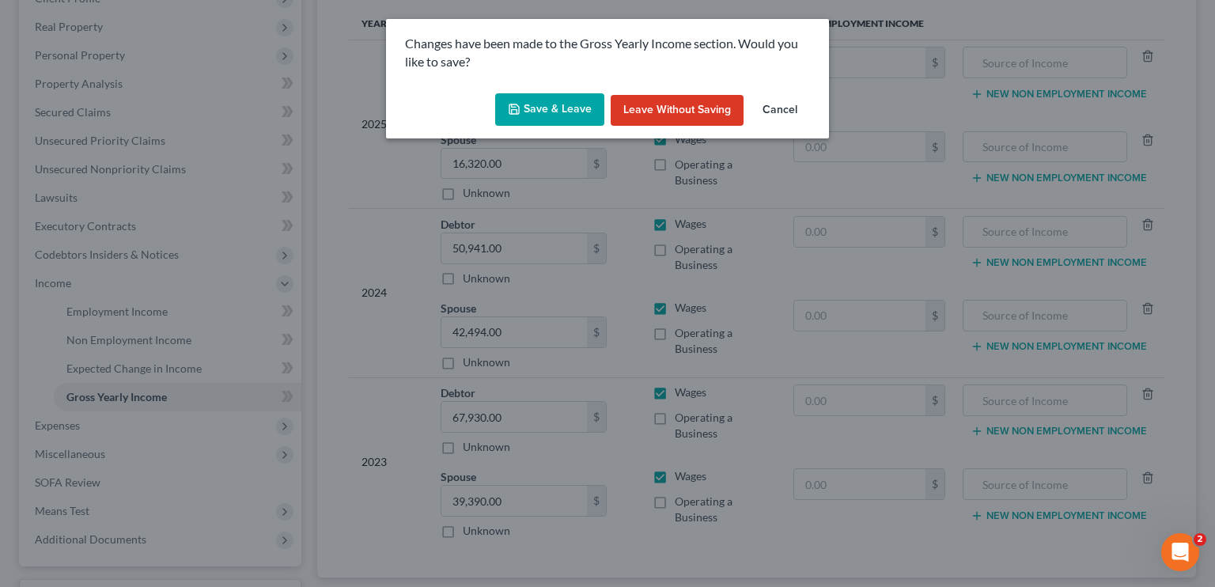
click at [539, 110] on button "Save & Leave" at bounding box center [549, 109] width 109 height 33
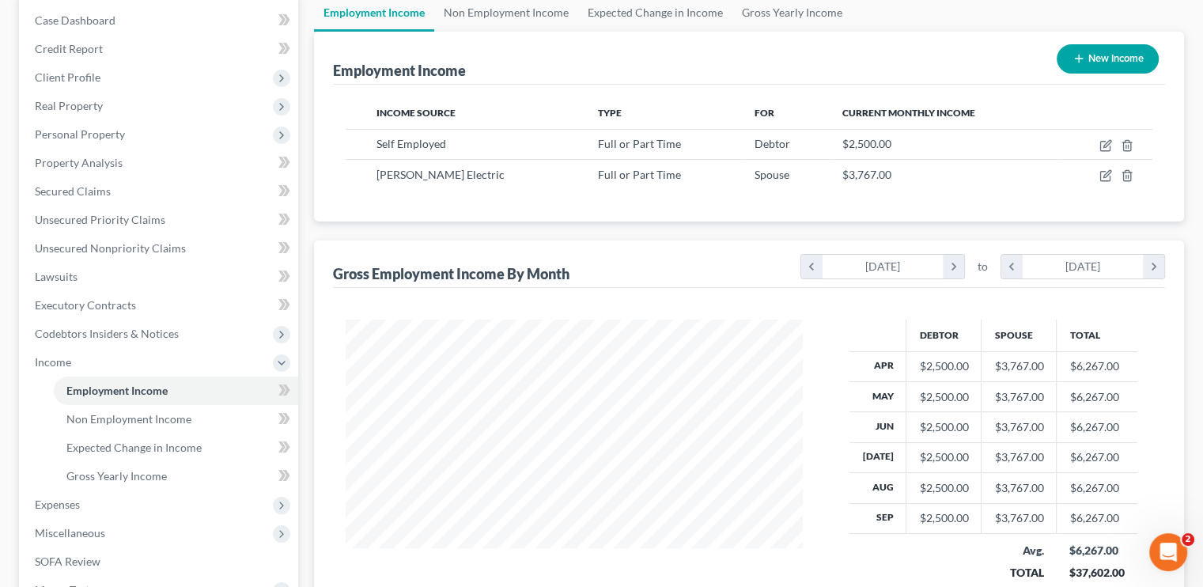
scroll to position [316, 0]
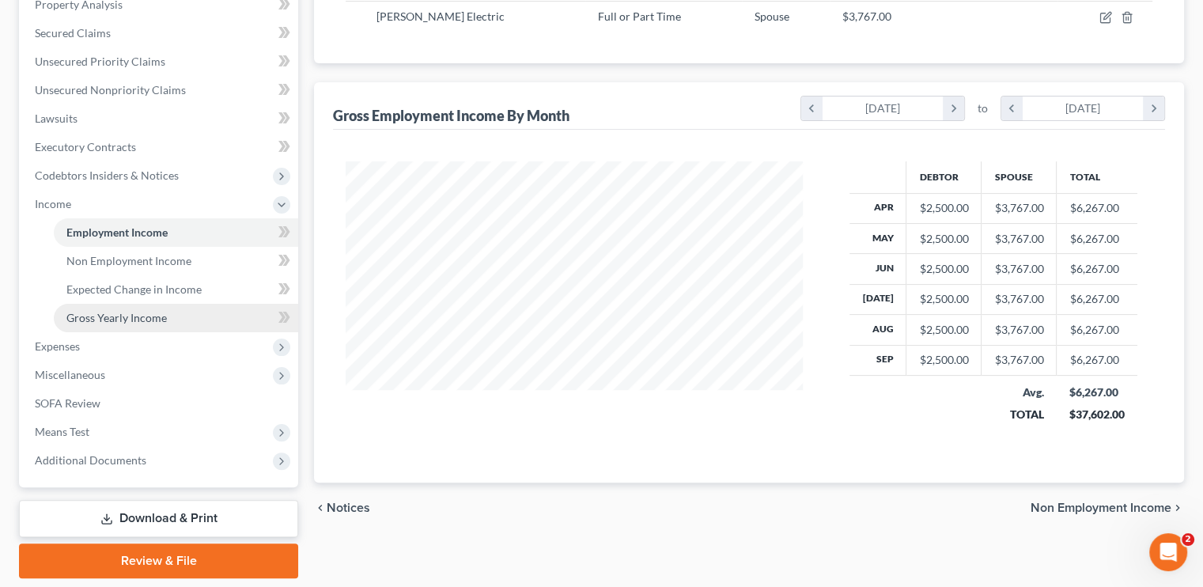
click at [111, 326] on link "Gross Yearly Income" at bounding box center [176, 318] width 244 height 28
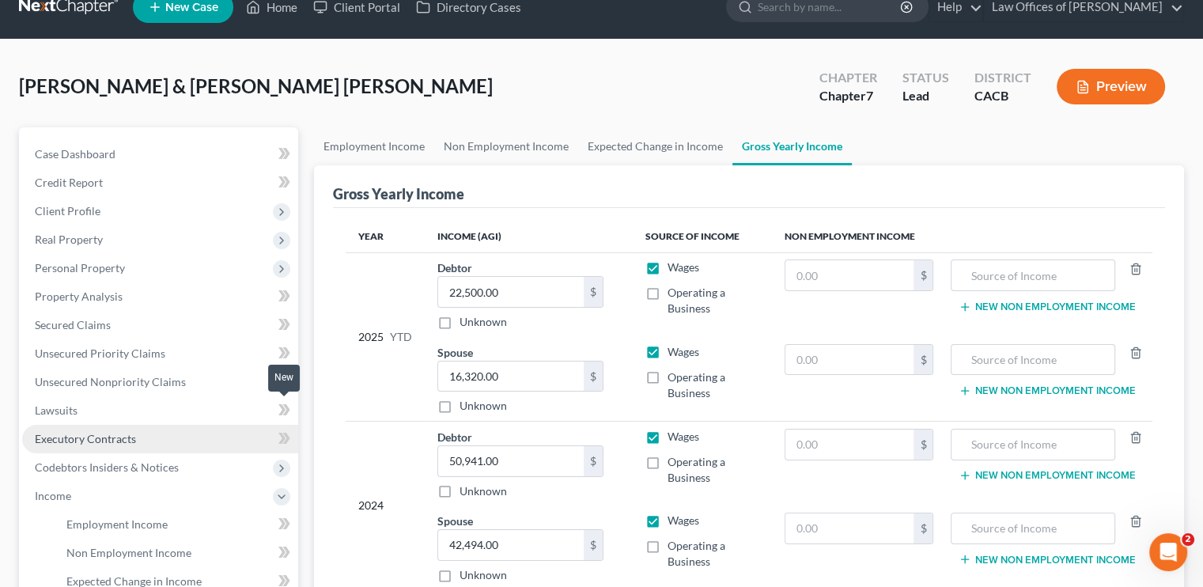
scroll to position [237, 0]
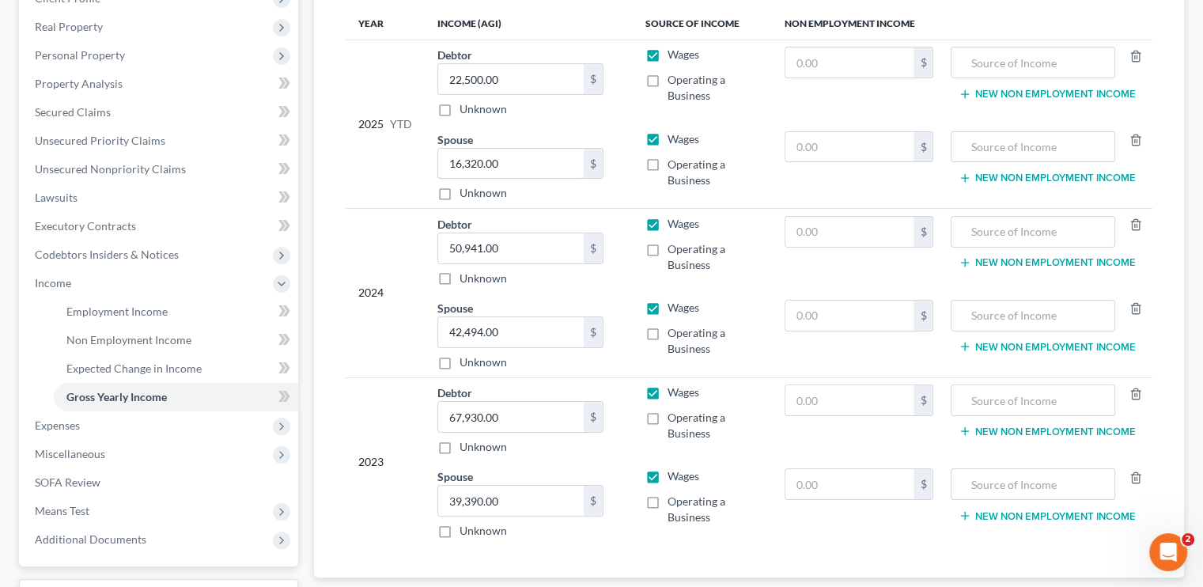
drag, startPoint x: 493, startPoint y: 164, endPoint x: 603, endPoint y: 150, distance: 110.8
click at [494, 164] on input "16,320.00" at bounding box center [510, 164] width 145 height 30
type input "33,903"
click at [332, 186] on div "Gross Yearly Income Year Income (AGI) Source of Income Non Employment Income 20…" at bounding box center [749, 265] width 870 height 625
click at [63, 427] on span "Expenses" at bounding box center [57, 424] width 45 height 13
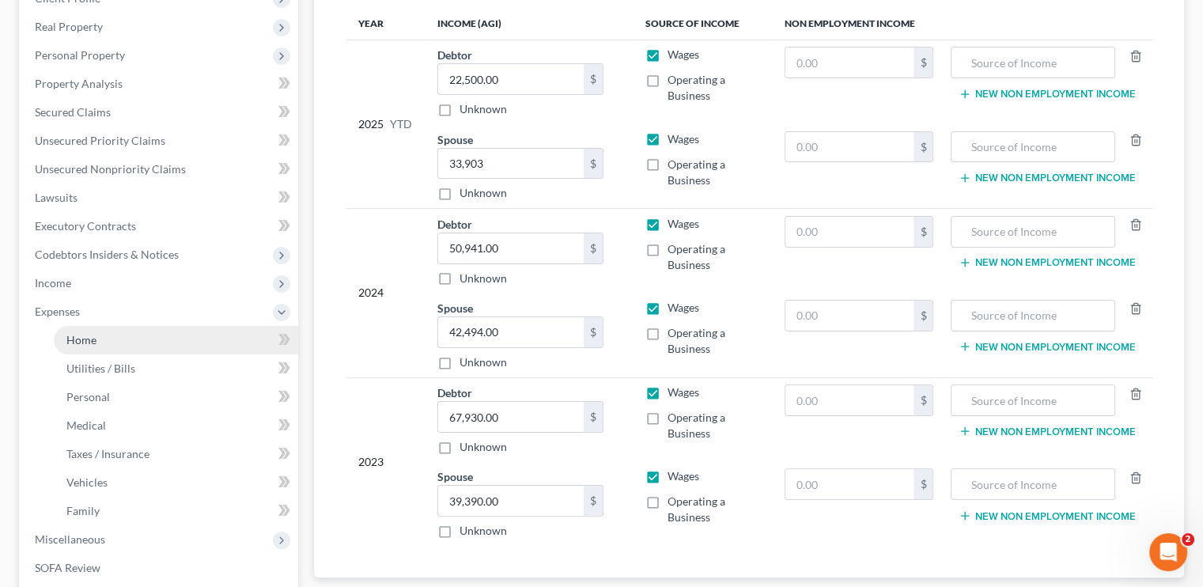
click at [101, 341] on link "Home" at bounding box center [176, 340] width 244 height 28
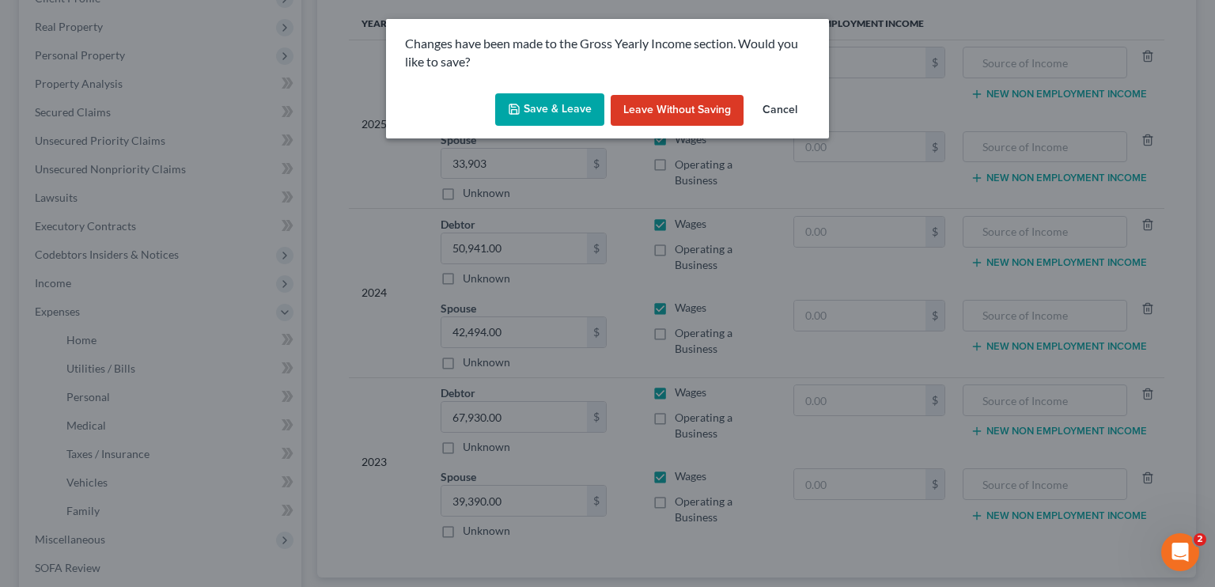
click at [557, 111] on button "Save & Leave" at bounding box center [549, 109] width 109 height 33
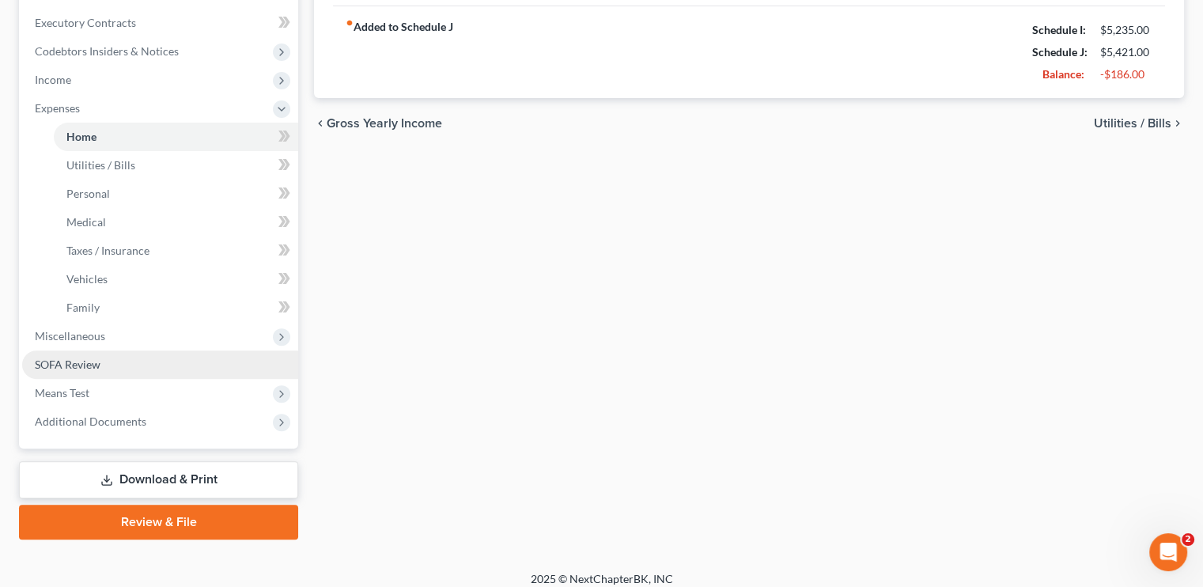
scroll to position [452, 0]
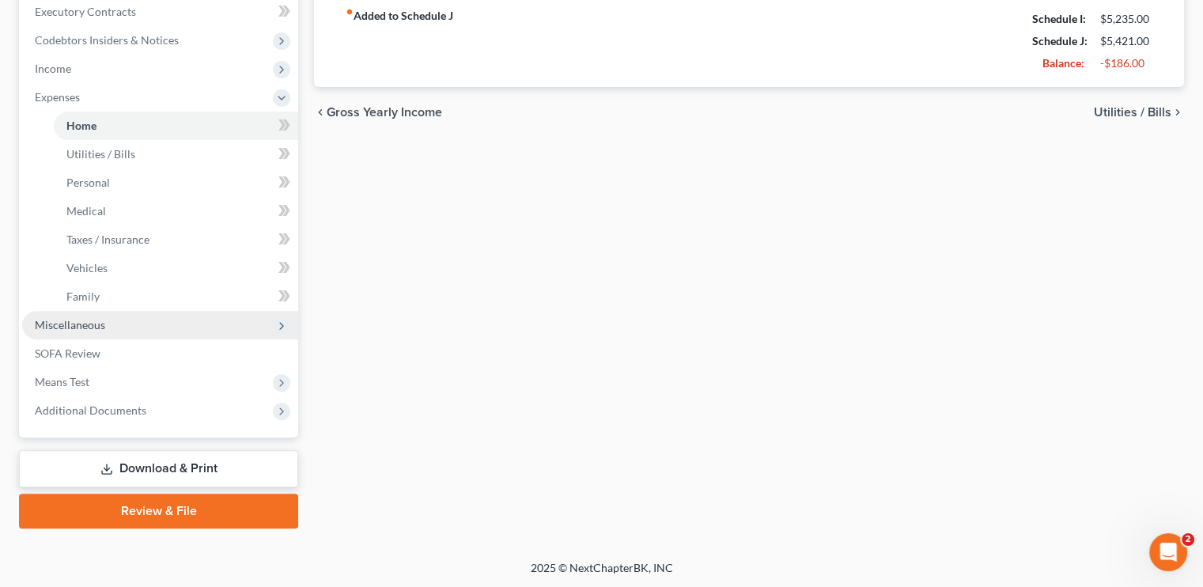
click at [114, 324] on span "Miscellaneous" at bounding box center [160, 325] width 276 height 28
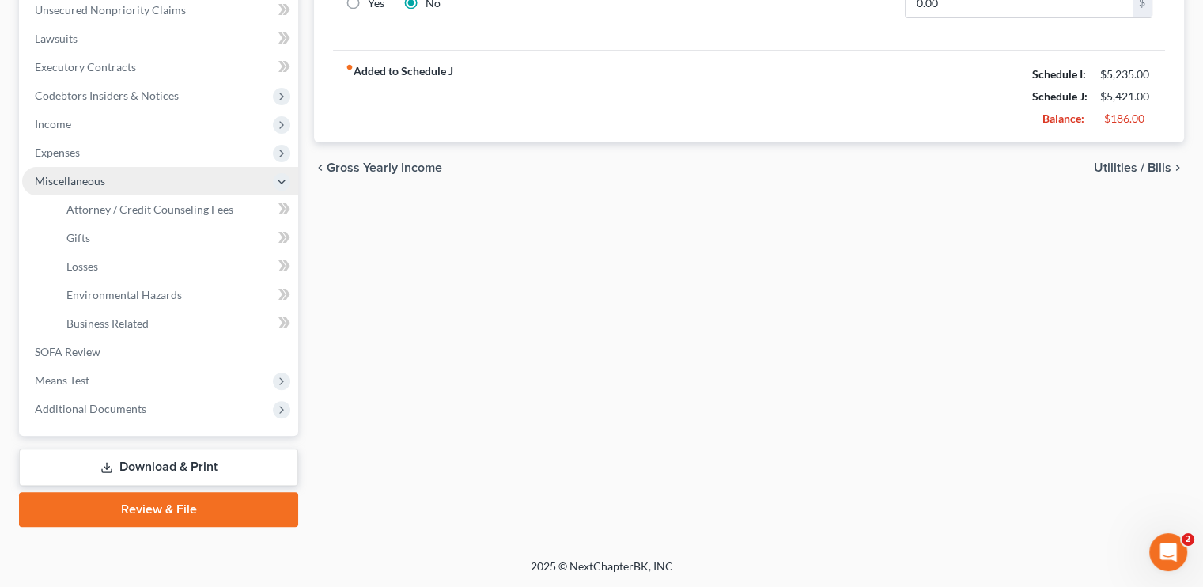
scroll to position [395, 0]
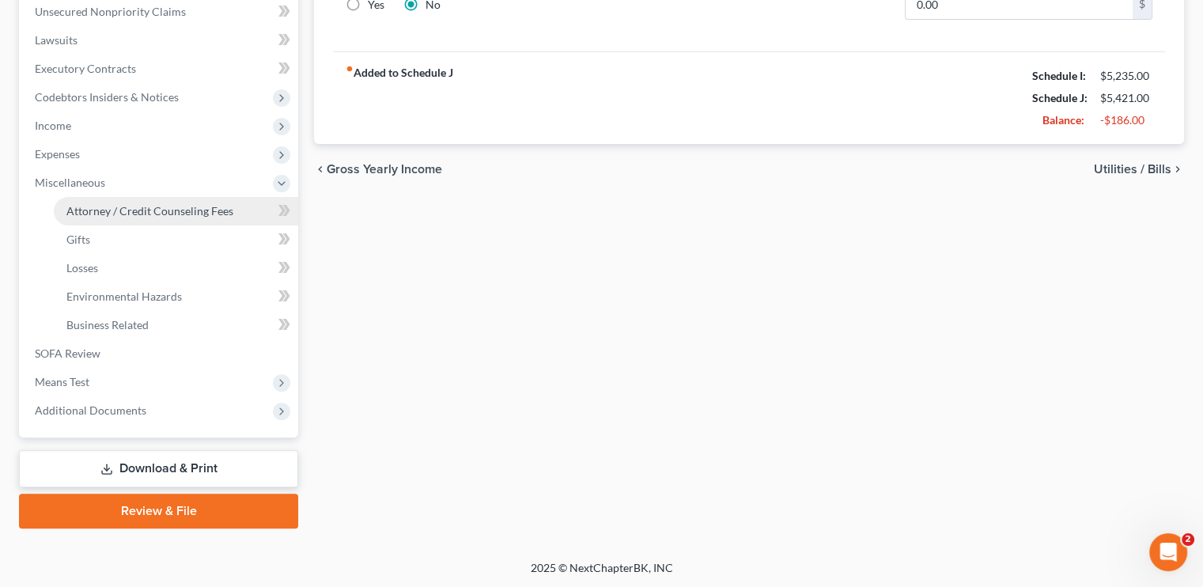
click at [132, 205] on span "Attorney / Credit Counseling Fees" at bounding box center [149, 210] width 167 height 13
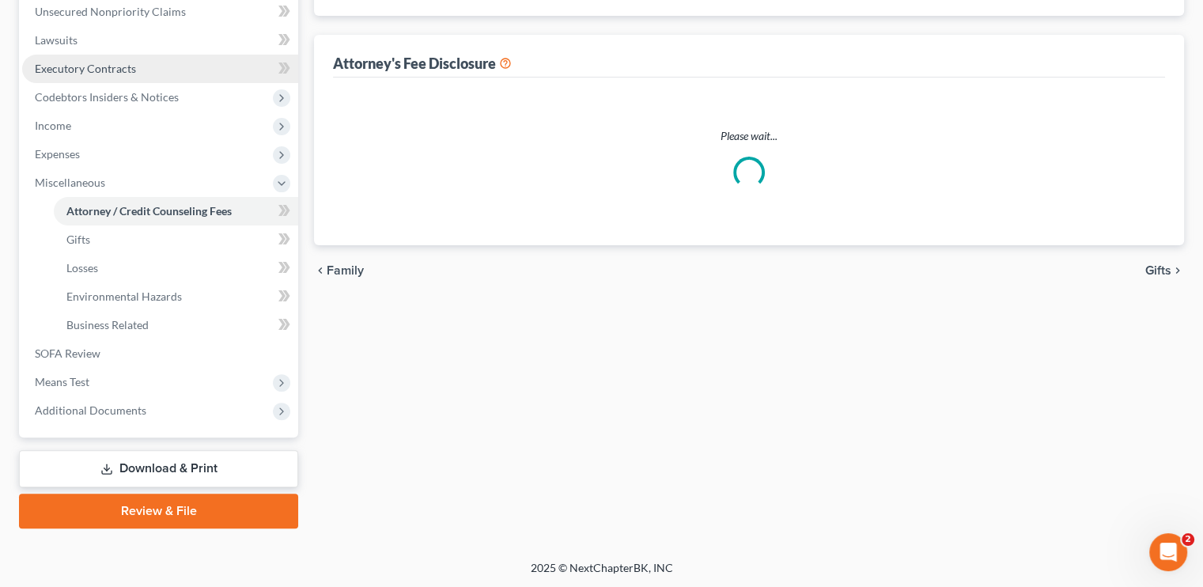
select select "0"
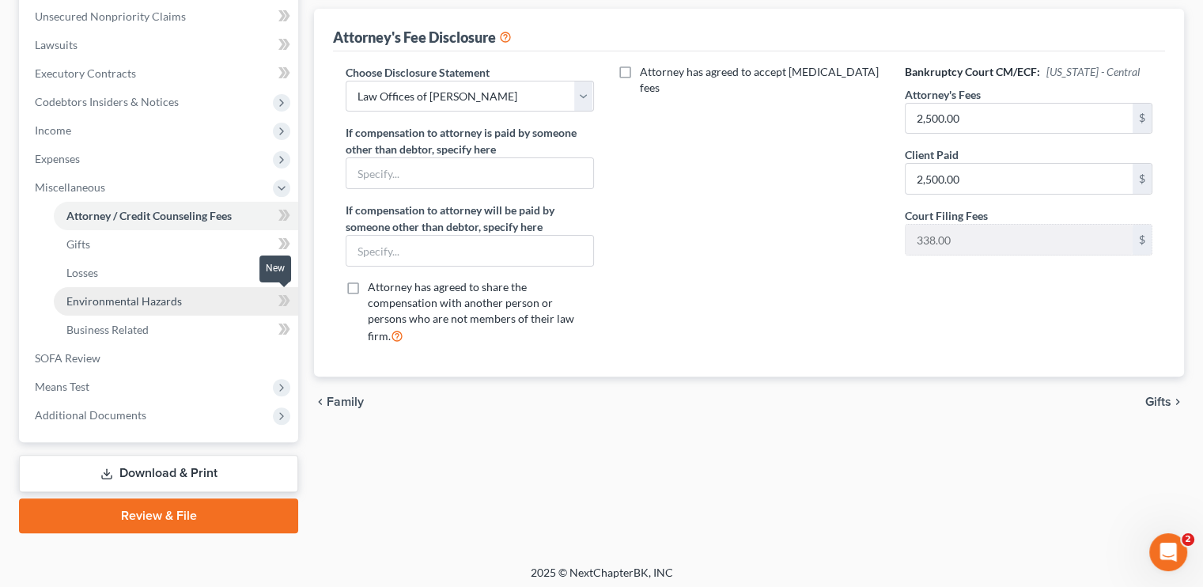
scroll to position [395, 0]
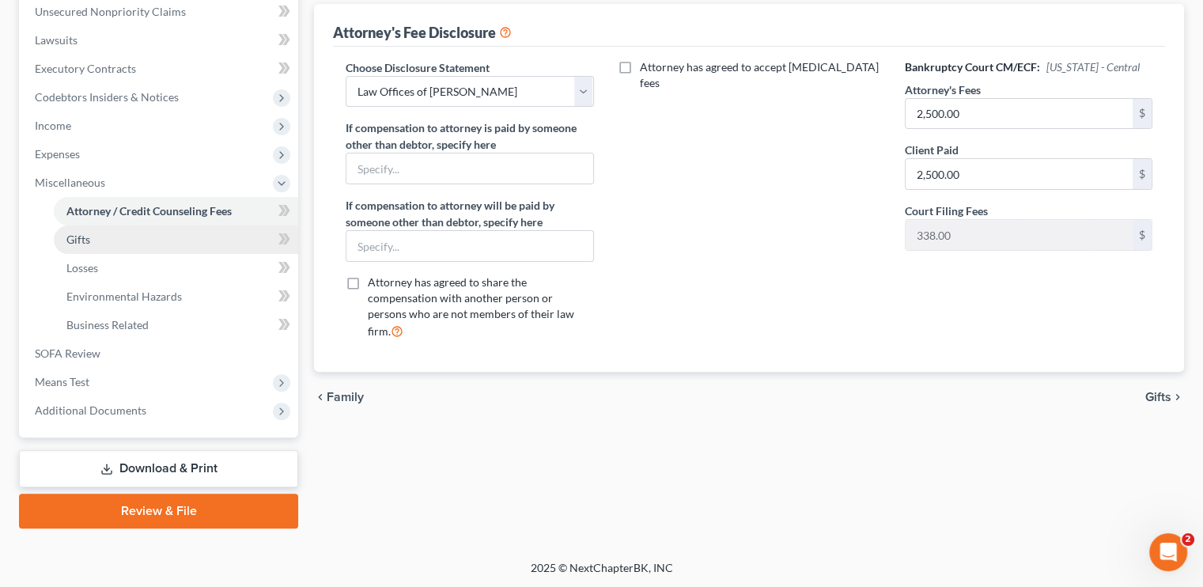
click at [104, 240] on link "Gifts" at bounding box center [176, 239] width 244 height 28
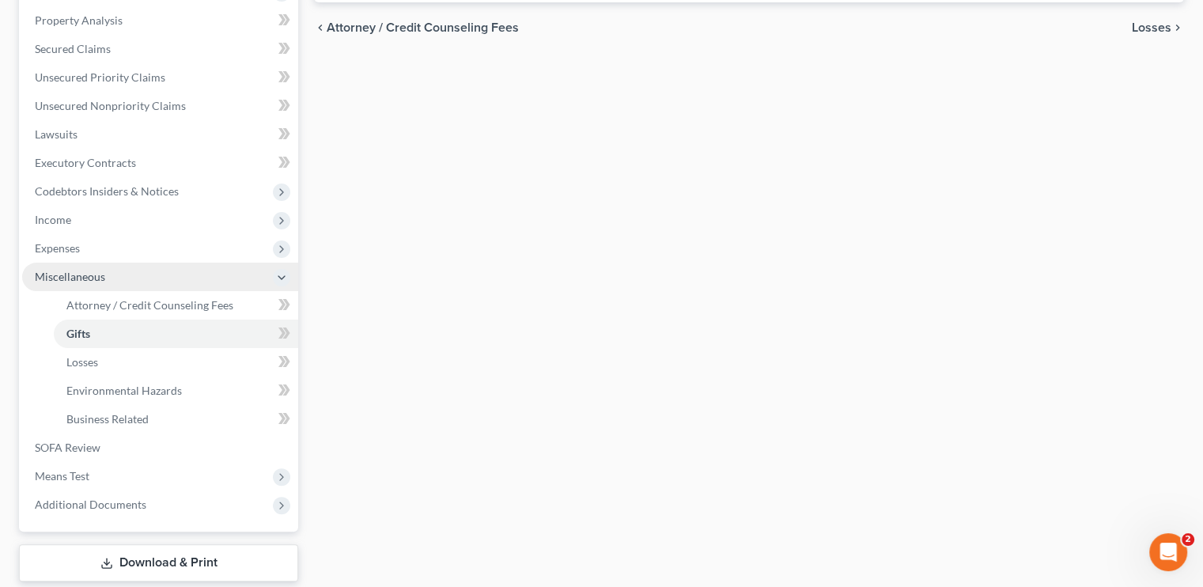
scroll to position [316, 0]
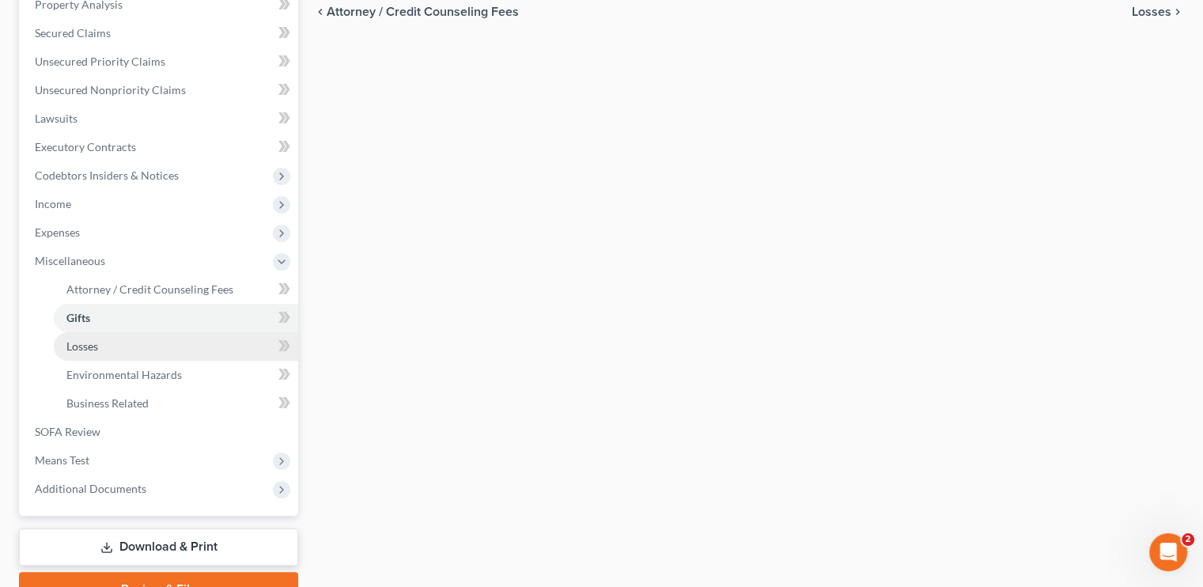
click at [96, 344] on span "Losses" at bounding box center [82, 345] width 32 height 13
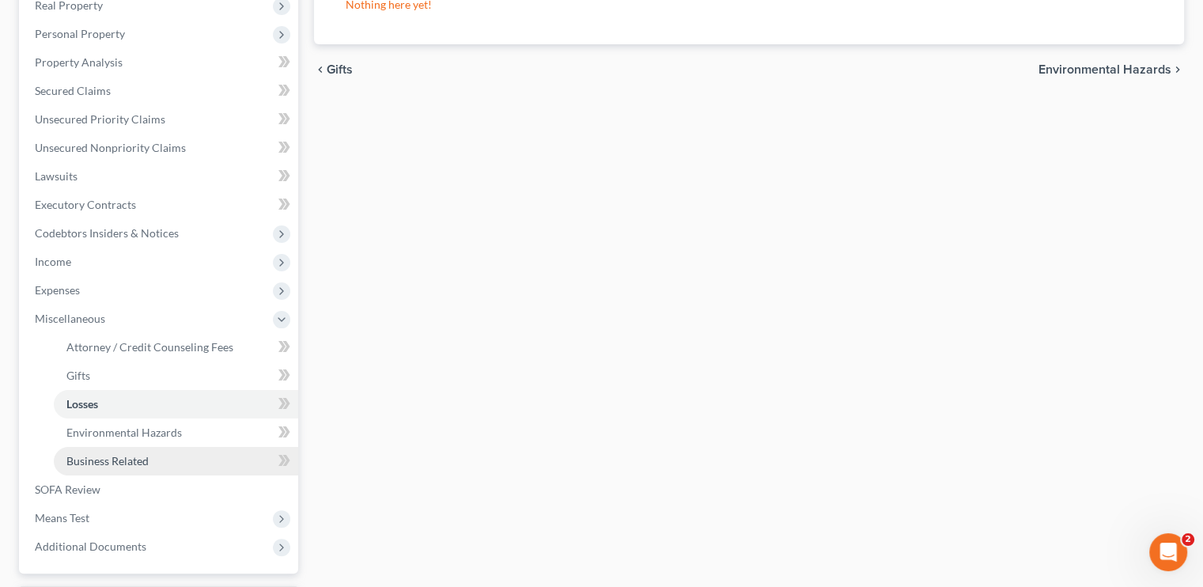
scroll to position [395, 0]
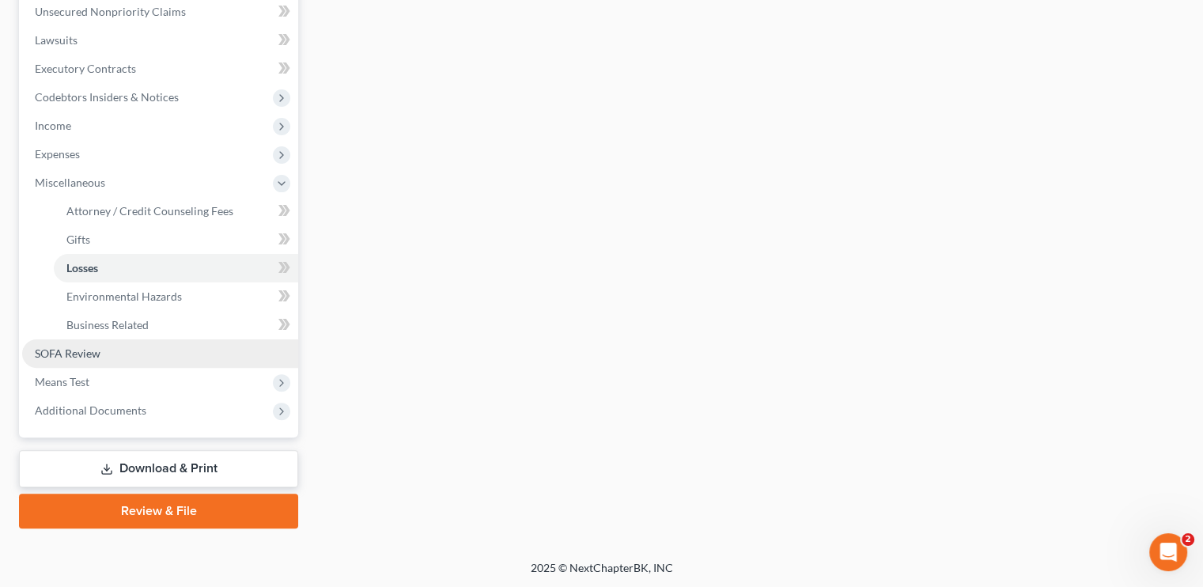
click at [97, 354] on span "SOFA Review" at bounding box center [68, 352] width 66 height 13
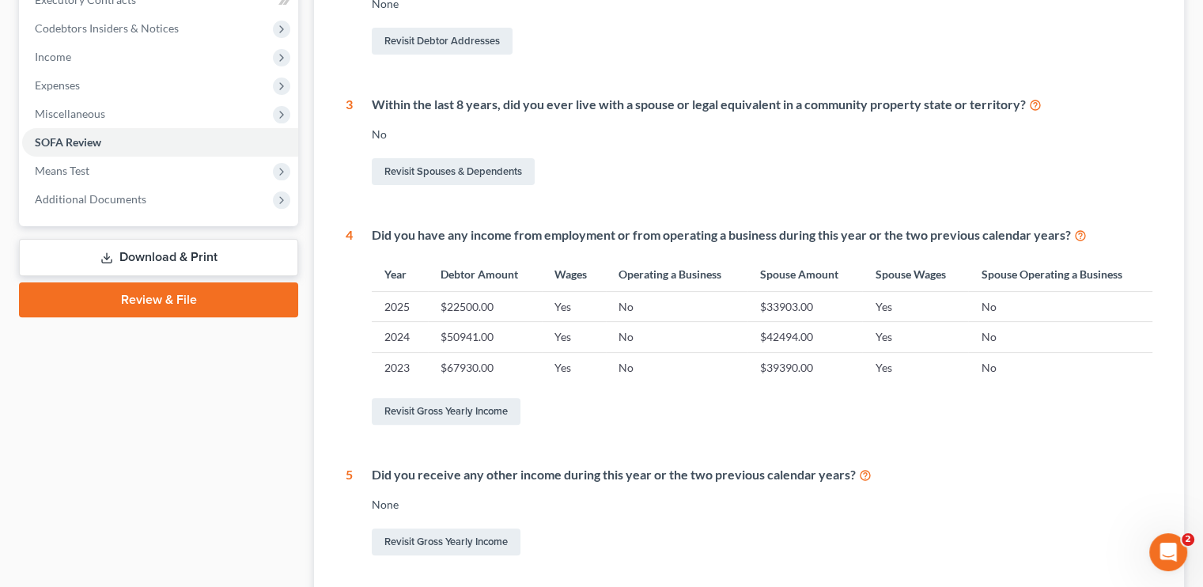
scroll to position [474, 0]
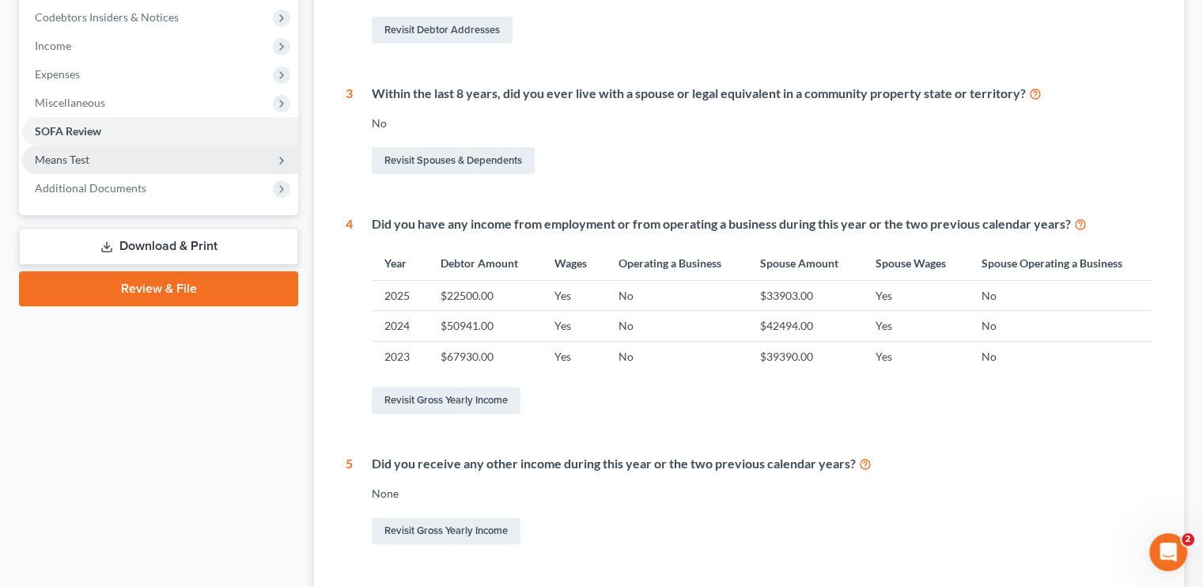
click at [89, 155] on span "Means Test" at bounding box center [62, 159] width 55 height 13
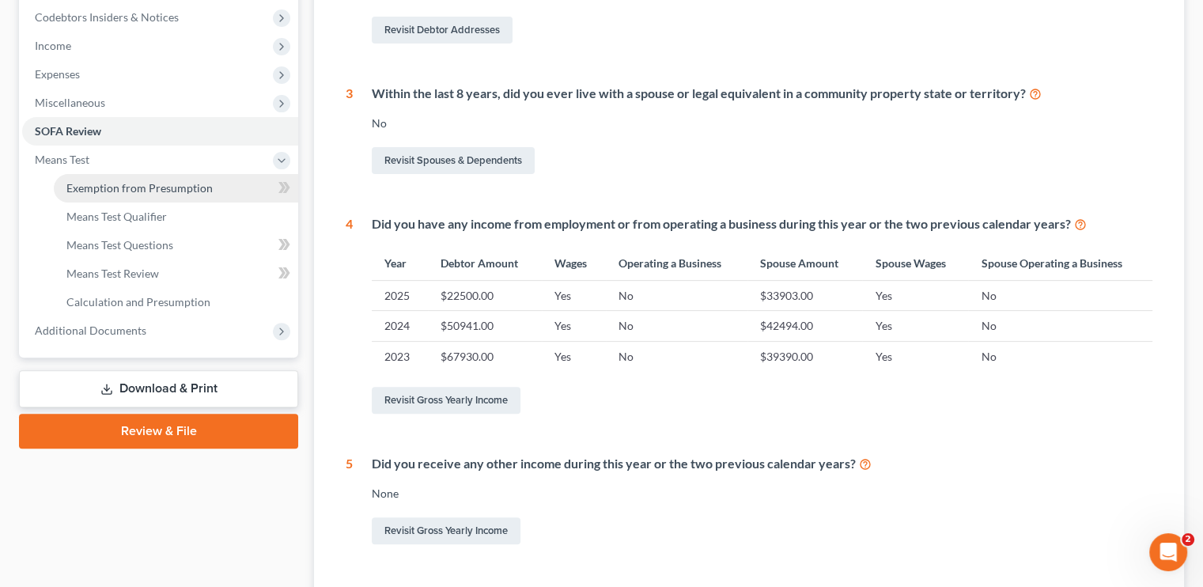
click at [140, 191] on span "Exemption from Presumption" at bounding box center [139, 187] width 146 height 13
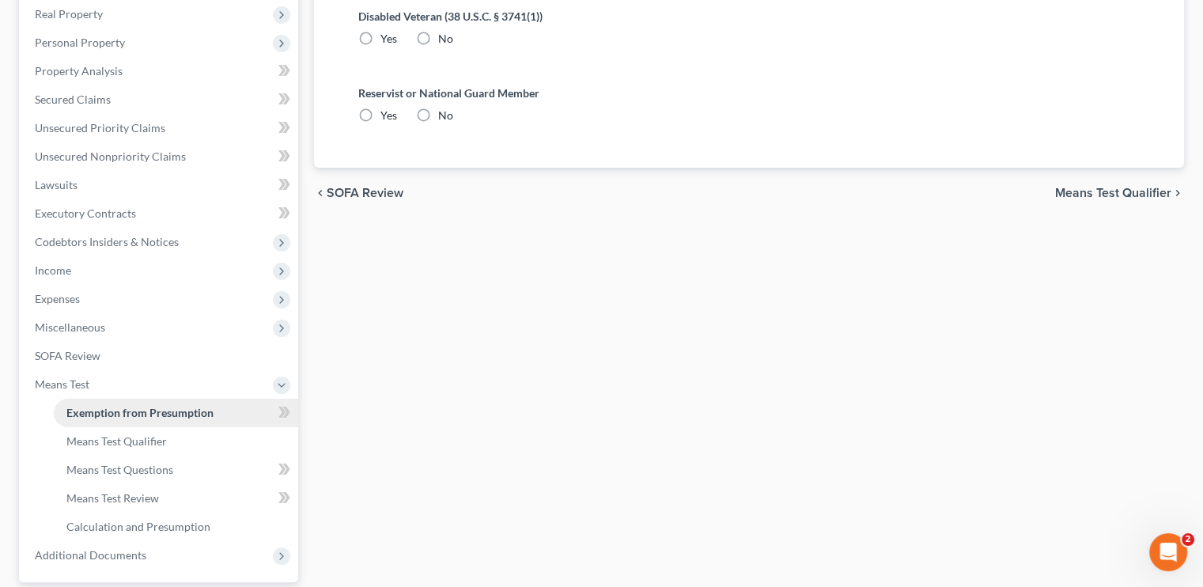
radio input "true"
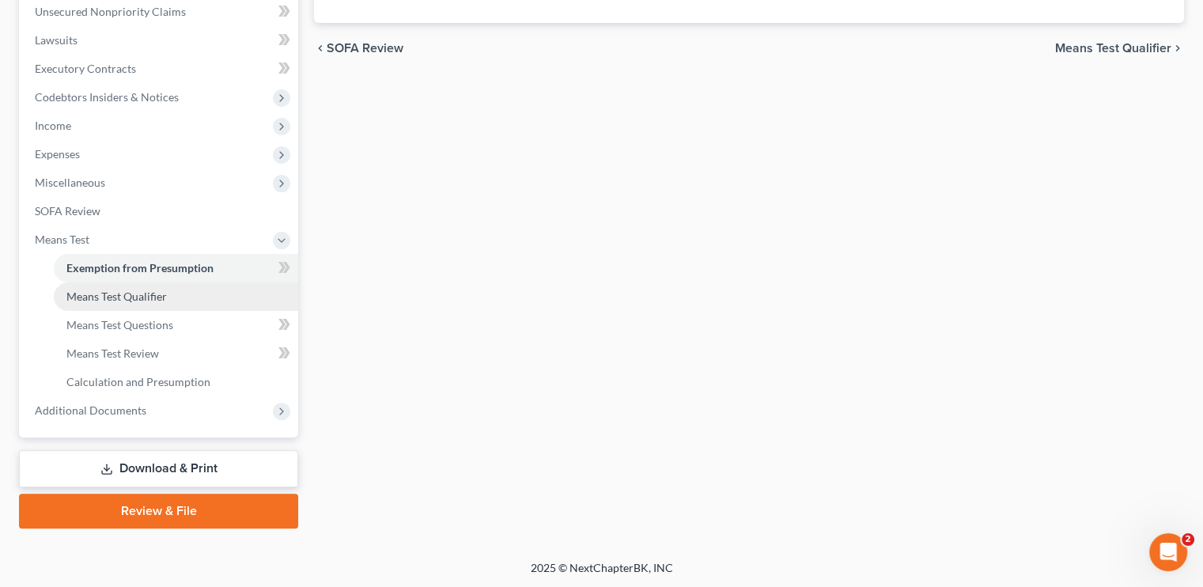
click at [182, 297] on link "Means Test Qualifier" at bounding box center [176, 296] width 244 height 28
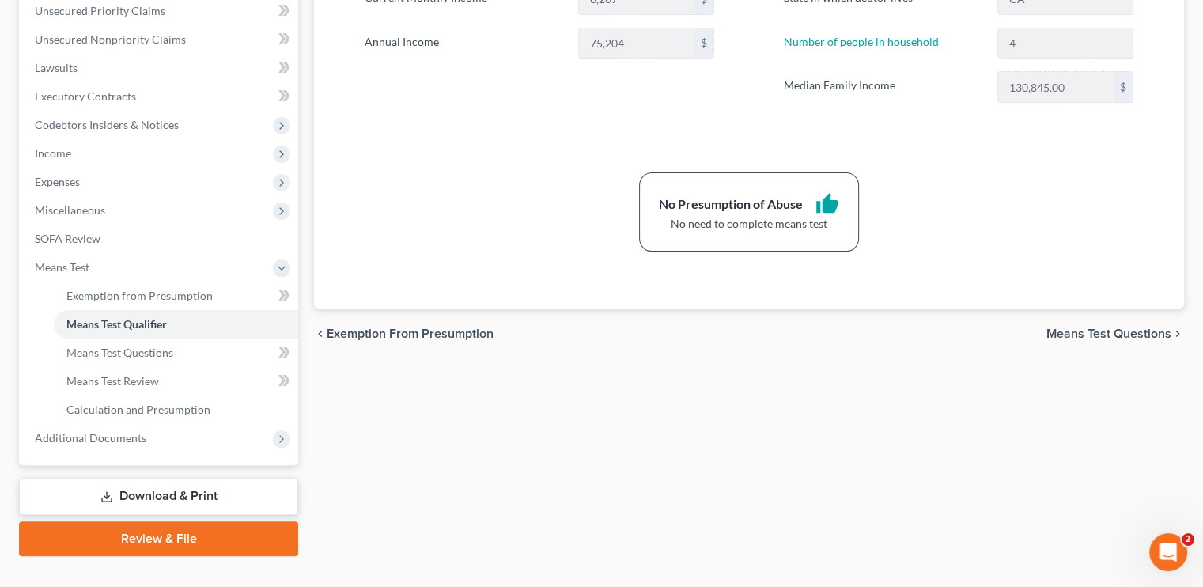
scroll to position [395, 0]
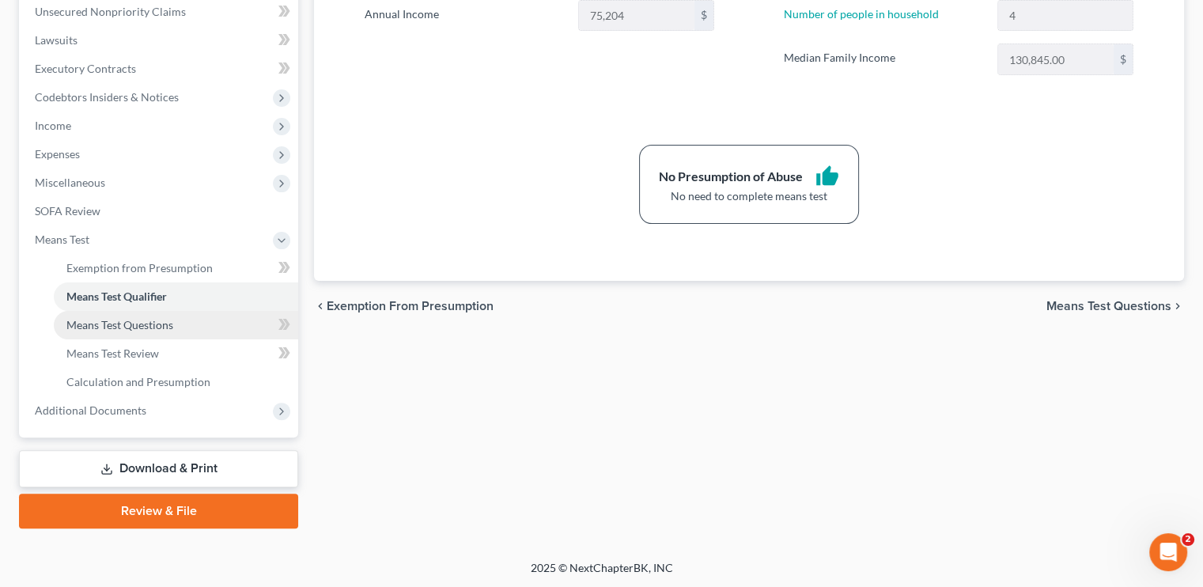
click at [98, 321] on span "Means Test Questions" at bounding box center [119, 324] width 107 height 13
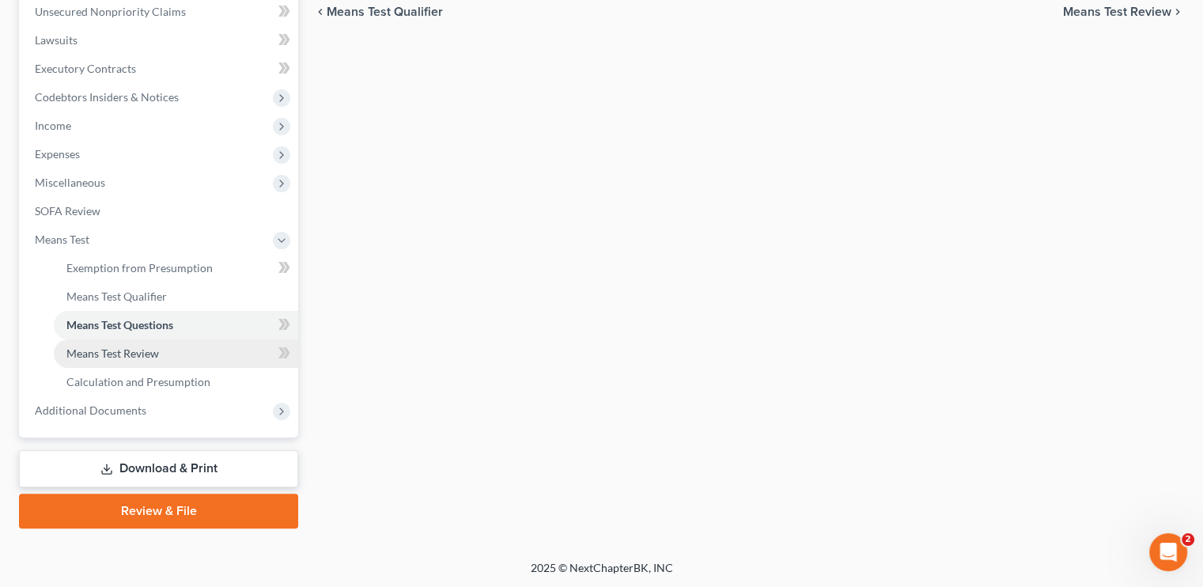
click at [133, 348] on span "Means Test Review" at bounding box center [112, 352] width 93 height 13
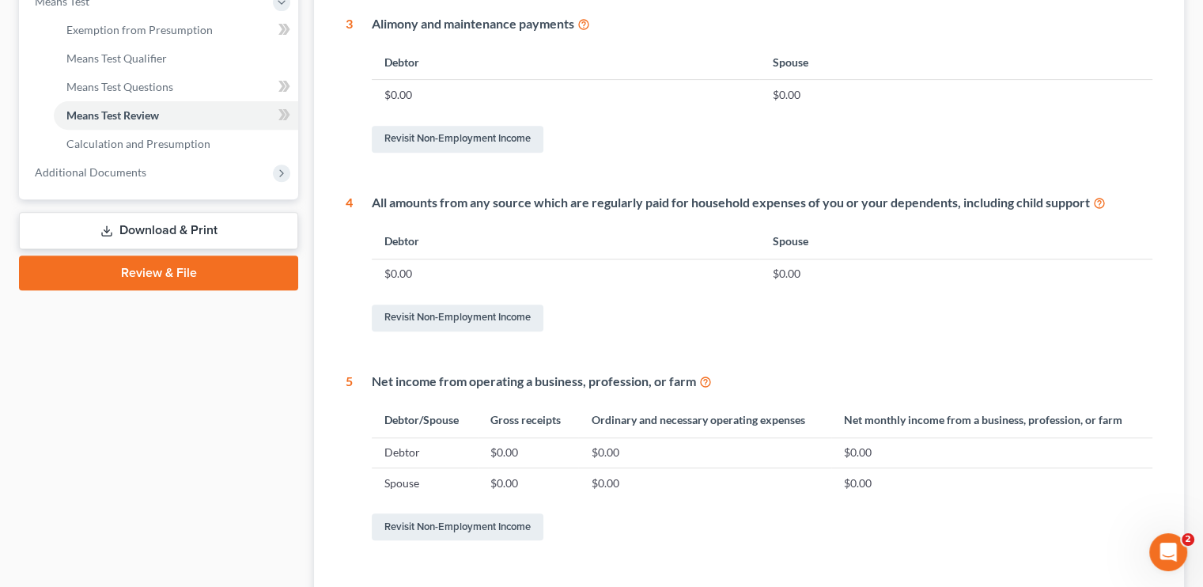
scroll to position [712, 0]
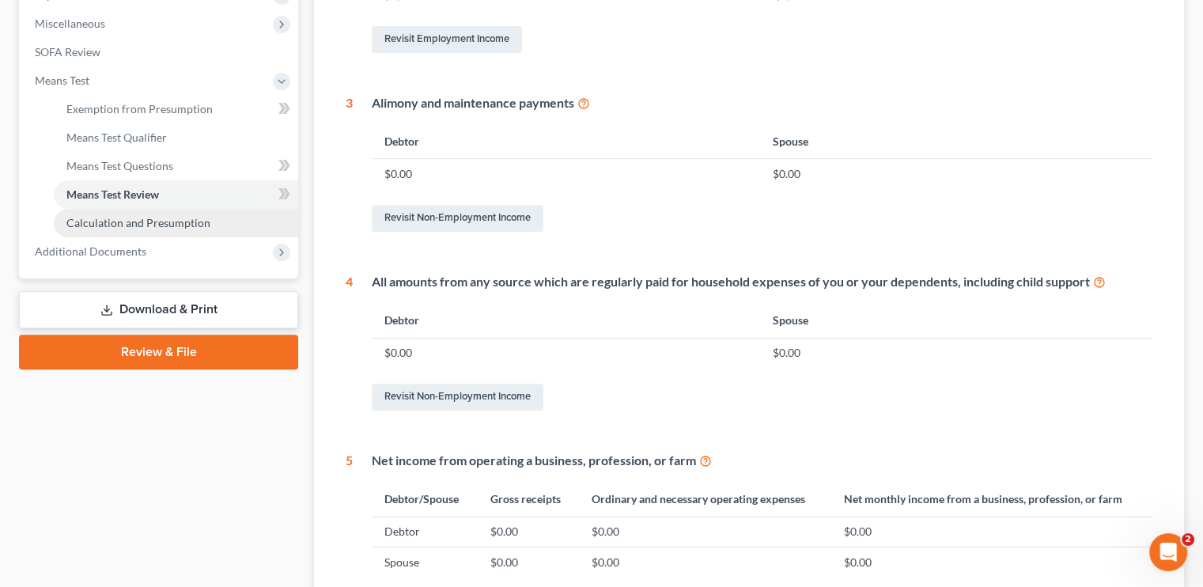
click at [138, 221] on span "Calculation and Presumption" at bounding box center [138, 222] width 144 height 13
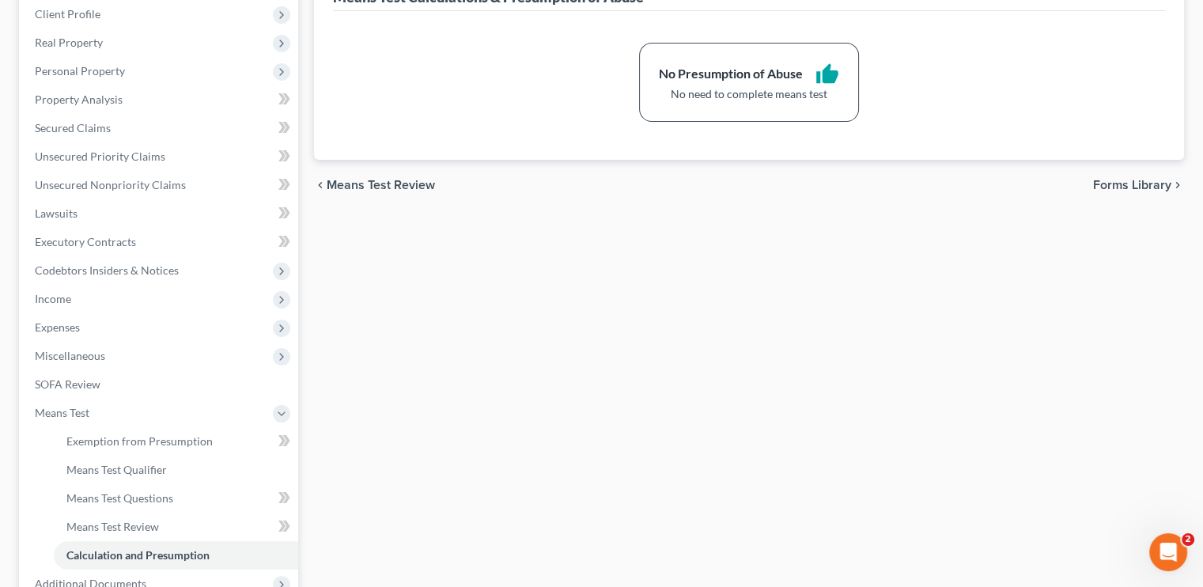
scroll to position [237, 0]
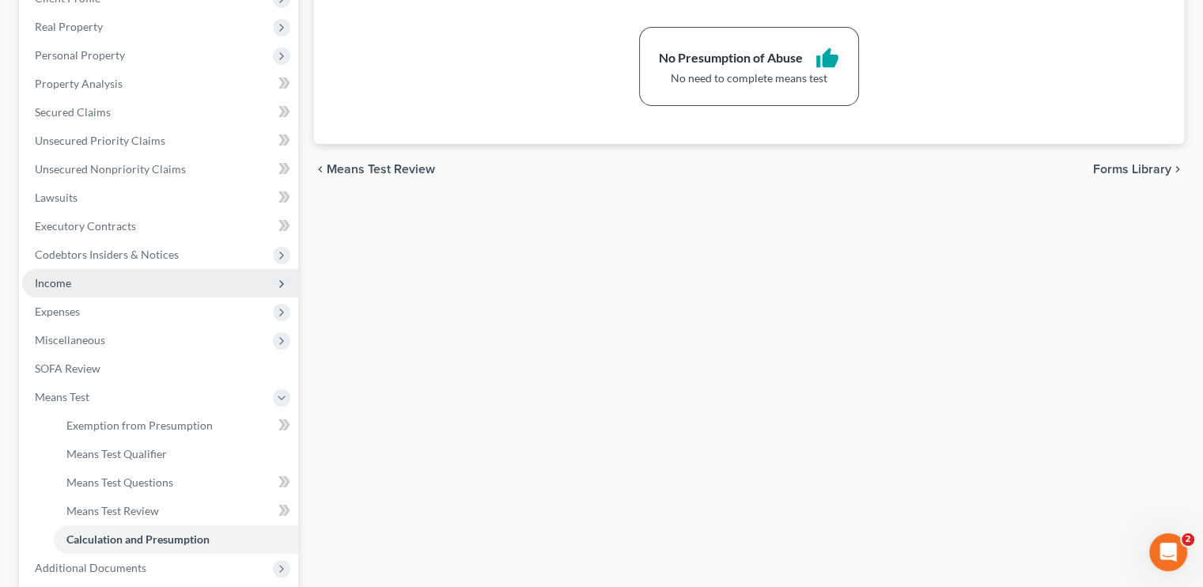
click at [66, 292] on span "Income" at bounding box center [160, 283] width 276 height 28
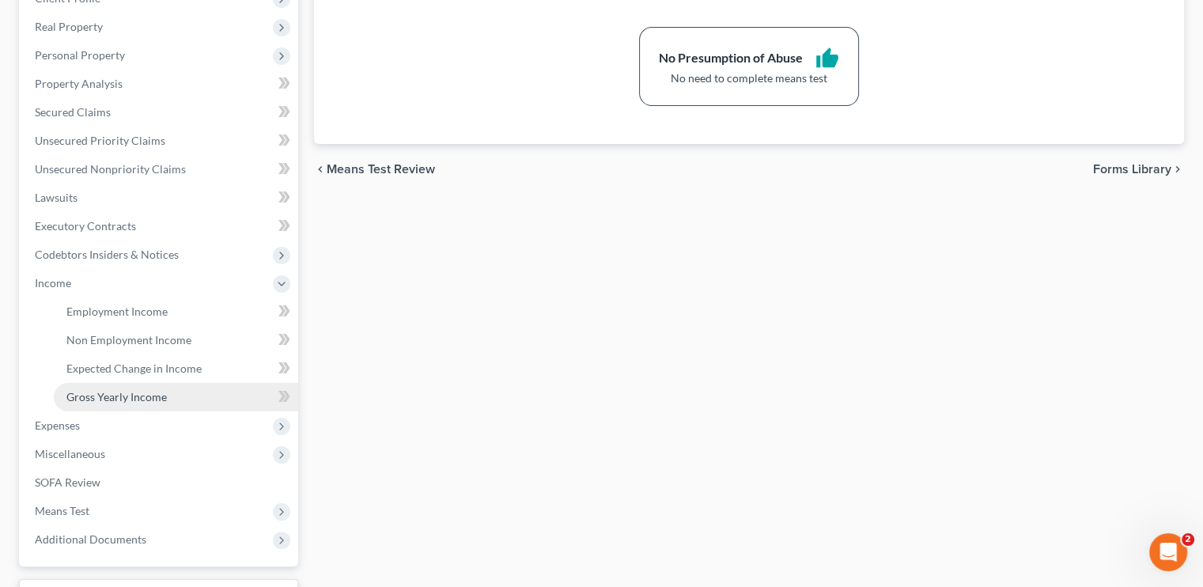
click at [134, 394] on span "Gross Yearly Income" at bounding box center [116, 396] width 100 height 13
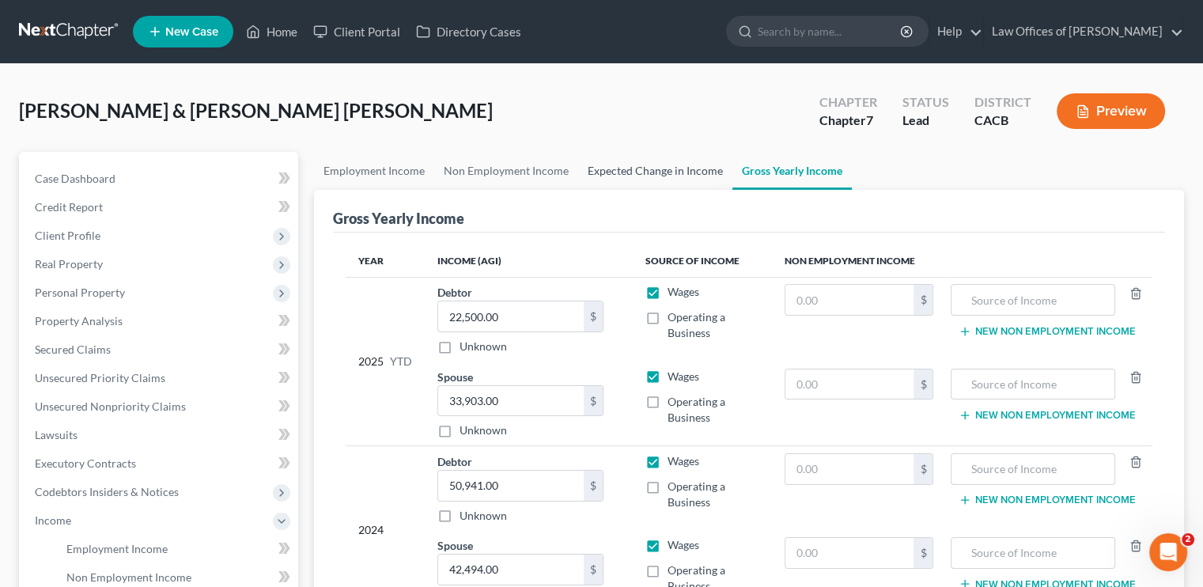
click at [637, 175] on link "Expected Change in Income" at bounding box center [655, 171] width 154 height 38
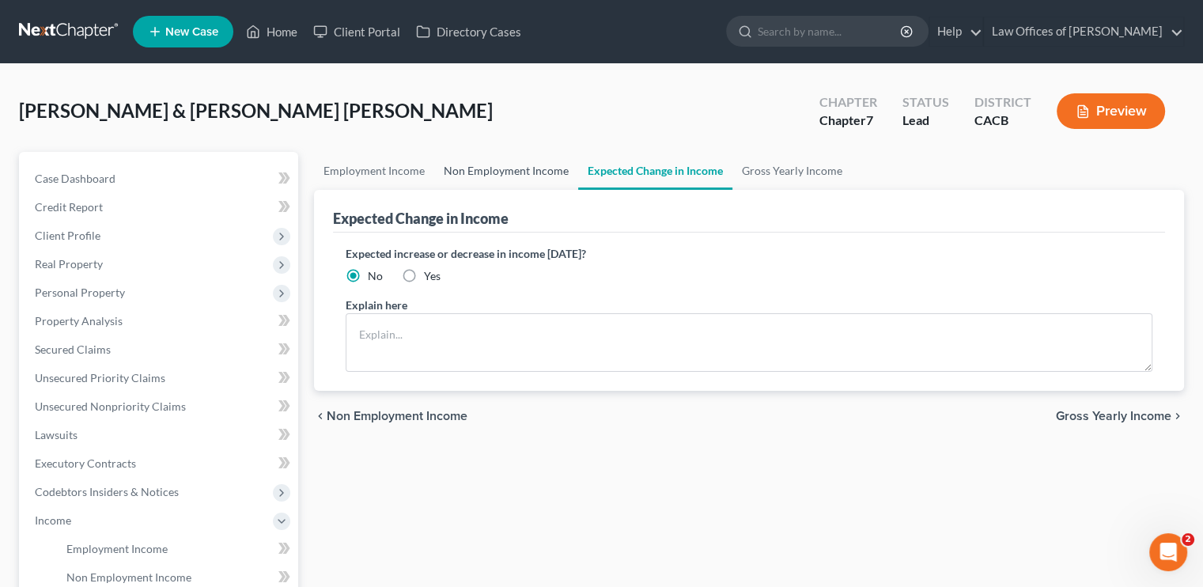
click at [495, 173] on link "Non Employment Income" at bounding box center [506, 171] width 144 height 38
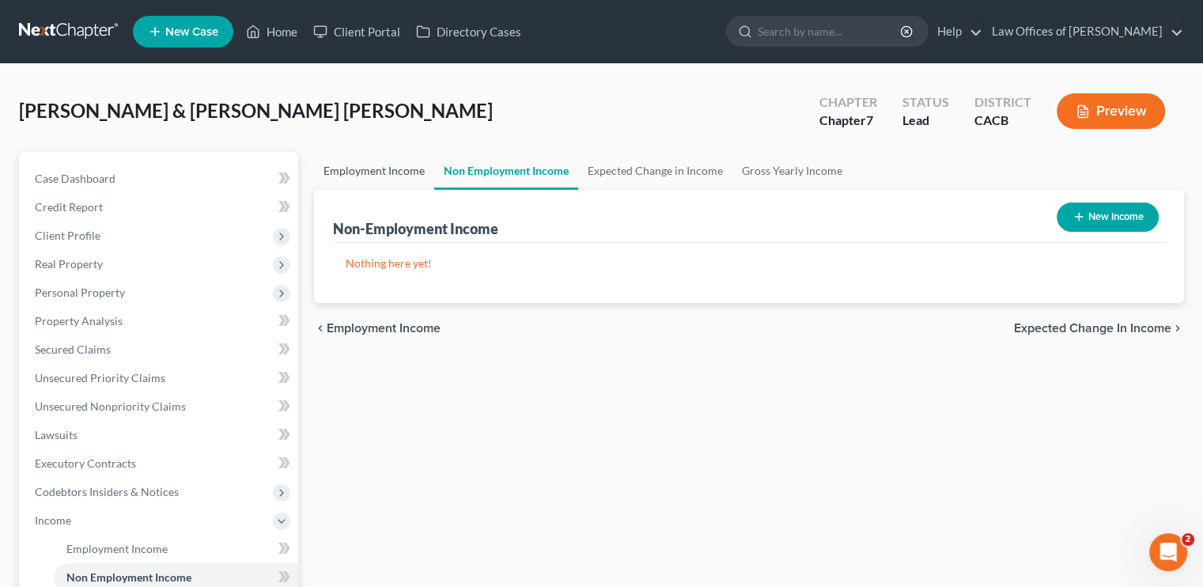
click at [395, 173] on link "Employment Income" at bounding box center [374, 171] width 120 height 38
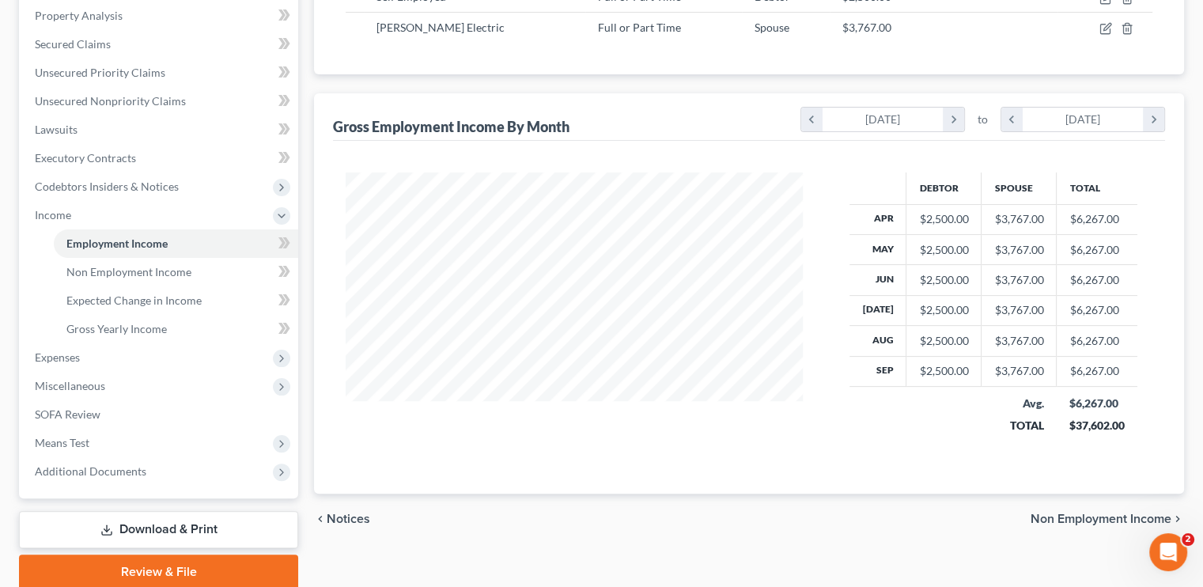
scroll to position [158, 0]
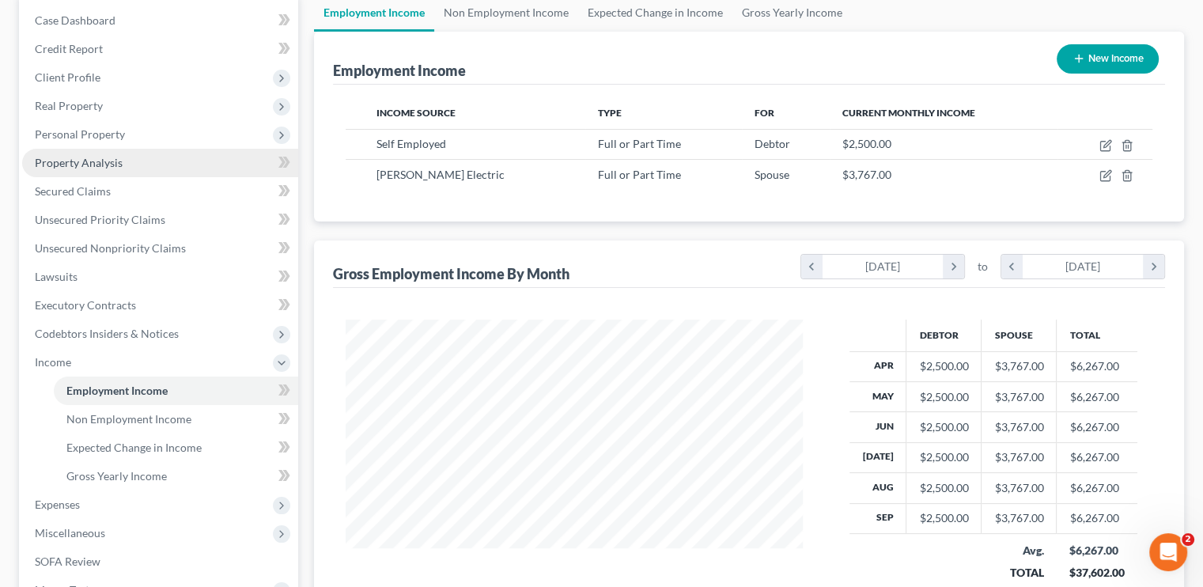
click at [84, 163] on span "Property Analysis" at bounding box center [79, 162] width 88 height 13
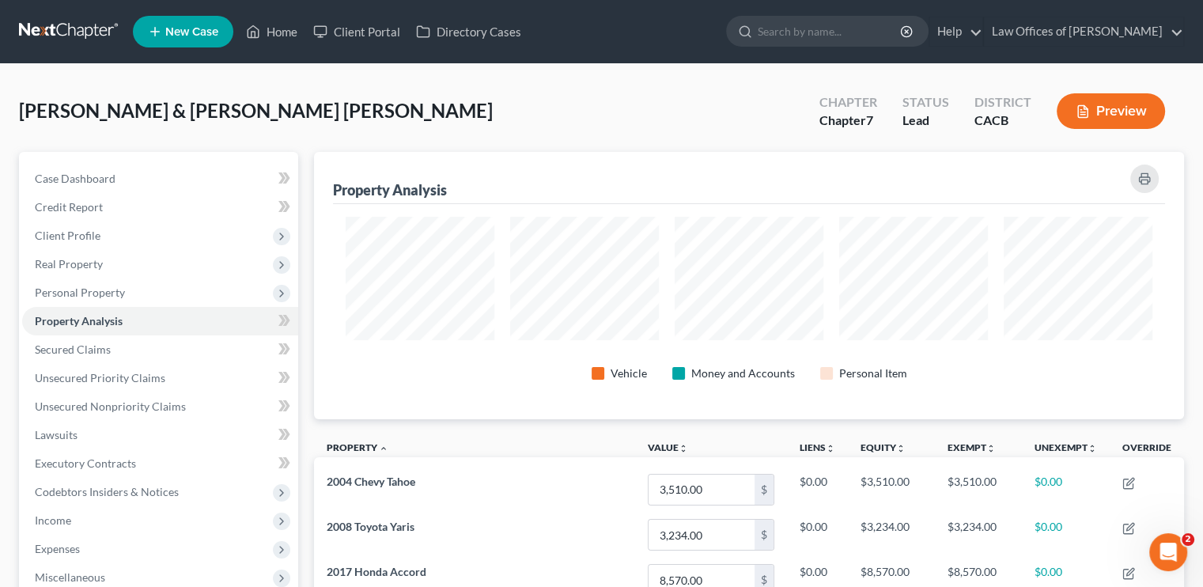
scroll to position [790489, 789886]
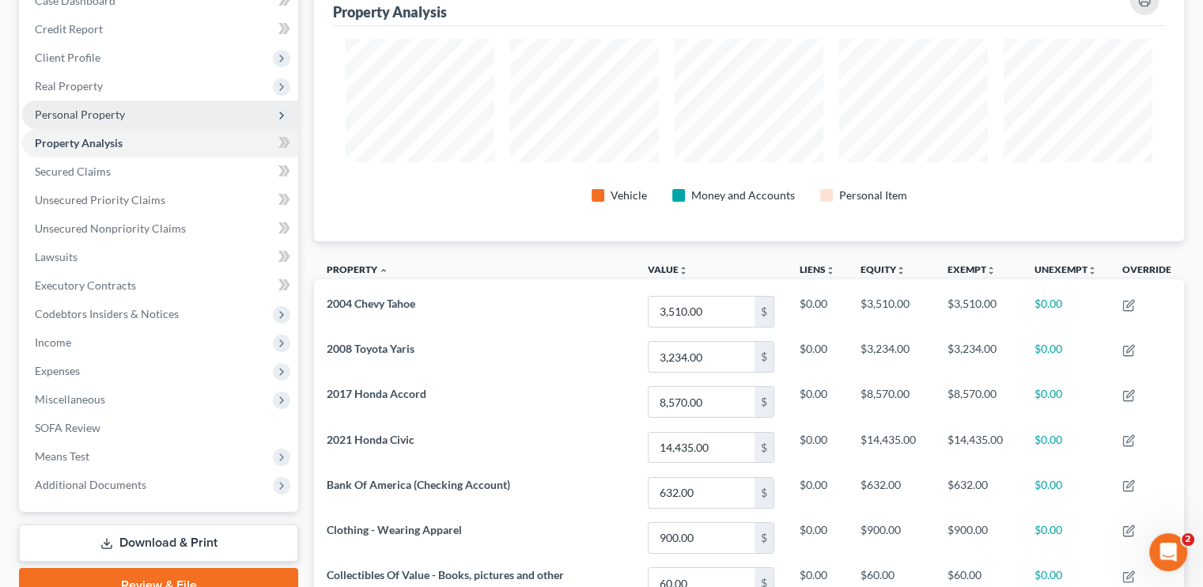
click at [103, 113] on span "Personal Property" at bounding box center [80, 114] width 90 height 13
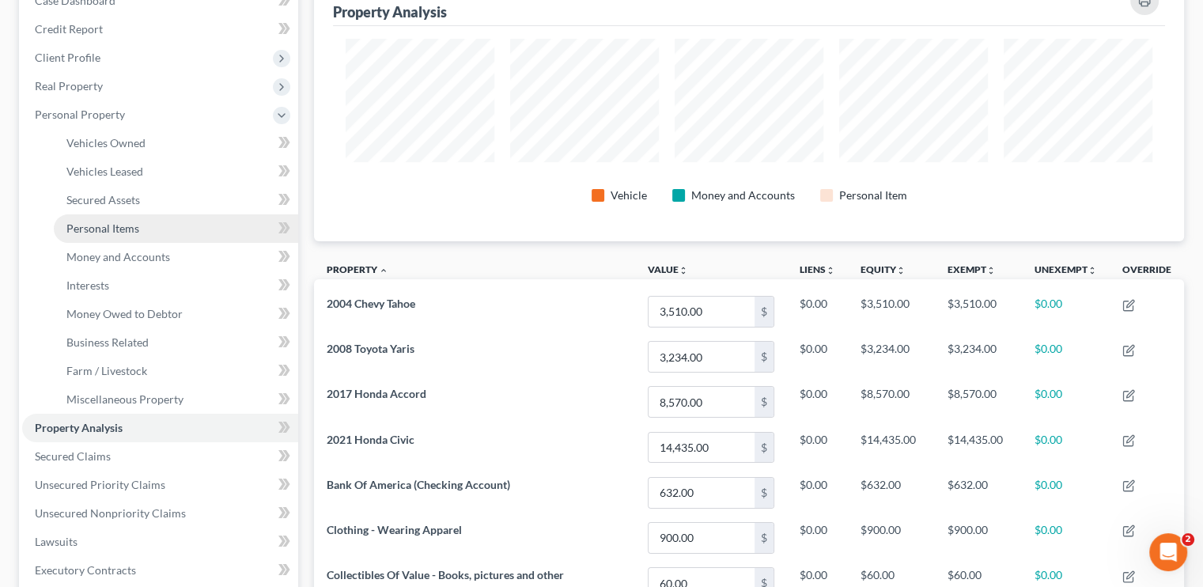
click at [89, 233] on span "Personal Items" at bounding box center [102, 227] width 73 height 13
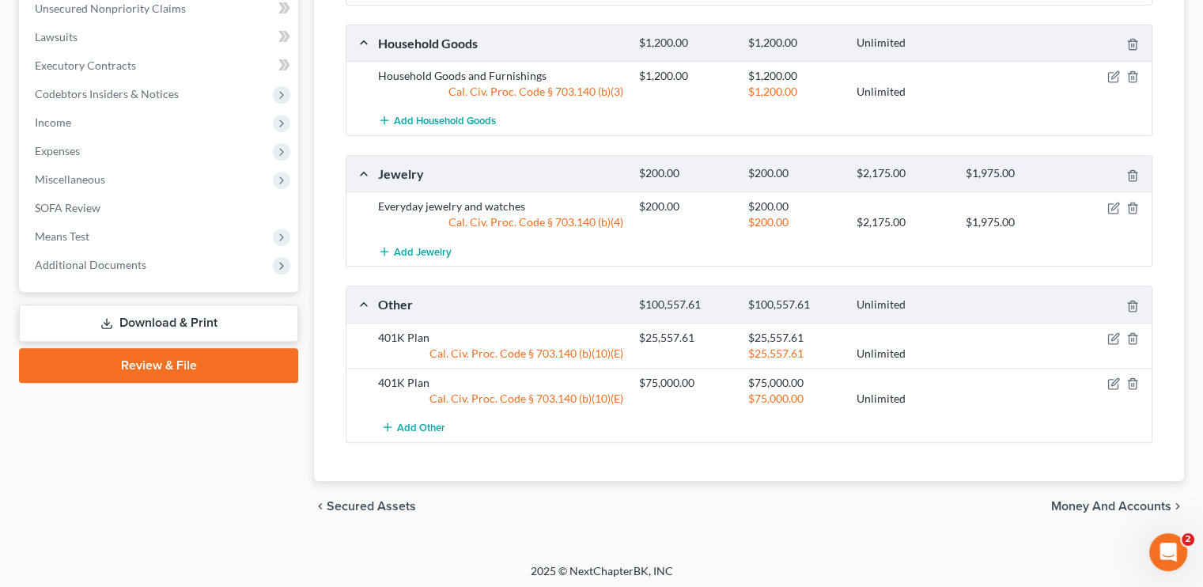
click at [198, 327] on link "Download & Print" at bounding box center [158, 322] width 279 height 37
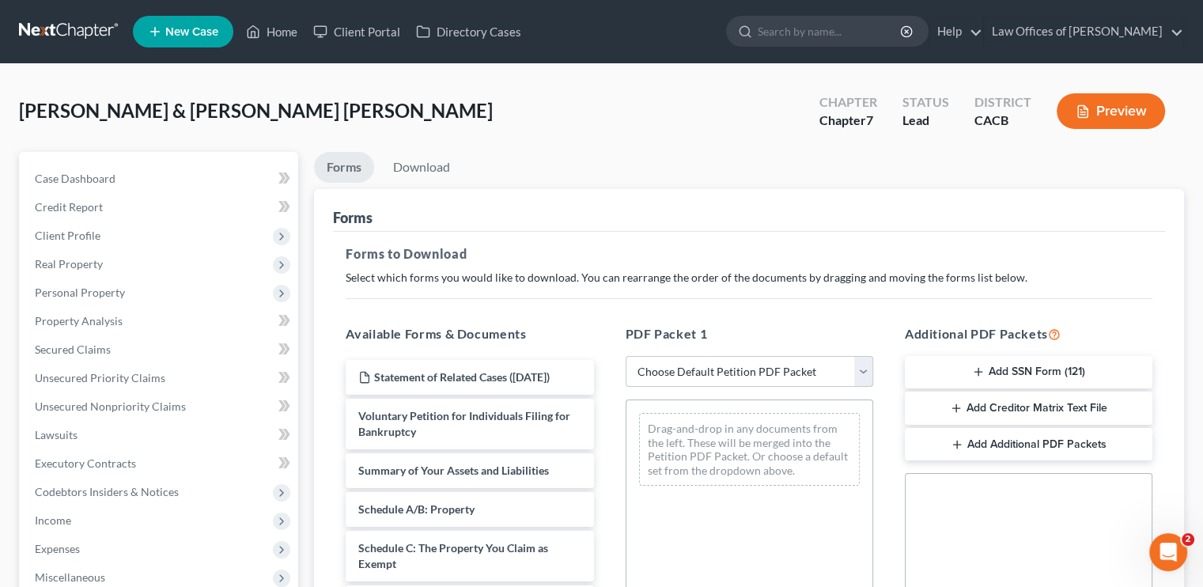
click at [758, 361] on select "Choose Default Petition PDF Packet Complete Bankruptcy Petition (all forms and …" at bounding box center [749, 372] width 248 height 32
select select "5"
click at [625, 356] on select "Choose Default Petition PDF Packet Complete Bankruptcy Petition (all forms and …" at bounding box center [749, 372] width 248 height 32
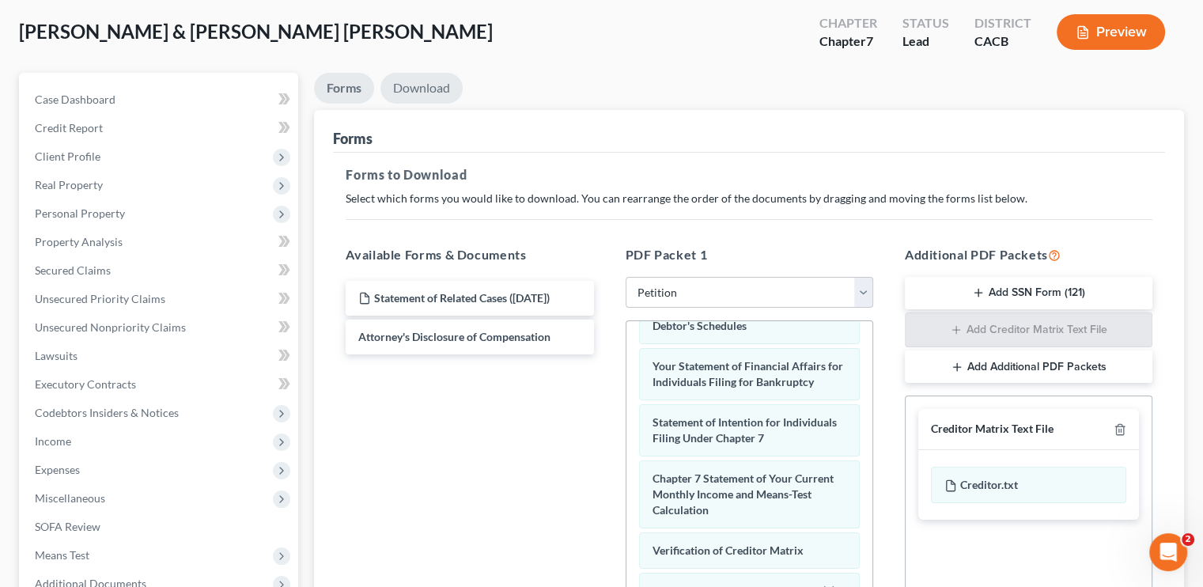
click at [406, 88] on link "Download" at bounding box center [421, 88] width 82 height 31
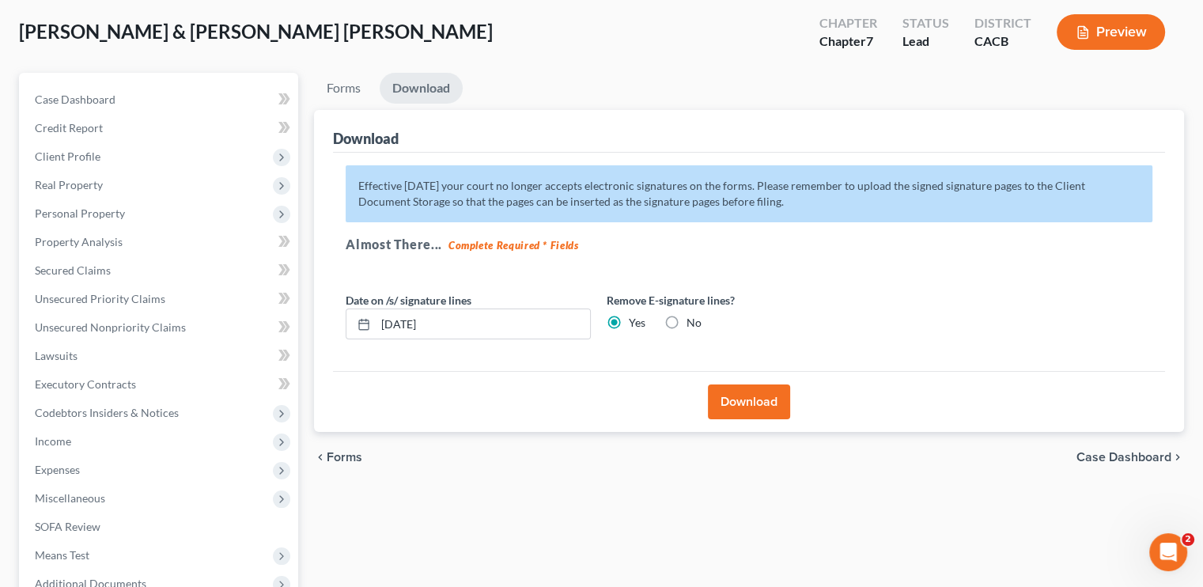
click at [739, 403] on button "Download" at bounding box center [749, 401] width 82 height 35
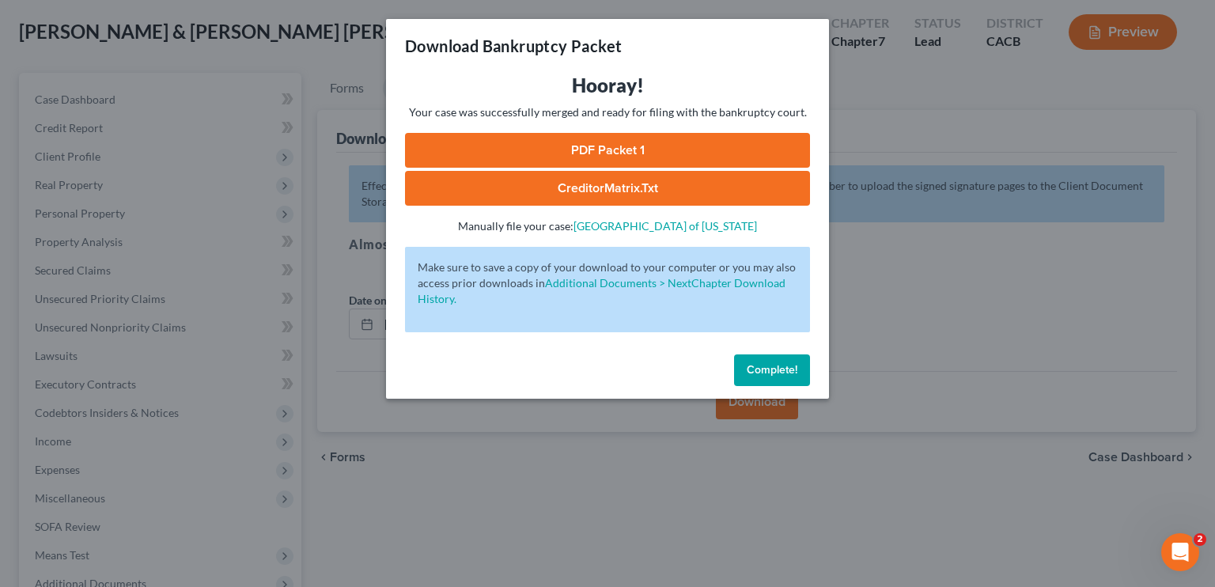
click at [617, 146] on link "PDF Packet 1" at bounding box center [607, 150] width 405 height 35
click at [774, 383] on button "Complete!" at bounding box center [772, 370] width 76 height 32
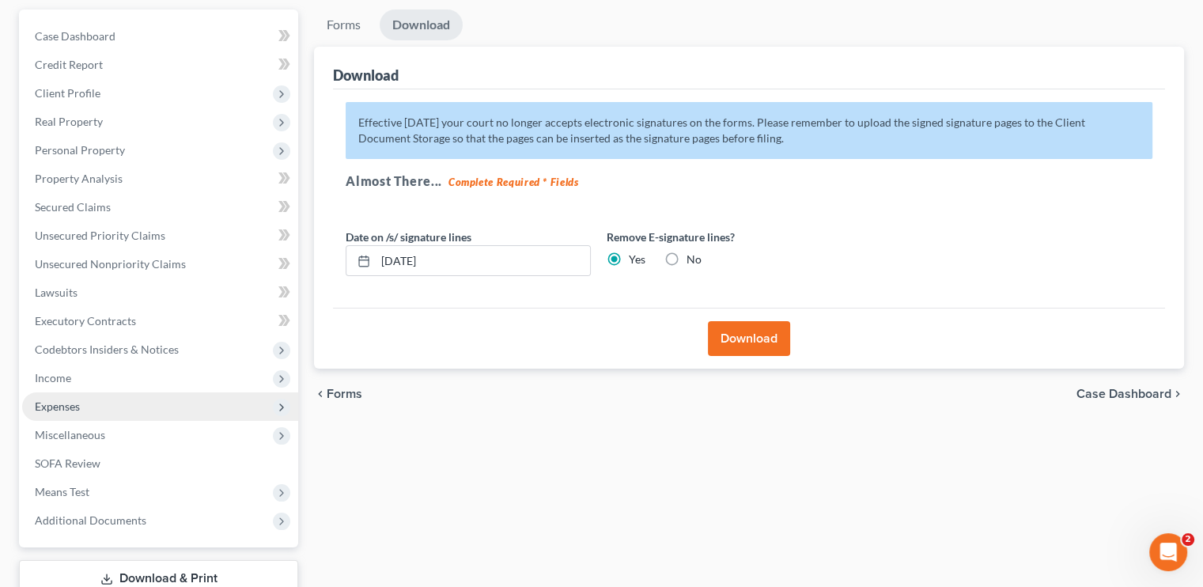
scroll to position [252, 0]
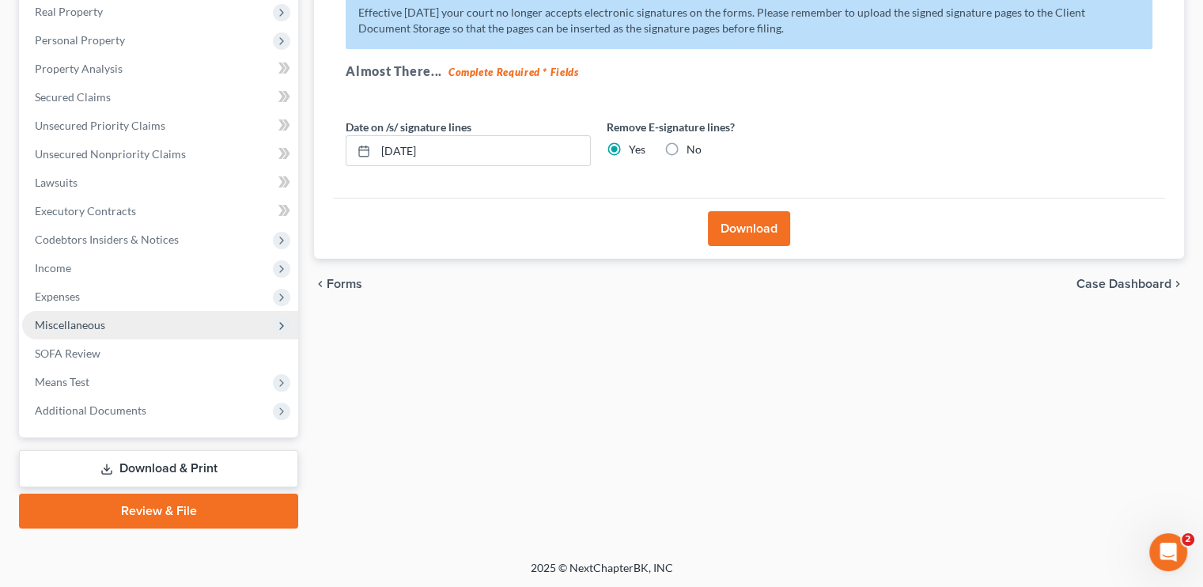
click at [121, 319] on span "Miscellaneous" at bounding box center [160, 325] width 276 height 28
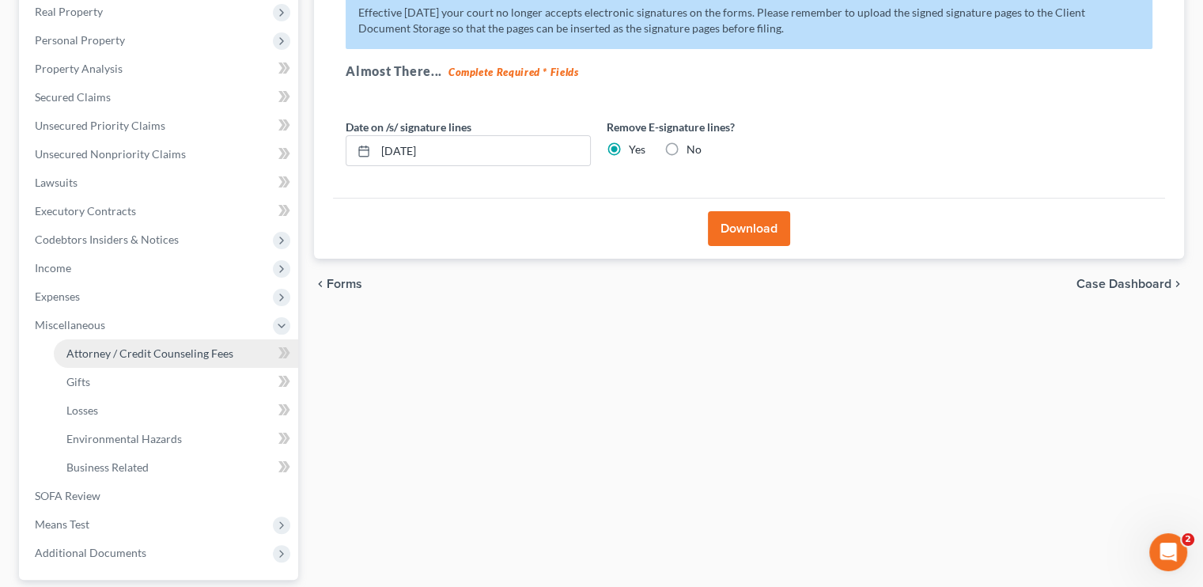
click at [139, 360] on link "Attorney / Credit Counseling Fees" at bounding box center [176, 353] width 244 height 28
select select "0"
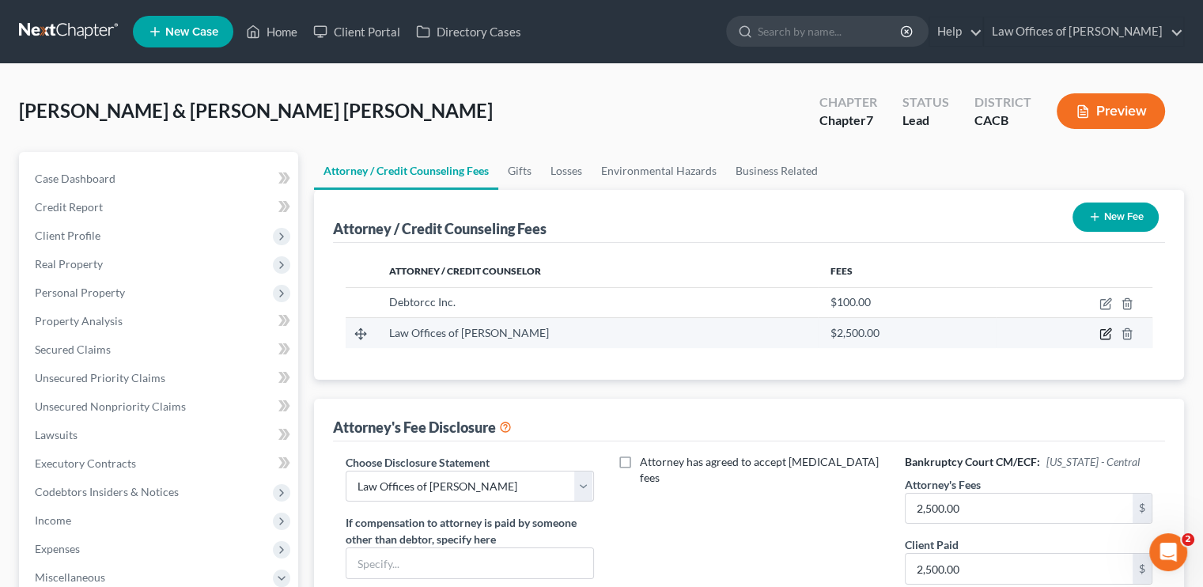
click at [1101, 331] on icon "button" at bounding box center [1105, 333] width 13 height 13
select select "4"
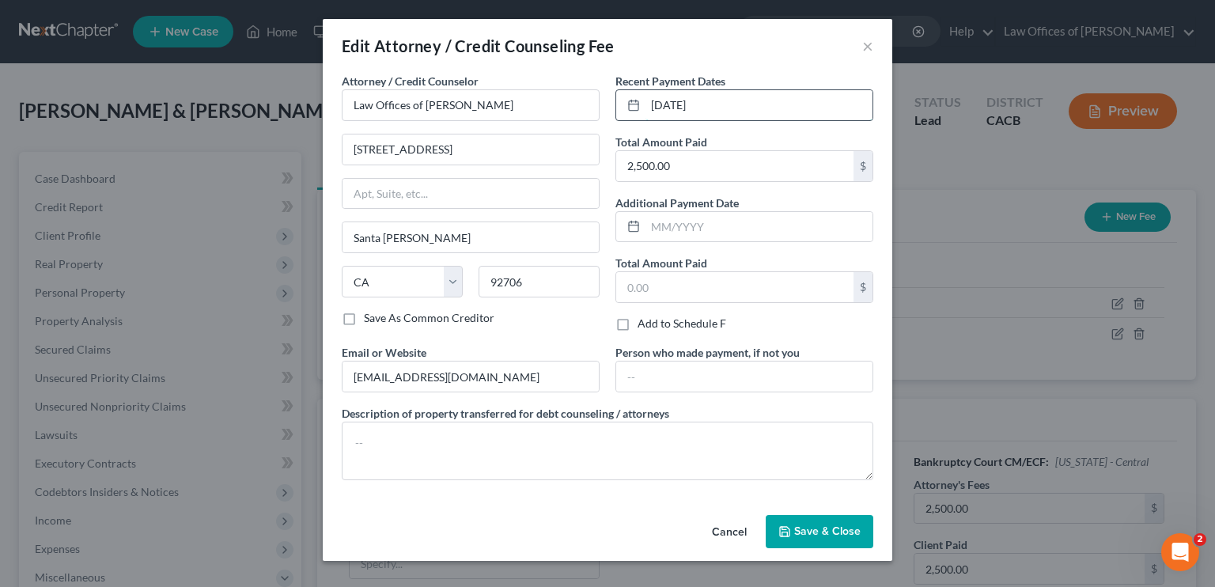
click at [690, 100] on input "10/19/2025" at bounding box center [758, 105] width 227 height 30
drag, startPoint x: 710, startPoint y: 109, endPoint x: 668, endPoint y: 108, distance: 41.9
click at [710, 109] on input "10/19/2025" at bounding box center [758, 105] width 227 height 30
click at [668, 108] on input "10/19/2025" at bounding box center [758, 105] width 227 height 30
click at [669, 106] on input "10/19/2025" at bounding box center [758, 105] width 227 height 30
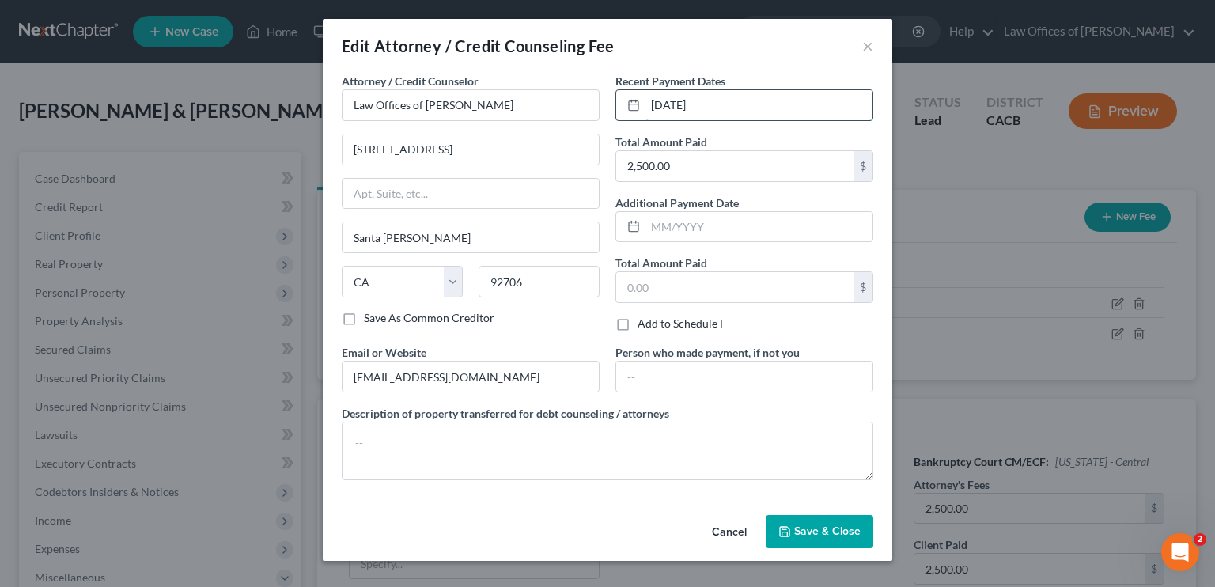
click at [669, 106] on input "10/19/2025" at bounding box center [758, 105] width 227 height 30
drag, startPoint x: 718, startPoint y: 102, endPoint x: 629, endPoint y: 104, distance: 88.6
click at [656, 106] on input "10/19/2025" at bounding box center [758, 105] width 227 height 30
click at [633, 106] on icon at bounding box center [633, 105] width 13 height 13
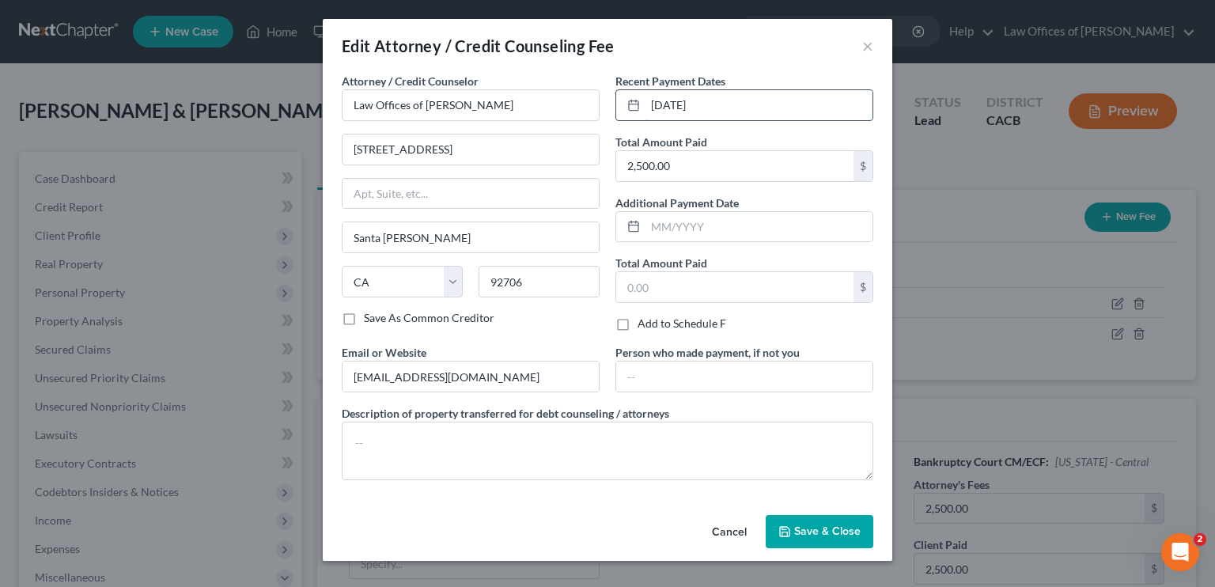
click at [675, 104] on input "10/19/2025" at bounding box center [758, 105] width 227 height 30
drag, startPoint x: 712, startPoint y: 105, endPoint x: 616, endPoint y: 109, distance: 95.8
click at [616, 109] on div "10/19/2025" at bounding box center [744, 105] width 258 height 32
type input "11/05/2025"
click at [831, 540] on button "Save & Close" at bounding box center [819, 531] width 108 height 33
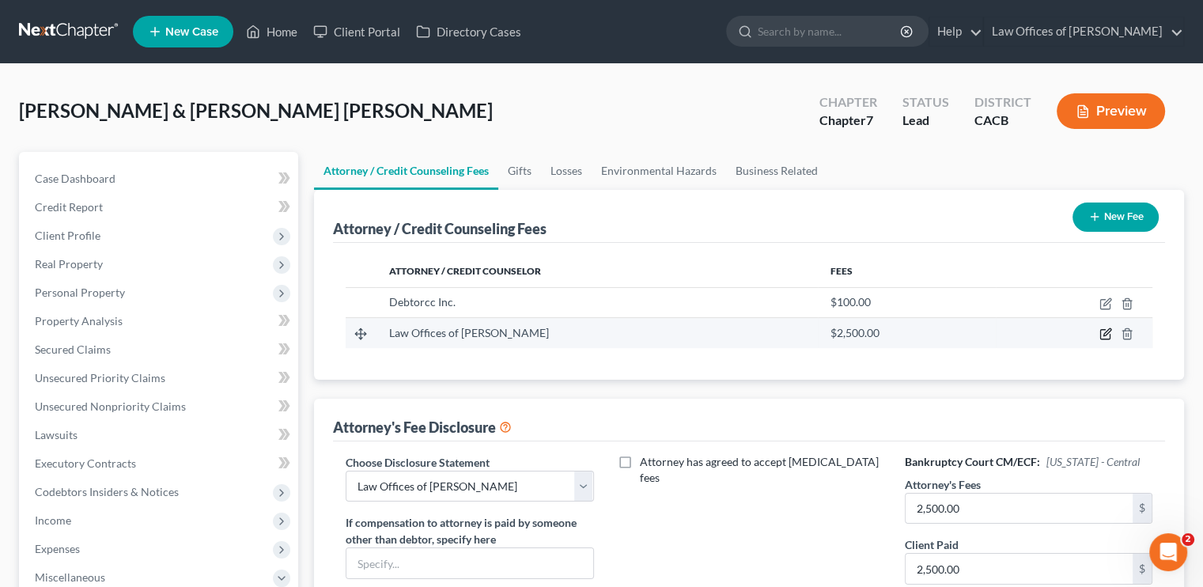
click at [1105, 333] on icon "button" at bounding box center [1105, 333] width 13 height 13
select select "4"
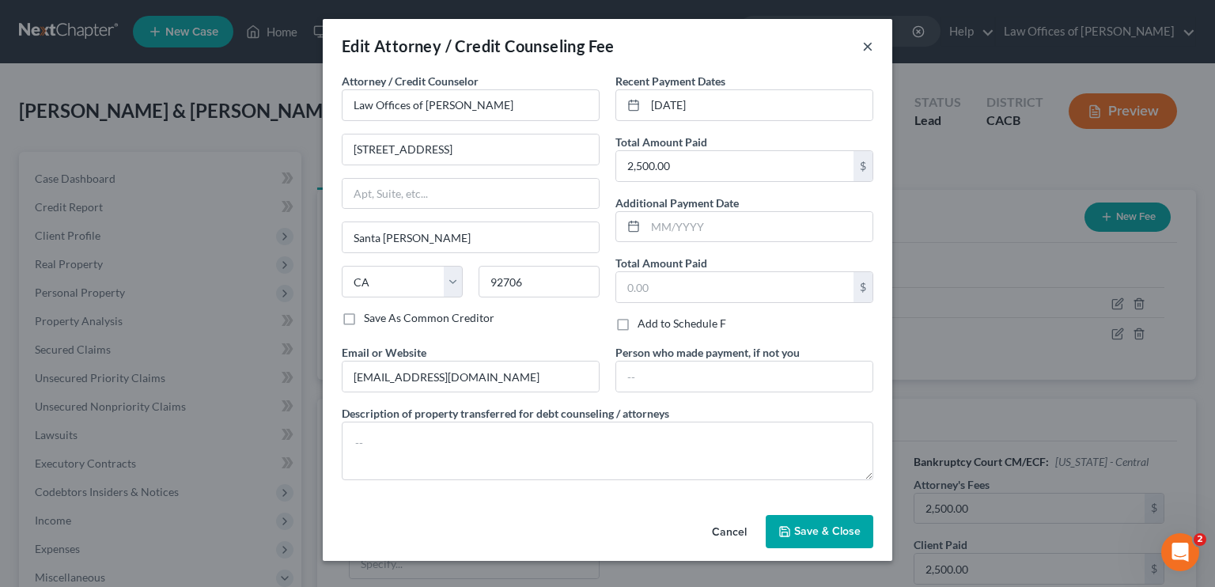
click at [869, 44] on button "×" at bounding box center [867, 45] width 11 height 19
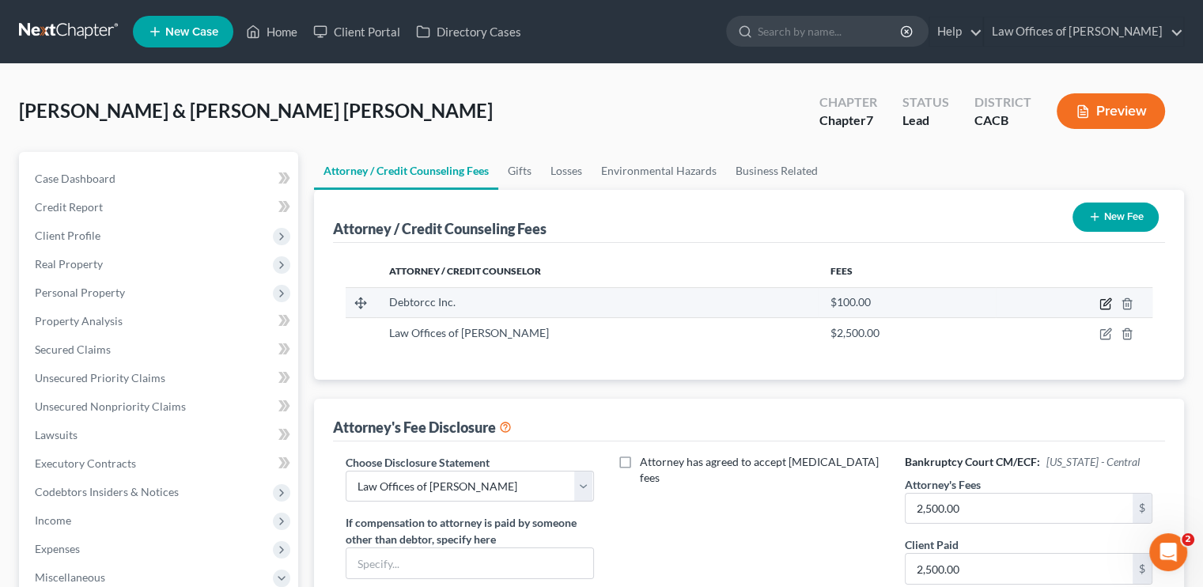
click at [1104, 306] on icon "button" at bounding box center [1105, 303] width 13 height 13
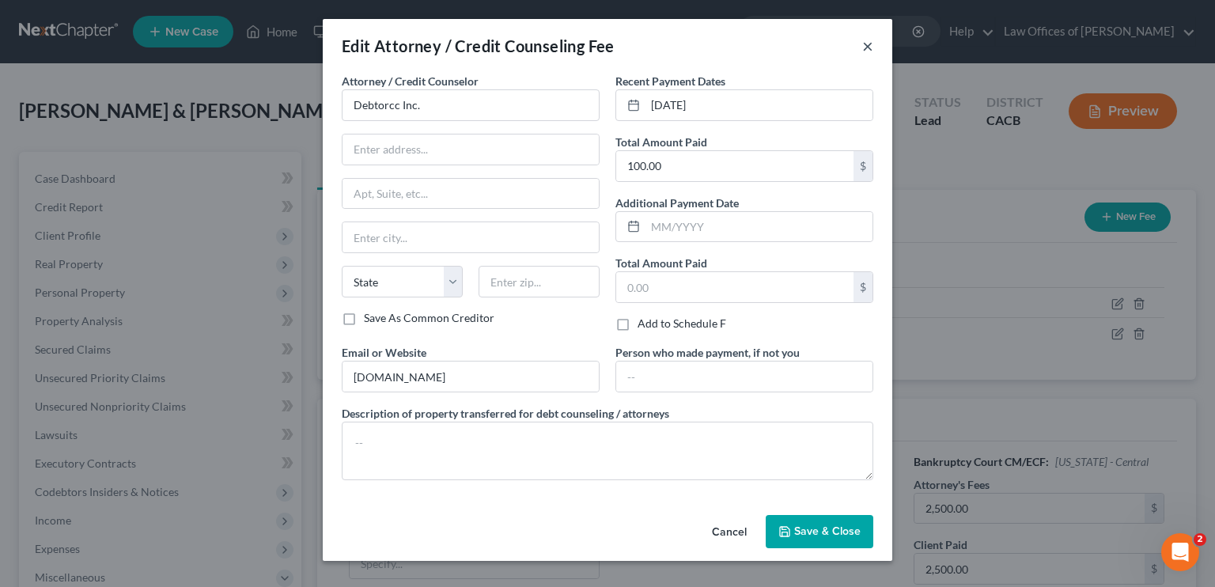
click at [864, 46] on button "×" at bounding box center [867, 45] width 11 height 19
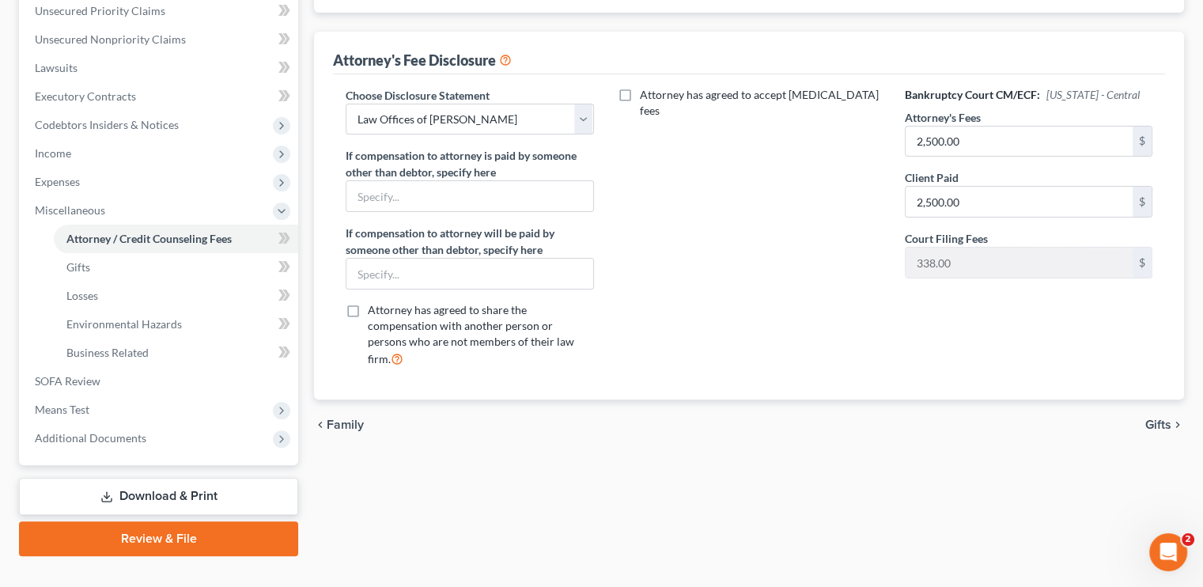
scroll to position [395, 0]
